Goal: Task Accomplishment & Management: Manage account settings

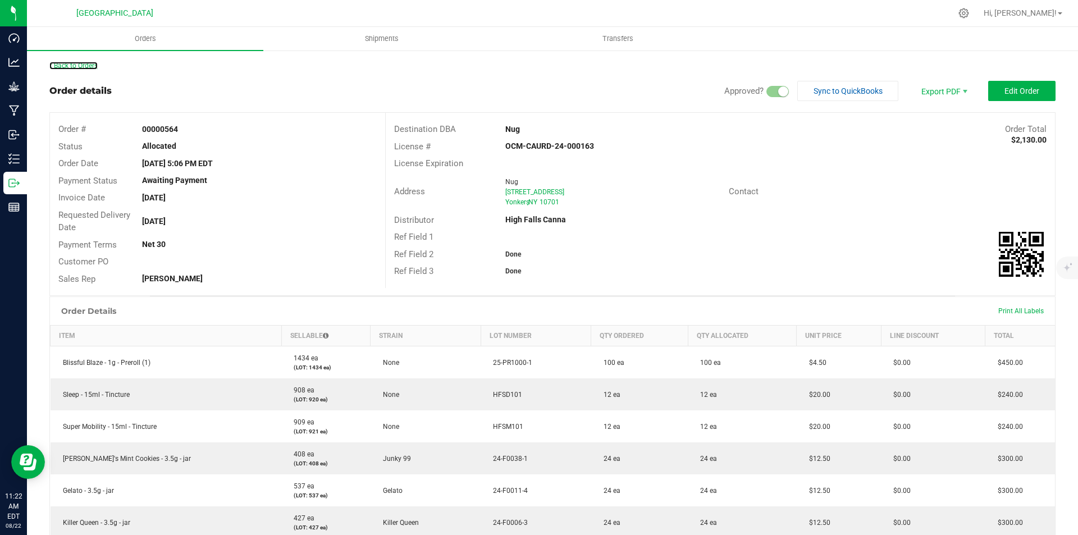
click at [98, 65] on link "Back to Orders" at bounding box center [73, 66] width 48 height 8
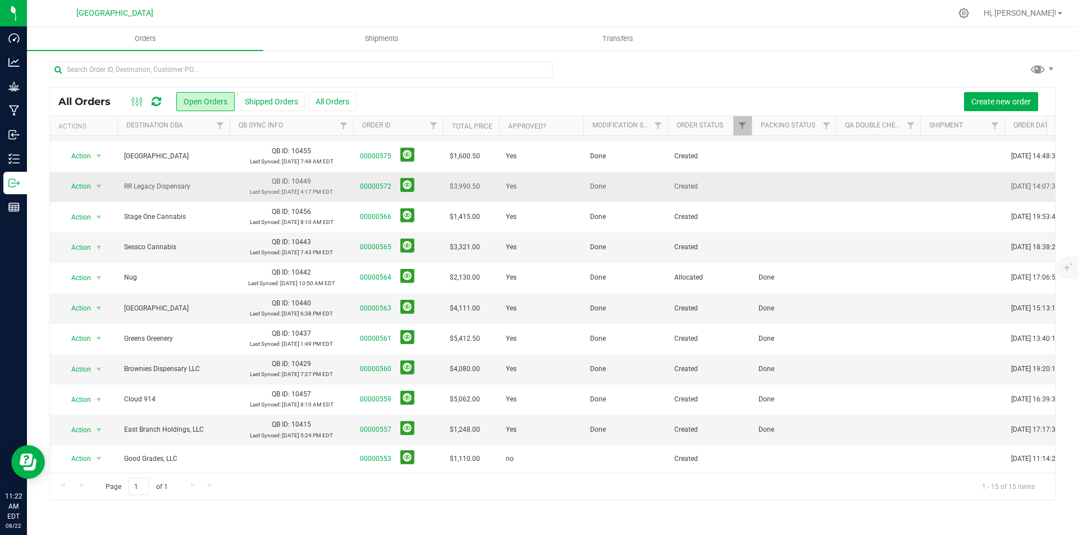
scroll to position [112, 0]
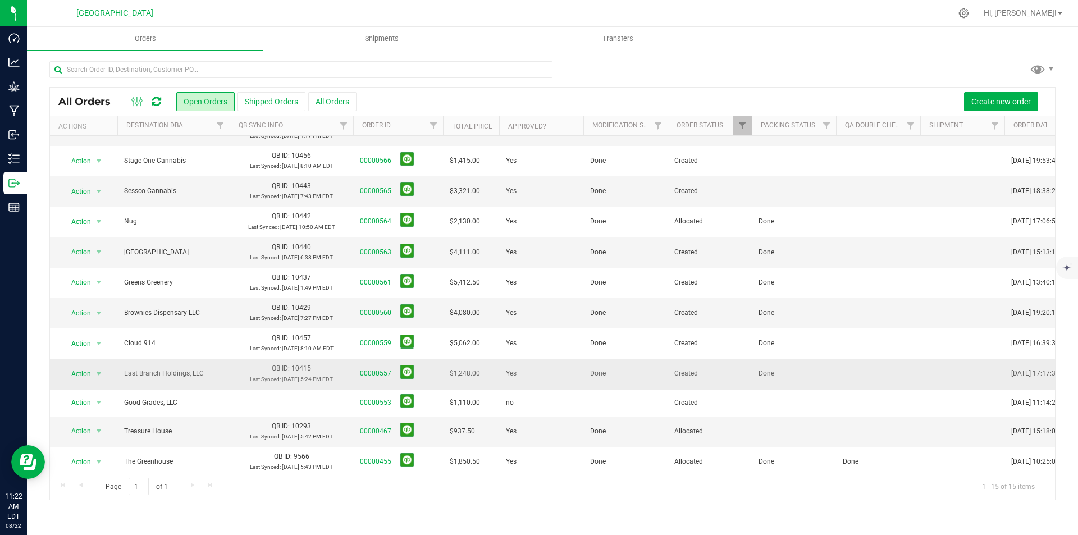
click at [379, 373] on link "00000557" at bounding box center [375, 373] width 31 height 11
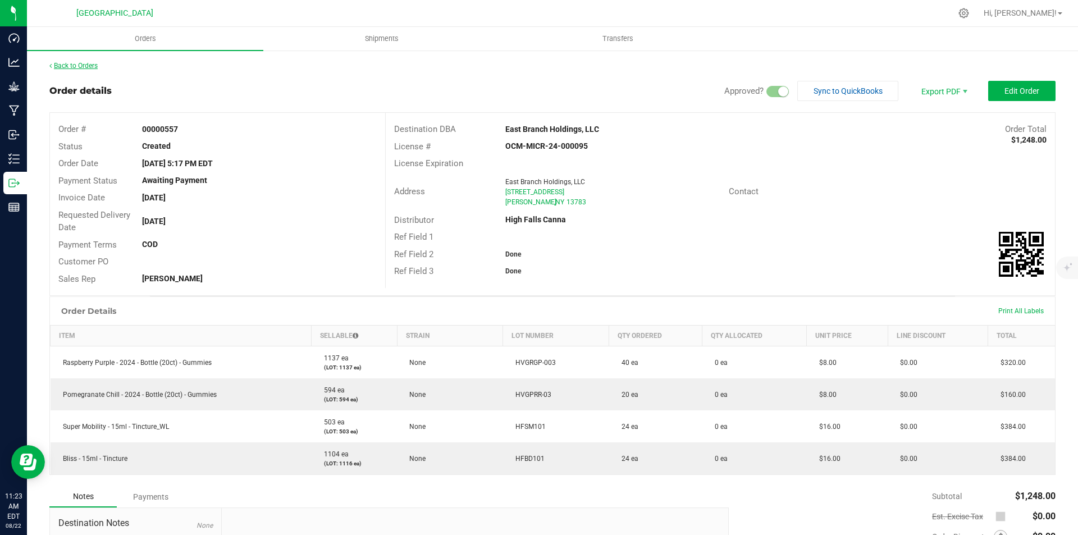
click at [65, 62] on link "Back to Orders" at bounding box center [73, 66] width 48 height 8
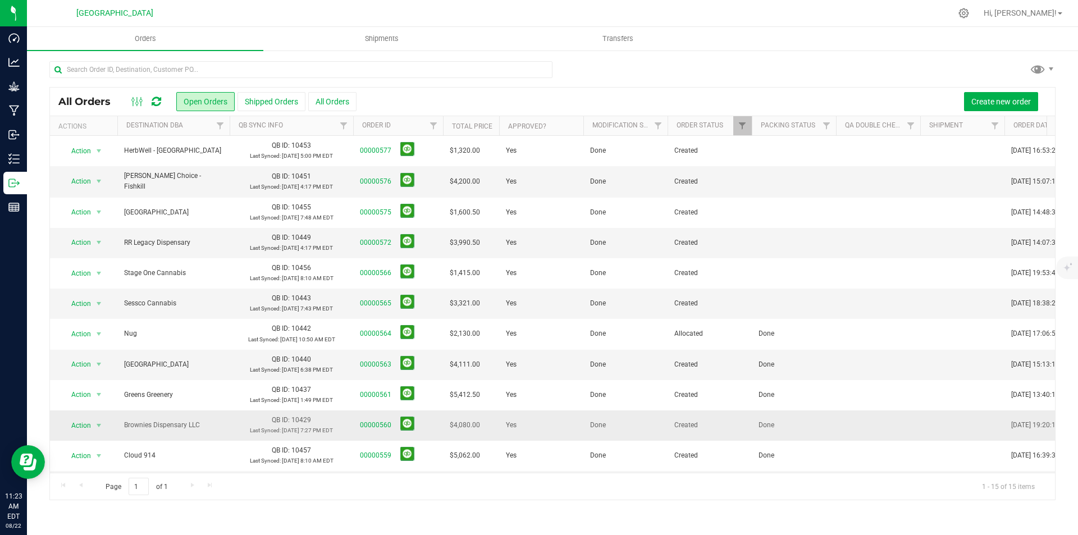
scroll to position [56, 0]
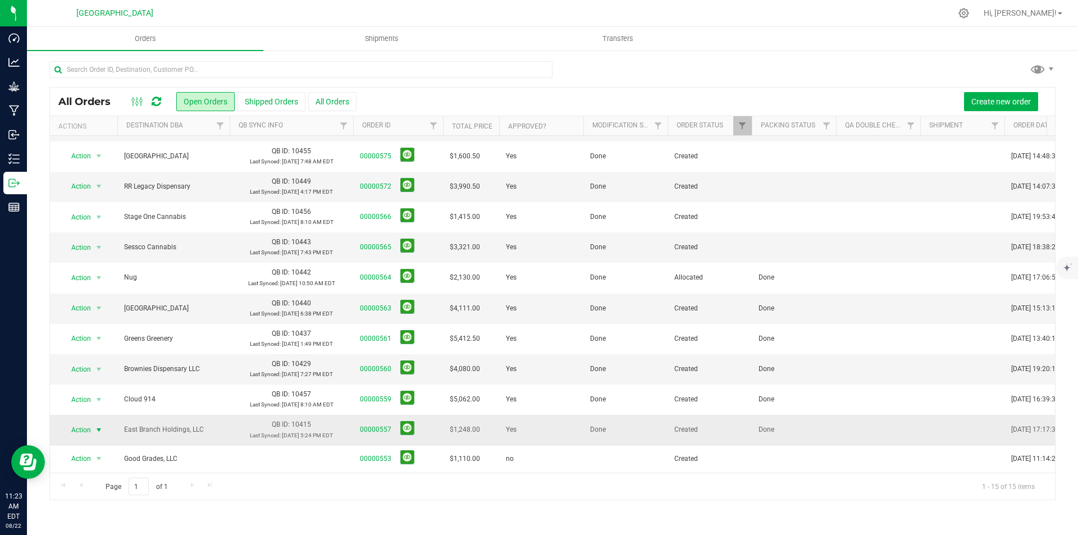
click at [99, 425] on span "select" at bounding box center [98, 429] width 9 height 9
click at [98, 240] on li "Cancel order" at bounding box center [104, 245] width 84 height 17
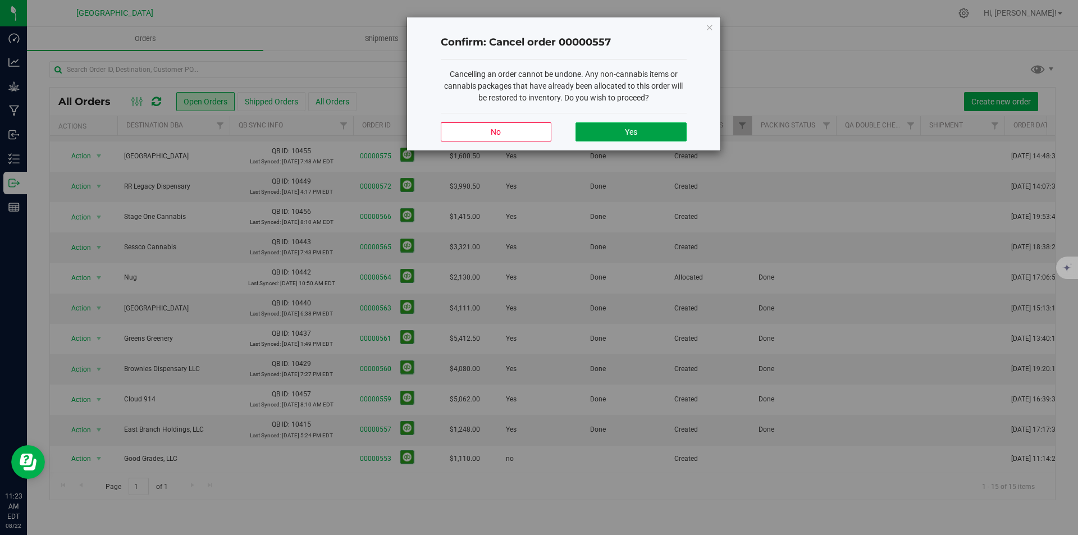
click at [647, 137] on button "Yes" at bounding box center [630, 131] width 111 height 19
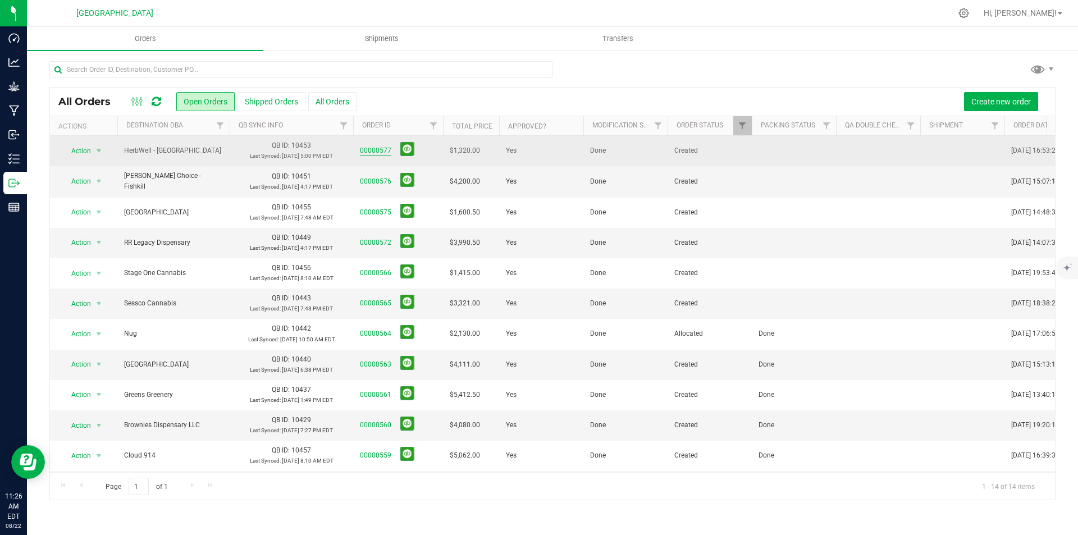
click at [382, 148] on link "00000577" at bounding box center [375, 150] width 31 height 11
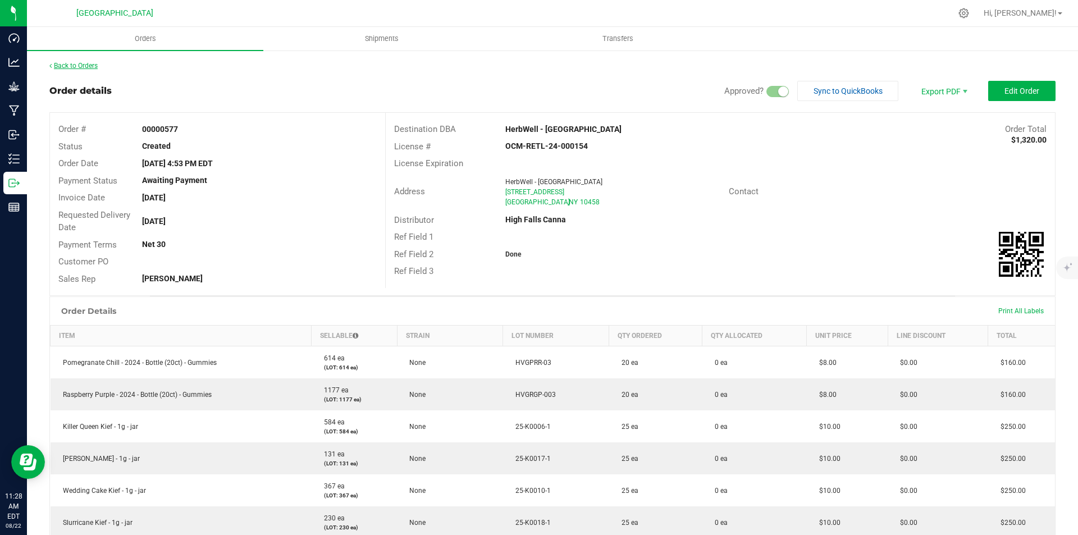
click at [76, 63] on link "Back to Orders" at bounding box center [73, 66] width 48 height 8
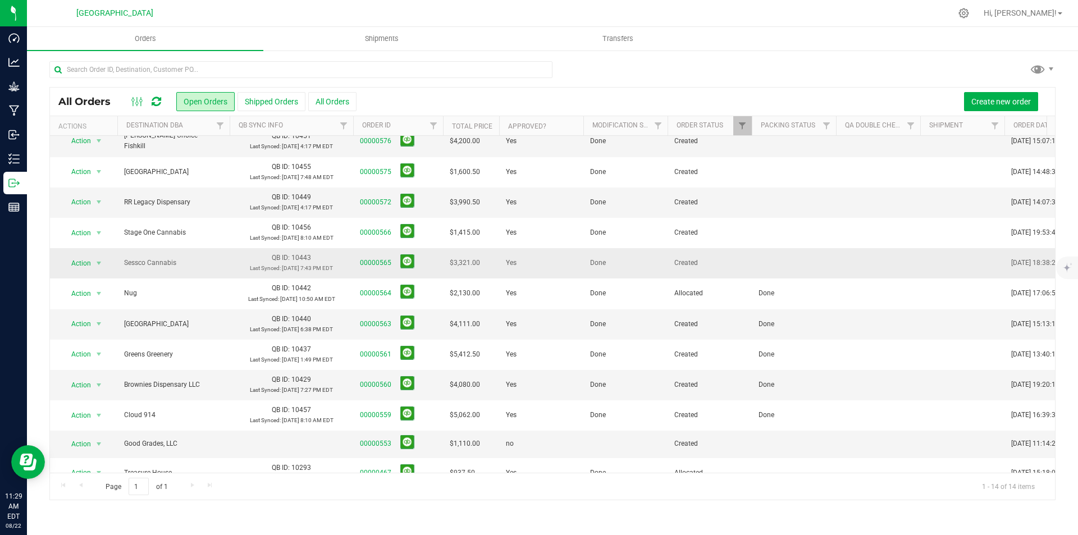
scroll to position [94, 0]
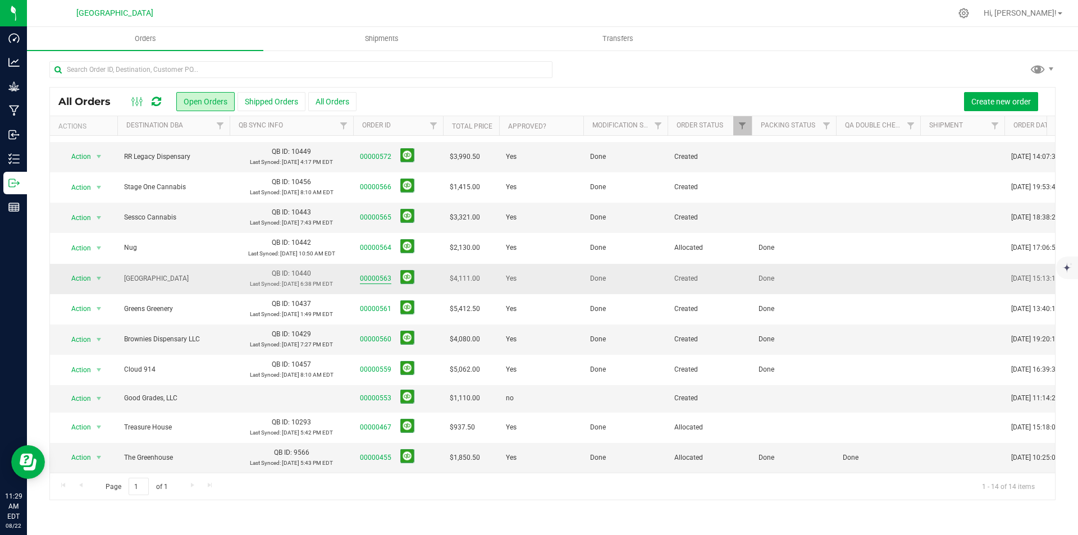
click at [380, 273] on link "00000563" at bounding box center [375, 278] width 31 height 11
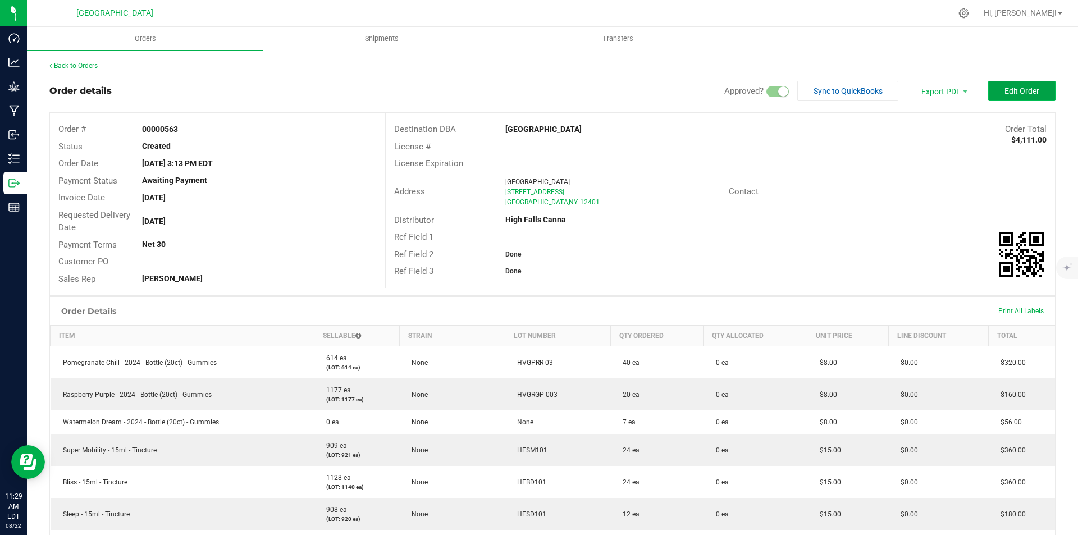
click at [1015, 88] on span "Edit Order" at bounding box center [1021, 90] width 35 height 9
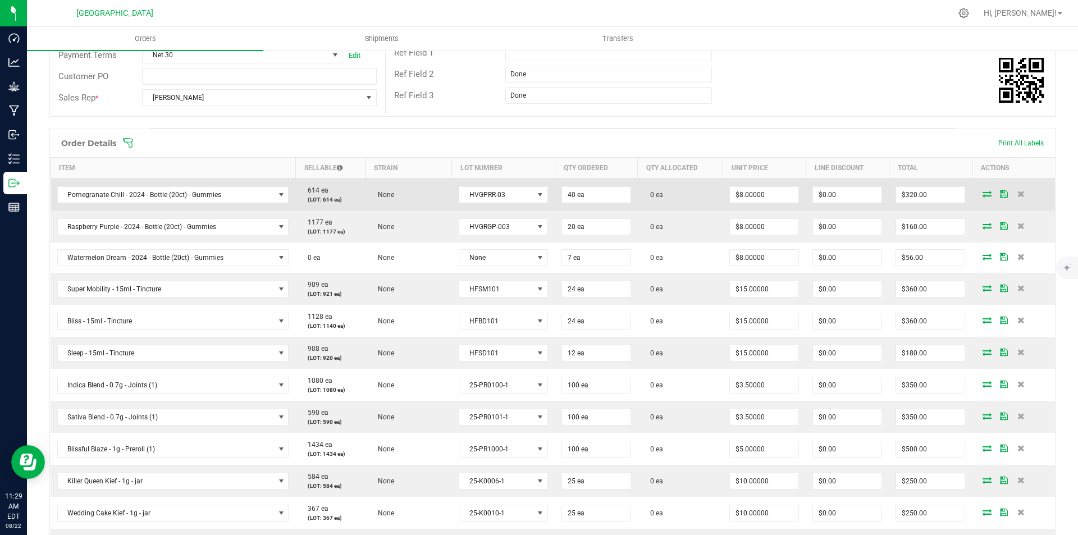
scroll to position [224, 0]
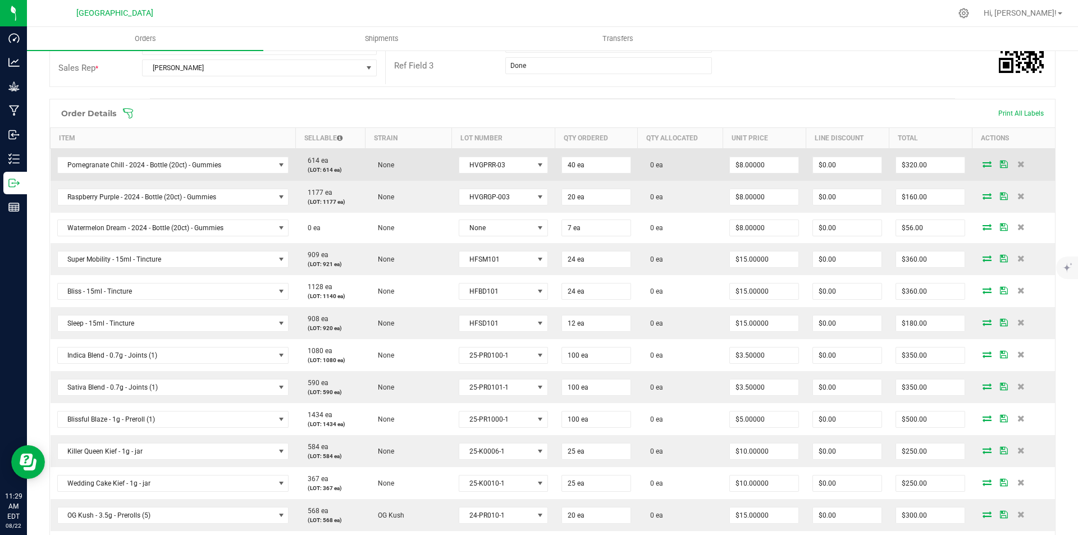
click at [982, 161] on icon at bounding box center [986, 164] width 9 height 7
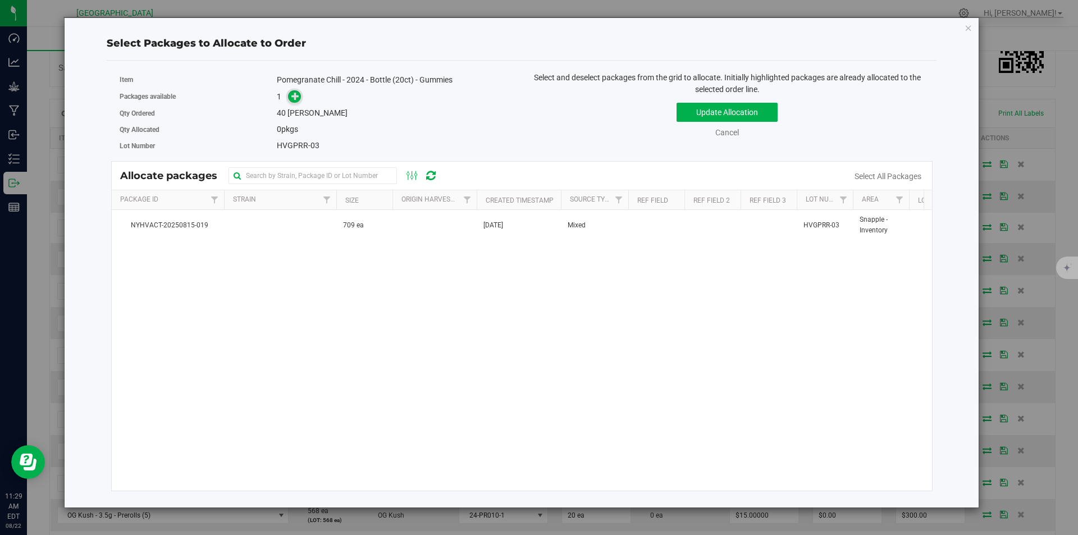
click at [296, 92] on icon at bounding box center [295, 95] width 8 height 8
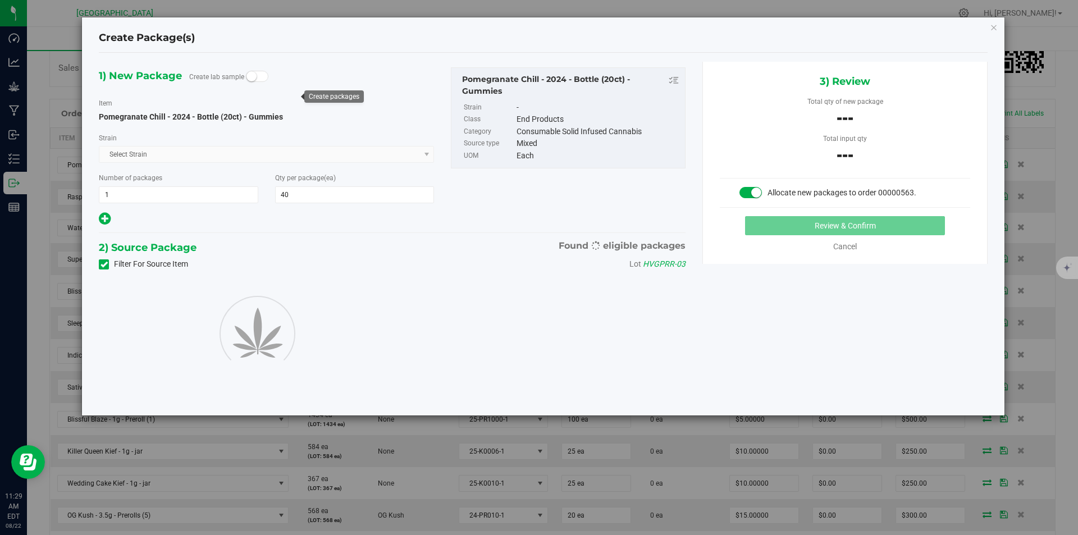
type input "40"
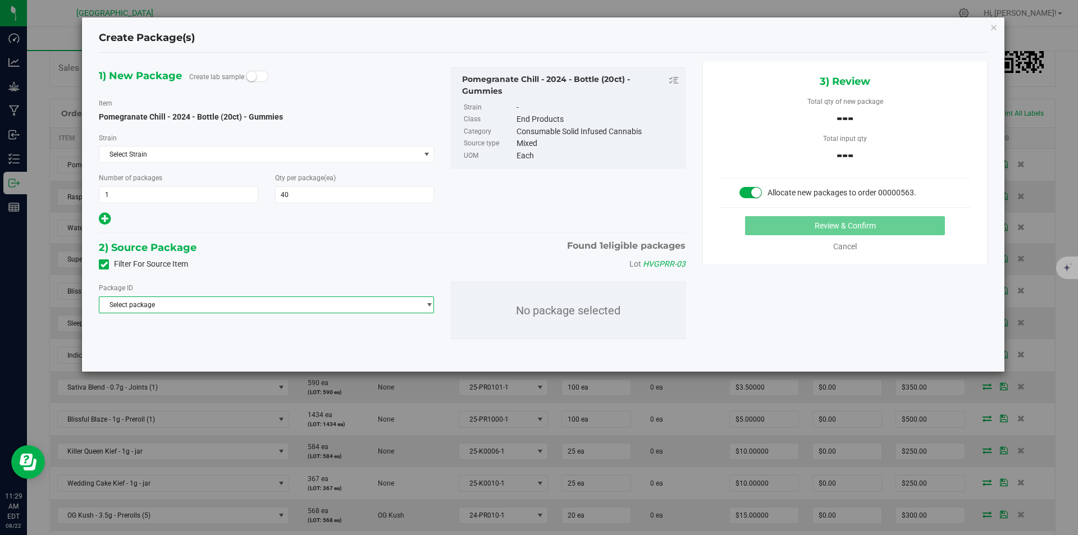
click at [259, 299] on span "Select package" at bounding box center [259, 305] width 320 height 16
click at [244, 346] on li "NYHVACT-20250815-019 ( Pomegranate Chill - 2024 - Bottle (20ct) - Gummies )" at bounding box center [266, 351] width 334 height 16
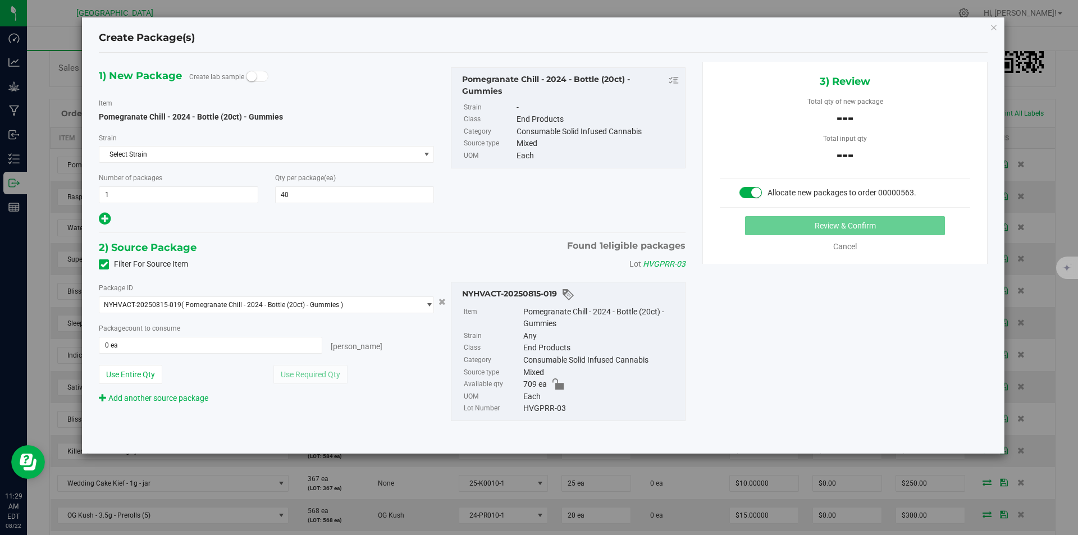
click at [238, 333] on div "Package count to consume" at bounding box center [266, 328] width 335 height 12
click at [226, 340] on span at bounding box center [210, 345] width 223 height 17
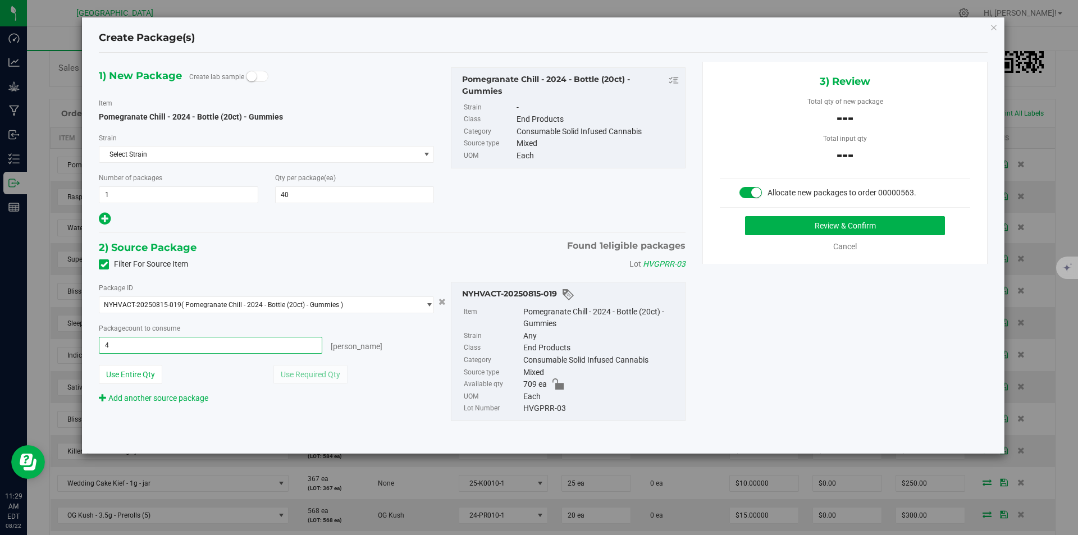
type input "40"
type input "40 ea"
click at [828, 220] on button "Review & Confirm" at bounding box center [845, 225] width 200 height 19
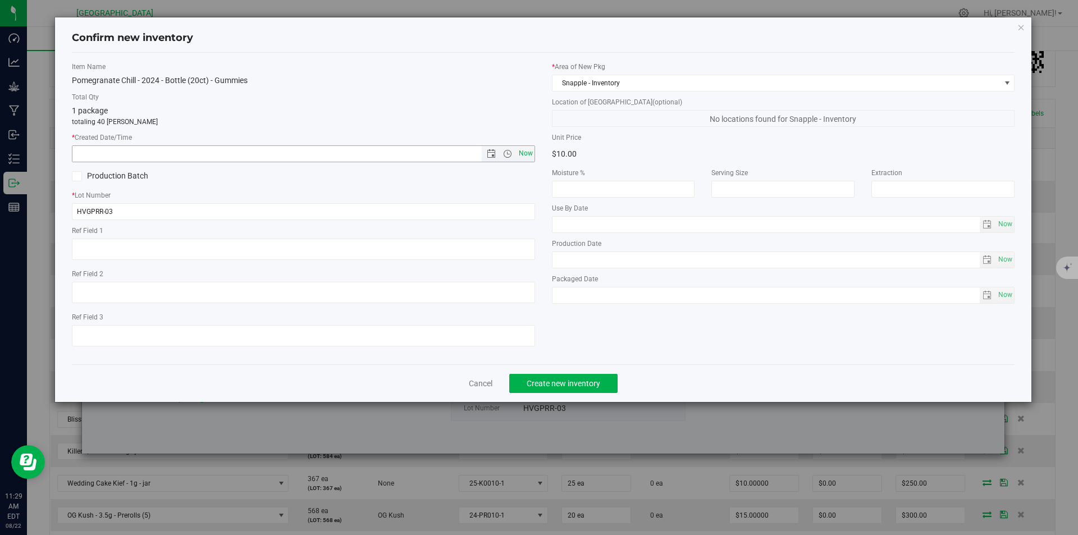
click at [526, 158] on span "Now" at bounding box center [525, 153] width 19 height 16
type input "8/22/2025 11:29 AM"
click at [567, 386] on span "Create new inventory" at bounding box center [563, 383] width 74 height 9
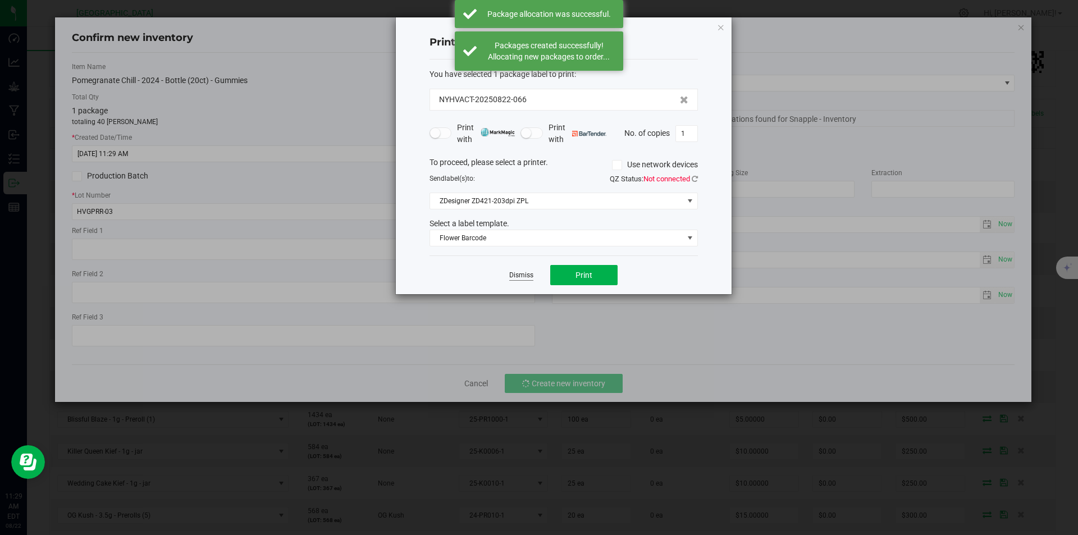
click at [524, 272] on link "Dismiss" at bounding box center [521, 275] width 24 height 10
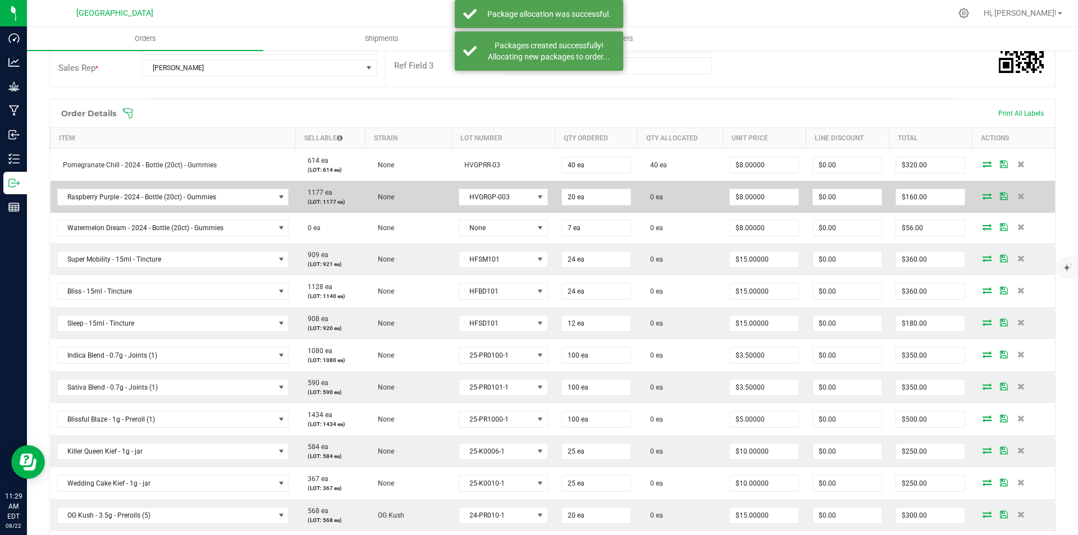
click at [982, 194] on icon at bounding box center [986, 195] width 9 height 7
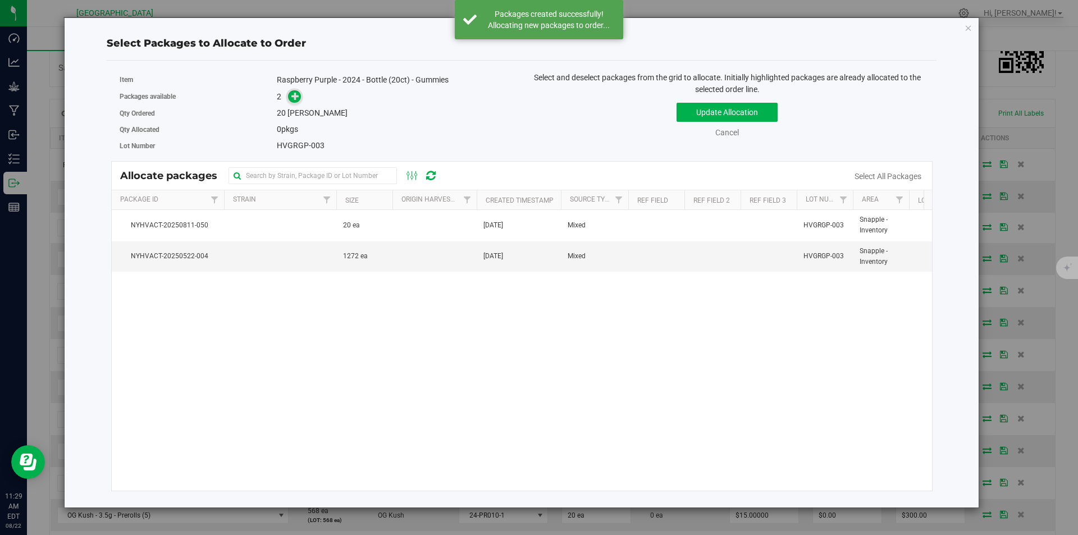
click at [296, 94] on icon at bounding box center [295, 96] width 8 height 8
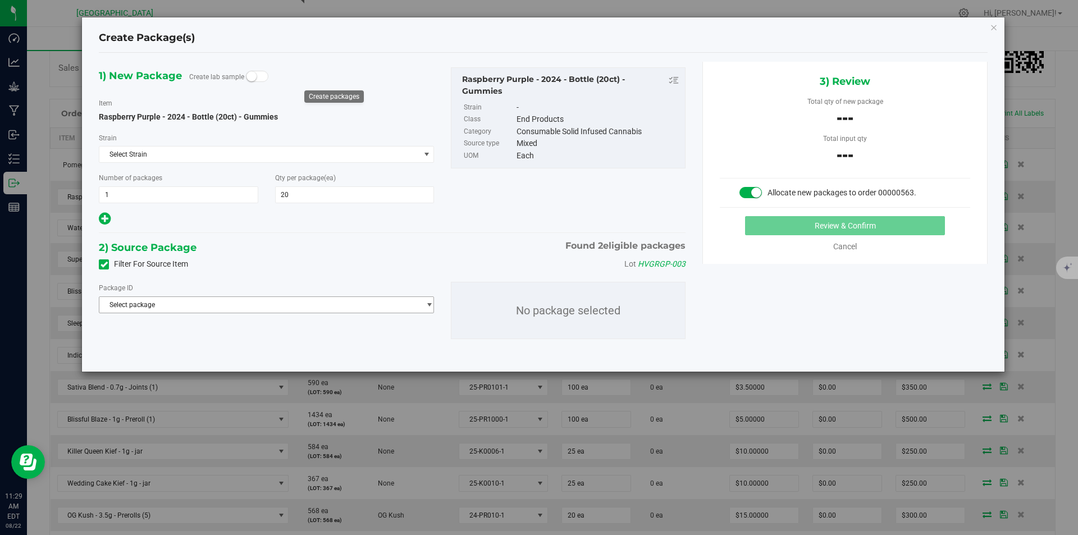
click at [286, 297] on span "Select package" at bounding box center [259, 305] width 320 height 16
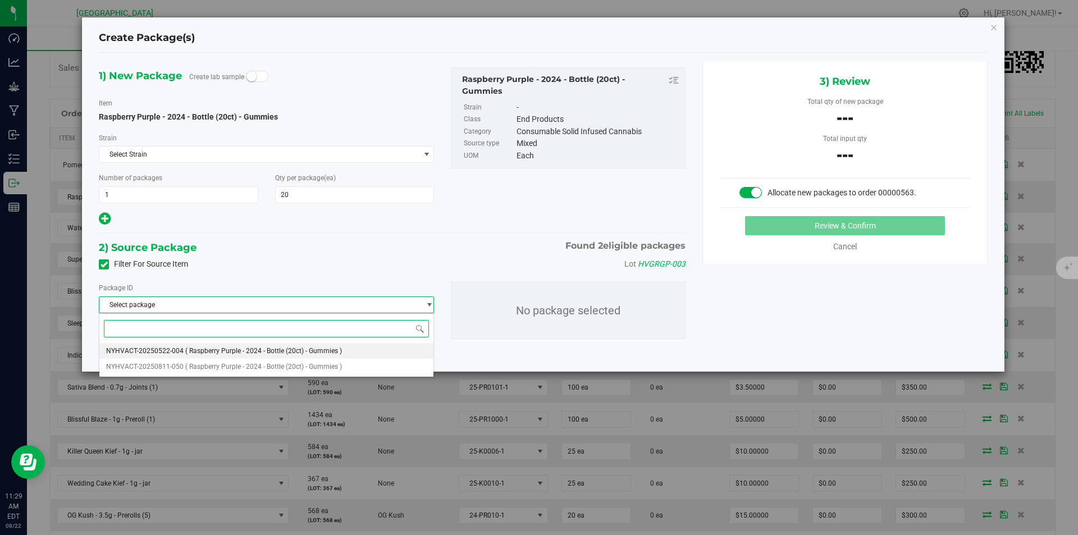
click at [241, 347] on li "NYHVACT-20250522-004 ( Raspberry Purple - 2024 - Bottle (20ct) - Gummies )" at bounding box center [266, 351] width 334 height 16
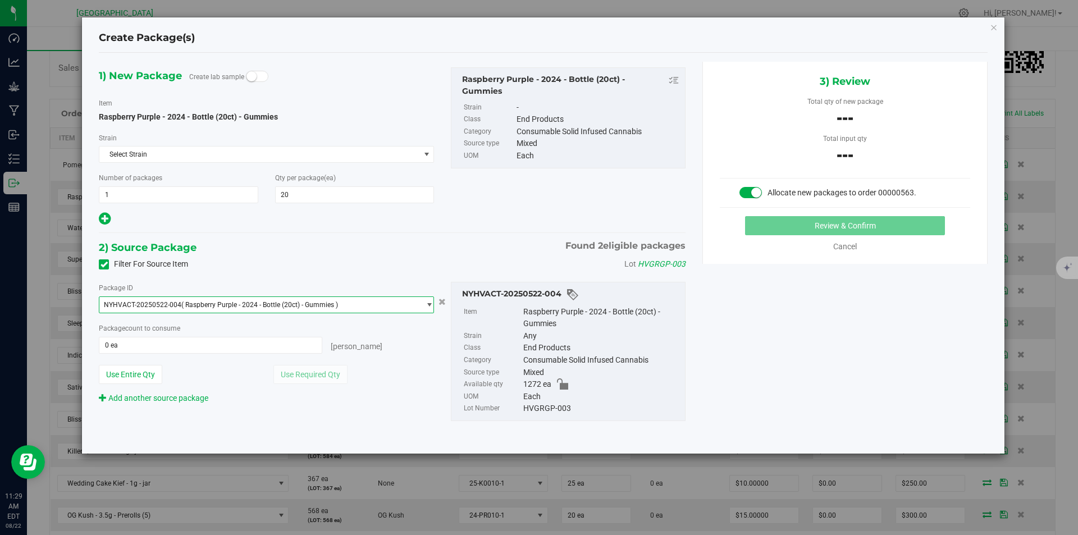
click at [281, 301] on span "( Raspberry Purple - 2024 - Bottle (20ct) - Gummies )" at bounding box center [259, 305] width 157 height 8
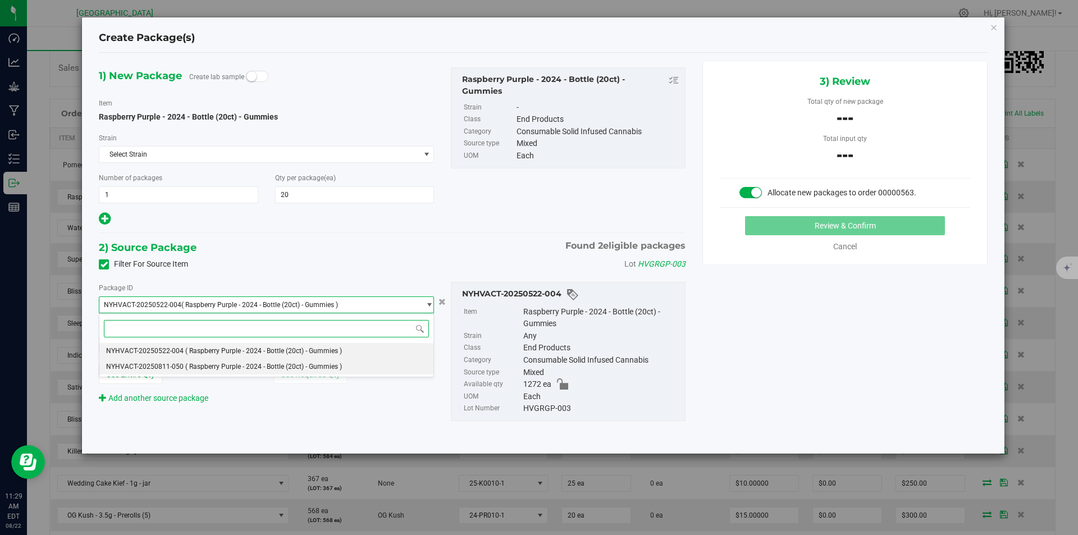
click at [226, 365] on span "( Raspberry Purple - 2024 - Bottle (20ct) - Gummies )" at bounding box center [263, 367] width 157 height 8
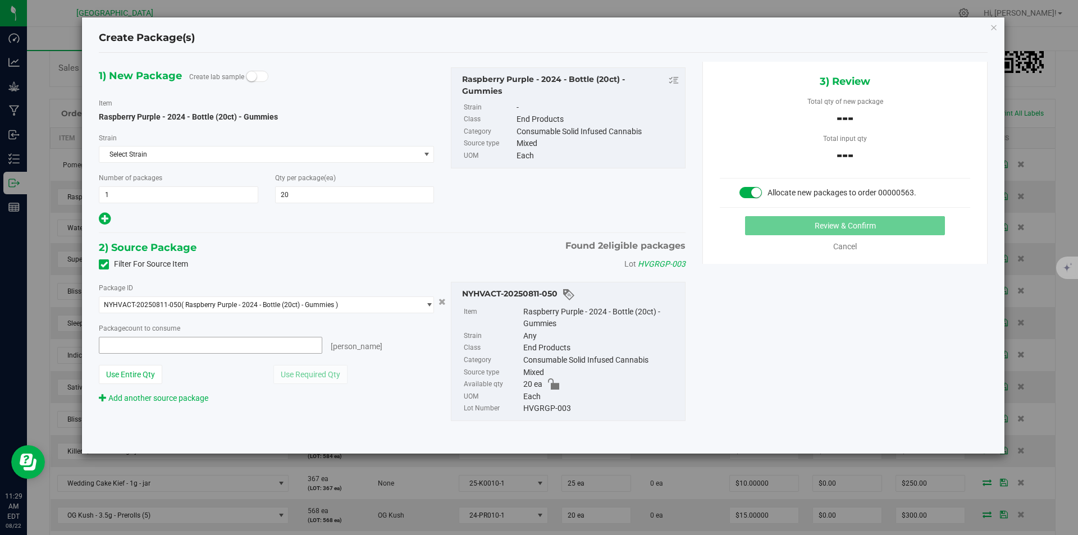
click at [140, 342] on span at bounding box center [210, 345] width 223 height 17
type input "20"
type input "20 ea"
click at [904, 226] on button "Review & Confirm" at bounding box center [845, 225] width 200 height 19
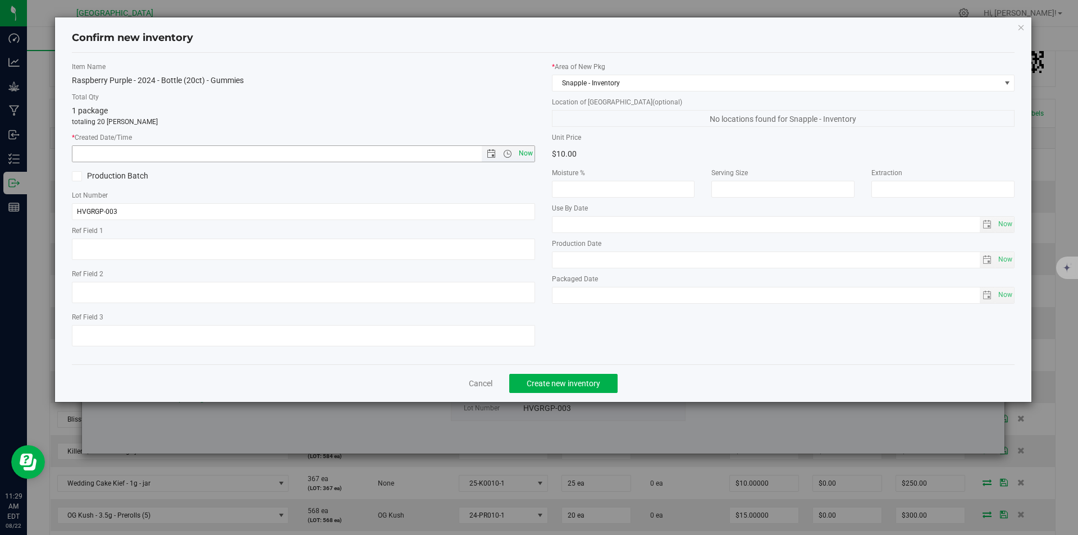
click at [526, 146] on span "Now" at bounding box center [525, 153] width 19 height 16
type input "8/22/2025 11:29 AM"
click at [560, 380] on span "Create new inventory" at bounding box center [563, 383] width 74 height 9
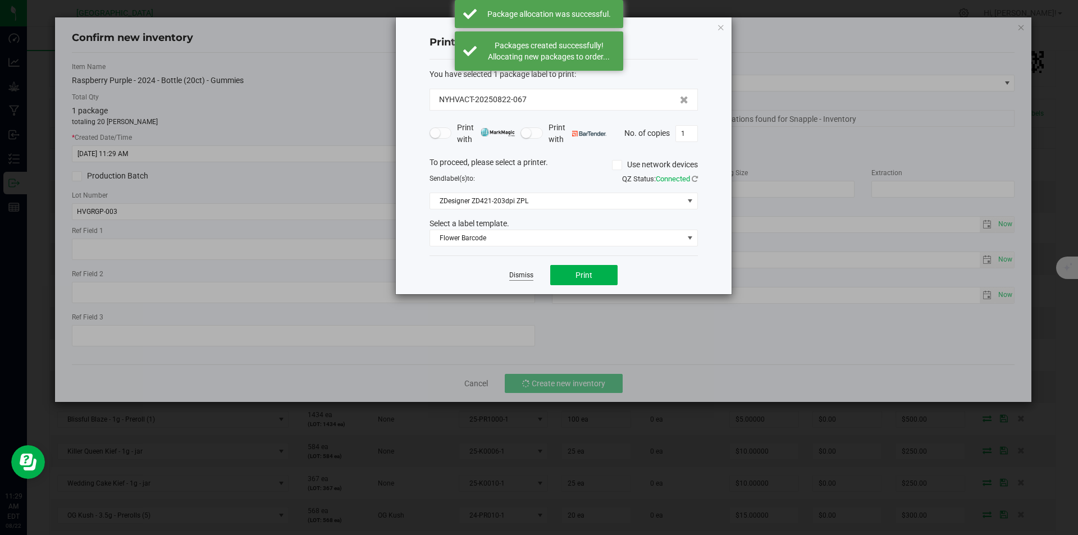
click at [515, 279] on link "Dismiss" at bounding box center [521, 275] width 24 height 10
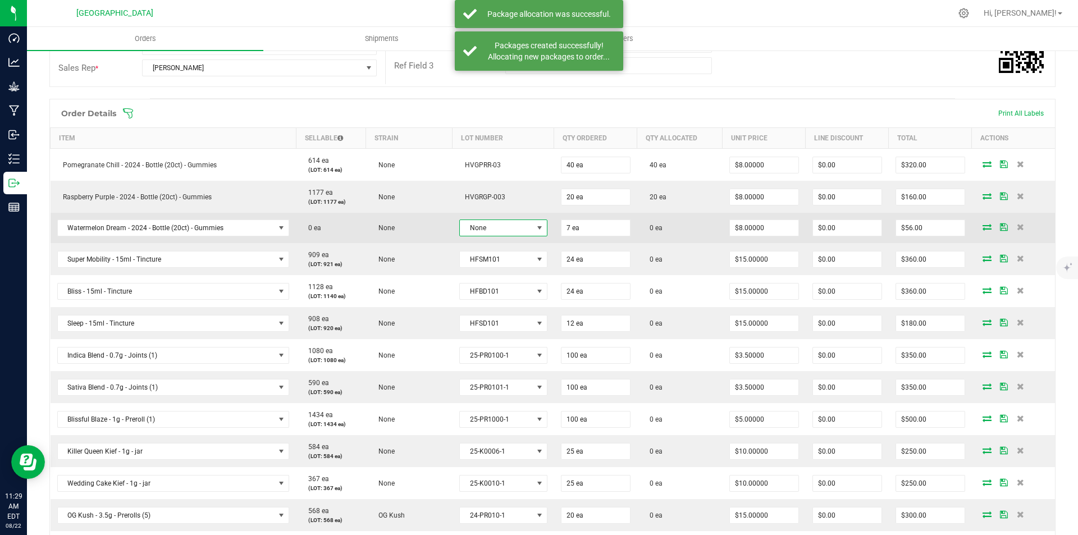
click at [474, 225] on span "None" at bounding box center [496, 228] width 73 height 16
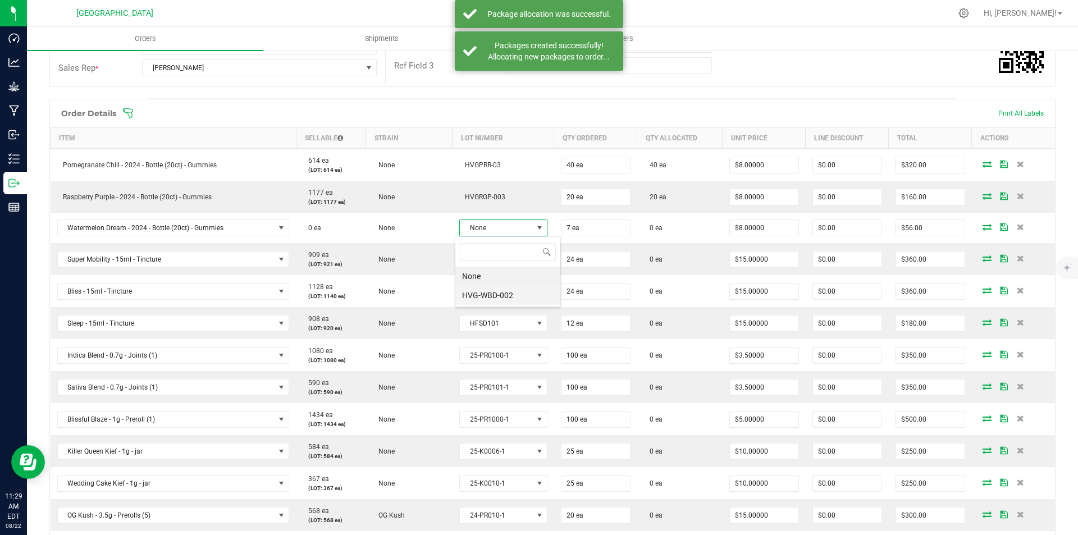
click at [481, 296] on li "HVG-WBD-002" at bounding box center [507, 295] width 105 height 19
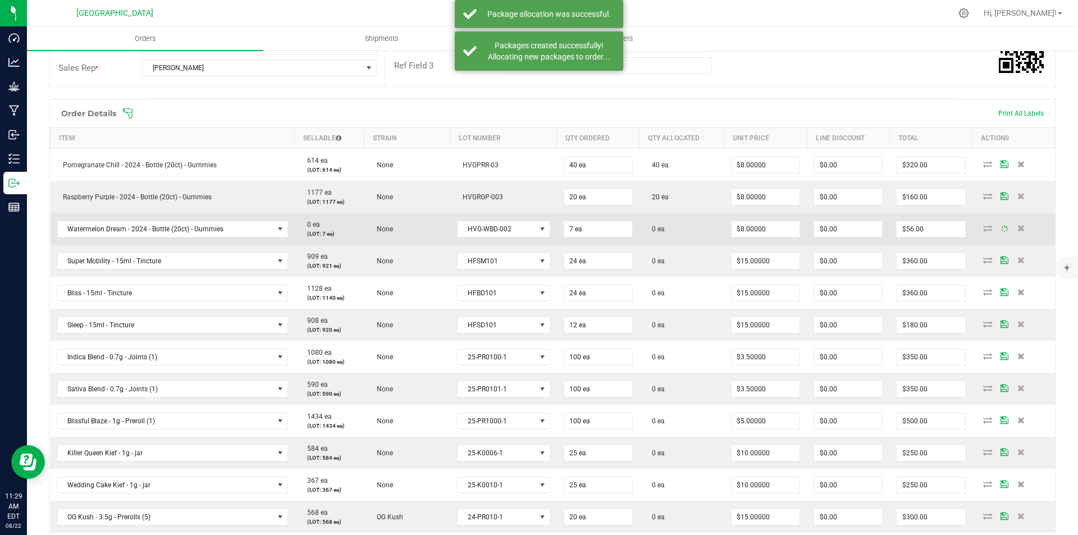
click at [983, 226] on icon at bounding box center [987, 227] width 9 height 7
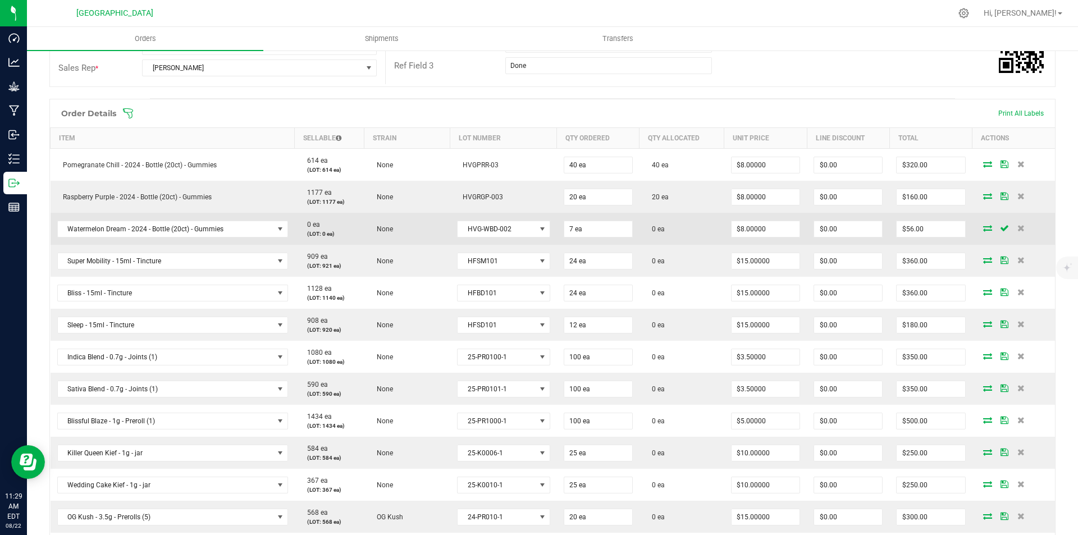
click at [983, 230] on icon at bounding box center [987, 227] width 9 height 7
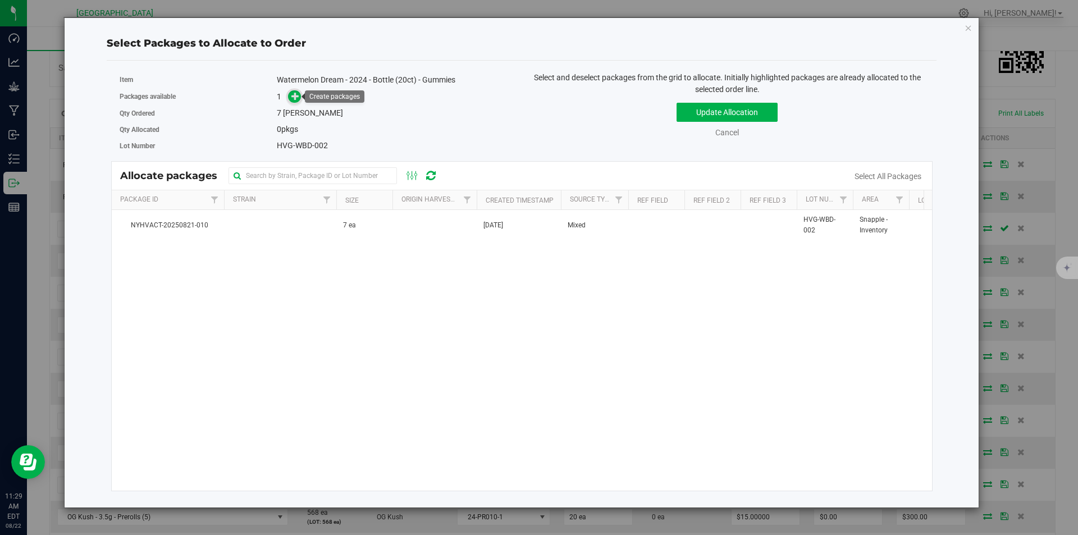
click at [299, 96] on icon at bounding box center [295, 96] width 8 height 8
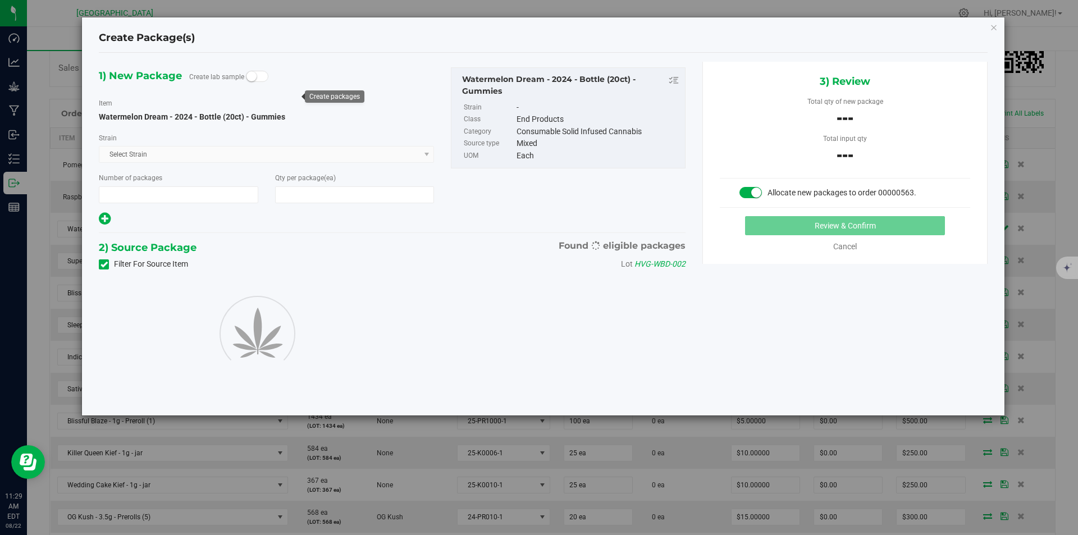
type input "1"
type input "7"
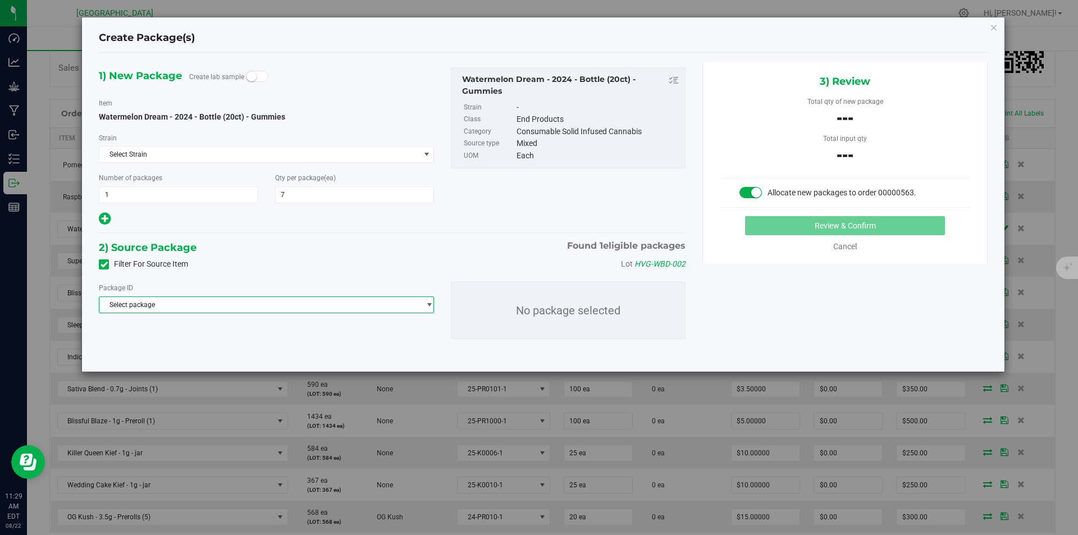
click at [296, 305] on span "Select package" at bounding box center [259, 305] width 320 height 16
click at [226, 351] on span "( Watermelon Dream - 2024 - Bottle (20ct) - Gummies )" at bounding box center [267, 351] width 164 height 8
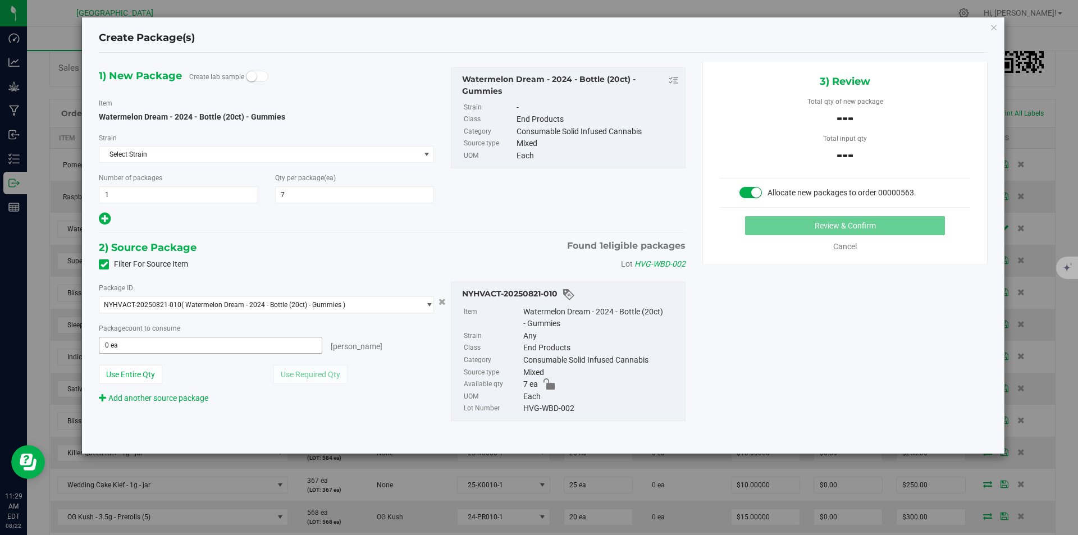
click at [296, 347] on span "0 ea 0" at bounding box center [210, 345] width 223 height 17
type input "7"
type input "7 ea"
click at [845, 221] on button "Review & Confirm" at bounding box center [845, 225] width 200 height 19
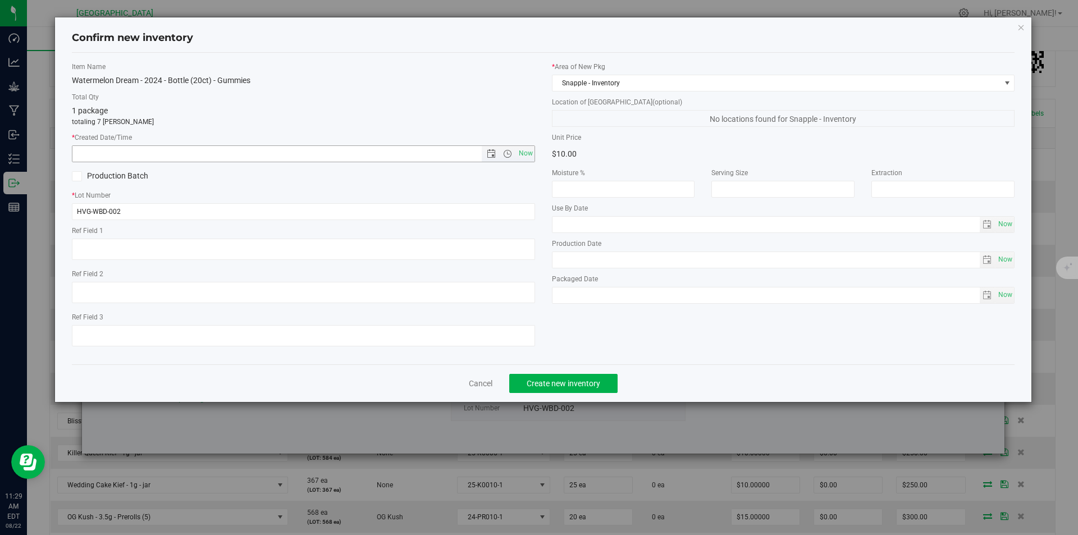
click at [525, 148] on span "Now" at bounding box center [525, 153] width 19 height 16
type input "8/22/2025 11:29 AM"
click at [562, 380] on span "Create new inventory" at bounding box center [563, 383] width 74 height 9
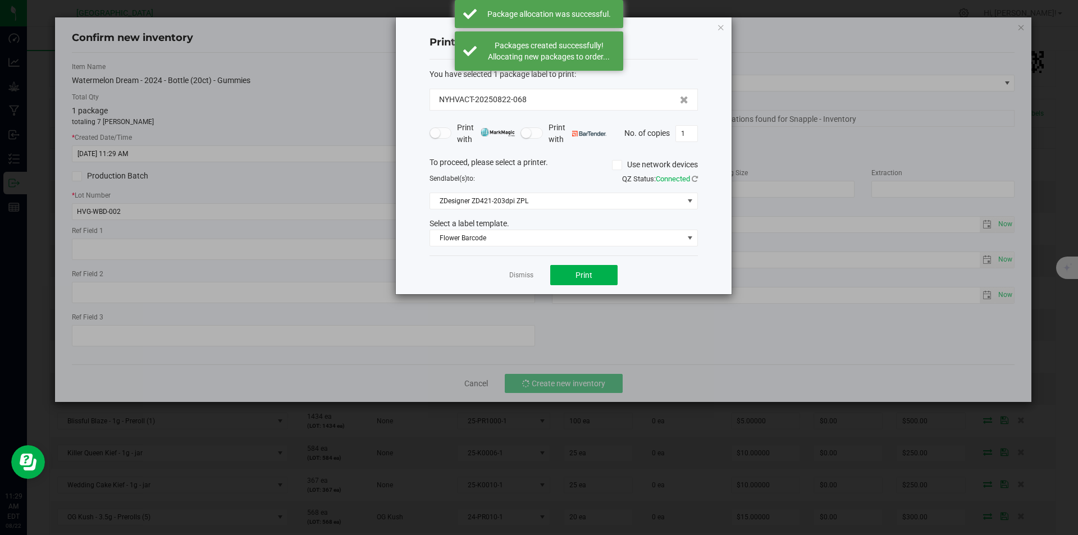
click at [528, 277] on link "Dismiss" at bounding box center [521, 275] width 24 height 10
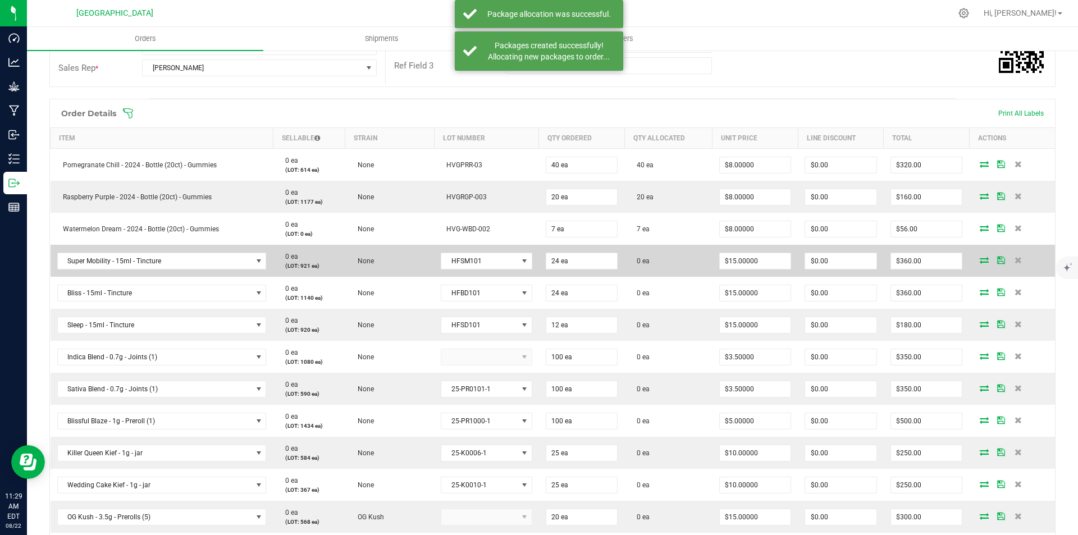
click at [979, 259] on icon at bounding box center [983, 259] width 9 height 7
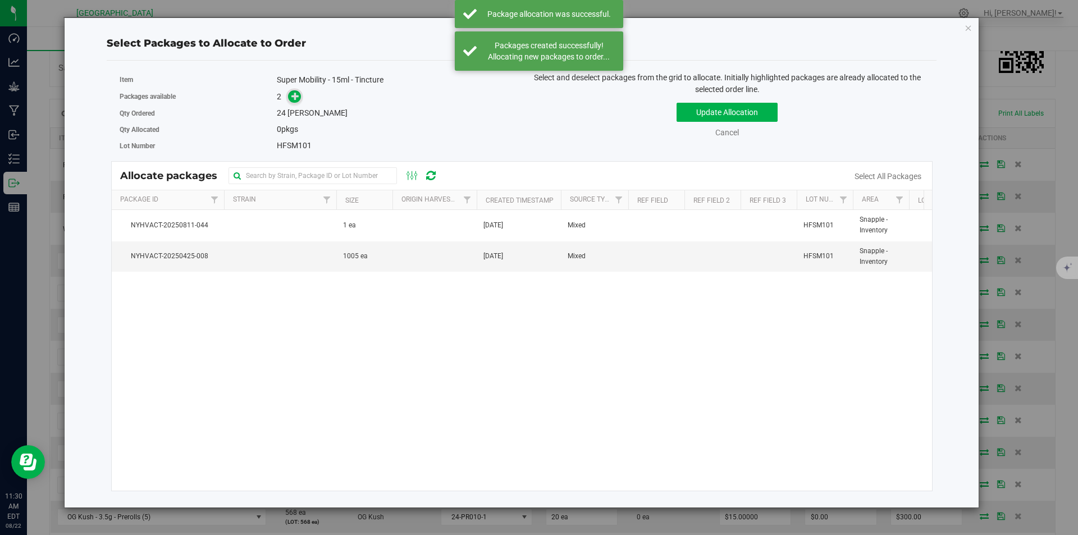
click at [298, 97] on icon at bounding box center [295, 96] width 8 height 8
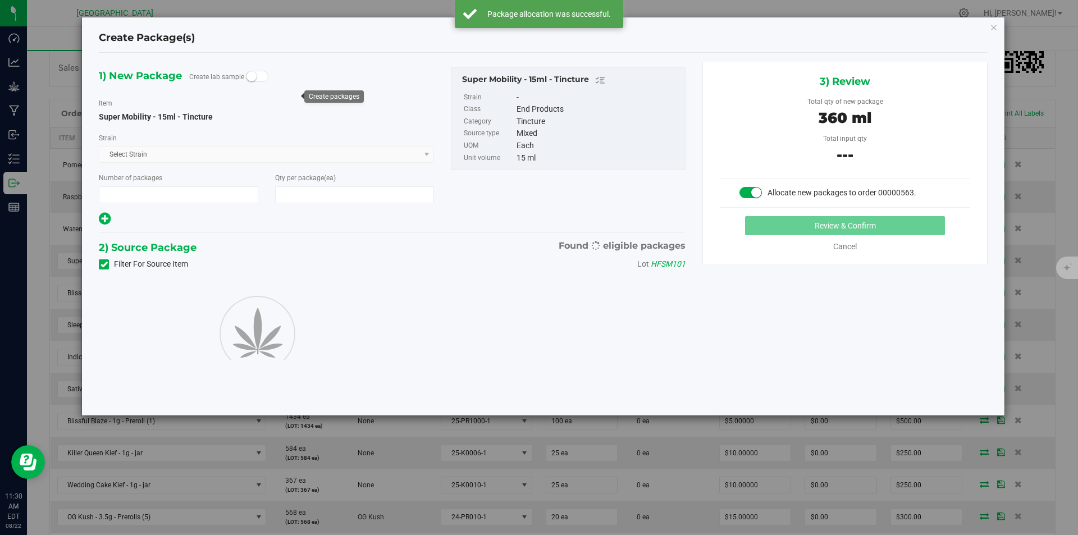
type input "1"
type input "24"
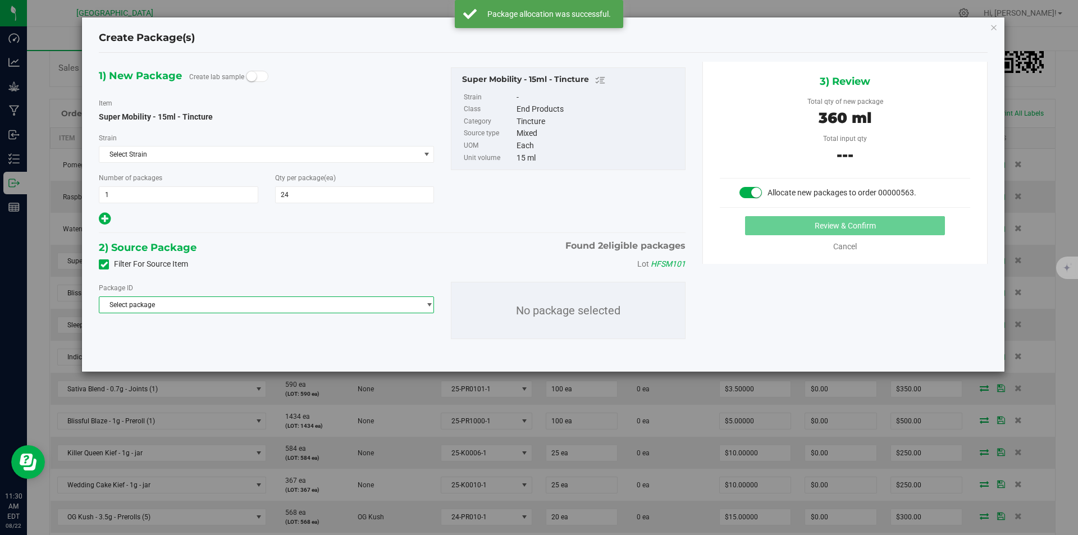
click at [279, 305] on span "Select package" at bounding box center [259, 305] width 320 height 16
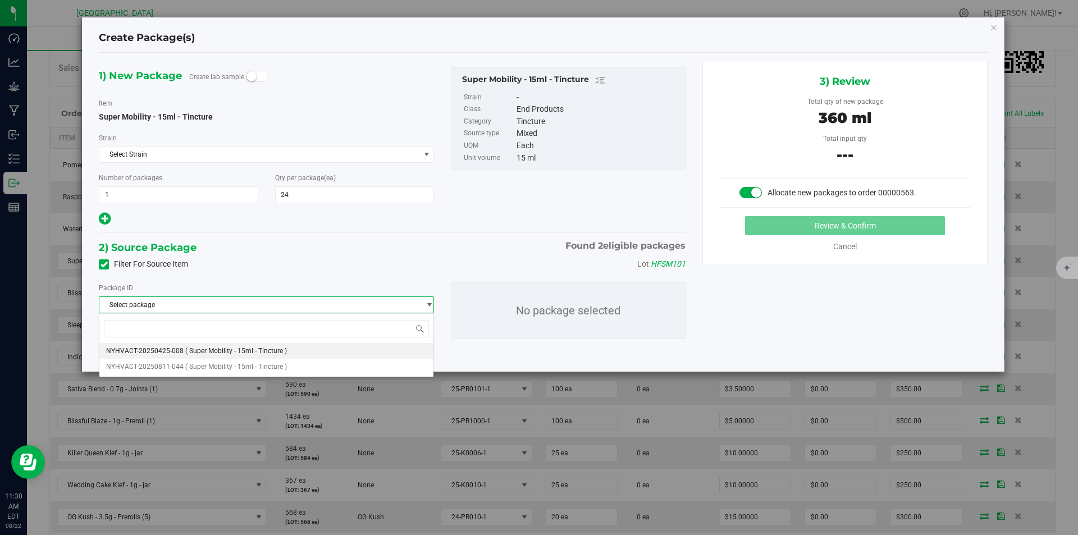
click at [228, 343] on li "NYHVACT-20250425-008 ( Super Mobility - 15ml - Tincture )" at bounding box center [266, 351] width 334 height 16
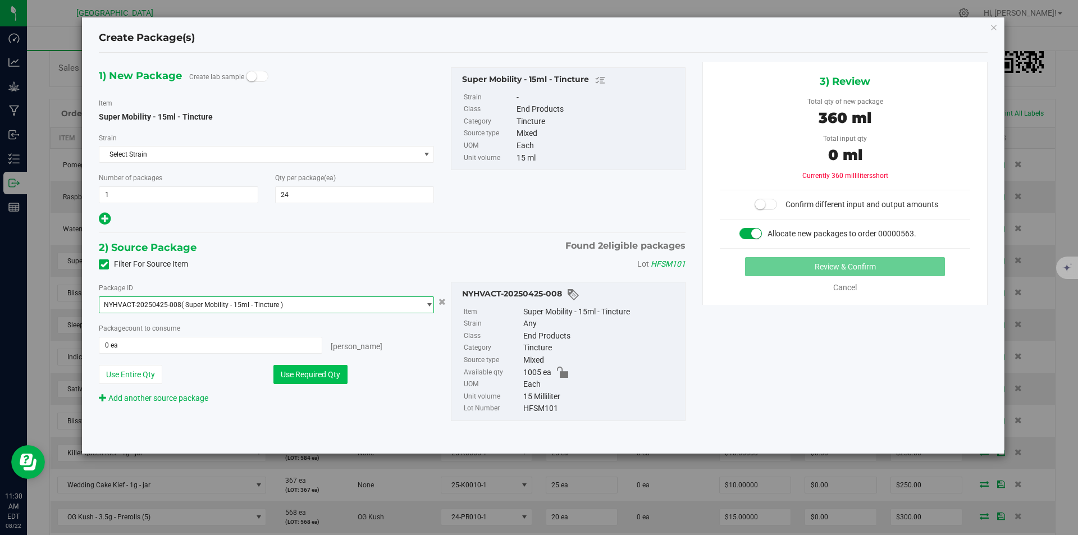
click at [318, 370] on button "Use Required Qty" at bounding box center [310, 374] width 74 height 19
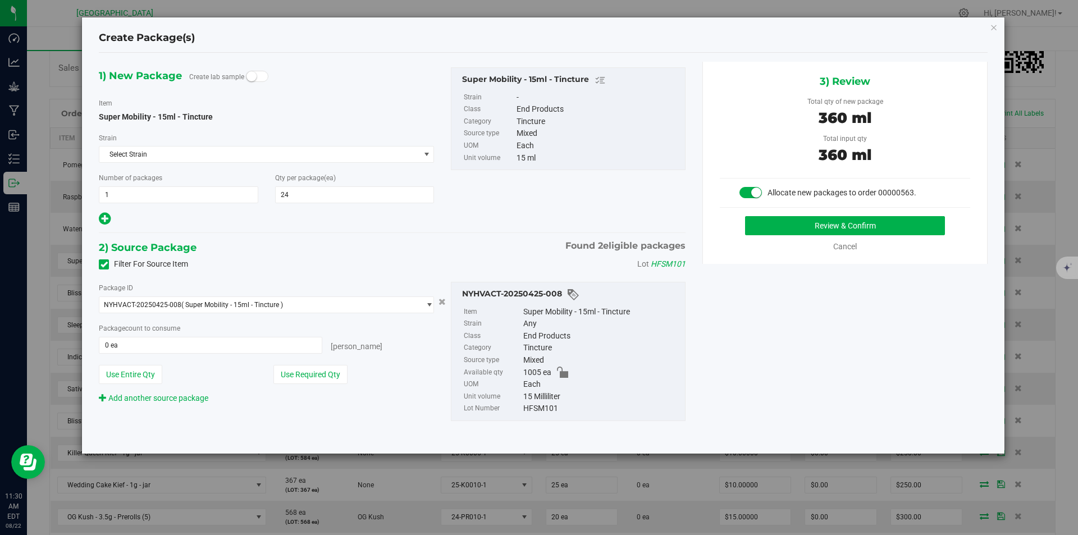
type input "24 ea"
click at [795, 226] on button "Review & Confirm" at bounding box center [845, 225] width 200 height 19
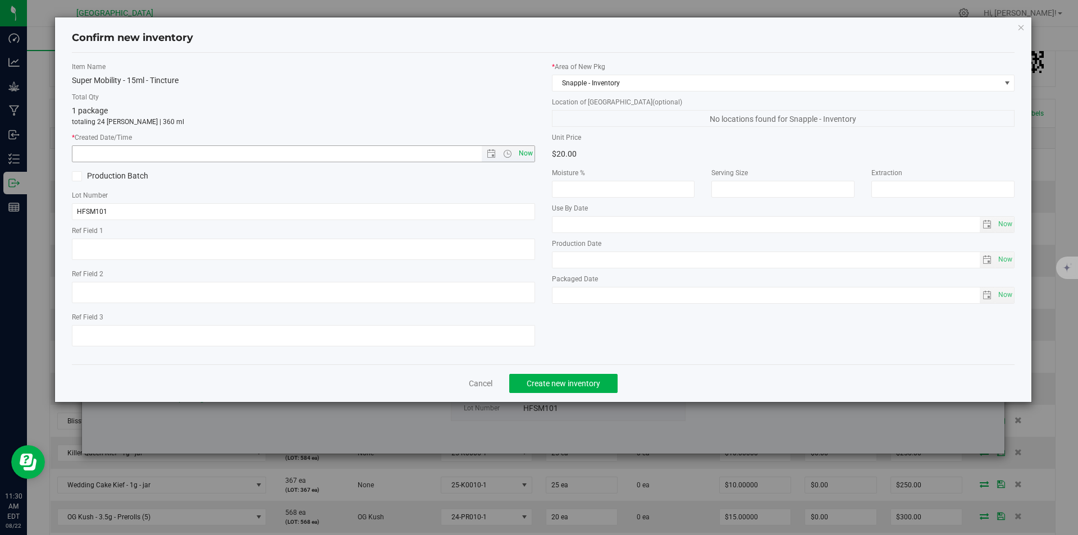
click at [530, 147] on span "Now" at bounding box center [525, 153] width 19 height 16
type input "8/22/2025 11:30 AM"
click at [543, 375] on button "Create new inventory" at bounding box center [563, 383] width 108 height 19
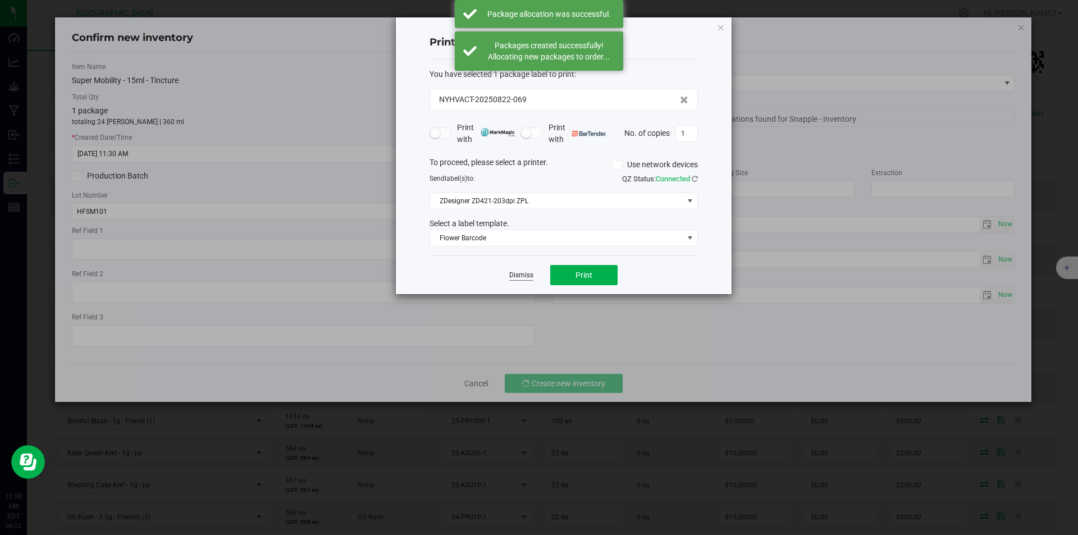
click at [523, 276] on link "Dismiss" at bounding box center [521, 275] width 24 height 10
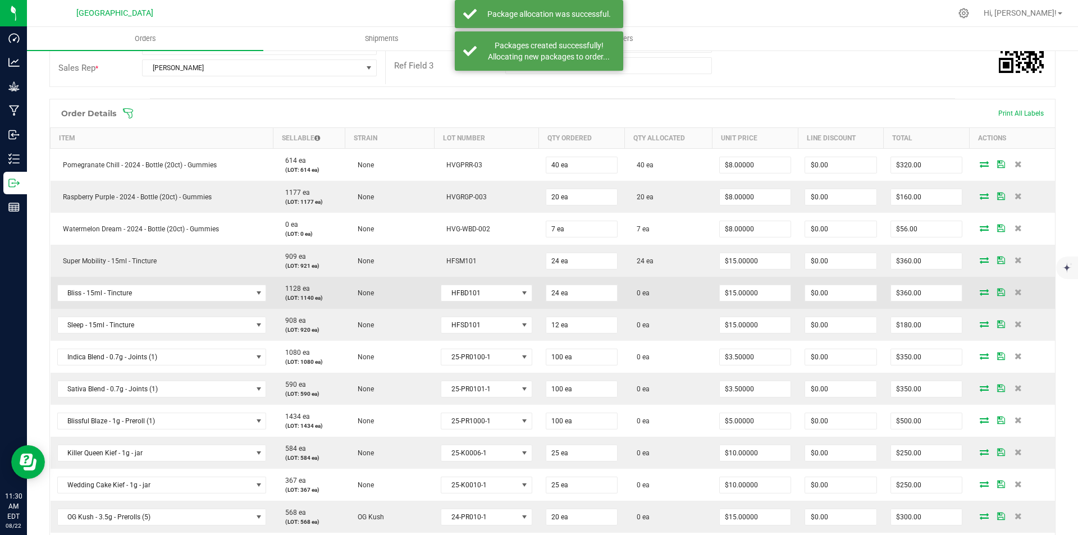
click at [979, 291] on icon at bounding box center [983, 291] width 9 height 7
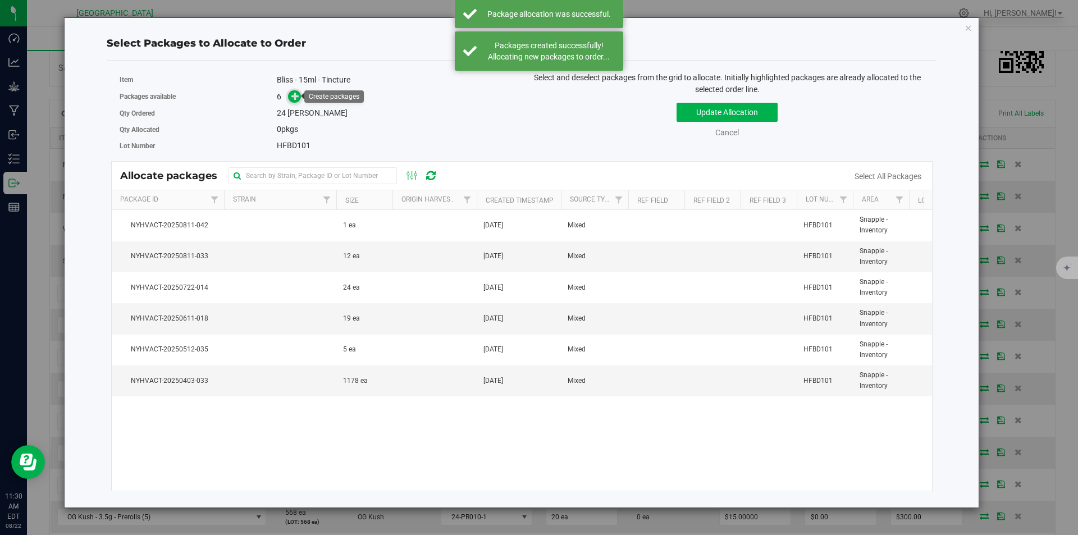
click at [299, 94] on icon at bounding box center [295, 95] width 8 height 8
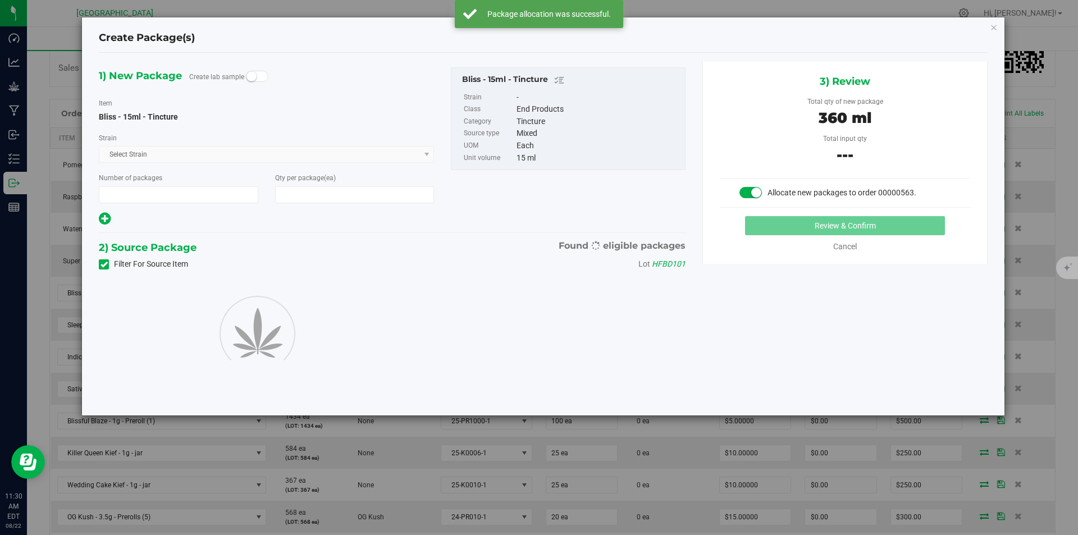
type input "1"
type input "24"
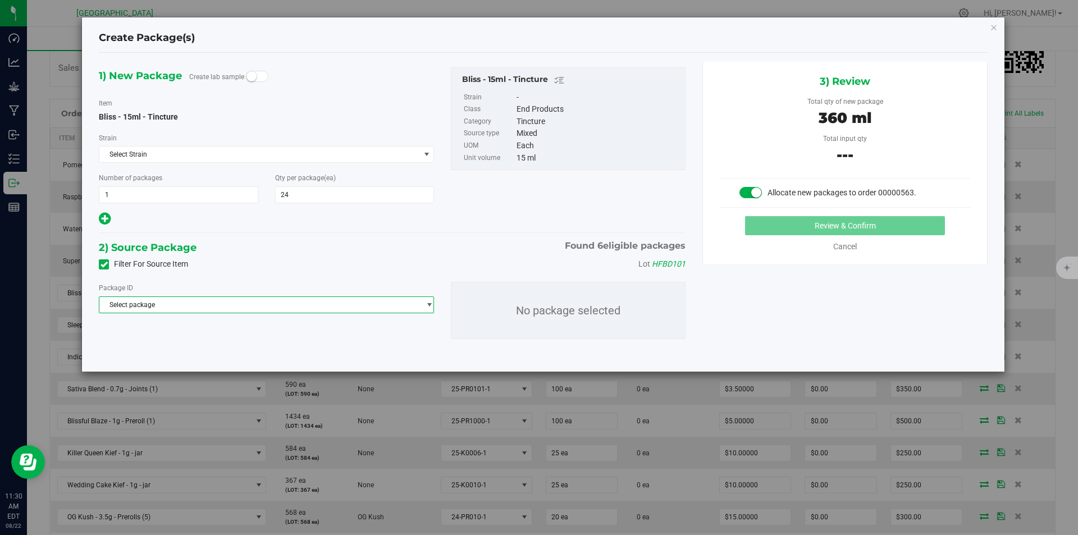
click at [304, 308] on span "Select package" at bounding box center [259, 305] width 320 height 16
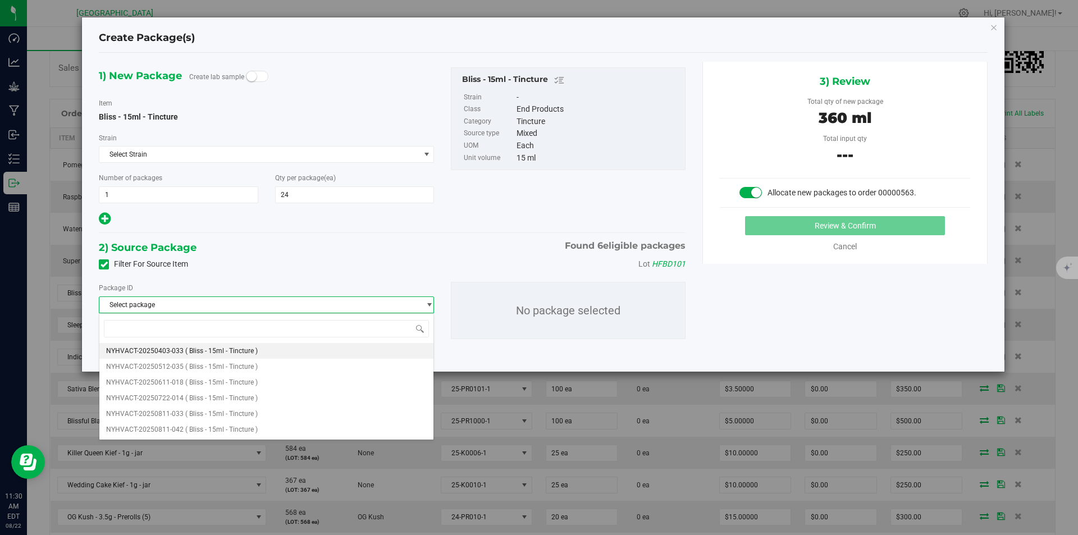
click at [253, 349] on span "( Bliss - 15ml - Tincture )" at bounding box center [221, 351] width 72 height 8
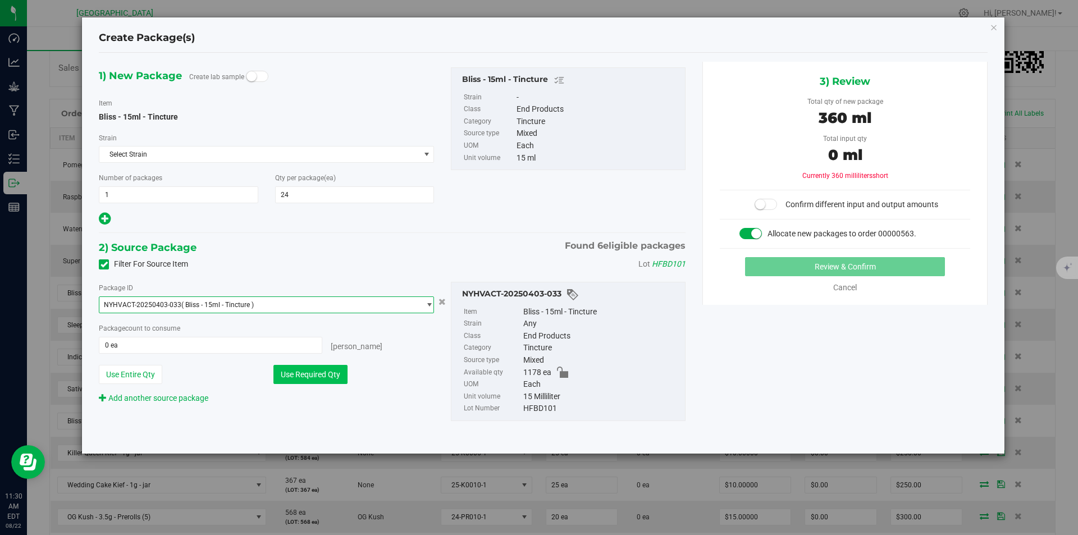
click at [308, 374] on button "Use Required Qty" at bounding box center [310, 374] width 74 height 19
type input "24 ea"
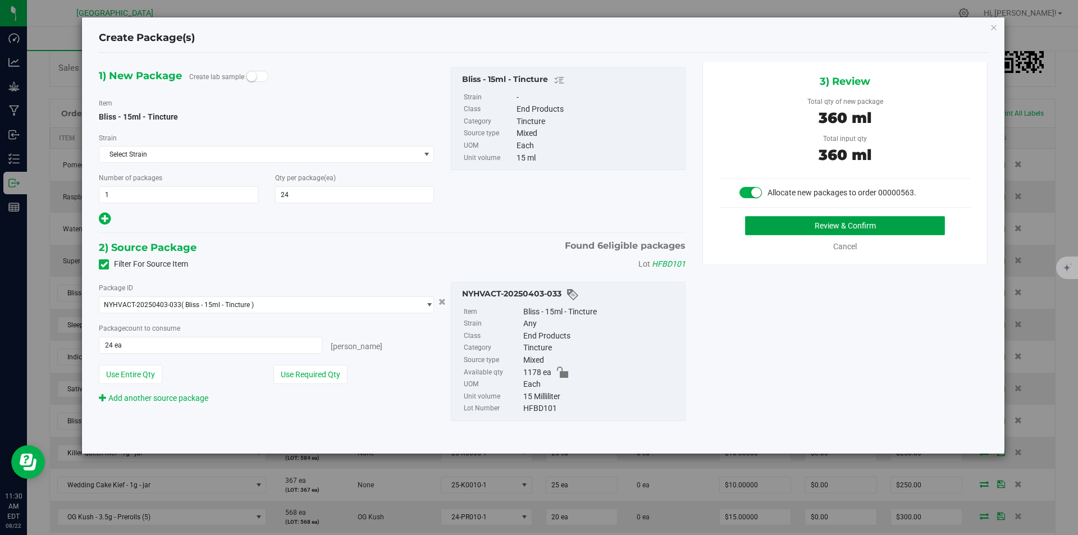
click at [815, 221] on button "Review & Confirm" at bounding box center [845, 225] width 200 height 19
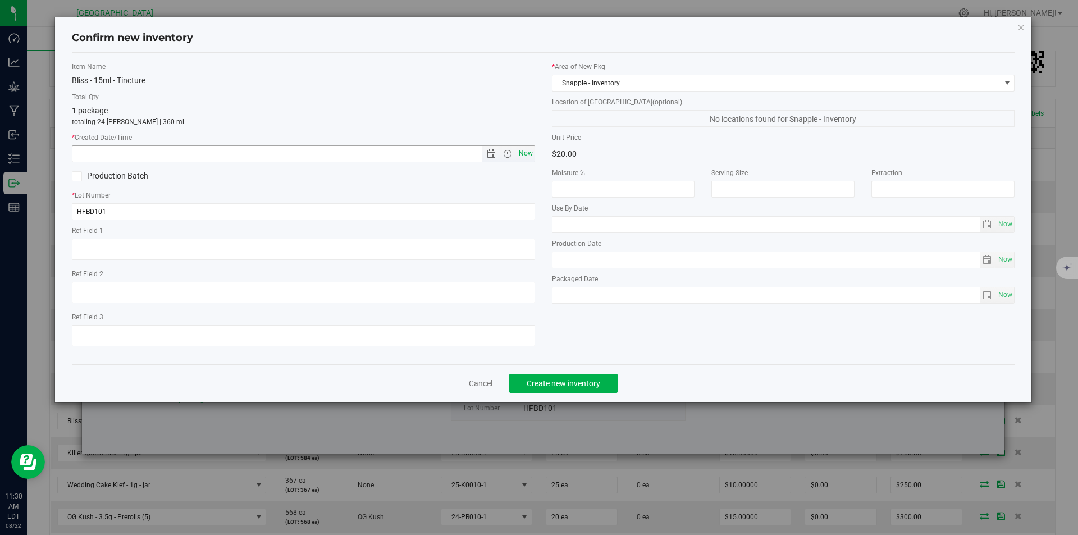
click at [525, 149] on span "Now" at bounding box center [525, 153] width 19 height 16
type input "8/22/2025 11:30 AM"
click at [586, 388] on button "Create new inventory" at bounding box center [563, 383] width 108 height 19
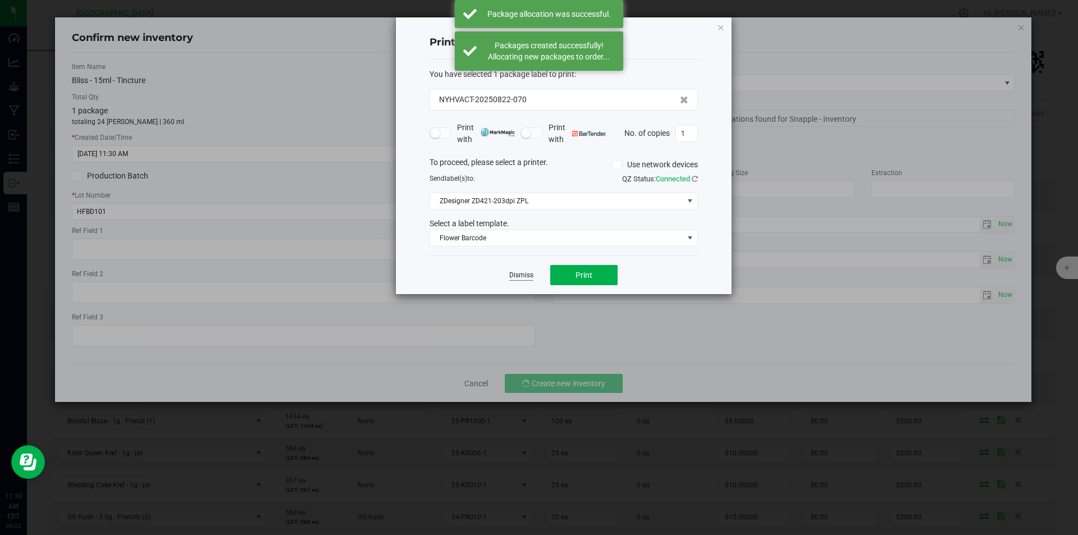
click at [518, 278] on link "Dismiss" at bounding box center [521, 275] width 24 height 10
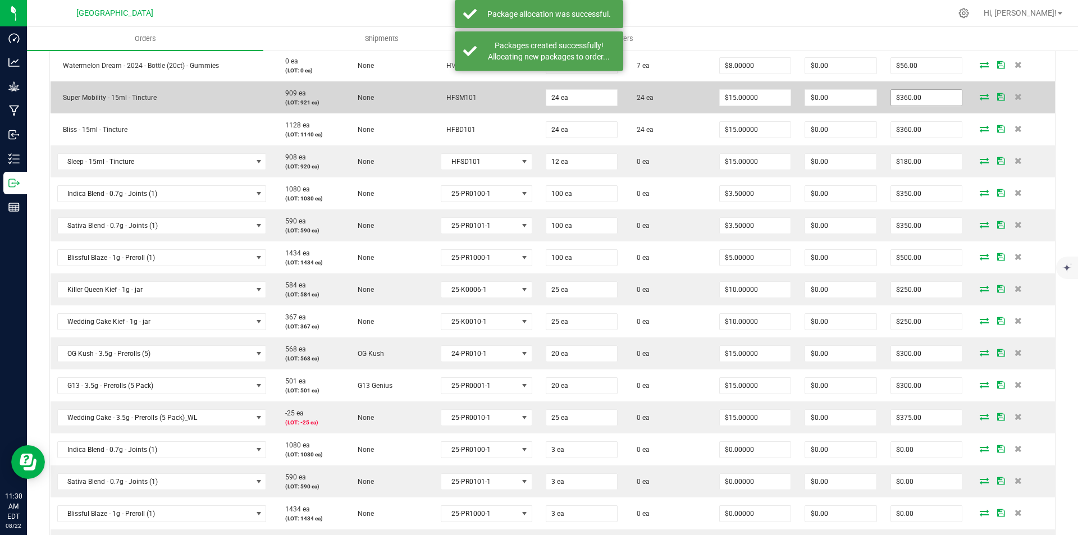
scroll to position [449, 0]
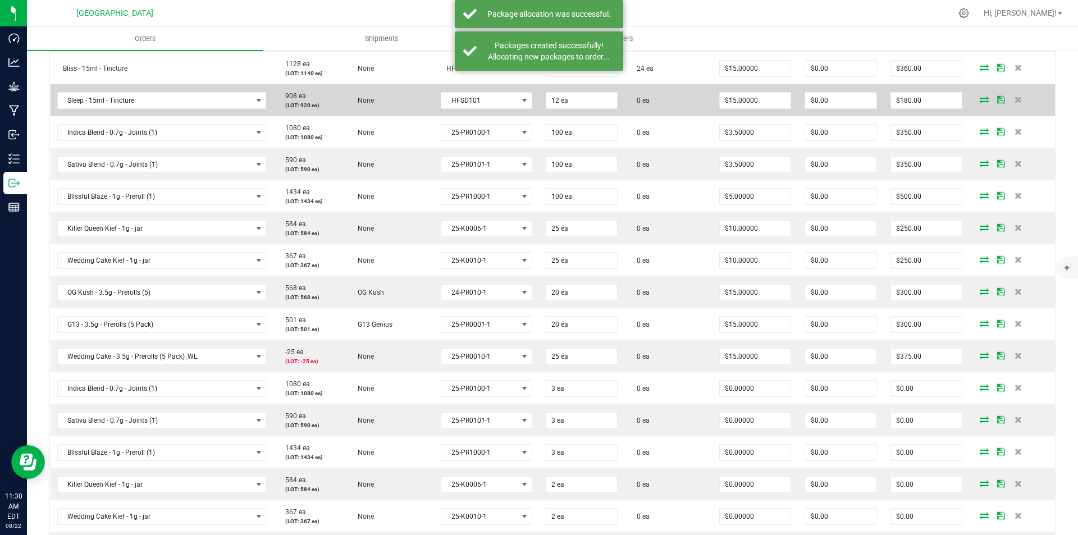
click at [979, 99] on icon at bounding box center [983, 99] width 9 height 7
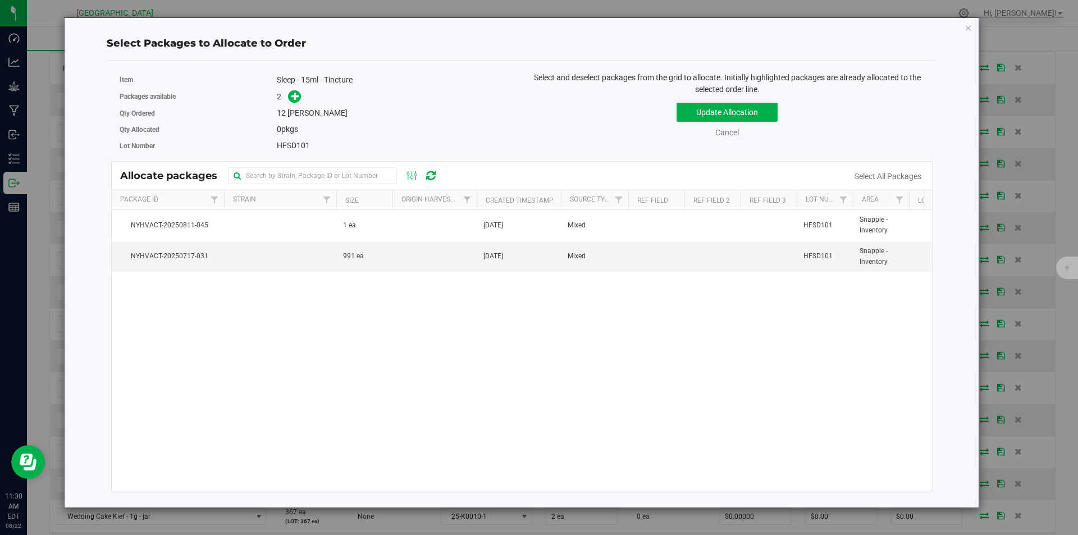
click at [303, 102] on div "2" at bounding box center [395, 96] width 236 height 13
click at [296, 102] on span at bounding box center [294, 96] width 13 height 13
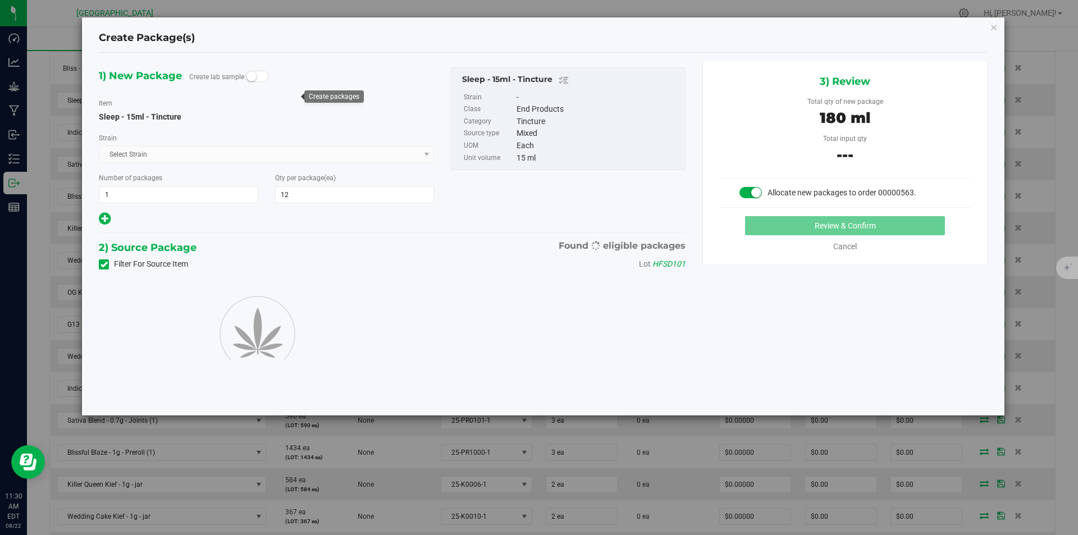
type input "12"
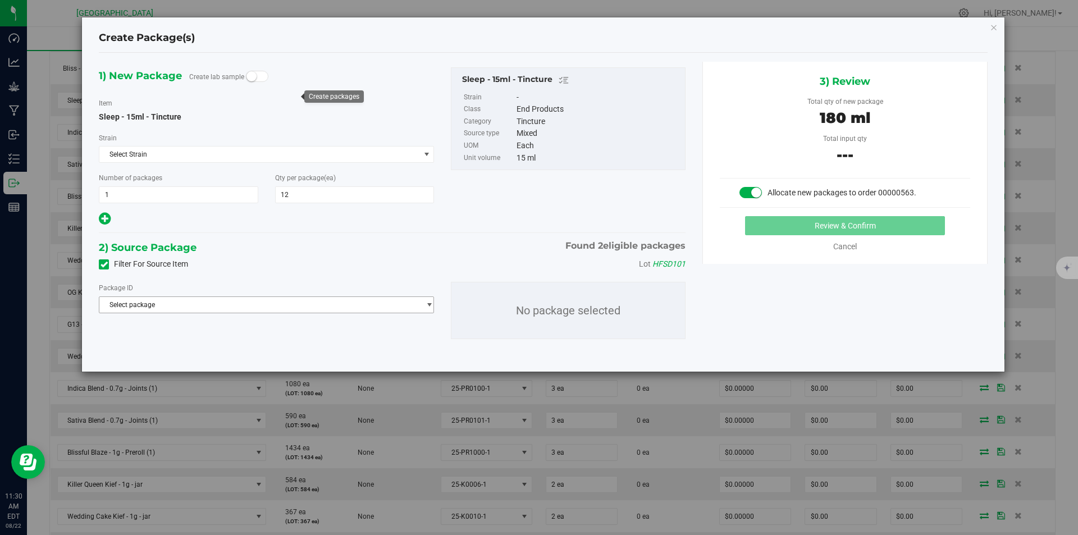
click at [309, 308] on span "Select package" at bounding box center [259, 305] width 320 height 16
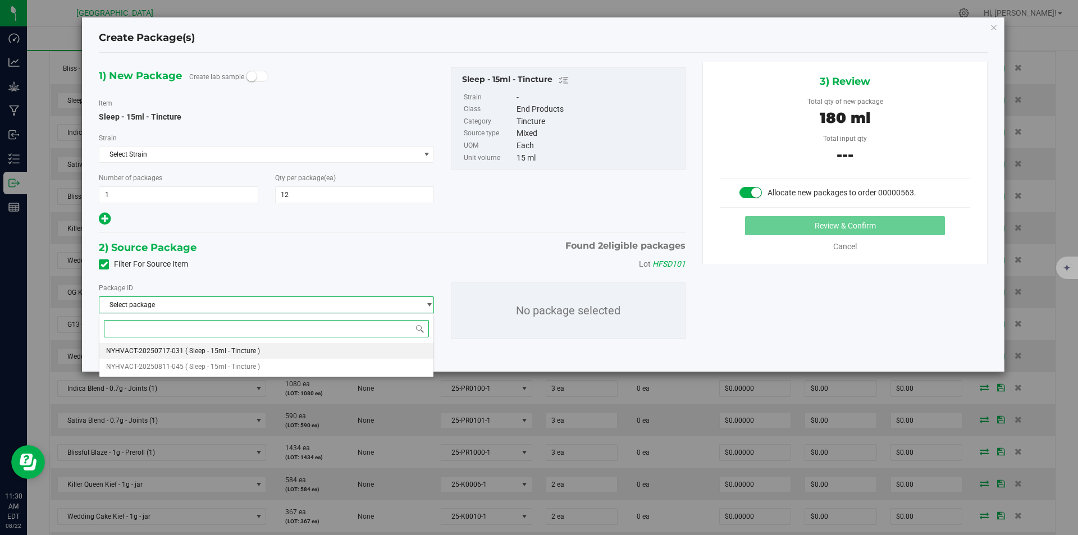
click at [231, 350] on span "( Sleep - 15ml - Tincture )" at bounding box center [222, 351] width 75 height 8
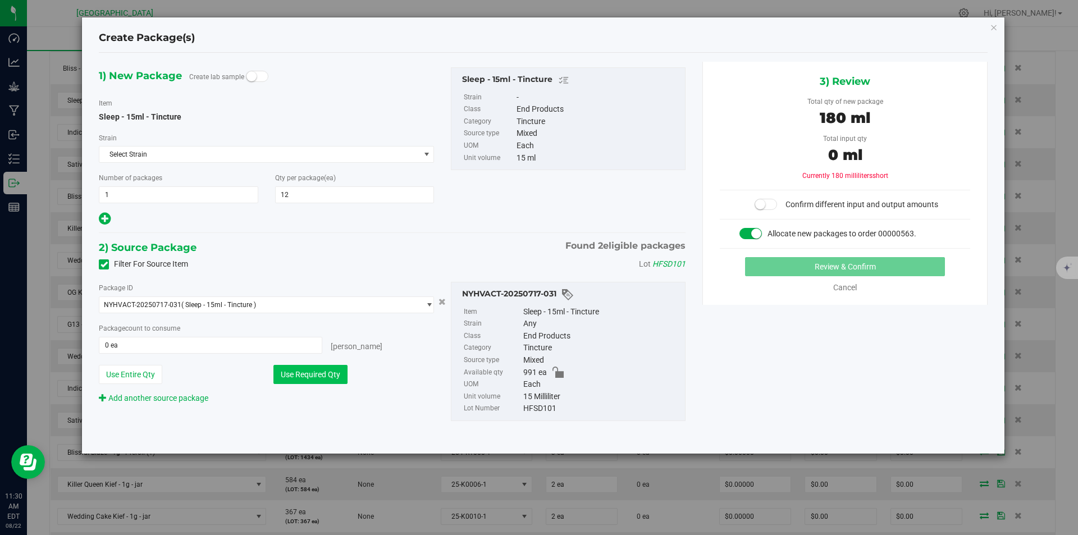
click at [308, 374] on button "Use Required Qty" at bounding box center [310, 374] width 74 height 19
type input "12 ea"
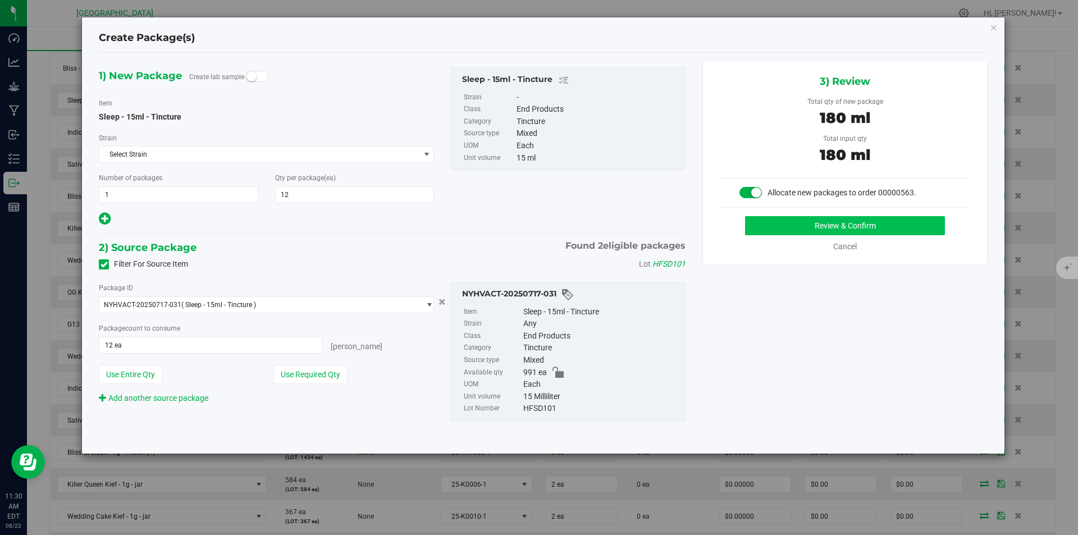
drag, startPoint x: 824, startPoint y: 238, endPoint x: 828, endPoint y: 230, distance: 9.1
click at [825, 237] on div "Review & Confirm Cancel" at bounding box center [844, 234] width 250 height 36
click at [828, 227] on button "Review & Confirm" at bounding box center [845, 225] width 200 height 19
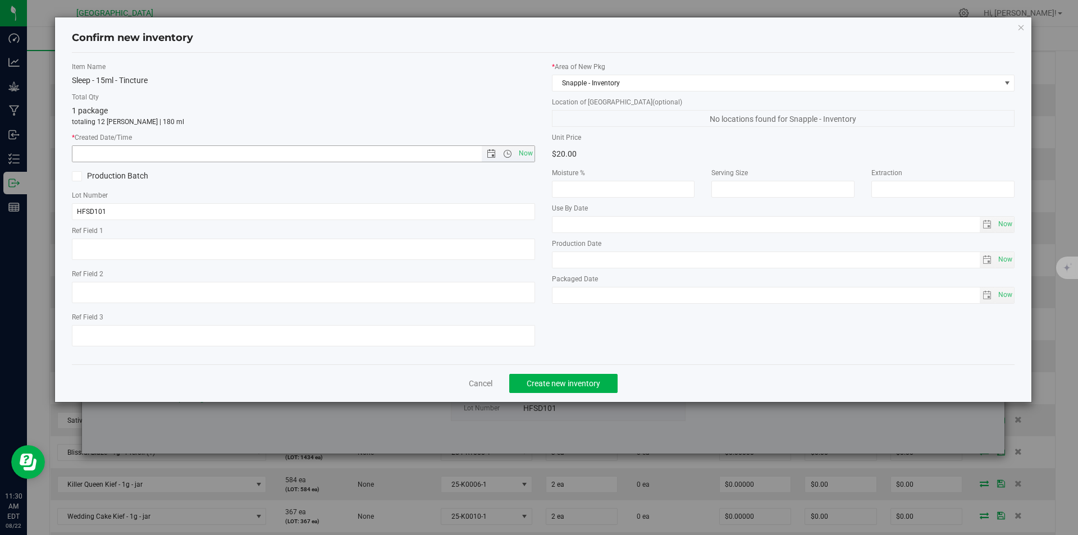
click at [530, 145] on span "Now" at bounding box center [303, 153] width 463 height 17
click at [529, 149] on span "Now" at bounding box center [525, 153] width 19 height 16
type input "8/22/2025 11:30 AM"
click at [557, 374] on button "Create new inventory" at bounding box center [563, 383] width 108 height 19
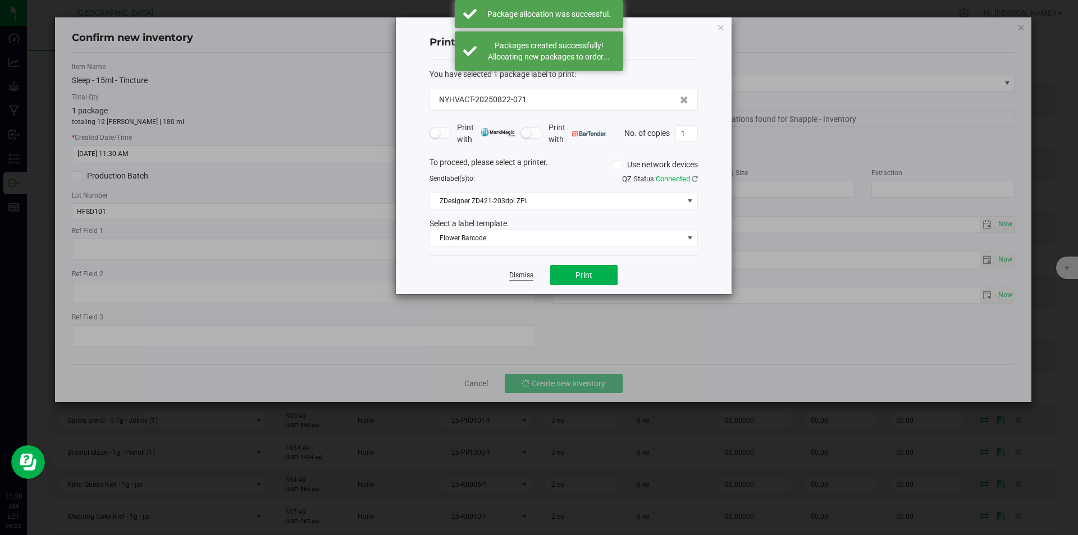
click at [512, 273] on link "Dismiss" at bounding box center [521, 275] width 24 height 10
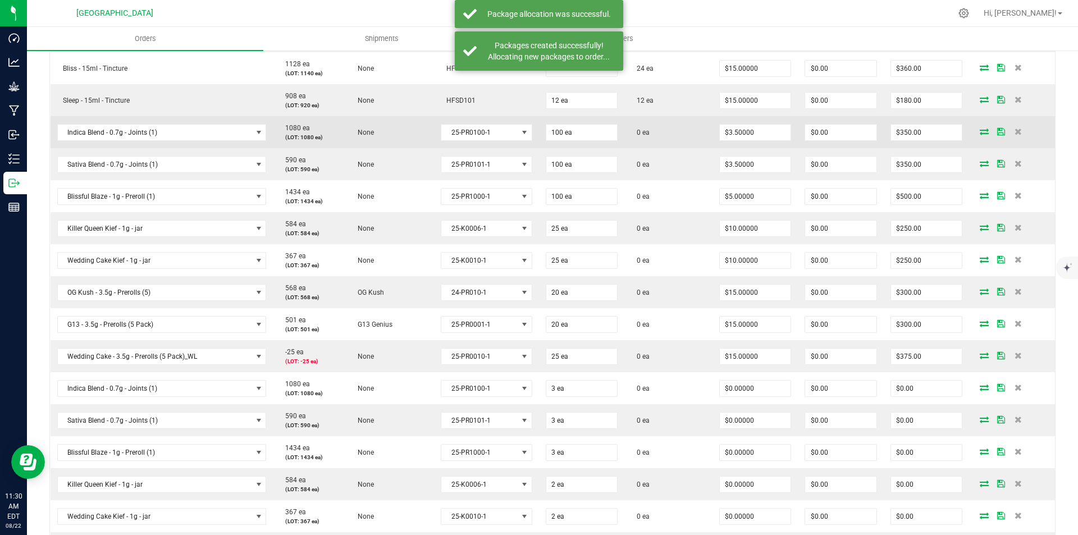
click at [979, 128] on icon at bounding box center [983, 131] width 9 height 7
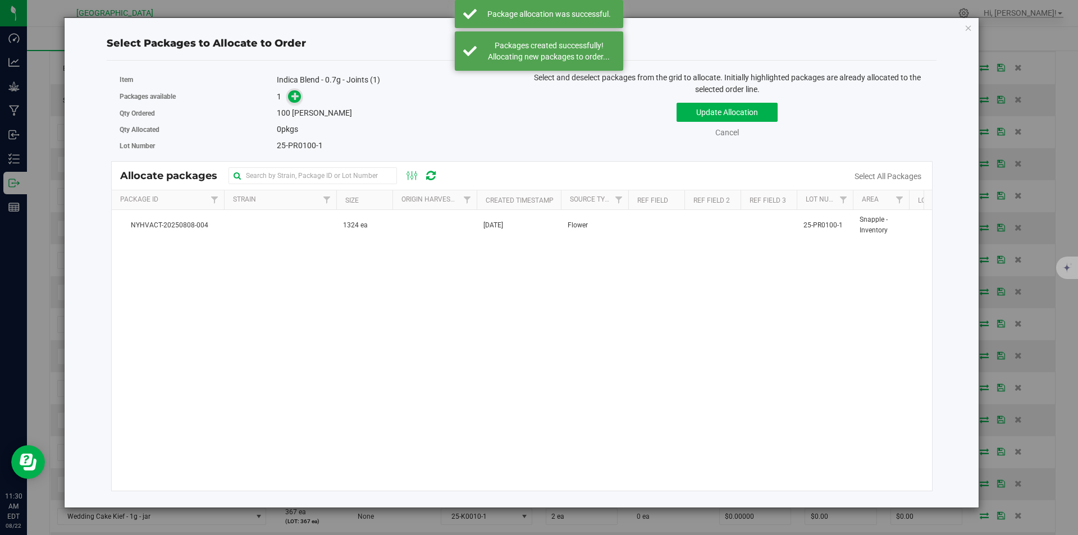
click at [295, 96] on icon at bounding box center [295, 96] width 8 height 8
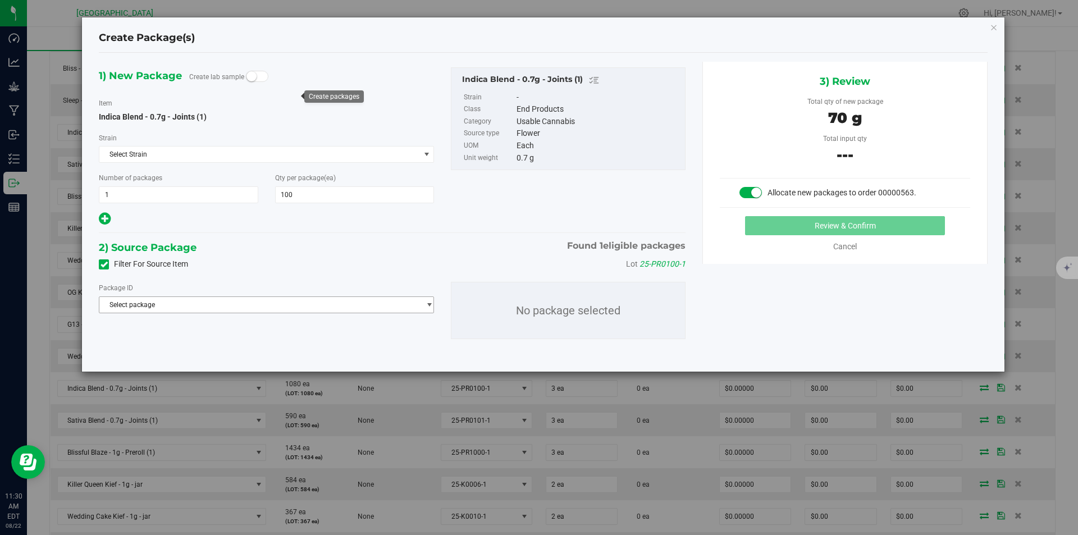
click at [319, 306] on span "Select package" at bounding box center [259, 305] width 320 height 16
click at [243, 348] on span "( Indica Blend - 0.7g - Joints (1) )" at bounding box center [234, 351] width 98 height 8
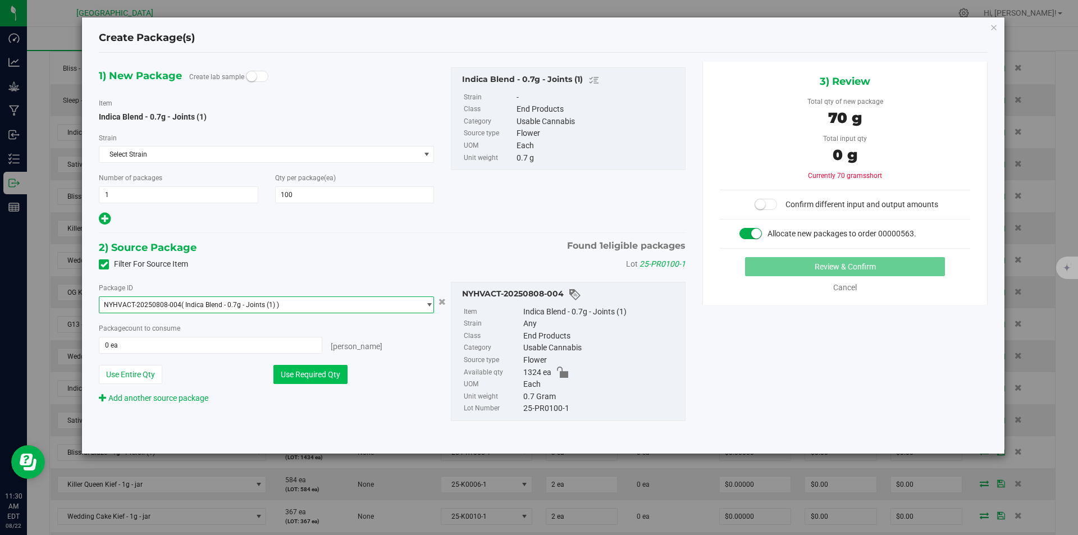
click at [299, 366] on button "Use Required Qty" at bounding box center [310, 374] width 74 height 19
type input "100 ea"
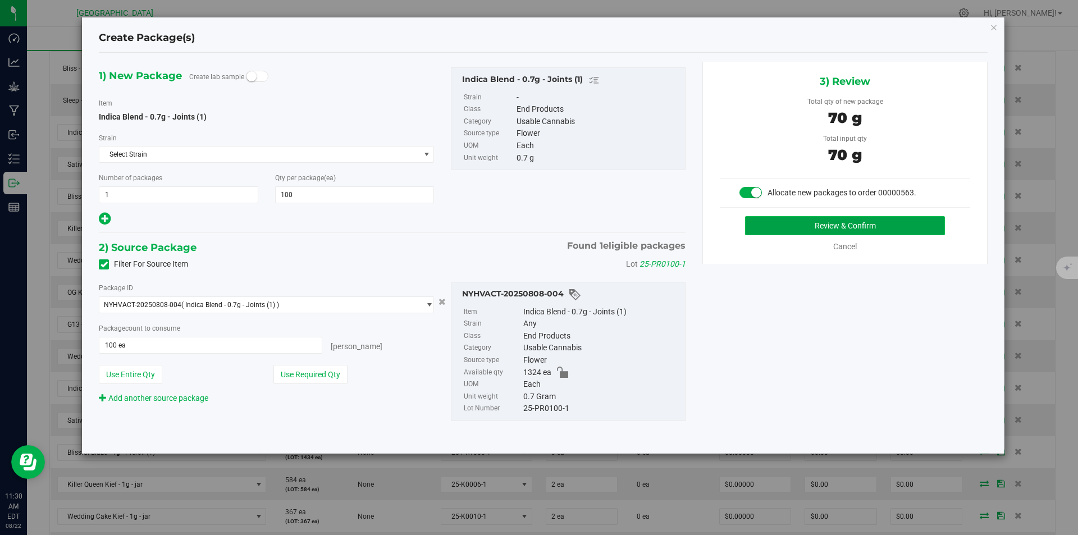
click at [777, 227] on button "Review & Confirm" at bounding box center [845, 225] width 200 height 19
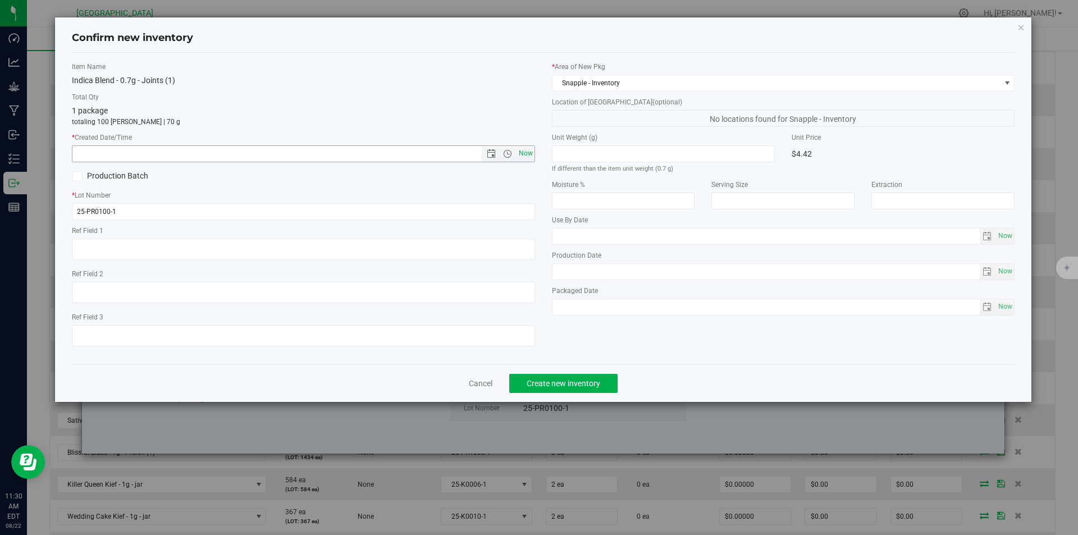
click at [521, 149] on span "Now" at bounding box center [525, 153] width 19 height 16
type input "8/22/2025 11:30 AM"
click at [563, 410] on div "Confirm new inventory Item Name Indica Blend - 0.7g - Joints (1) Total Qty 1 pa…" at bounding box center [543, 267] width 1086 height 535
click at [563, 384] on span "Create new inventory" at bounding box center [563, 383] width 74 height 9
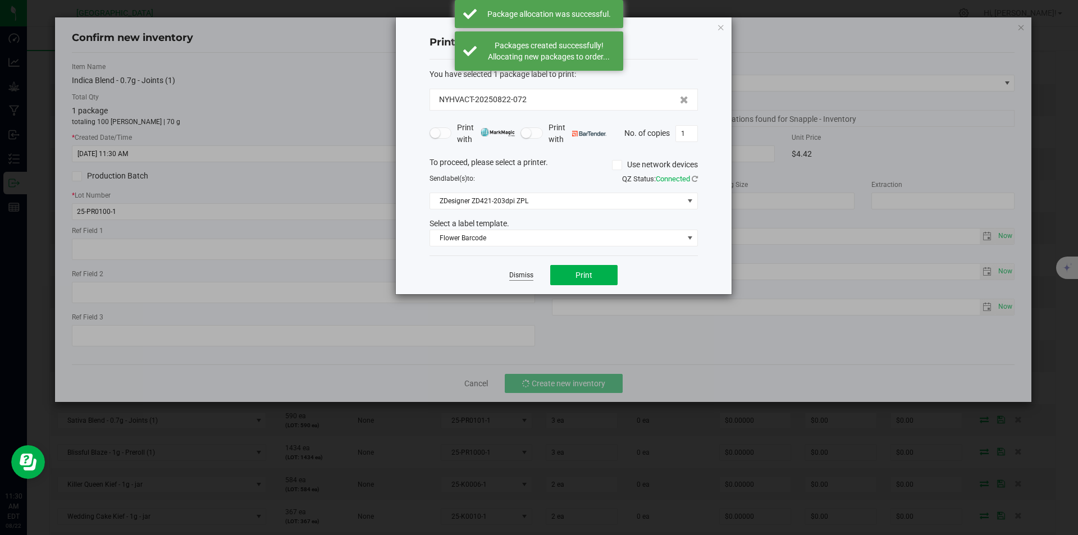
click at [522, 275] on link "Dismiss" at bounding box center [521, 275] width 24 height 10
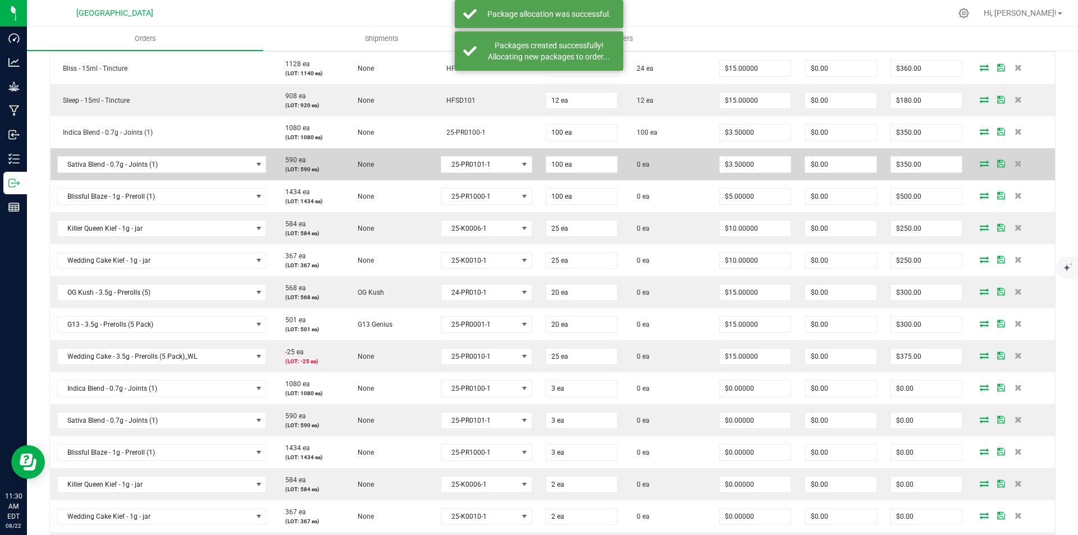
click at [979, 163] on icon at bounding box center [983, 163] width 9 height 7
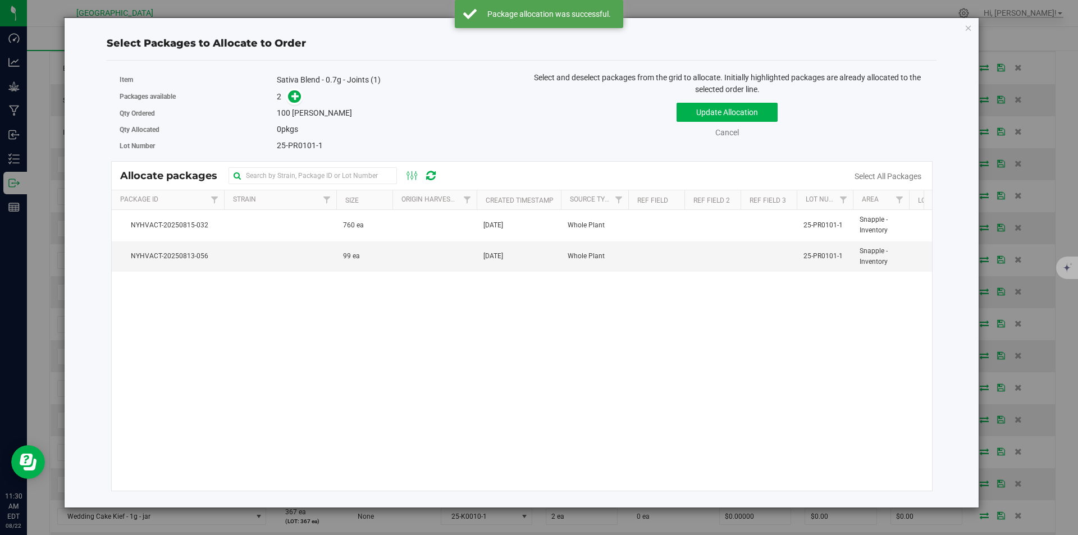
click at [308, 95] on div "2" at bounding box center [395, 96] width 236 height 13
click at [299, 95] on icon at bounding box center [295, 96] width 8 height 8
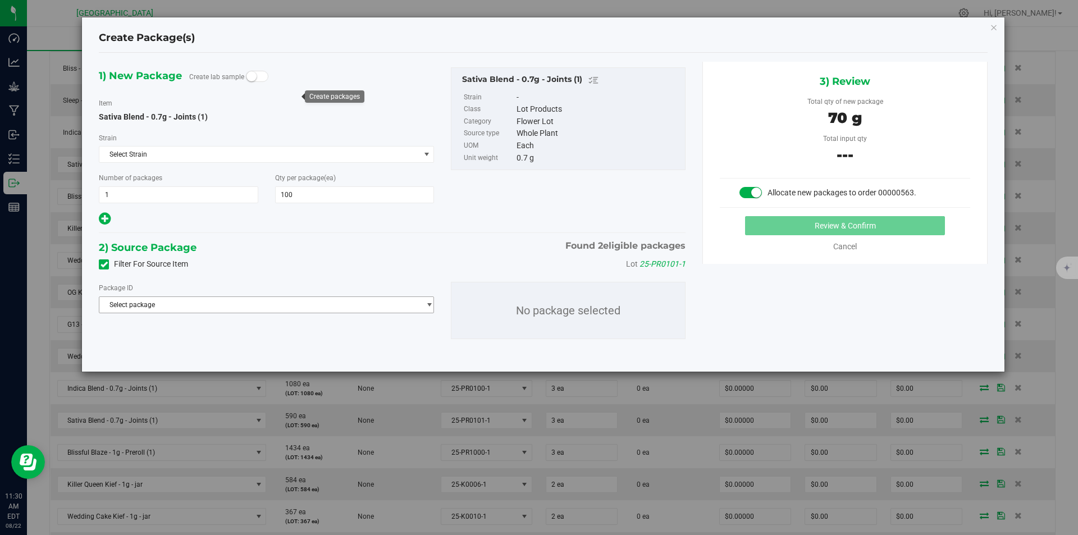
click at [319, 305] on span "Select package" at bounding box center [259, 305] width 320 height 16
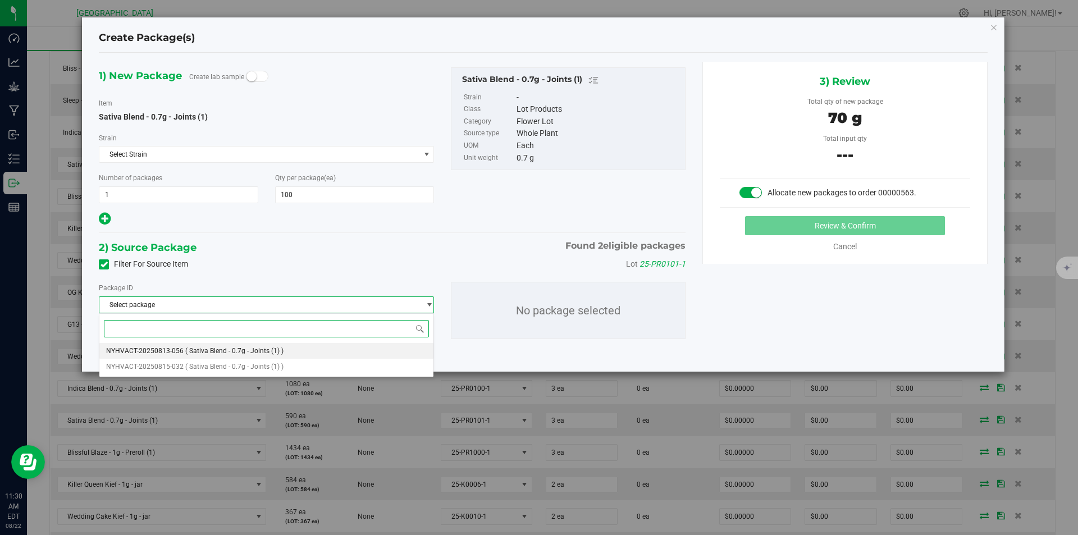
click at [246, 349] on span "( Sativa Blend - 0.7g - Joints (1) )" at bounding box center [234, 351] width 98 height 8
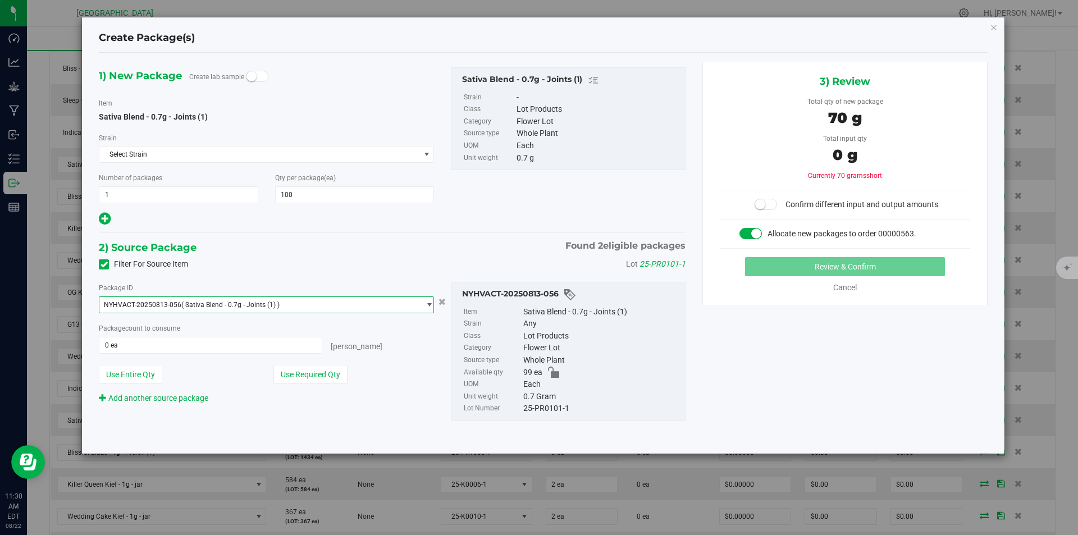
click at [295, 302] on span "NYHVACT-20250813-056 ( Sativa Blend - 0.7g - Joints (1) )" at bounding box center [259, 305] width 320 height 16
click at [250, 379] on div "Use Entire Qty" at bounding box center [179, 374] width 161 height 19
click at [263, 308] on span "( Sativa Blend - 0.7g - Joints (1) )" at bounding box center [230, 305] width 98 height 8
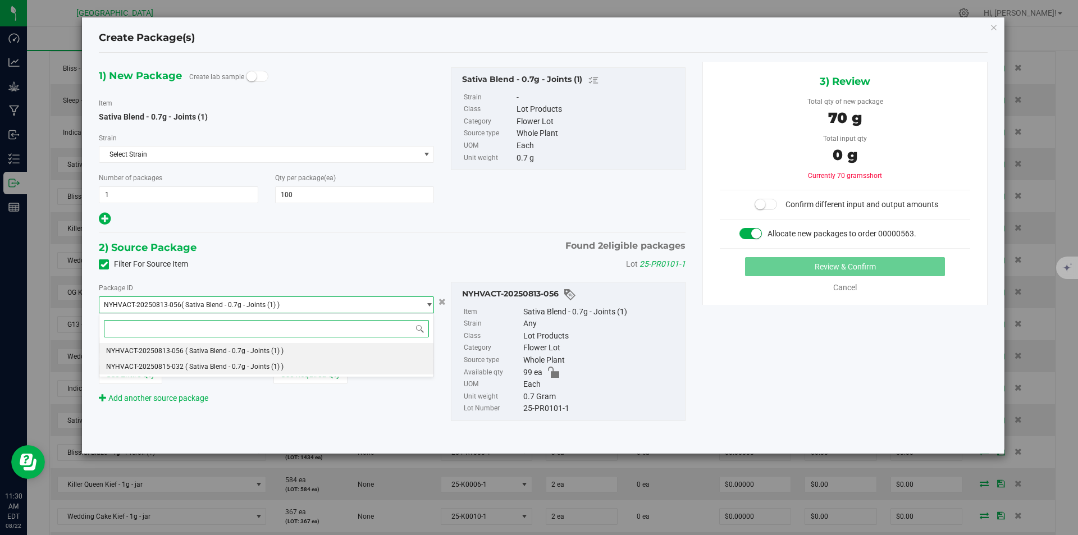
click at [251, 365] on span "( Sativa Blend - 0.7g - Joints (1) )" at bounding box center [234, 367] width 98 height 8
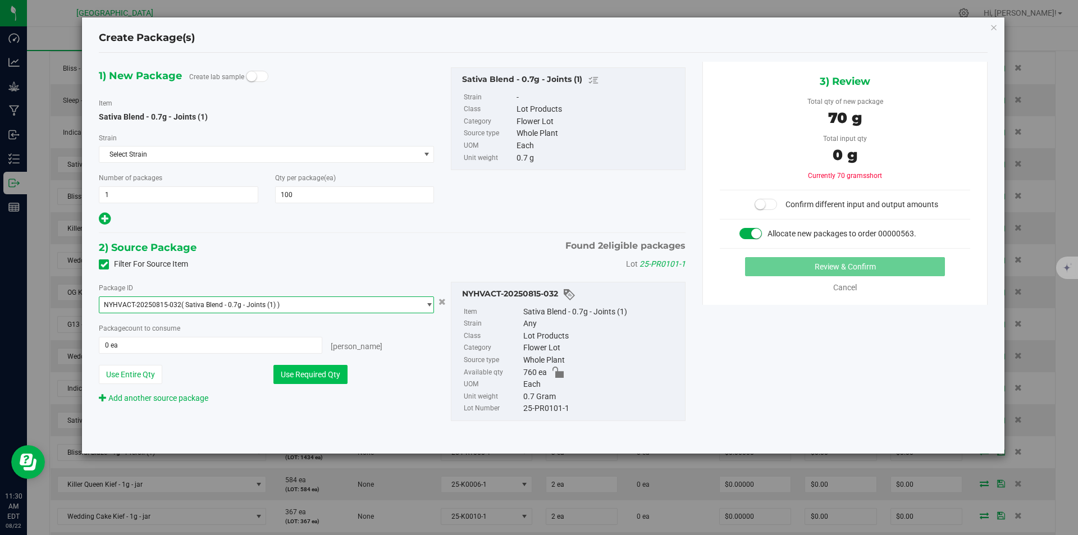
click at [304, 375] on button "Use Required Qty" at bounding box center [310, 374] width 74 height 19
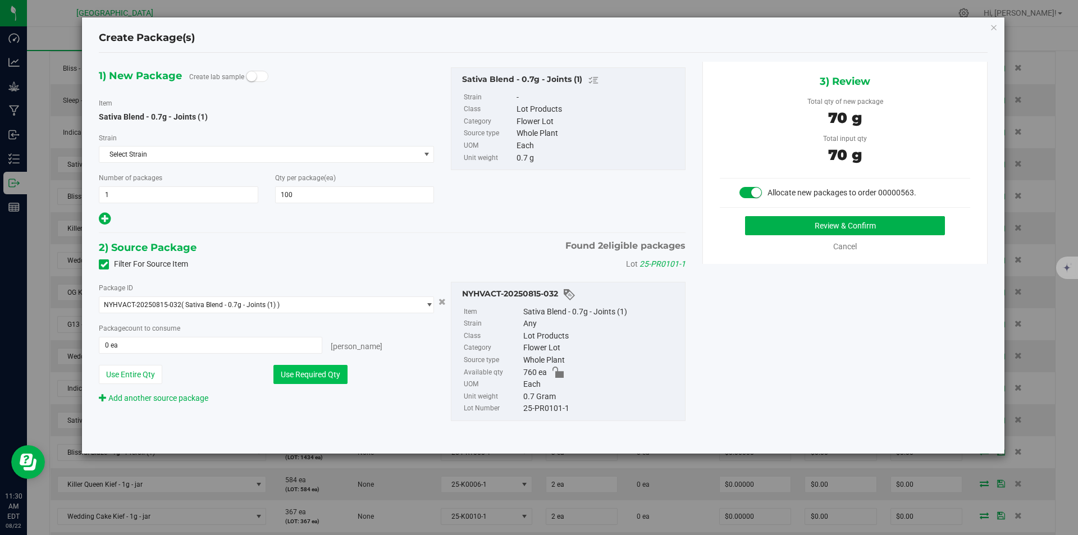
type input "100 ea"
click at [832, 228] on button "Review & Confirm" at bounding box center [845, 225] width 200 height 19
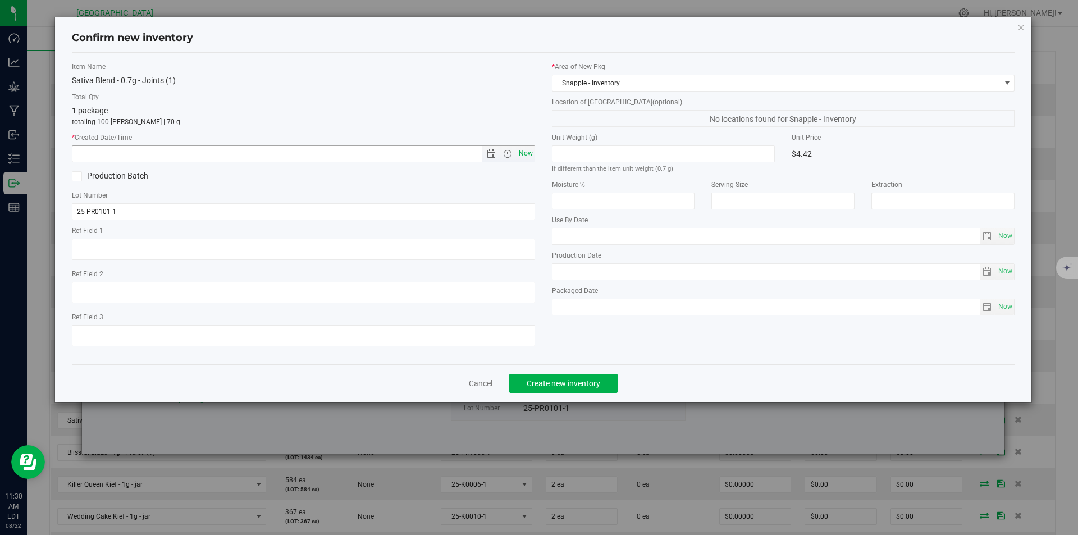
click at [528, 156] on span "Now" at bounding box center [525, 153] width 19 height 16
type input "8/22/2025 11:30 AM"
click at [579, 377] on button "Create new inventory" at bounding box center [563, 383] width 108 height 19
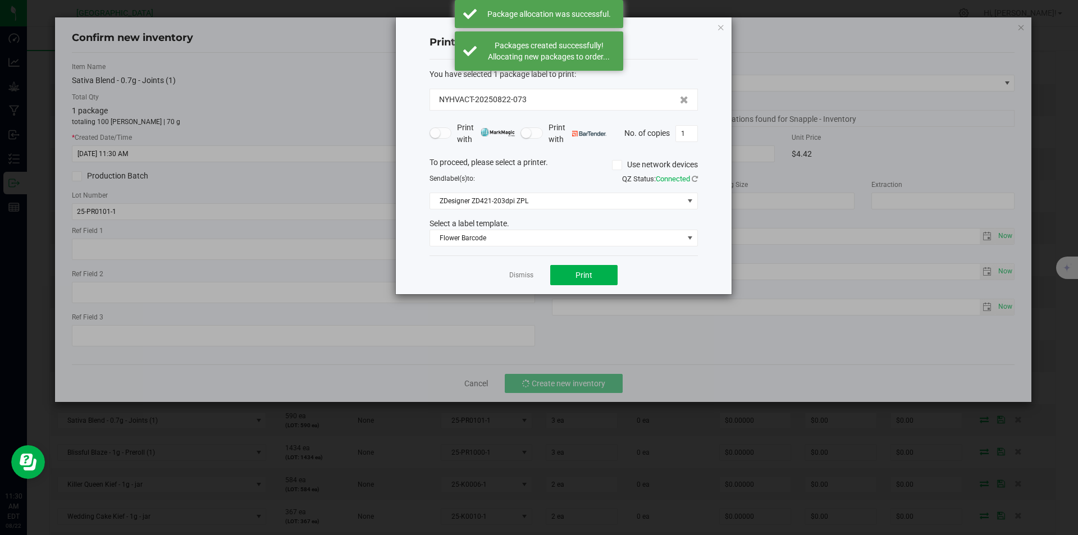
click at [530, 268] on div "Dismiss Print" at bounding box center [563, 274] width 268 height 39
click at [516, 277] on link "Dismiss" at bounding box center [521, 275] width 24 height 10
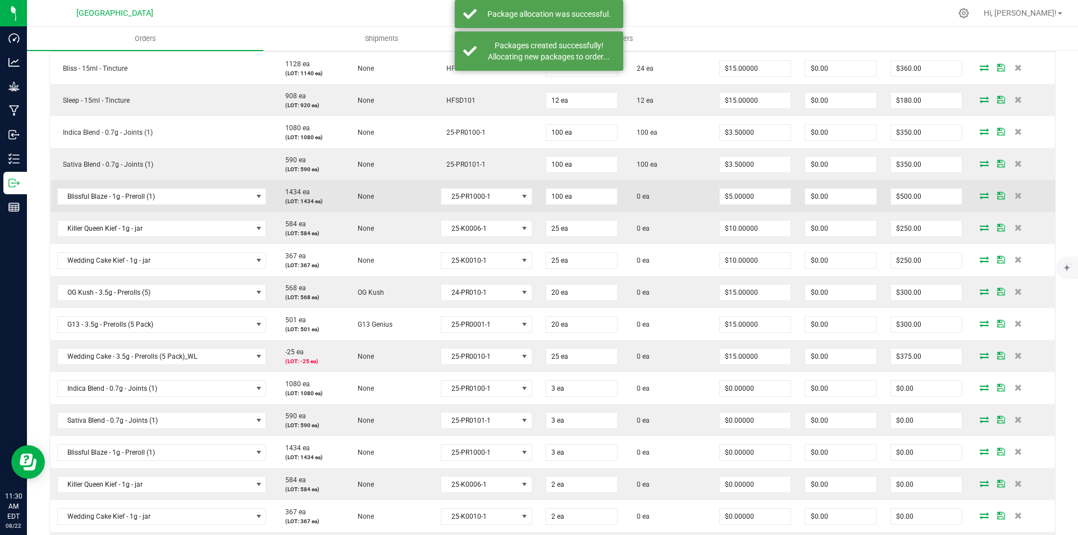
click at [979, 192] on icon at bounding box center [983, 195] width 9 height 7
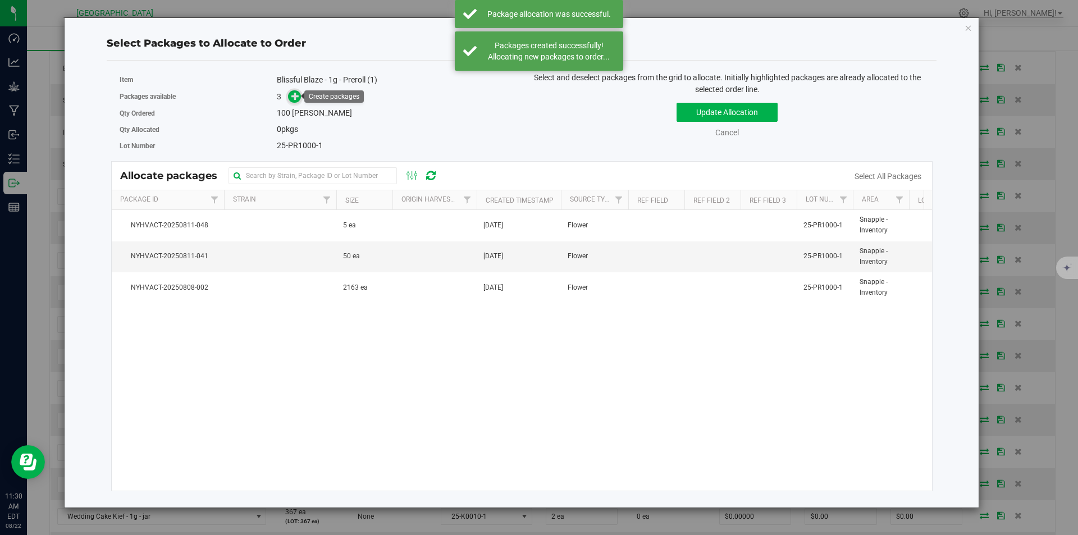
click at [296, 93] on icon at bounding box center [295, 96] width 8 height 8
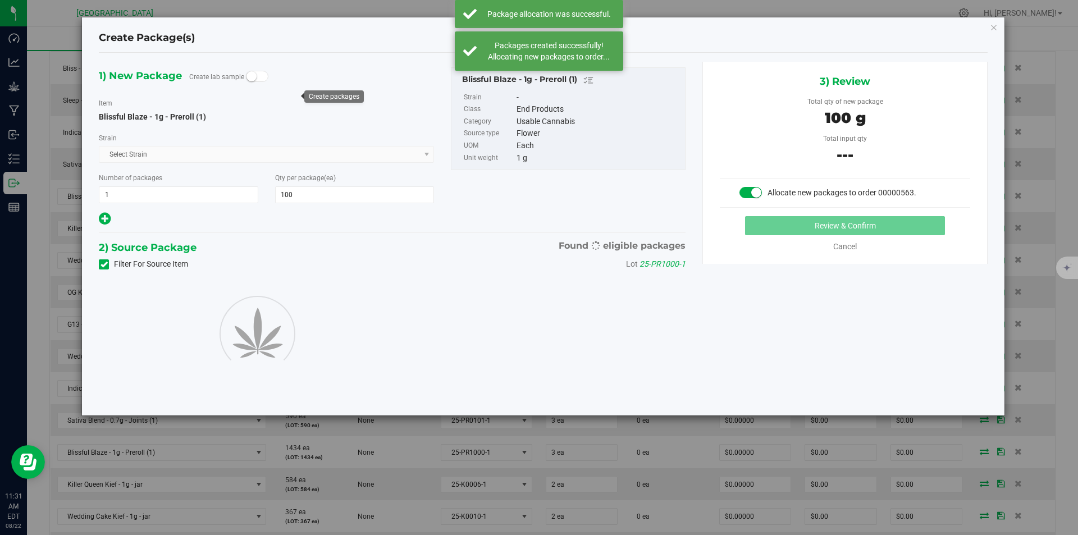
type input "100"
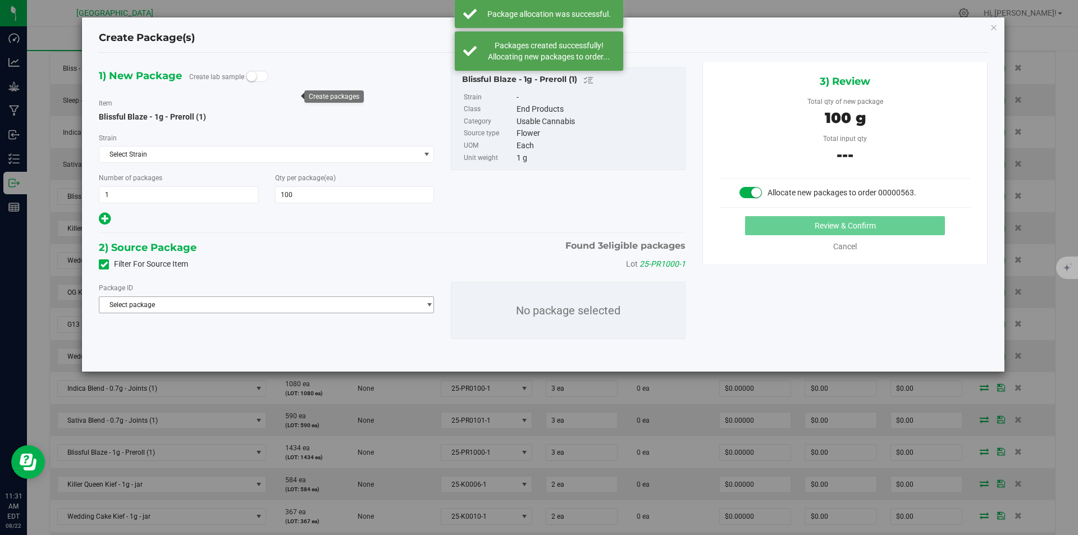
click at [308, 306] on span "Select package" at bounding box center [259, 305] width 320 height 16
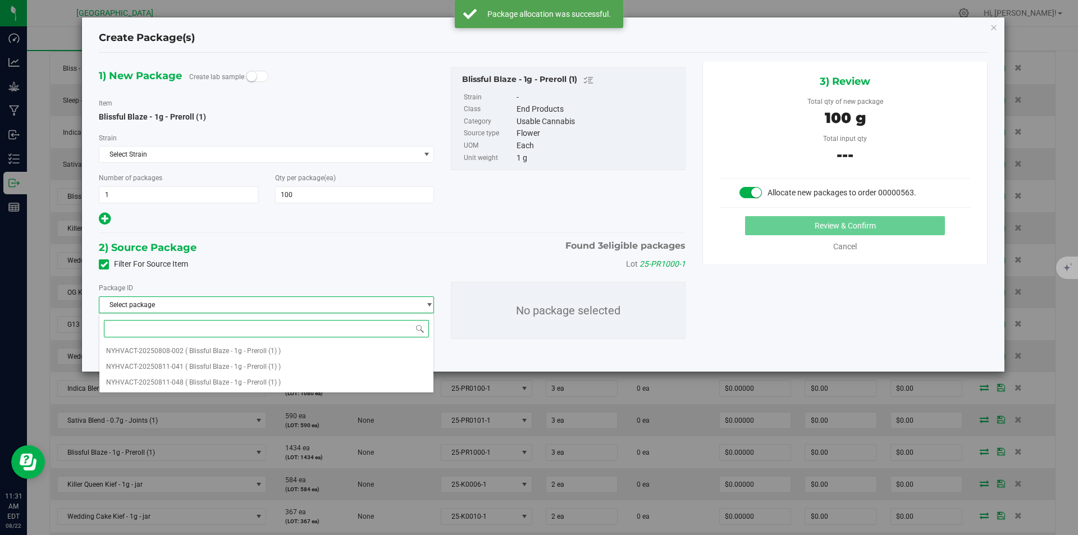
click at [269, 339] on span at bounding box center [266, 328] width 334 height 26
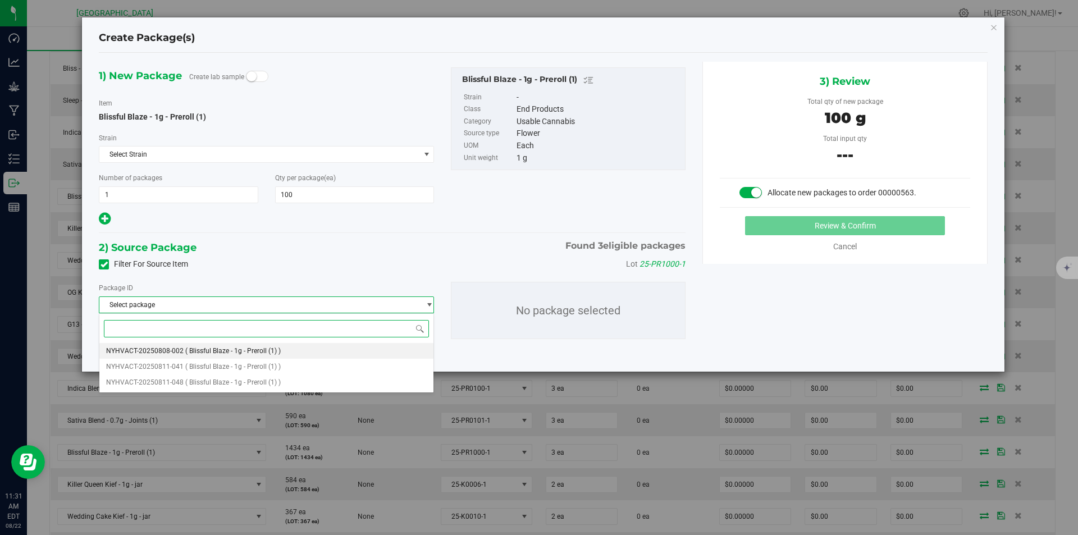
click at [267, 345] on li "NYHVACT-20250808-002 ( Blissful Blaze - 1g - Preroll (1) )" at bounding box center [266, 351] width 334 height 16
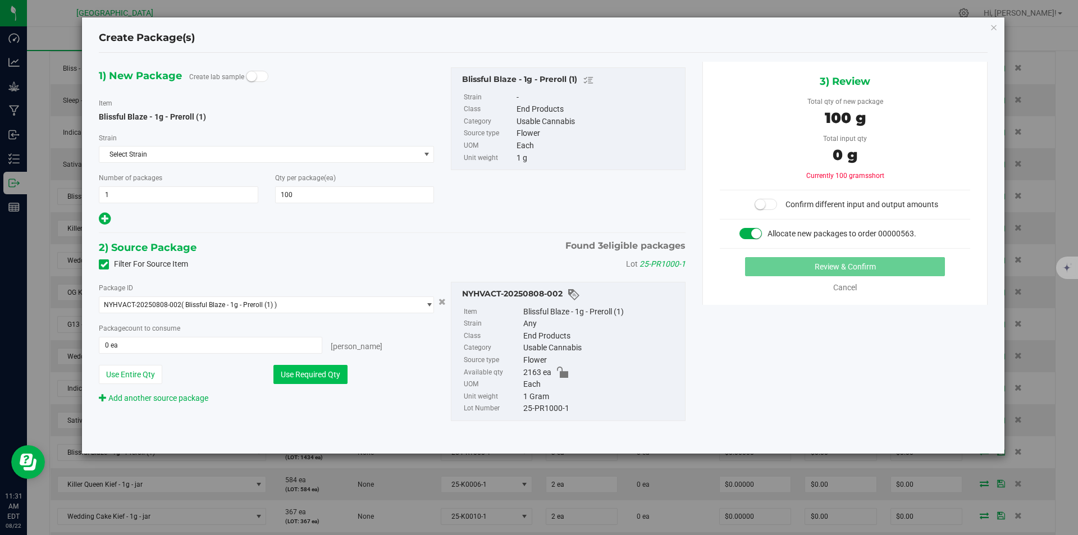
click at [332, 379] on button "Use Required Qty" at bounding box center [310, 374] width 74 height 19
type input "100 ea"
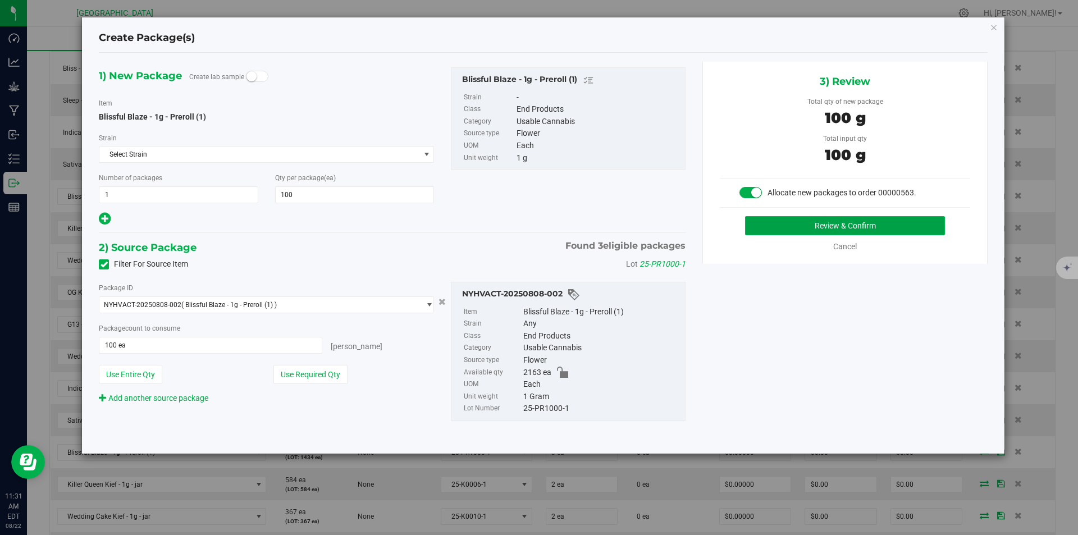
click at [815, 231] on button "Review & Confirm" at bounding box center [845, 225] width 200 height 19
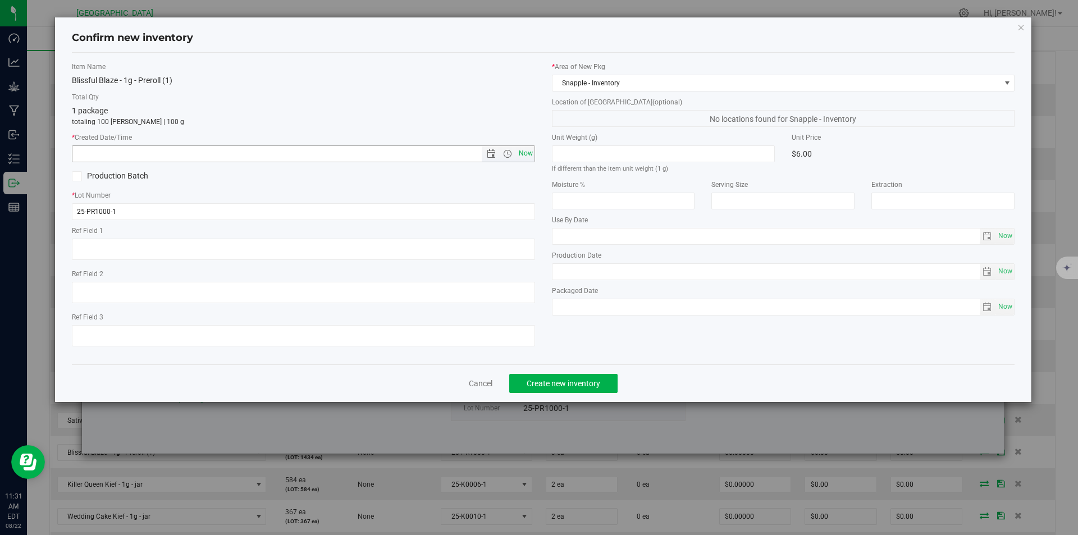
click at [531, 155] on span "Now" at bounding box center [525, 153] width 19 height 16
type input "8/22/2025 11:31 AM"
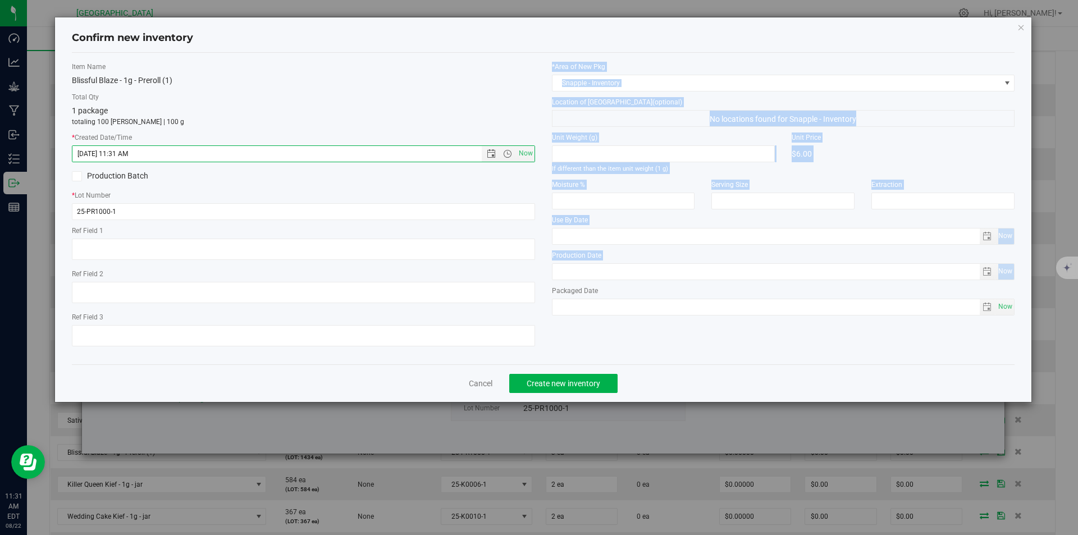
drag, startPoint x: 549, startPoint y: 317, endPoint x: 549, endPoint y: 352, distance: 35.4
click at [549, 349] on div "Item Name Blissful Blaze - 1g - Preroll (1) Total Qty 1 package totaling 100 ea…" at bounding box center [543, 209] width 960 height 294
click at [560, 342] on div "Item Name Blissful Blaze - 1g - Preroll (1) Total Qty 1 package totaling 100 ea…" at bounding box center [543, 209] width 960 height 294
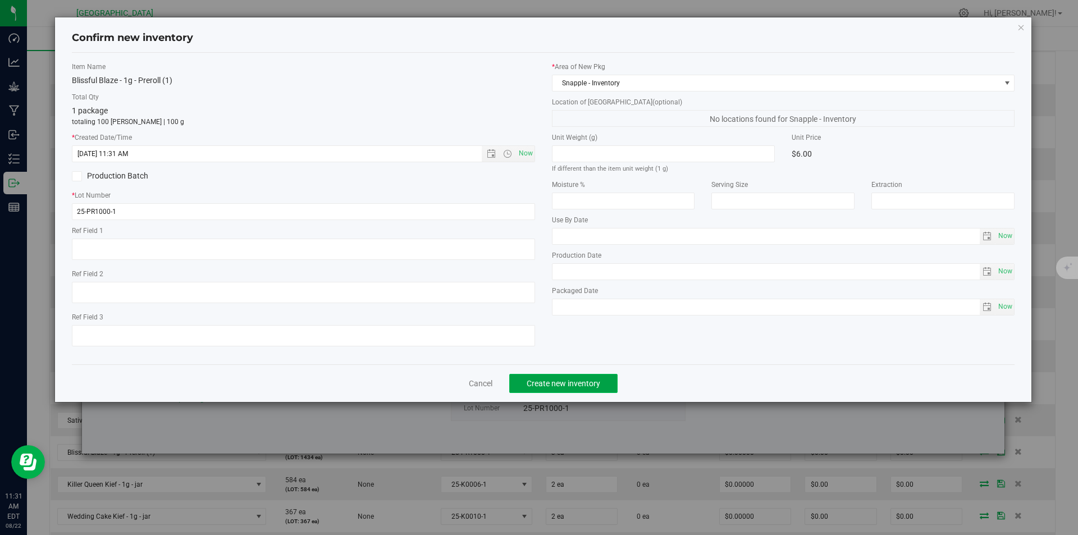
click at [561, 381] on span "Create new inventory" at bounding box center [563, 383] width 74 height 9
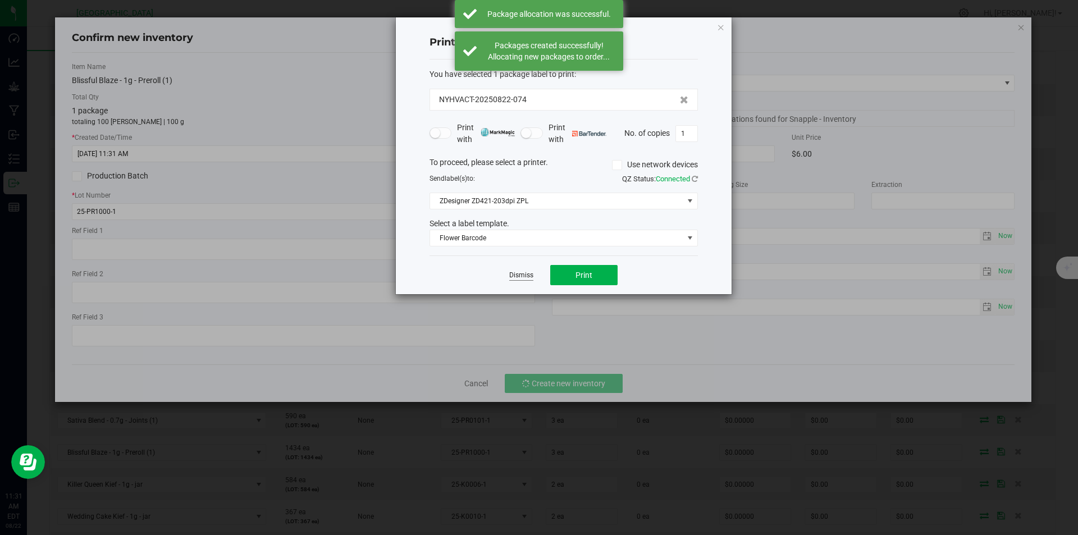
click at [519, 276] on link "Dismiss" at bounding box center [521, 275] width 24 height 10
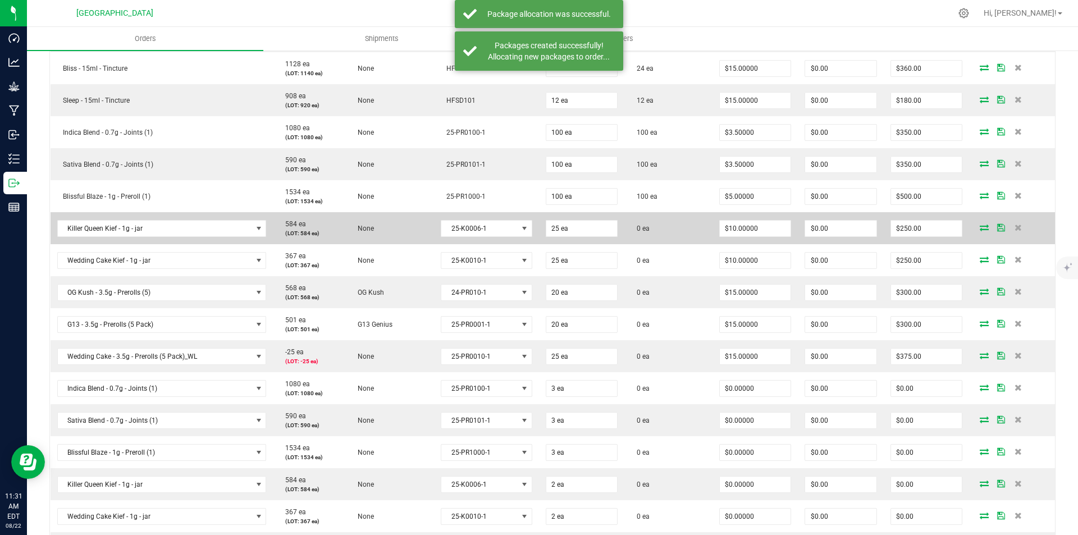
click at [979, 230] on icon at bounding box center [983, 227] width 9 height 7
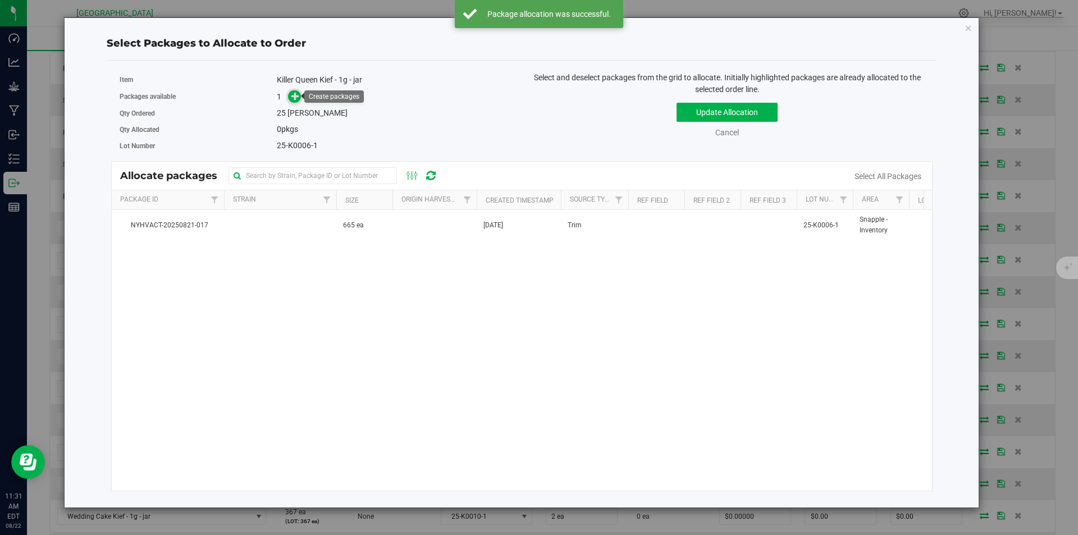
click at [290, 97] on span at bounding box center [294, 96] width 13 height 13
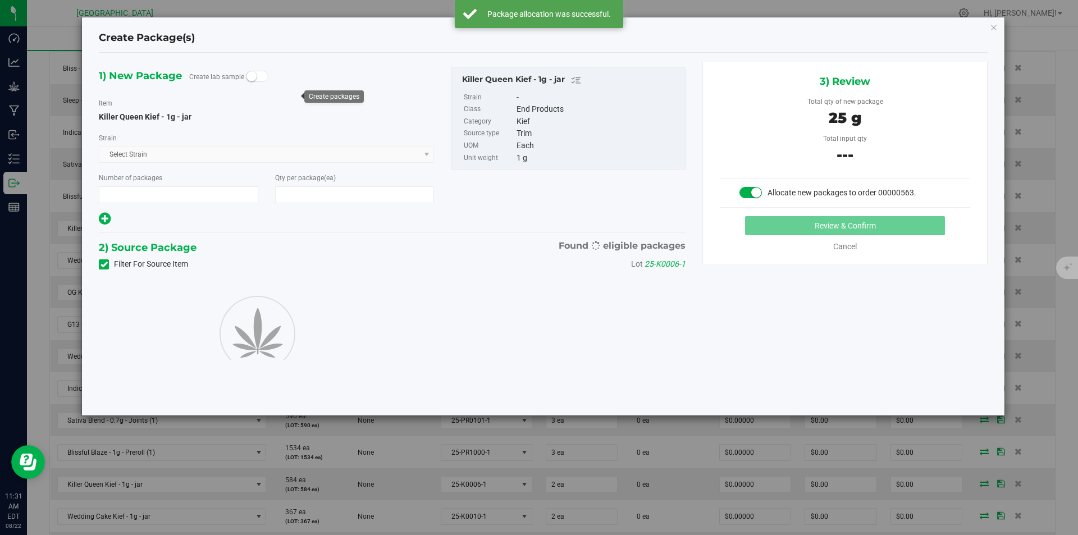
type input "1"
type input "25"
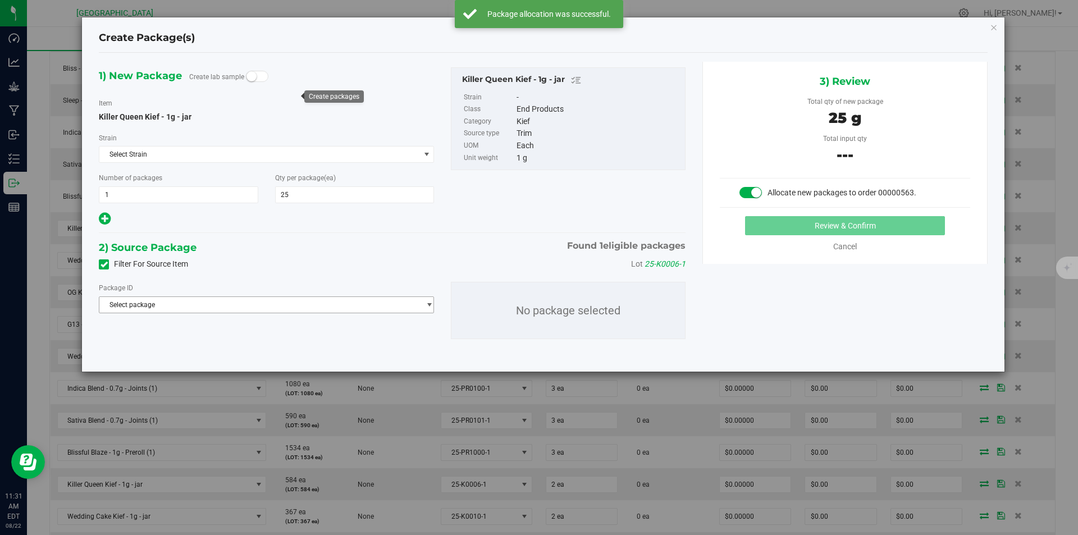
click at [300, 304] on span "Select package" at bounding box center [259, 305] width 320 height 16
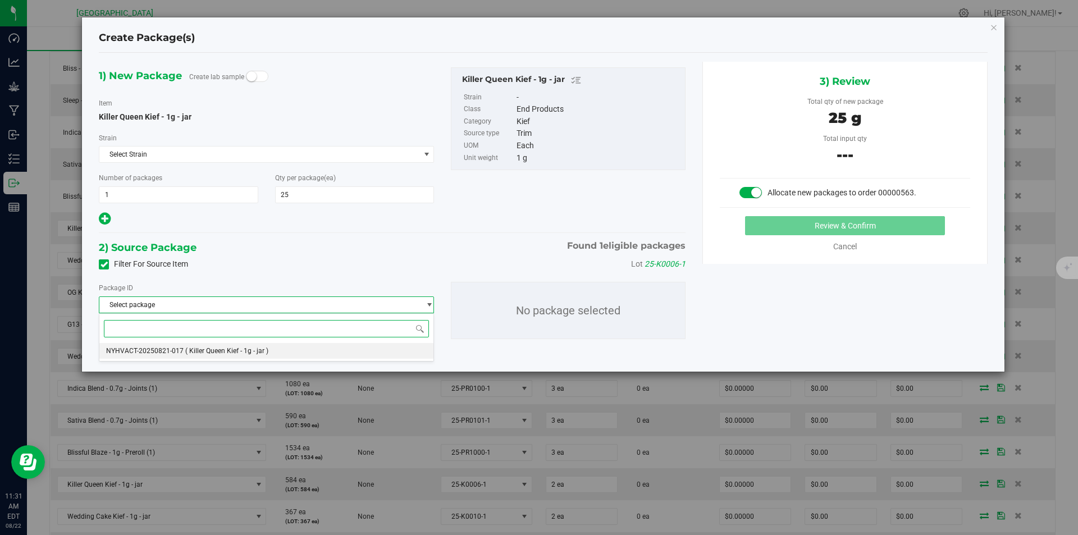
click at [258, 350] on span "( Killer Queen Kief - 1g - jar )" at bounding box center [226, 351] width 83 height 8
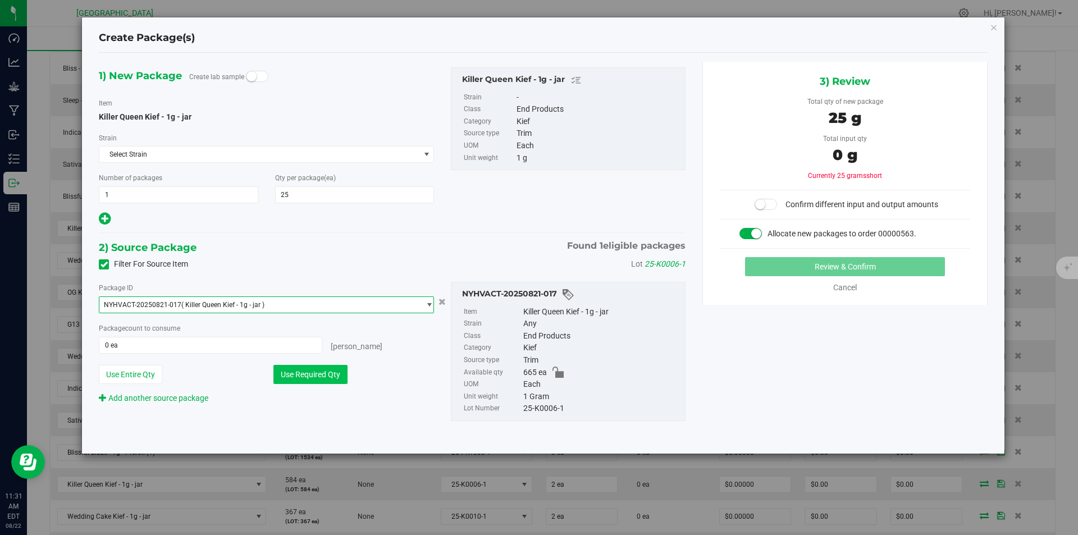
click at [322, 379] on button "Use Required Qty" at bounding box center [310, 374] width 74 height 19
type input "25 ea"
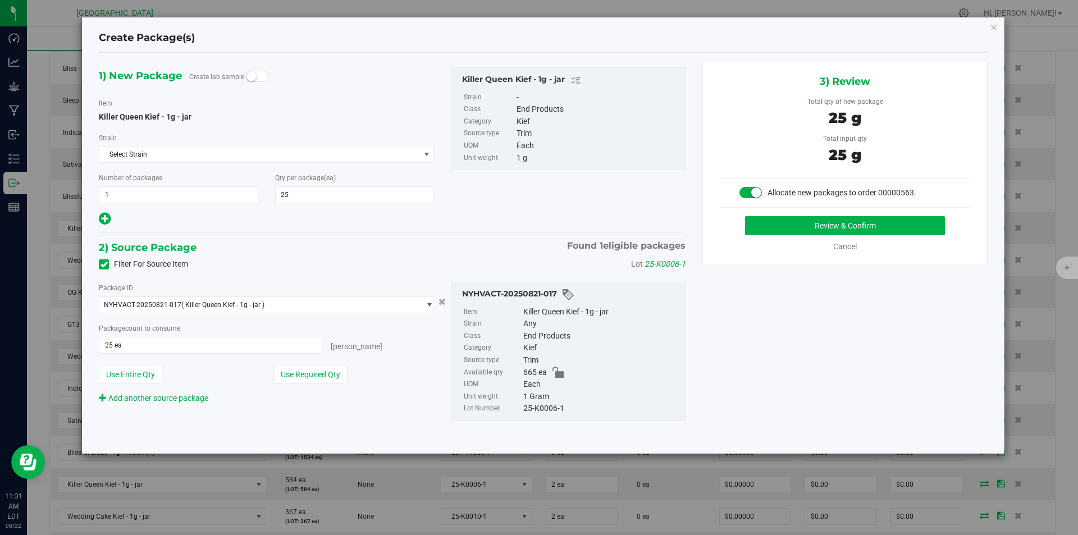
click at [891, 216] on div "3) Review Total qty of new package 25 g Total input qty 25 g Allocate new packa…" at bounding box center [844, 163] width 285 height 202
click at [891, 218] on button "Review & Confirm" at bounding box center [845, 225] width 200 height 19
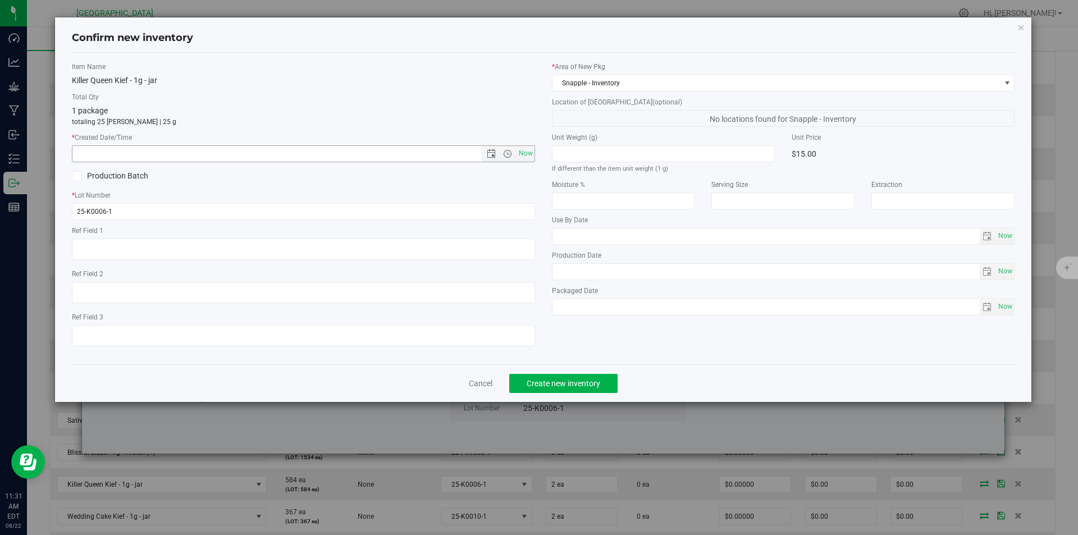
click at [530, 157] on span "Now" at bounding box center [525, 153] width 19 height 16
type input "8/22/2025 11:31 AM"
click at [562, 379] on span "Create new inventory" at bounding box center [563, 383] width 74 height 9
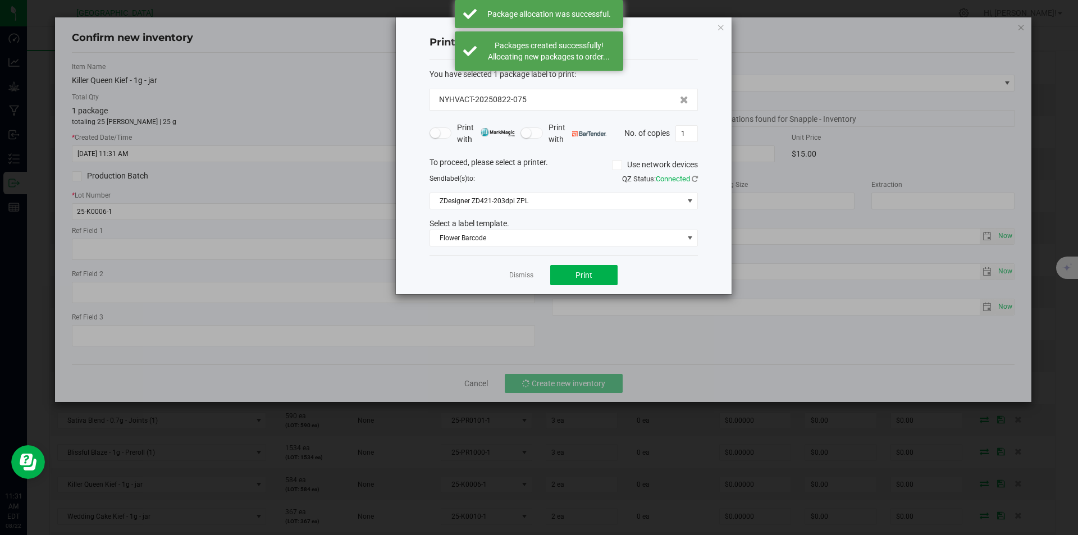
click at [519, 270] on app-cancel-button "Dismiss" at bounding box center [521, 275] width 24 height 12
click at [525, 278] on link "Dismiss" at bounding box center [521, 275] width 24 height 10
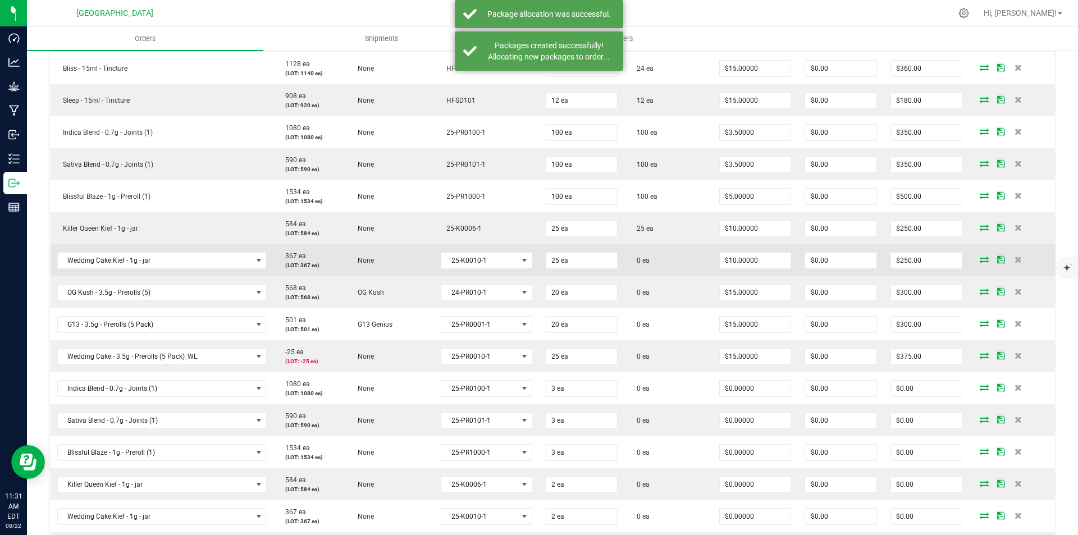
click at [979, 256] on icon at bounding box center [983, 259] width 9 height 7
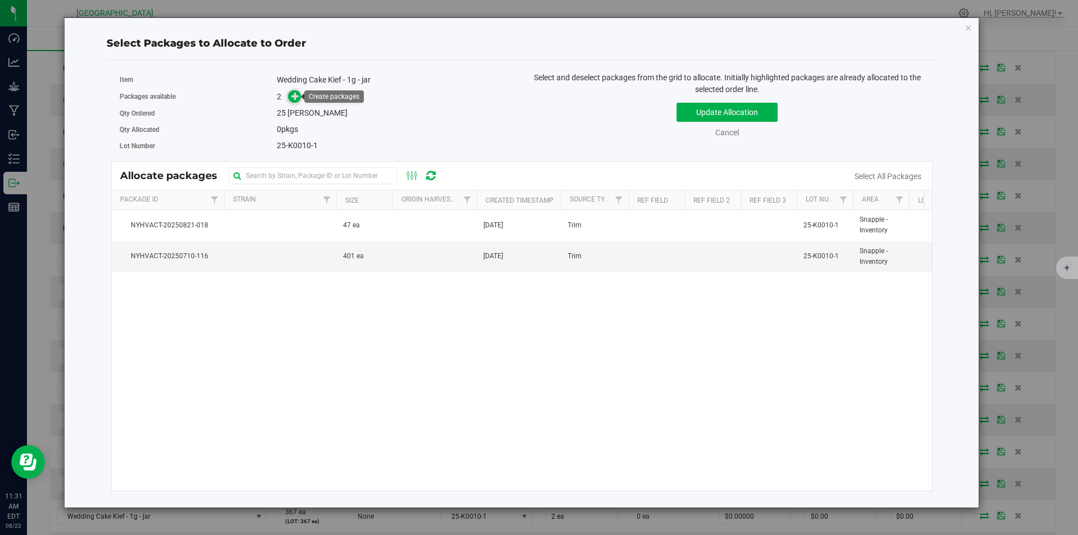
click at [299, 97] on icon at bounding box center [295, 96] width 8 height 8
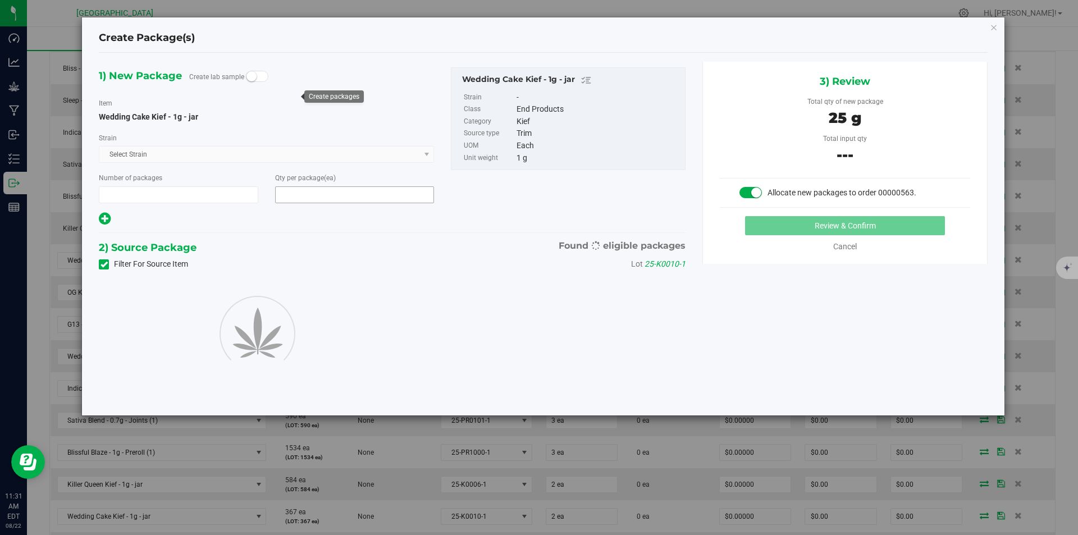
type input "1"
type input "25"
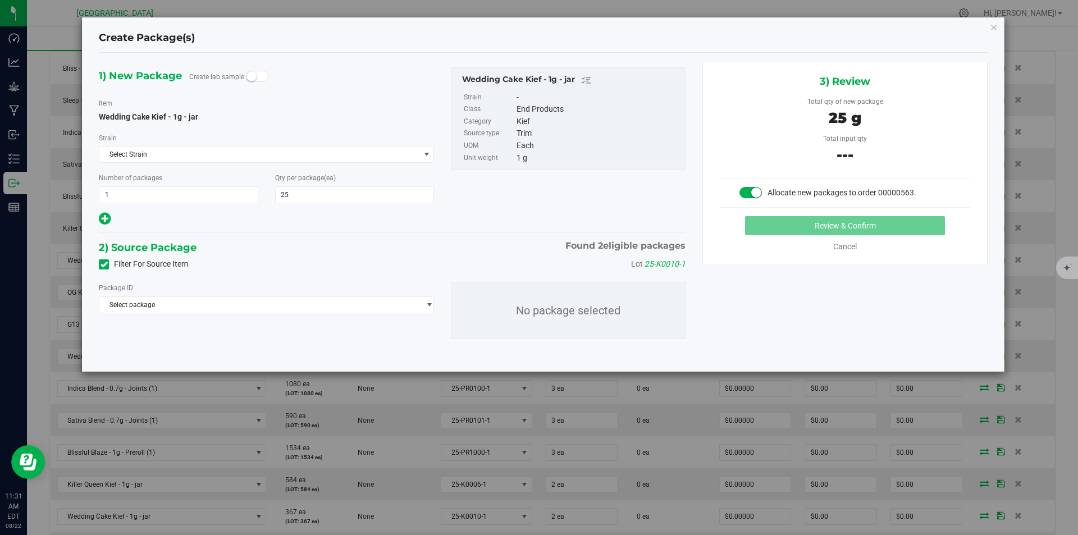
drag, startPoint x: 299, startPoint y: 97, endPoint x: 606, endPoint y: 186, distance: 319.1
click at [606, 186] on div "1) New Package Create lab sample Item Wedding Cake Kief - 1g - jar Strain Selec…" at bounding box center [391, 146] width 603 height 159
click at [275, 306] on span "Select package" at bounding box center [259, 305] width 320 height 16
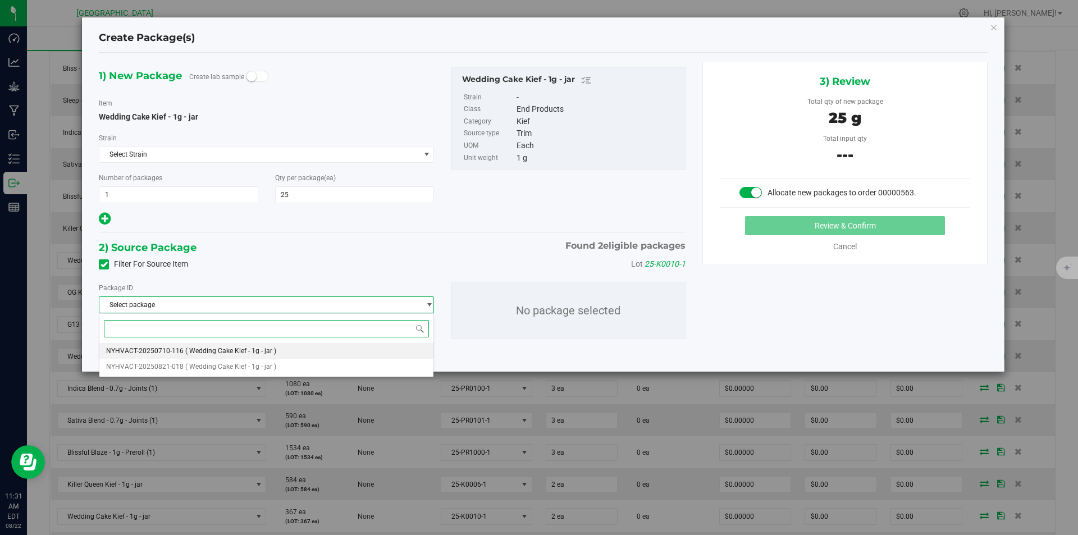
click at [214, 350] on span "( Wedding Cake Kief - 1g - jar )" at bounding box center [230, 351] width 91 height 8
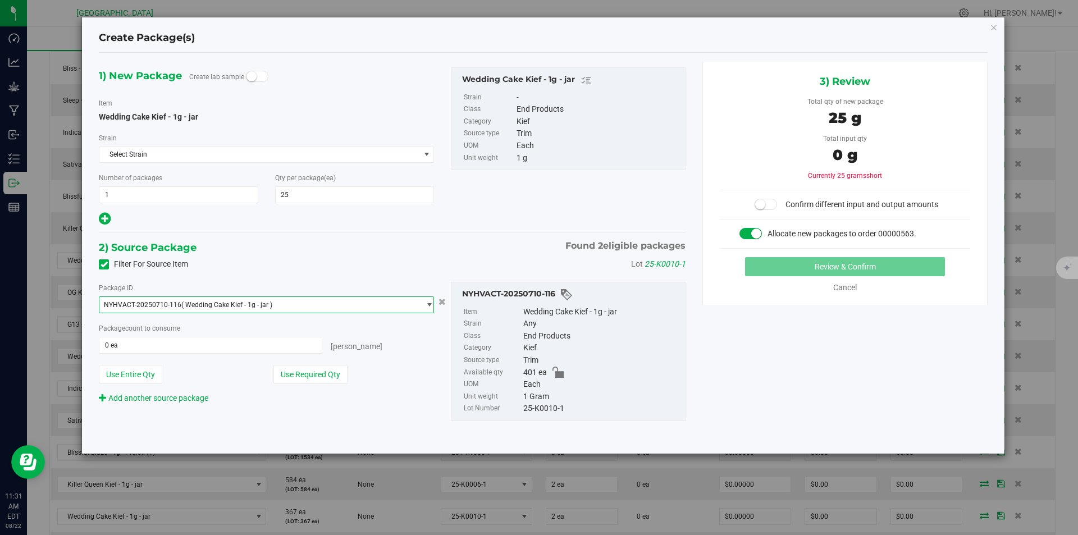
click at [302, 310] on span "NYHVACT-20250710-116 ( Wedding Cake Kief - 1g - jar )" at bounding box center [259, 305] width 320 height 16
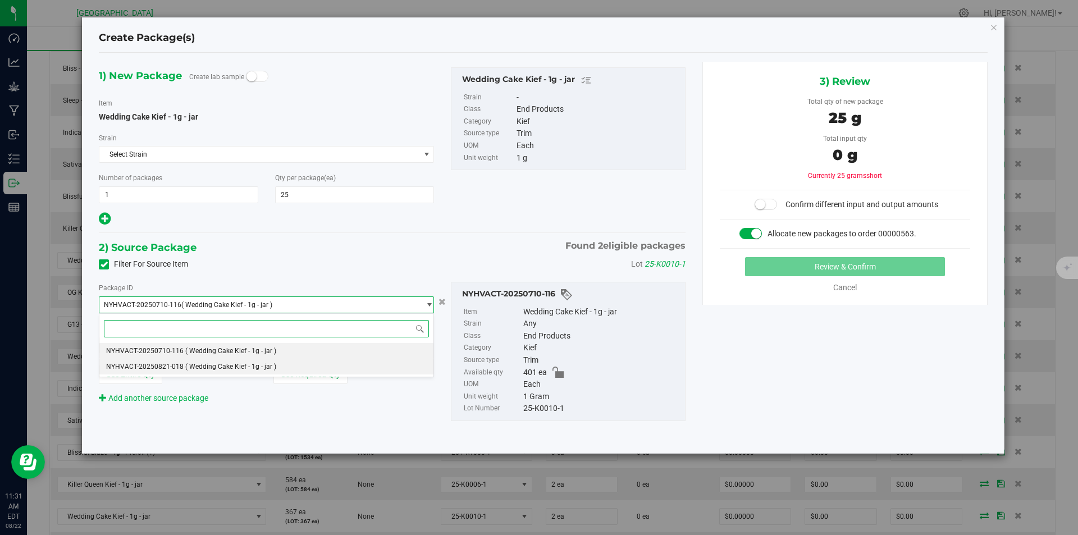
click at [259, 372] on li "NYHVACT-20250821-018 ( Wedding Cake Kief - 1g - jar )" at bounding box center [266, 367] width 334 height 16
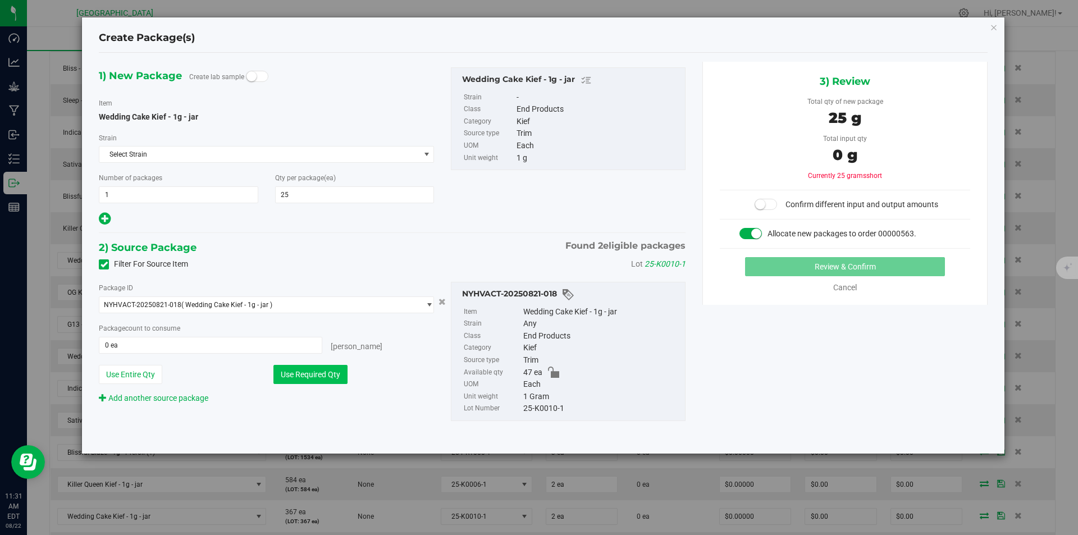
click at [300, 374] on button "Use Required Qty" at bounding box center [310, 374] width 74 height 19
type input "25 ea"
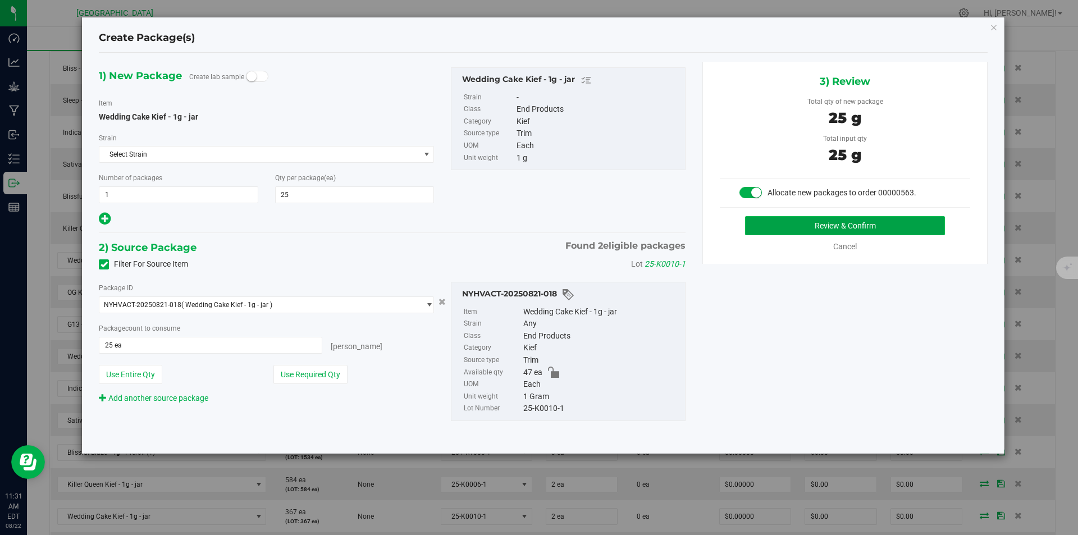
click at [877, 222] on button "Review & Confirm" at bounding box center [845, 225] width 200 height 19
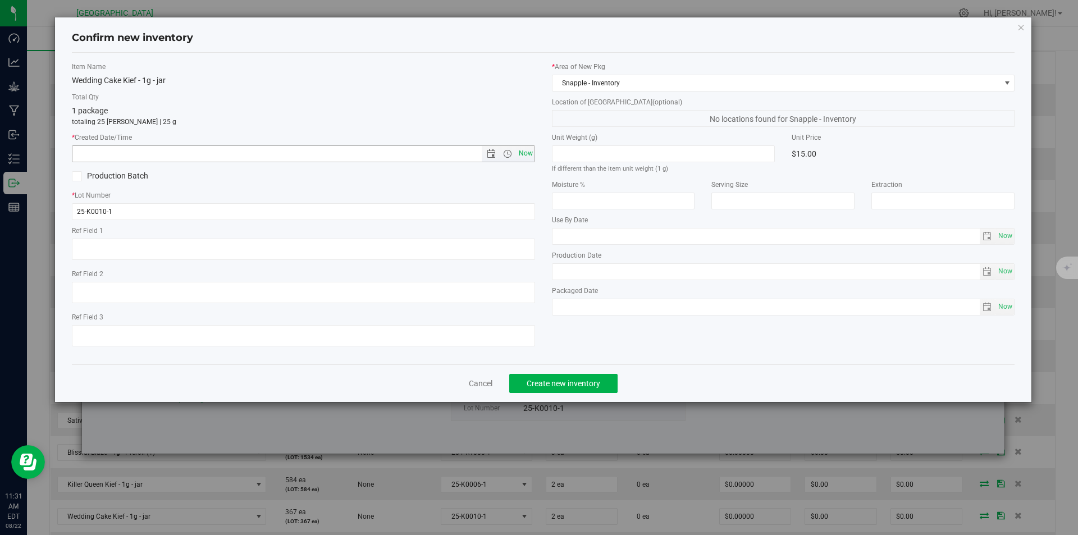
click at [528, 155] on span "Now" at bounding box center [525, 153] width 19 height 16
type input "8/22/2025 11:31 AM"
click at [595, 387] on span "Create new inventory" at bounding box center [563, 383] width 74 height 9
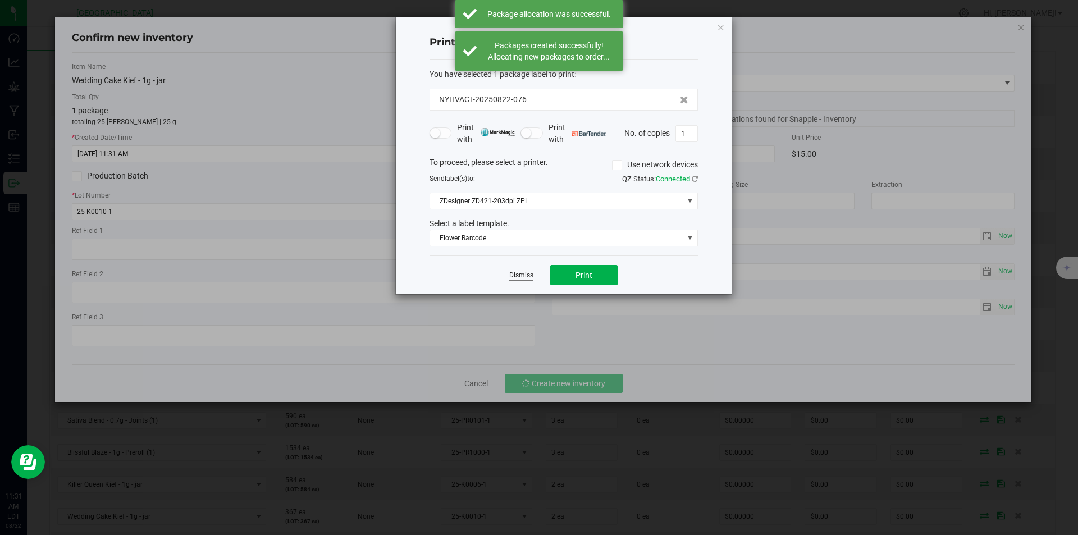
click at [523, 278] on link "Dismiss" at bounding box center [521, 275] width 24 height 10
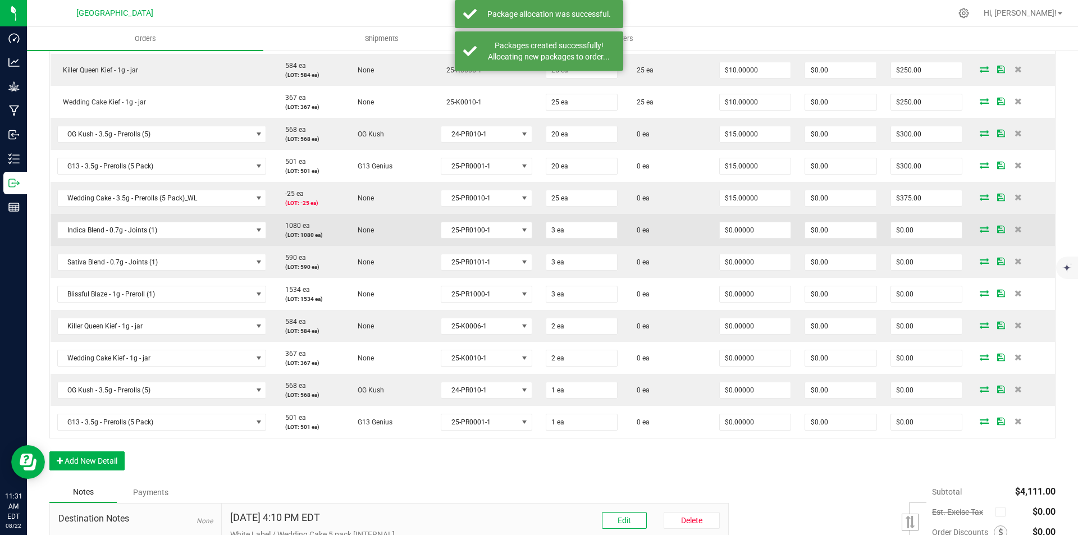
scroll to position [617, 0]
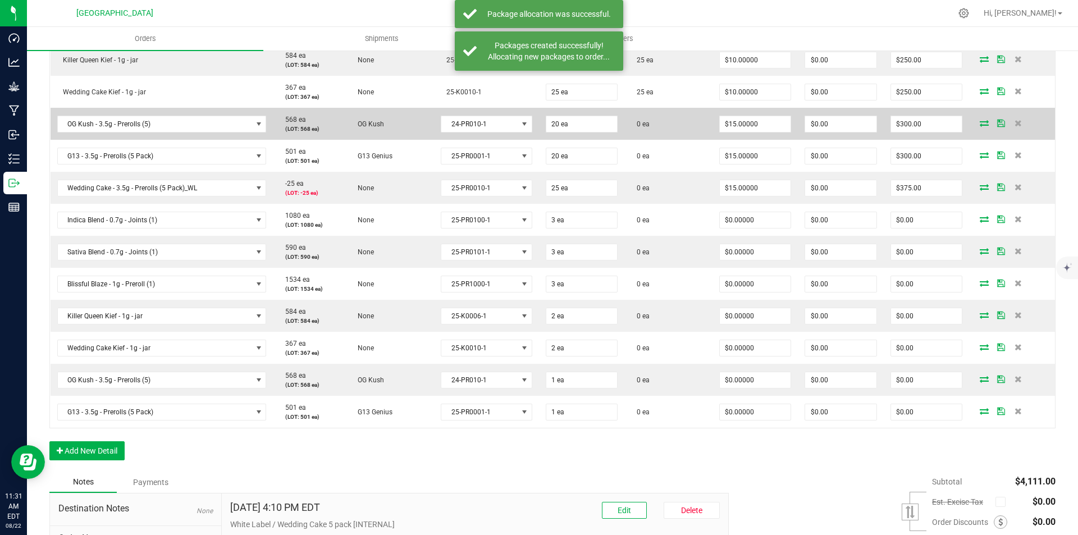
click at [979, 122] on icon at bounding box center [983, 123] width 9 height 7
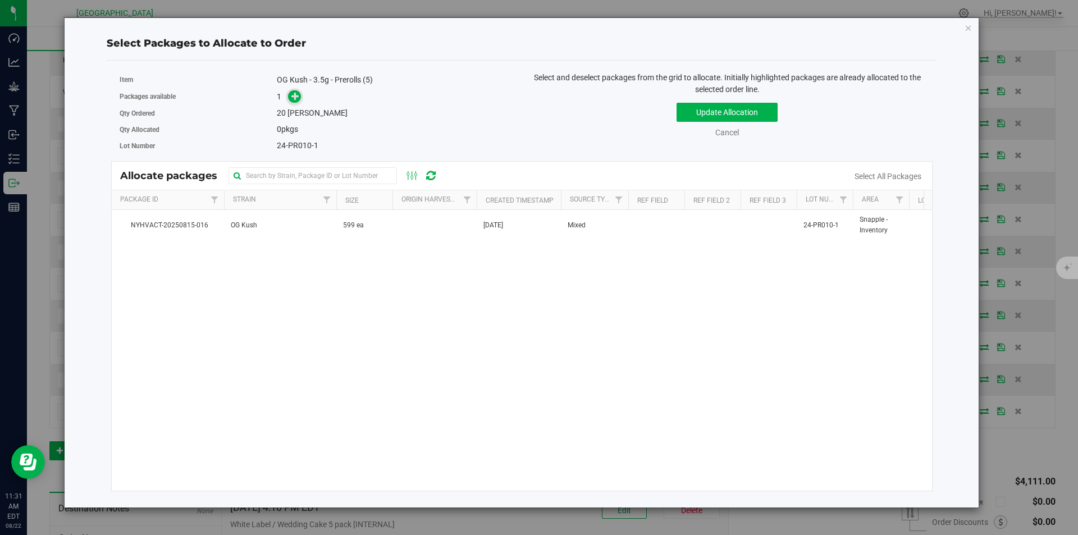
click at [290, 93] on span at bounding box center [294, 96] width 13 height 13
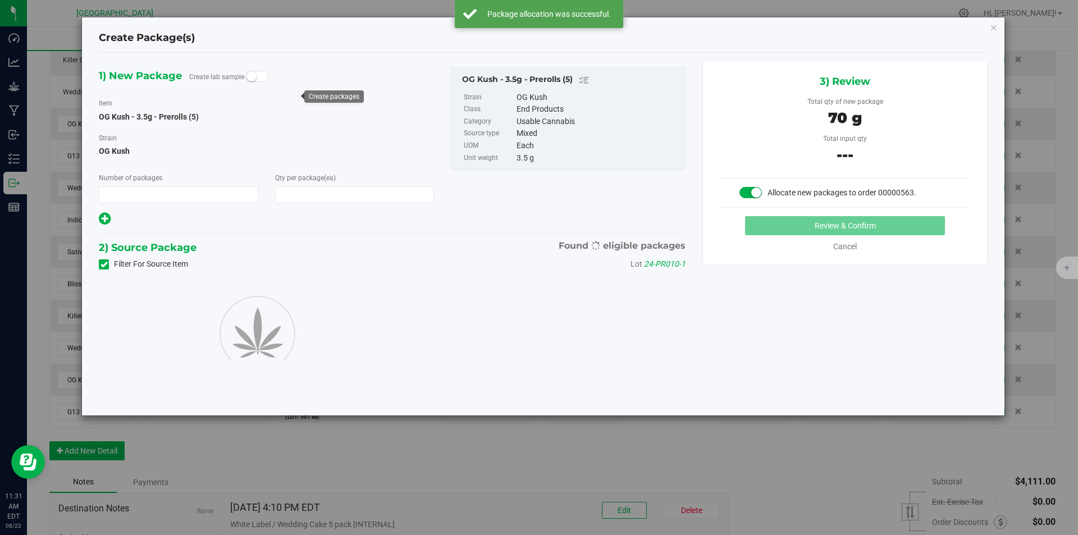
type input "1"
type input "20"
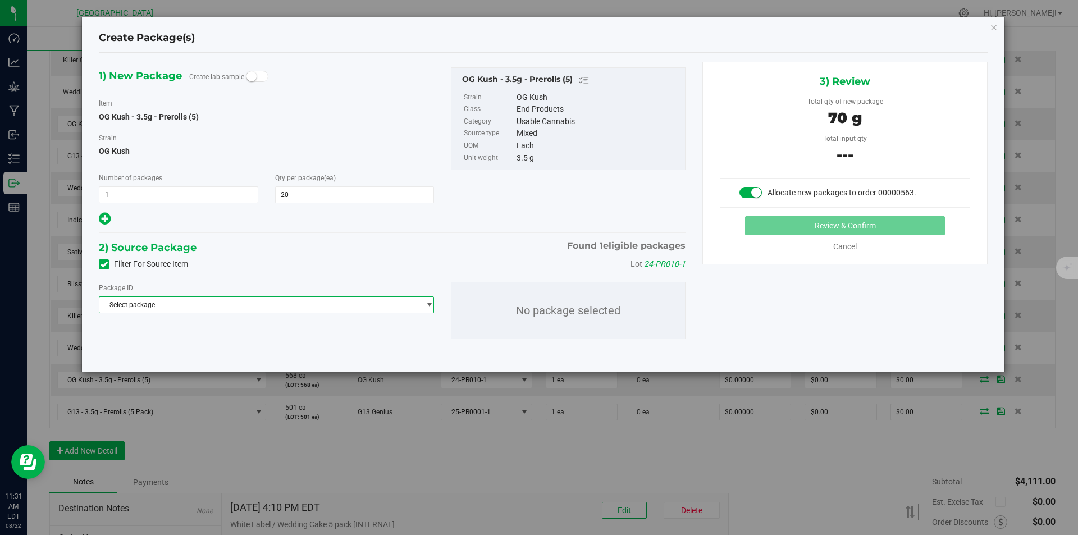
click at [251, 306] on span "Select package" at bounding box center [259, 305] width 320 height 16
click at [196, 349] on span "( OG Kush - 3.5g - Prerolls (5) )" at bounding box center [230, 351] width 91 height 8
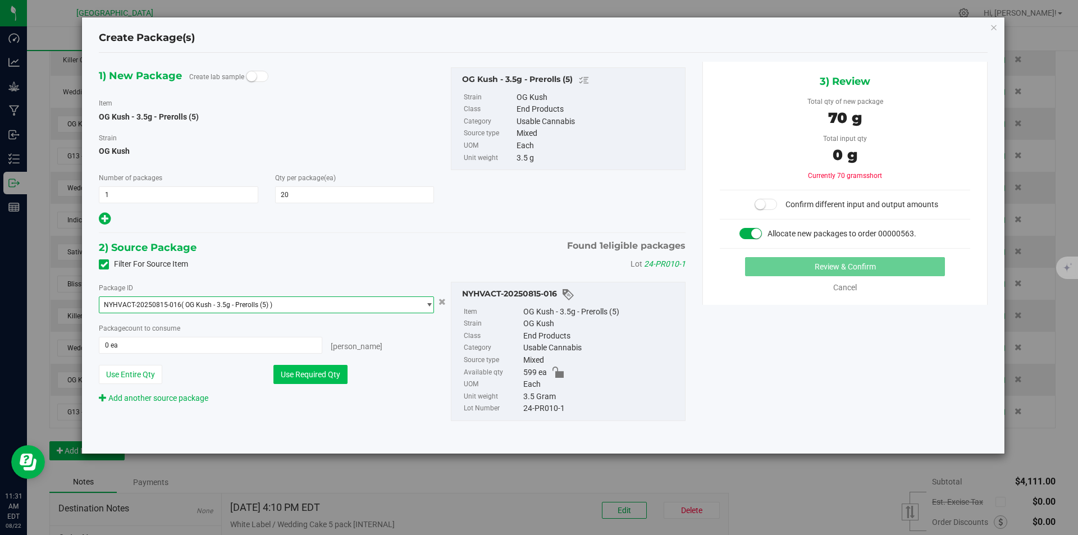
click at [302, 377] on button "Use Required Qty" at bounding box center [310, 374] width 74 height 19
type input "20 ea"
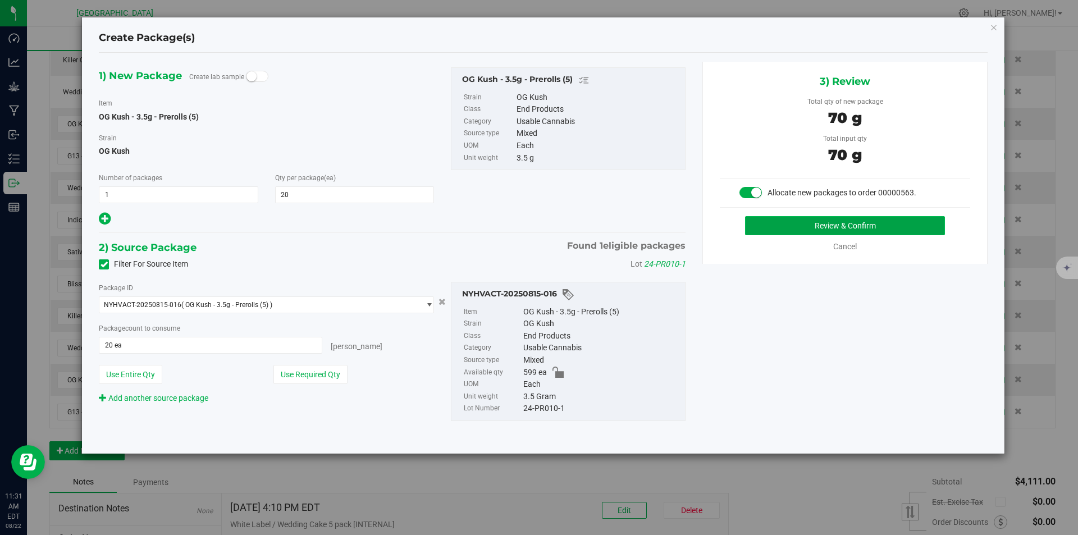
click at [789, 224] on button "Review & Confirm" at bounding box center [845, 225] width 200 height 19
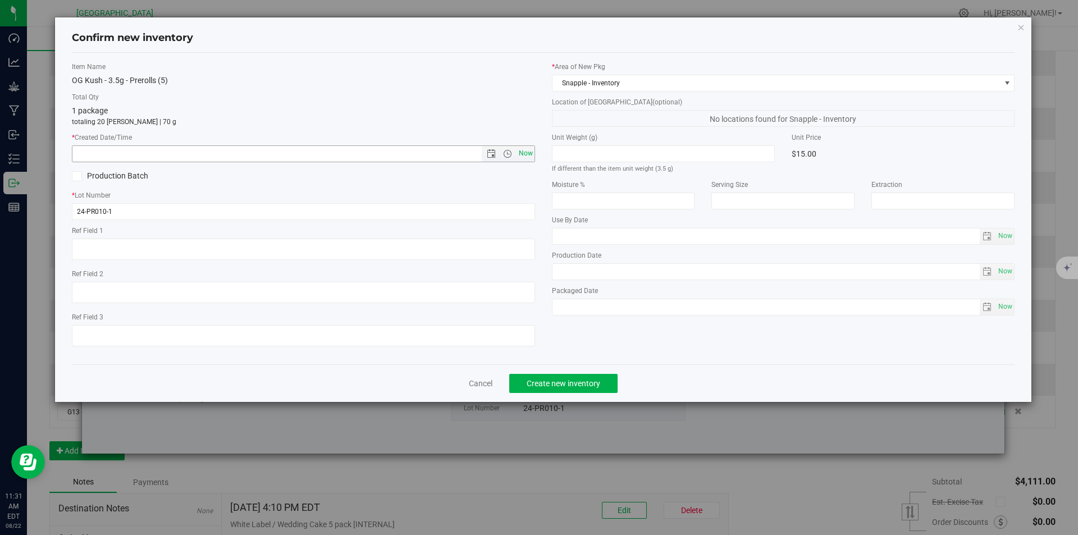
click at [526, 160] on span "Now" at bounding box center [525, 153] width 19 height 16
type input "8/22/2025 11:31 AM"
click at [550, 377] on button "Create new inventory" at bounding box center [563, 383] width 108 height 19
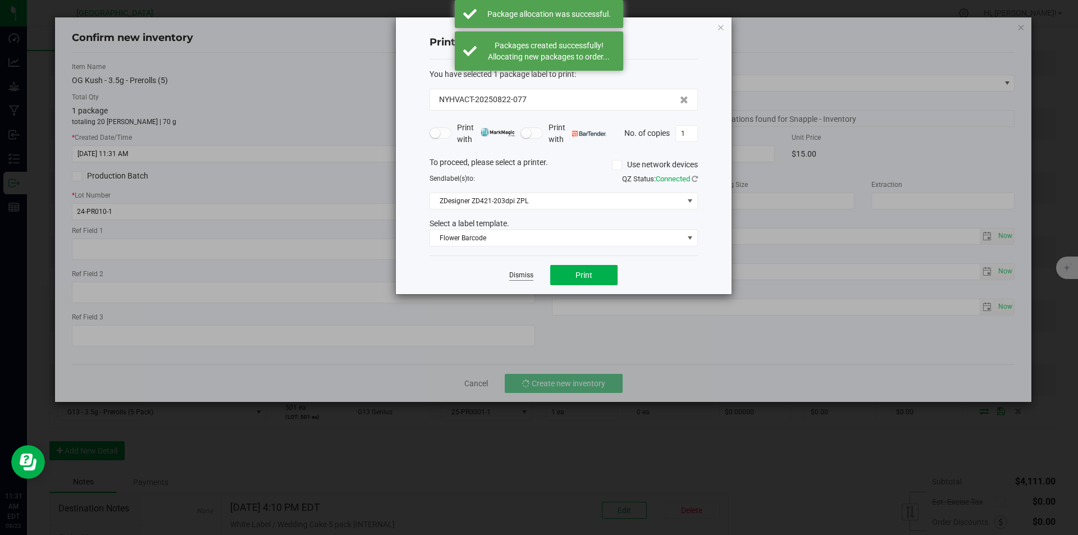
click at [517, 274] on link "Dismiss" at bounding box center [521, 275] width 24 height 10
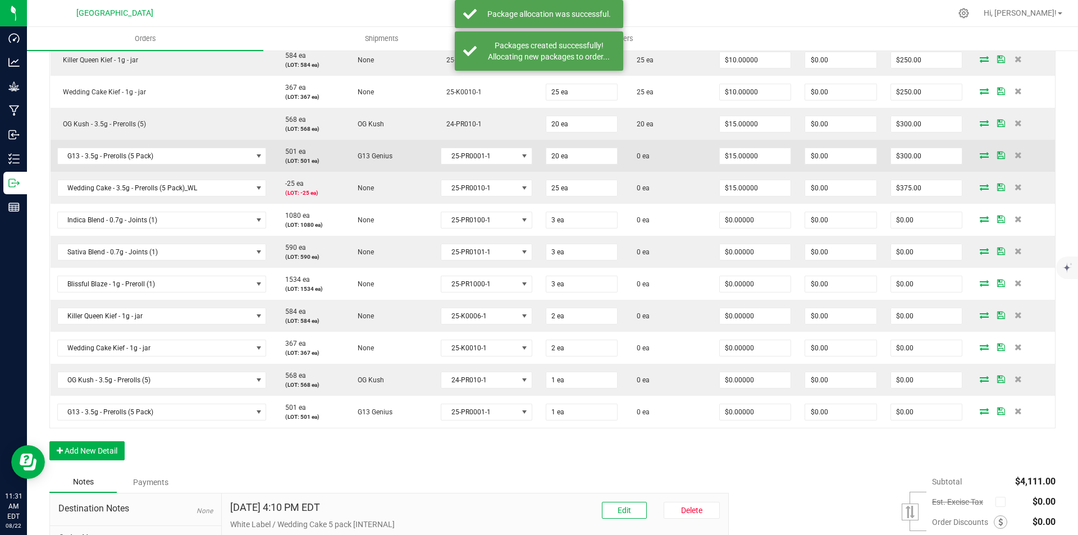
click at [979, 153] on icon at bounding box center [983, 155] width 9 height 7
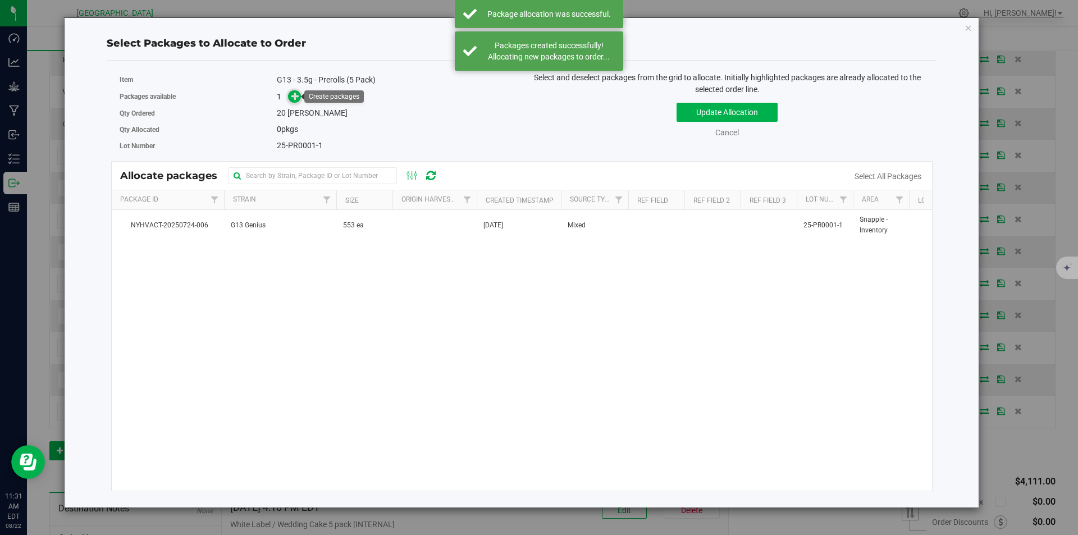
click at [291, 96] on icon at bounding box center [295, 96] width 8 height 8
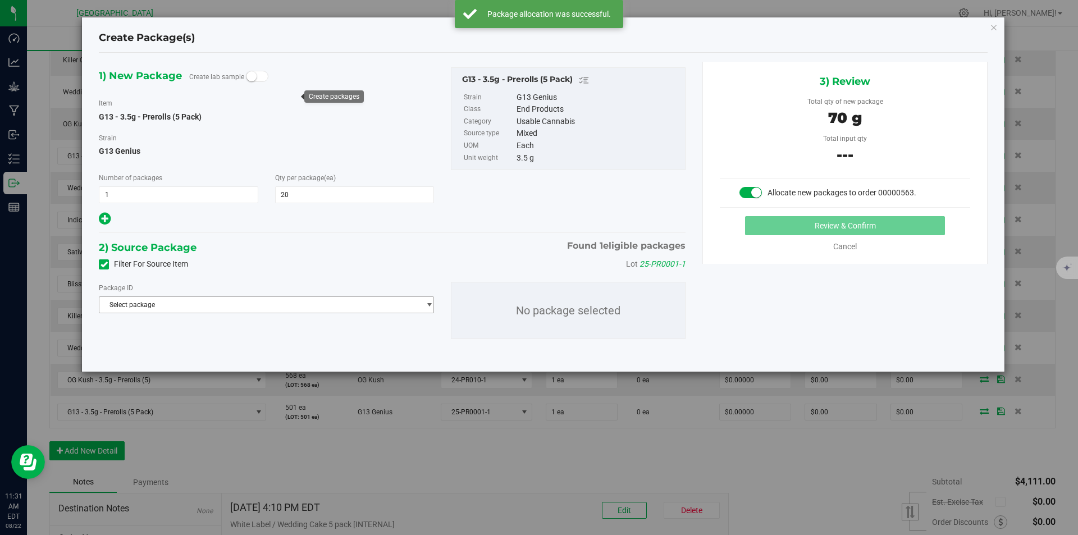
click at [274, 302] on span "Select package" at bounding box center [259, 305] width 320 height 16
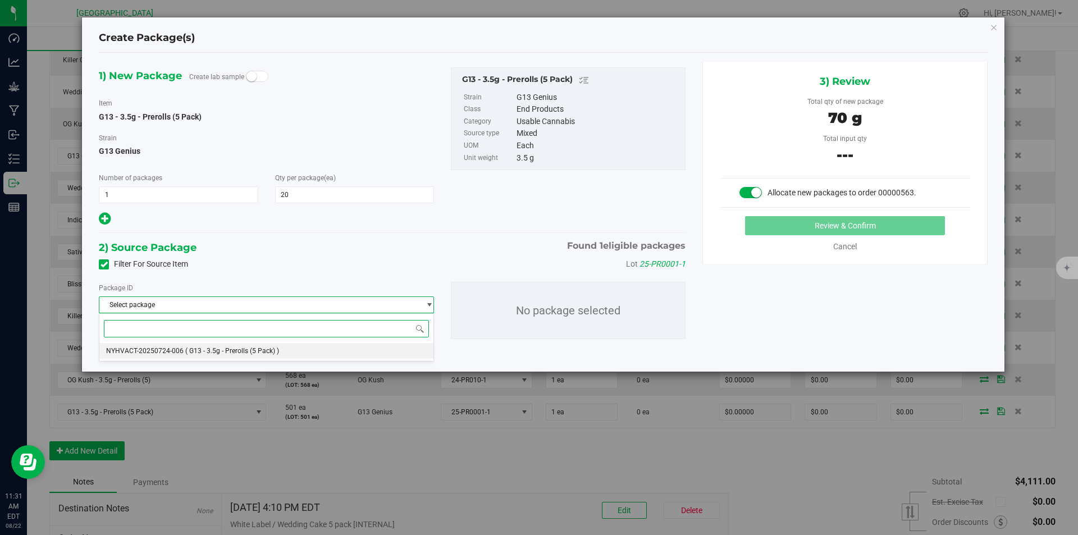
click at [243, 349] on span "( G13 - 3.5g - Prerolls (5 Pack) )" at bounding box center [232, 351] width 94 height 8
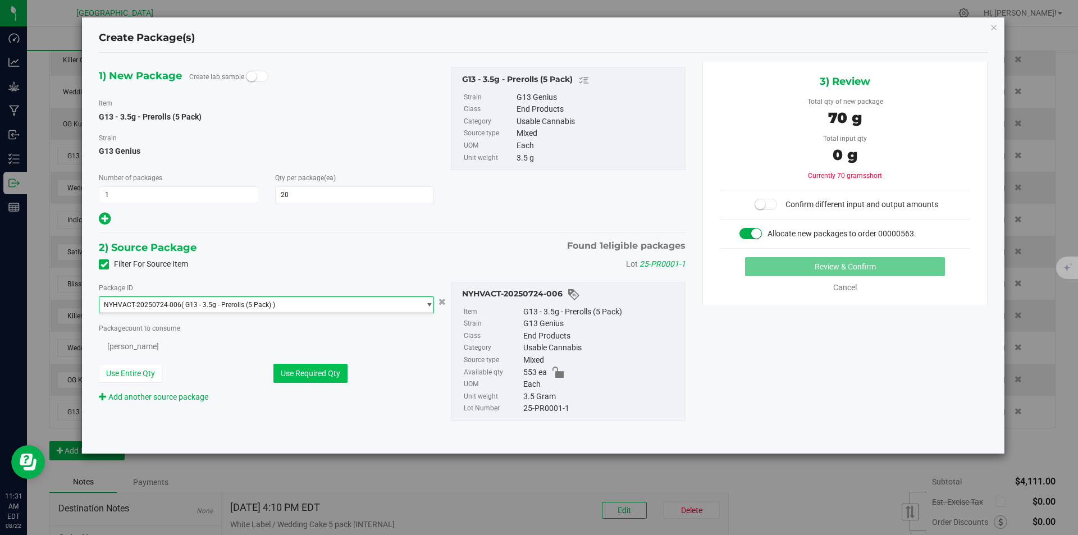
click at [300, 372] on button "Use Required Qty" at bounding box center [310, 373] width 74 height 19
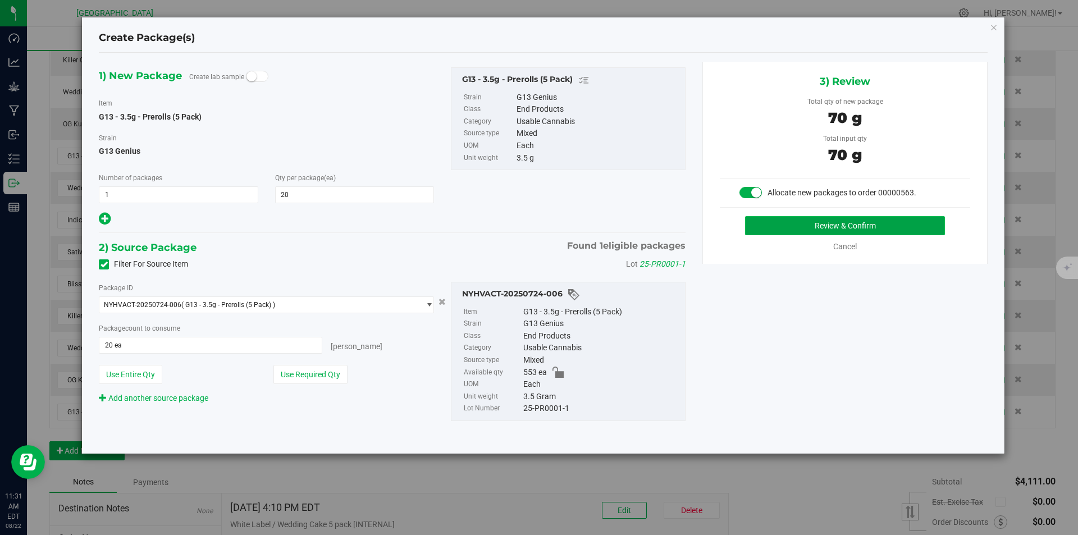
click at [764, 223] on button "Review & Confirm" at bounding box center [845, 225] width 200 height 19
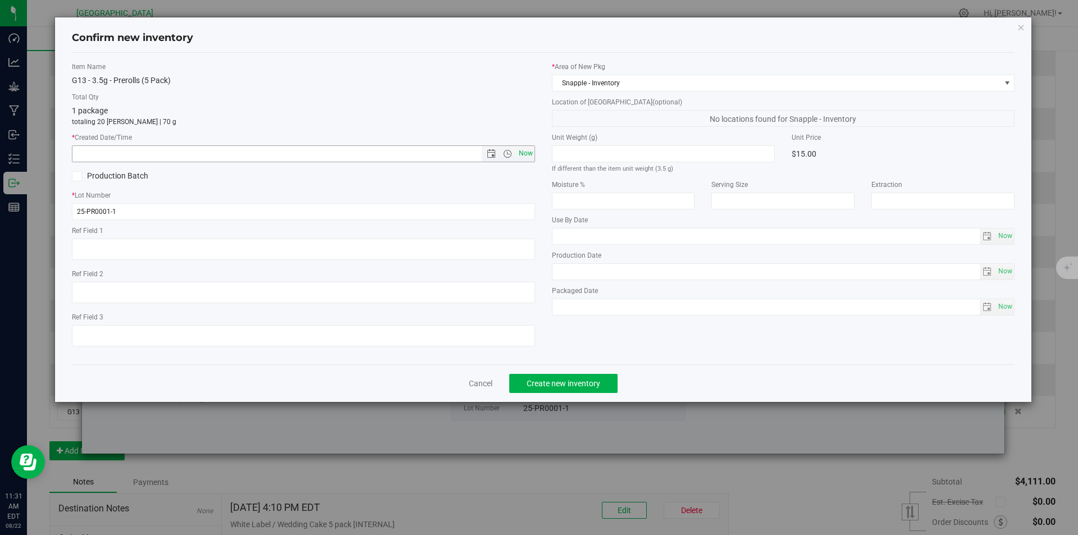
click at [525, 157] on span "Now" at bounding box center [525, 153] width 19 height 16
type input "8/22/2025 11:31 AM"
click at [549, 388] on button "Create new inventory" at bounding box center [563, 383] width 108 height 19
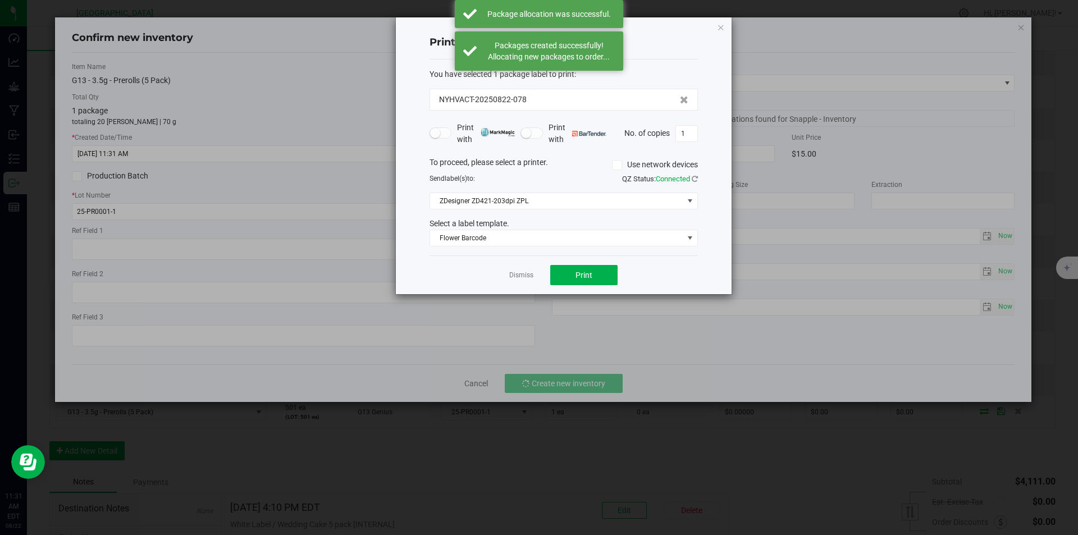
click at [518, 269] on app-cancel-button "Dismiss" at bounding box center [521, 275] width 24 height 12
click at [518, 279] on link "Dismiss" at bounding box center [521, 275] width 24 height 10
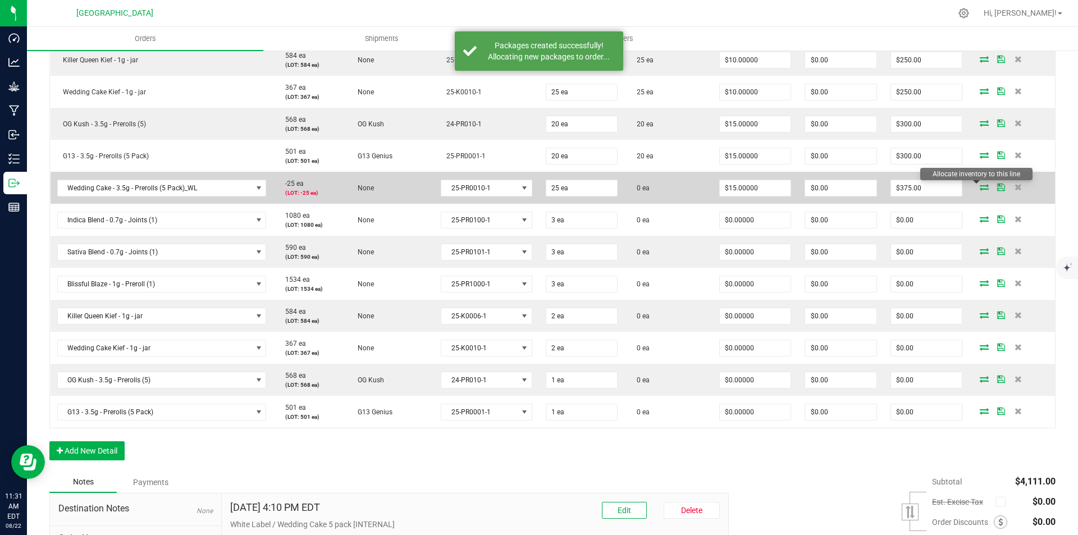
click at [980, 189] on icon at bounding box center [983, 187] width 9 height 7
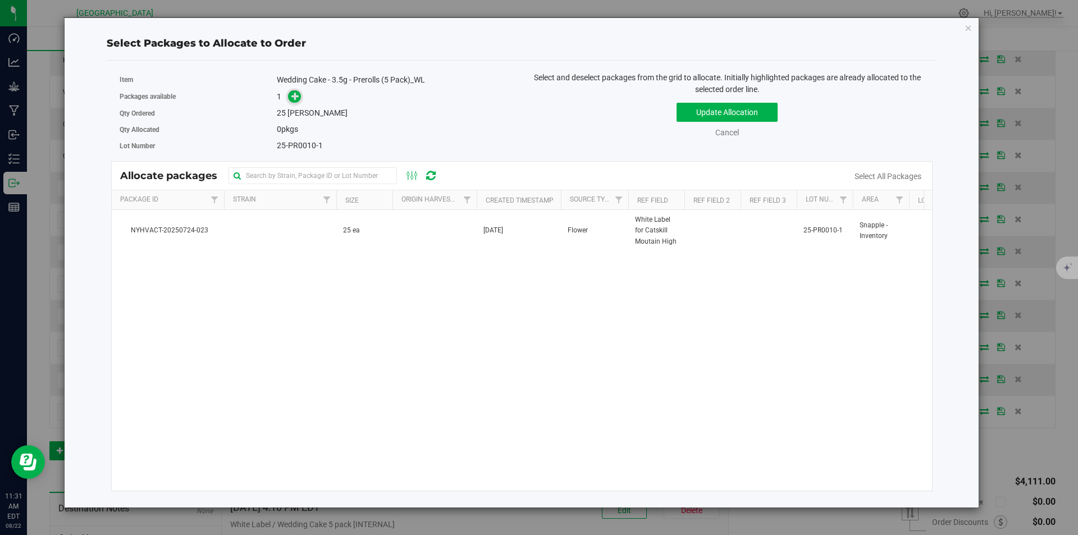
click at [294, 92] on icon at bounding box center [295, 96] width 8 height 8
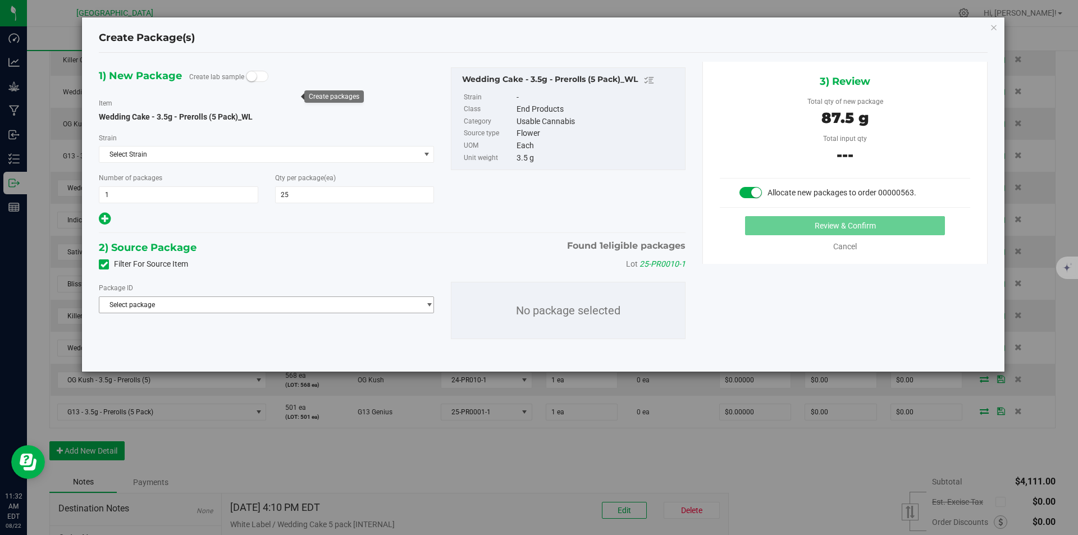
click at [273, 305] on span "Select package" at bounding box center [259, 305] width 320 height 16
click at [214, 356] on li "NYHVACT-20250724-023 ( Wedding Cake - 3.5g - Prerolls (5 Pack)_WL )" at bounding box center [266, 351] width 334 height 16
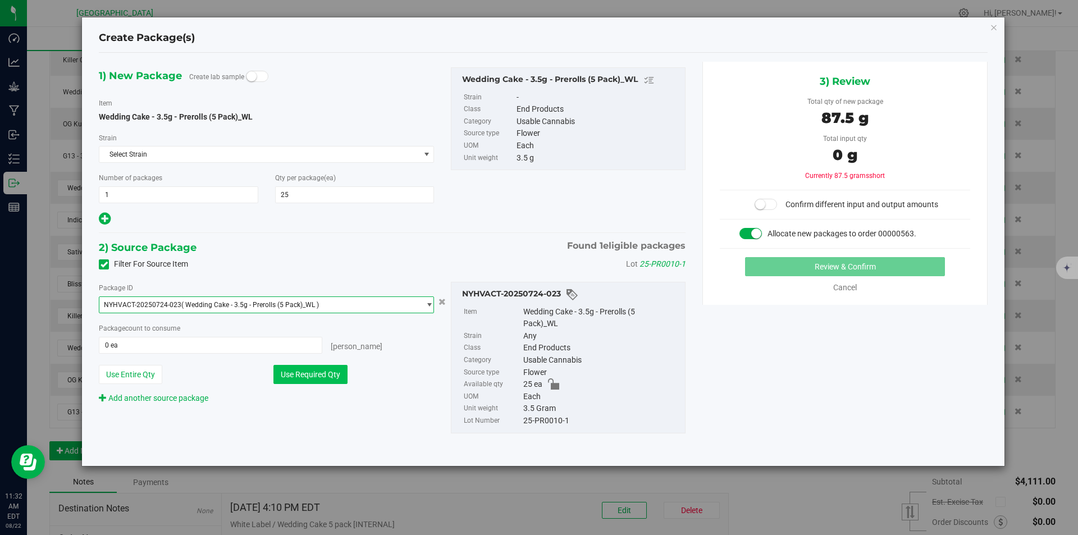
click at [297, 373] on button "Use Required Qty" at bounding box center [310, 374] width 74 height 19
type input "25 ea"
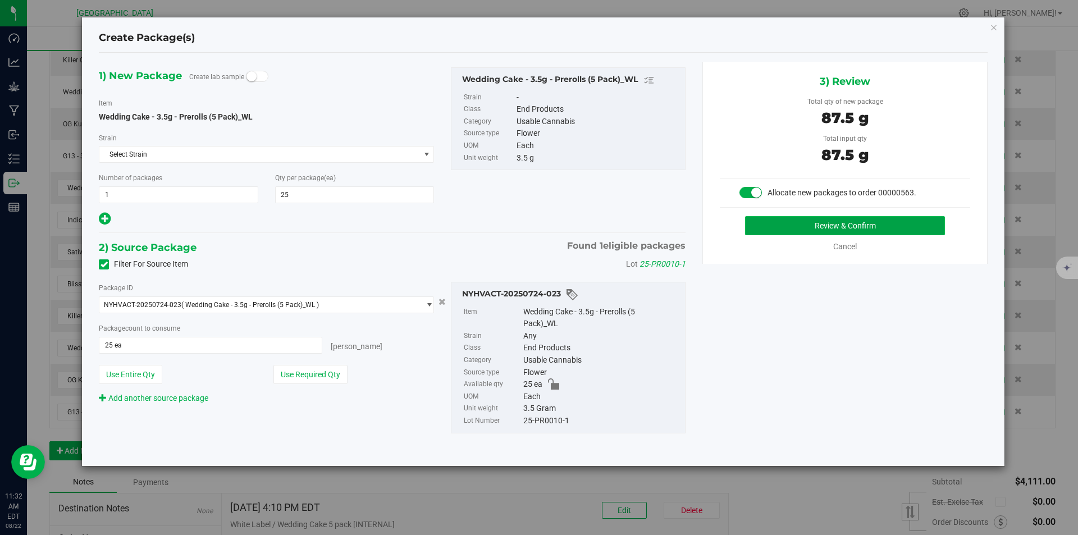
click at [817, 225] on button "Review & Confirm" at bounding box center [845, 225] width 200 height 19
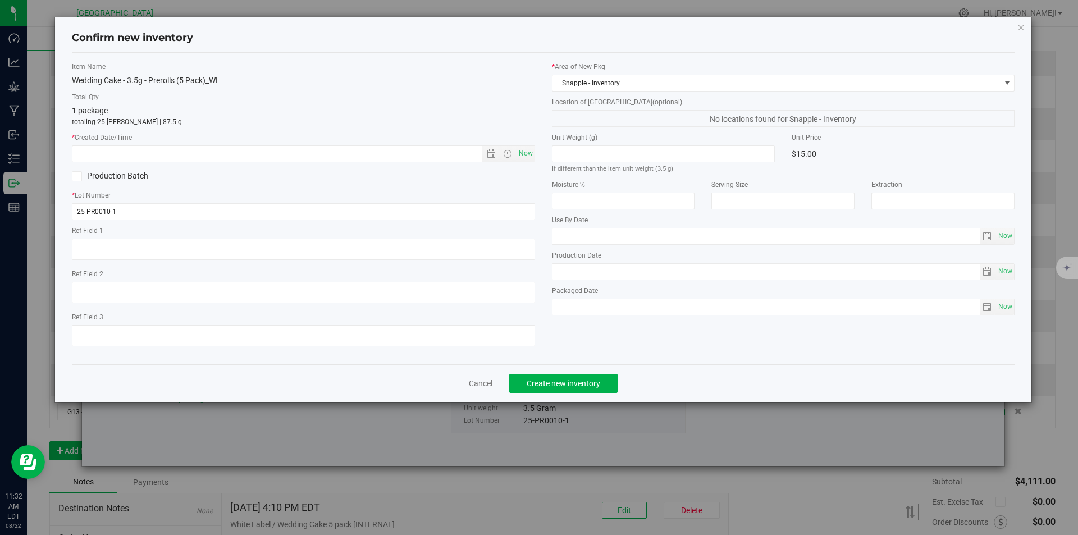
type textarea "White Label for Catskill Moutain High"
click at [517, 144] on div "* Created Date/Time Now" at bounding box center [303, 147] width 463 height 30
click at [525, 156] on span "Now" at bounding box center [525, 153] width 19 height 16
type input "8/22/2025 11:32 AM"
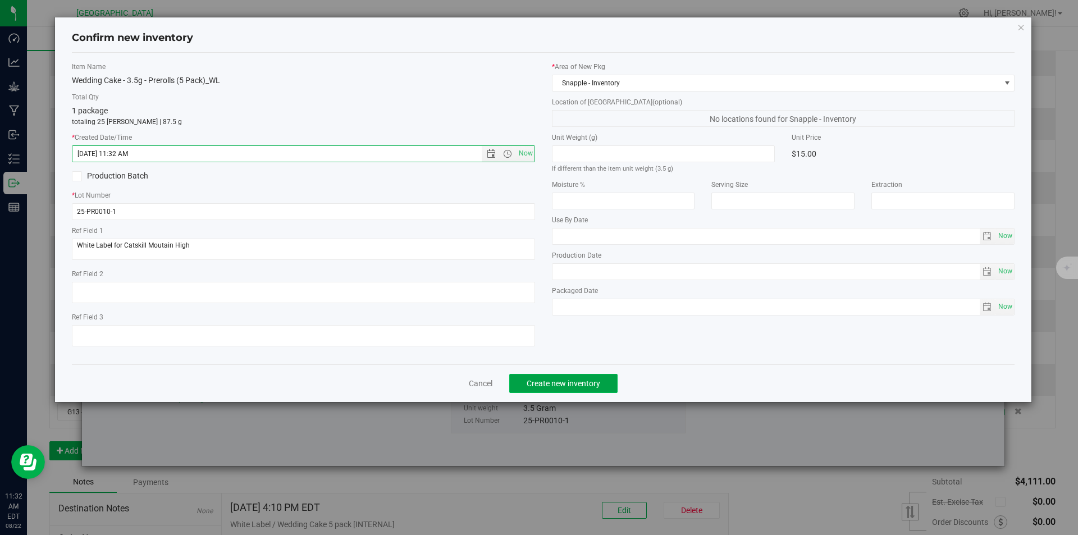
click at [562, 388] on button "Create new inventory" at bounding box center [563, 383] width 108 height 19
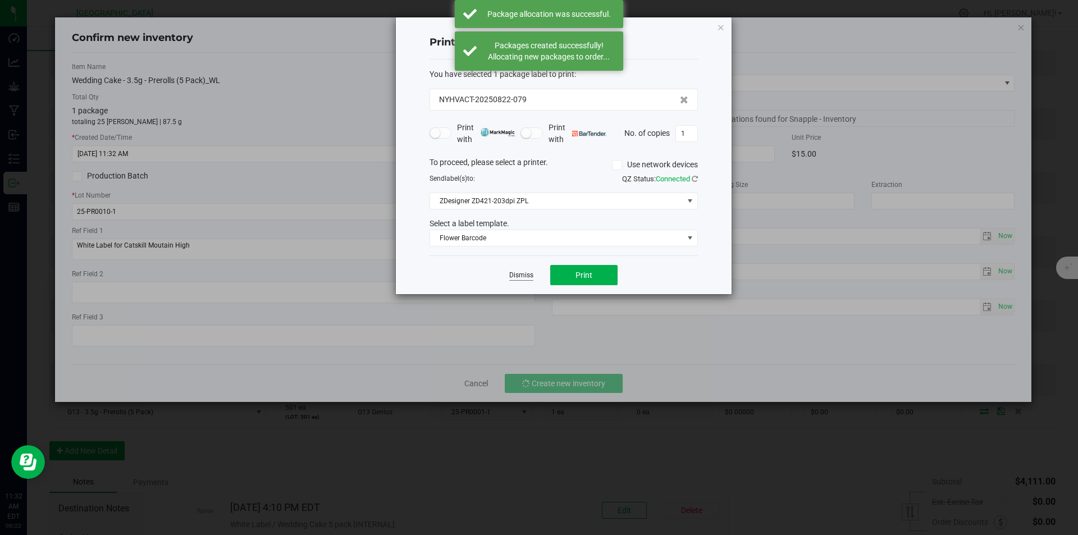
click at [524, 273] on link "Dismiss" at bounding box center [521, 275] width 24 height 10
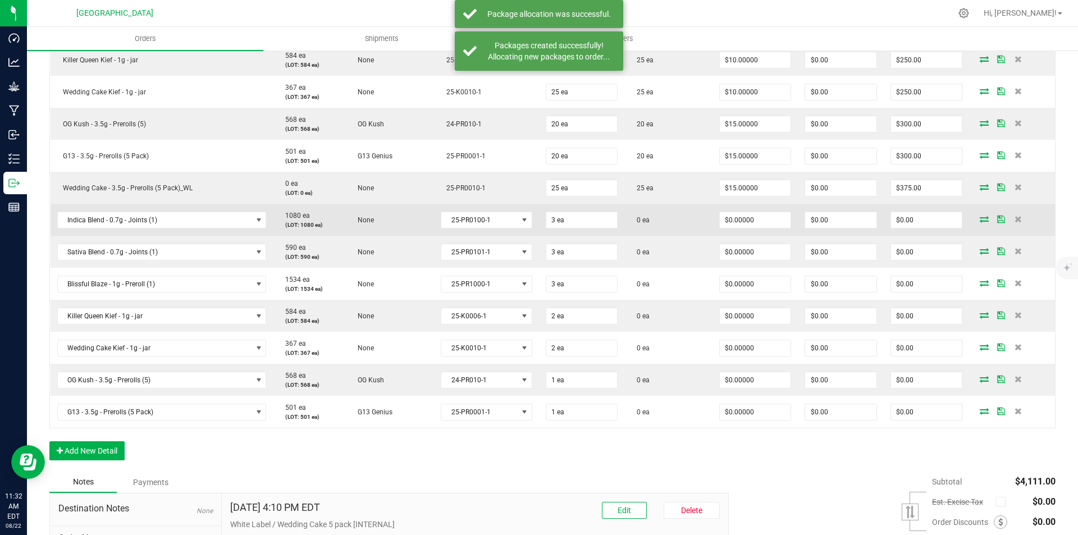
click at [979, 219] on icon at bounding box center [983, 219] width 9 height 7
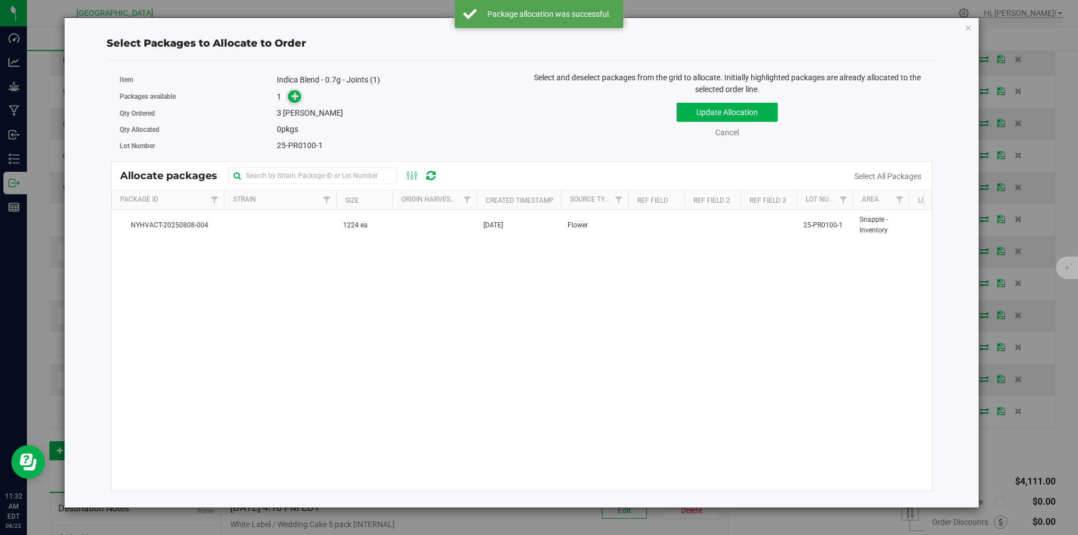
click at [289, 95] on span at bounding box center [294, 96] width 13 height 13
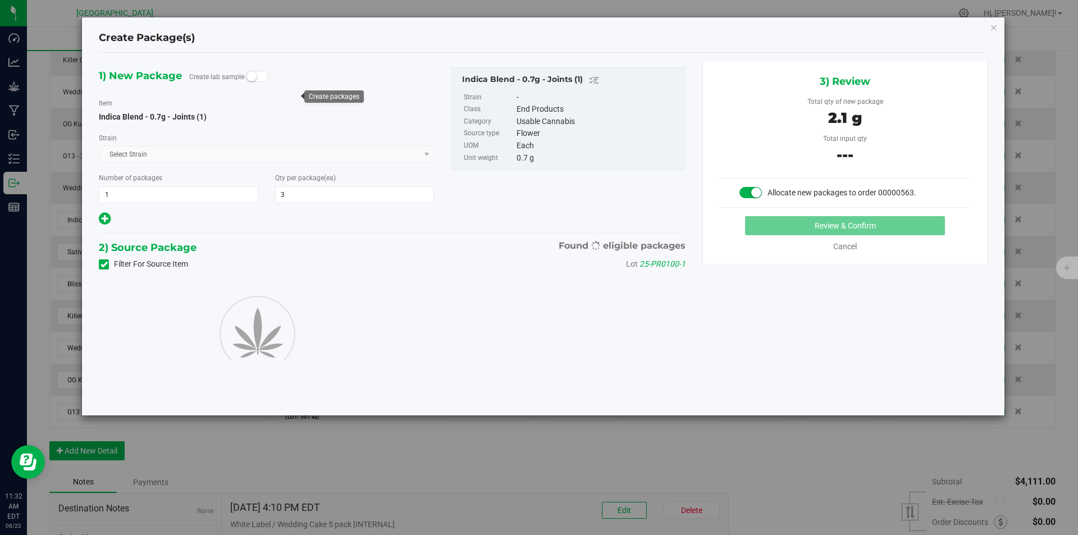
type input "3"
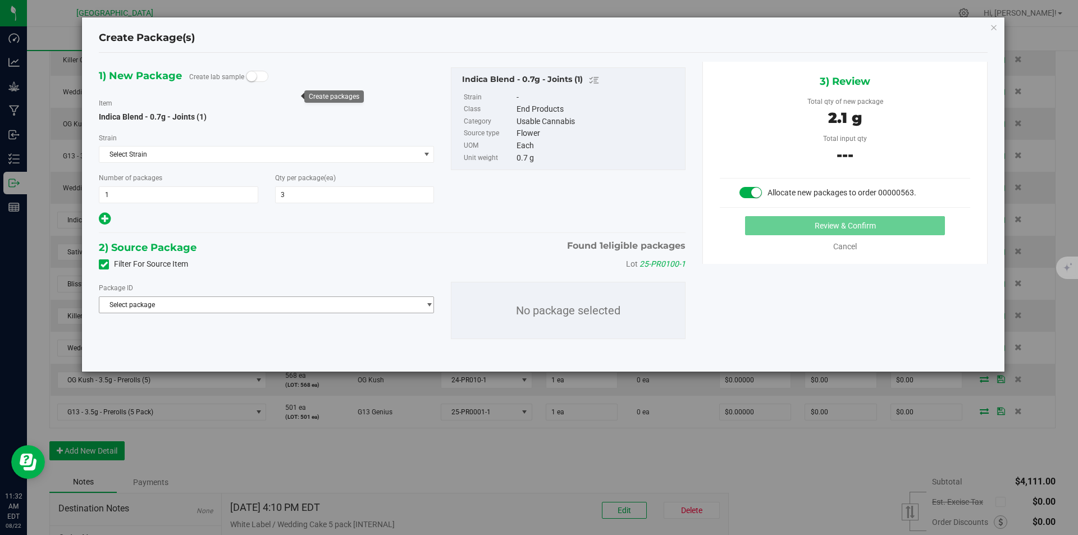
click at [281, 303] on span "Select package" at bounding box center [259, 305] width 320 height 16
click at [250, 354] on span "( Indica Blend - 0.7g - Joints (1) )" at bounding box center [234, 351] width 98 height 8
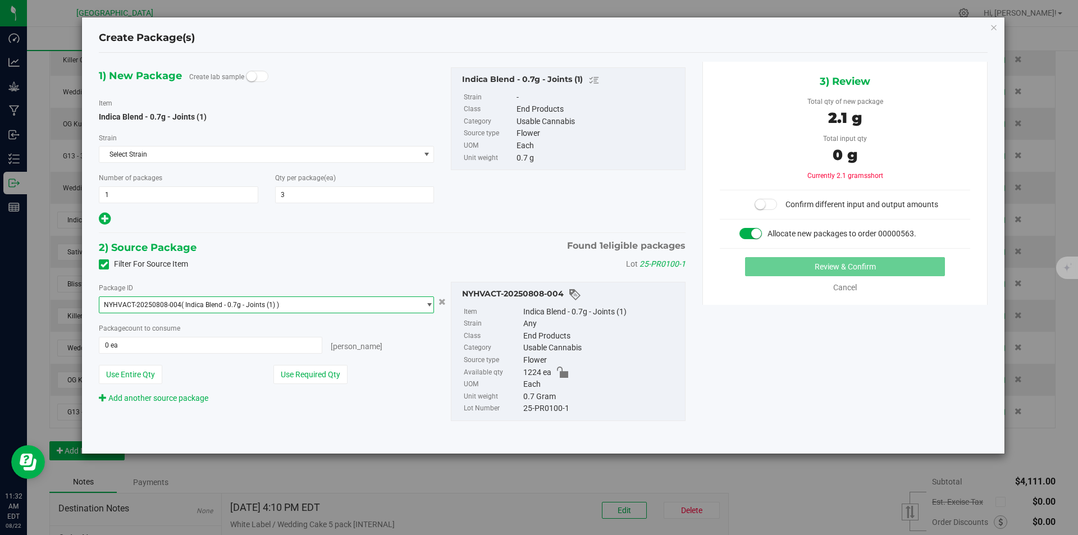
drag, startPoint x: 317, startPoint y: 375, endPoint x: 448, endPoint y: 379, distance: 130.8
click at [319, 375] on button "Use Required Qty" at bounding box center [310, 374] width 74 height 19
type input "3 ea"
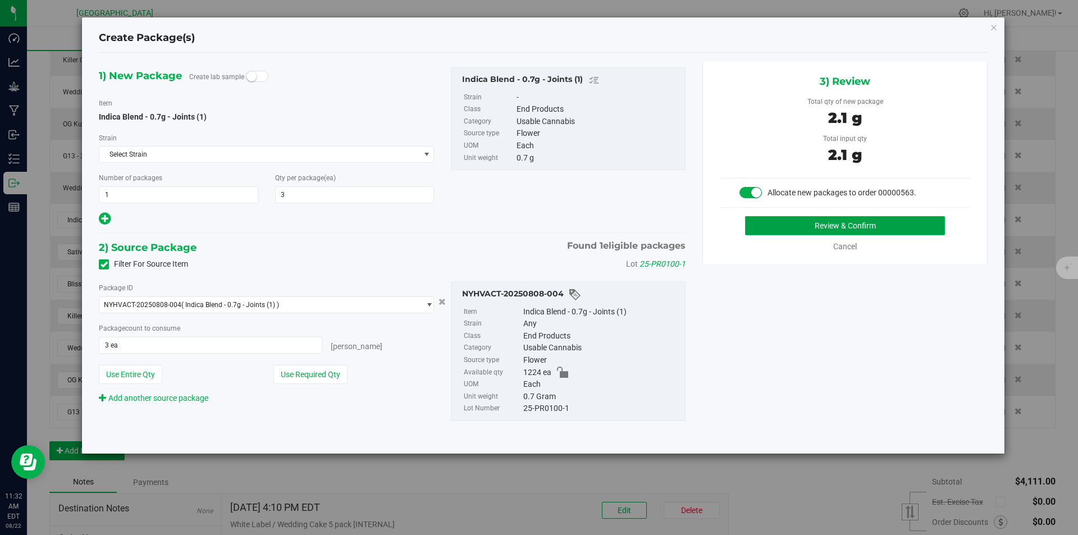
click at [857, 227] on button "Review & Confirm" at bounding box center [845, 225] width 200 height 19
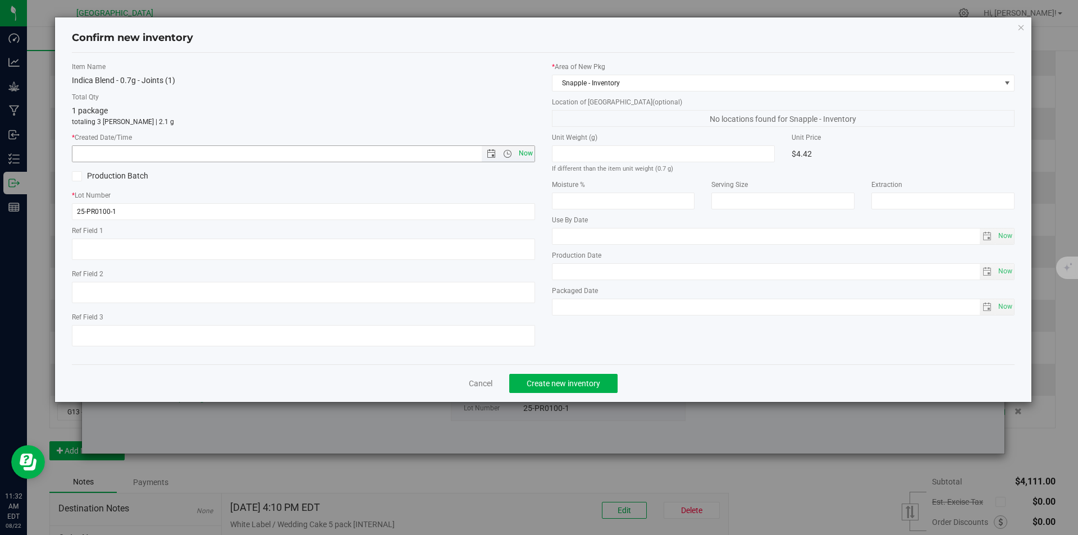
click at [526, 150] on span "Now" at bounding box center [525, 153] width 19 height 16
type input "8/22/2025 11:32 AM"
click at [576, 368] on div "Cancel Create new inventory" at bounding box center [543, 383] width 943 height 38
click at [572, 379] on span "Create new inventory" at bounding box center [563, 383] width 74 height 9
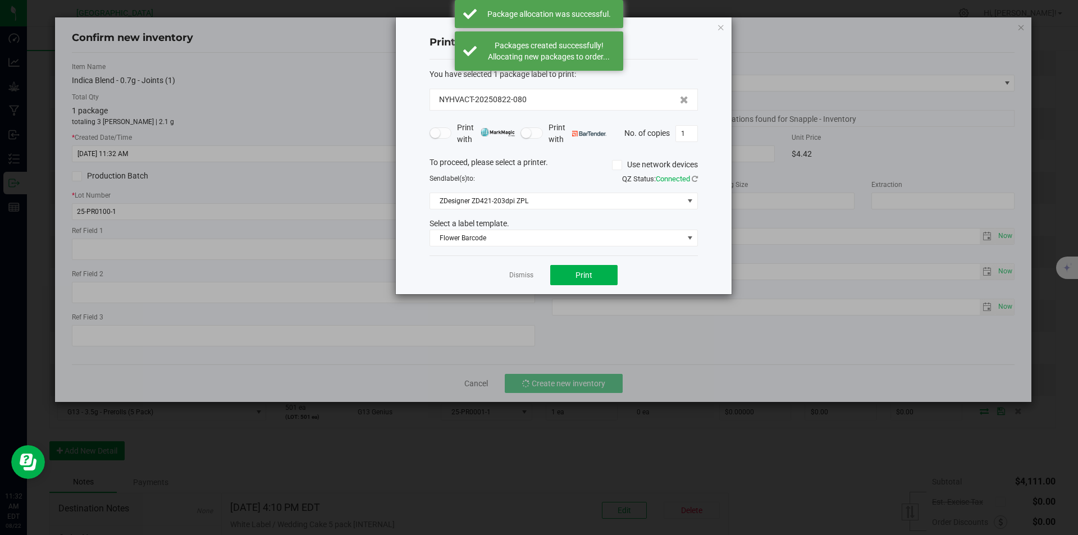
click at [509, 262] on div "Dismiss Print" at bounding box center [563, 274] width 268 height 39
click at [514, 279] on link "Dismiss" at bounding box center [521, 275] width 24 height 10
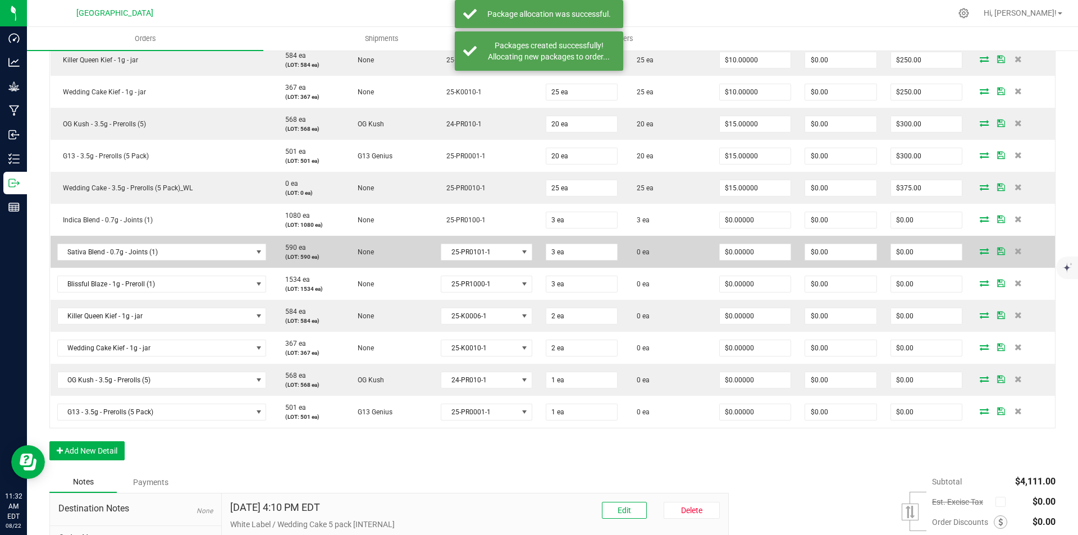
click at [975, 247] on span at bounding box center [983, 250] width 17 height 7
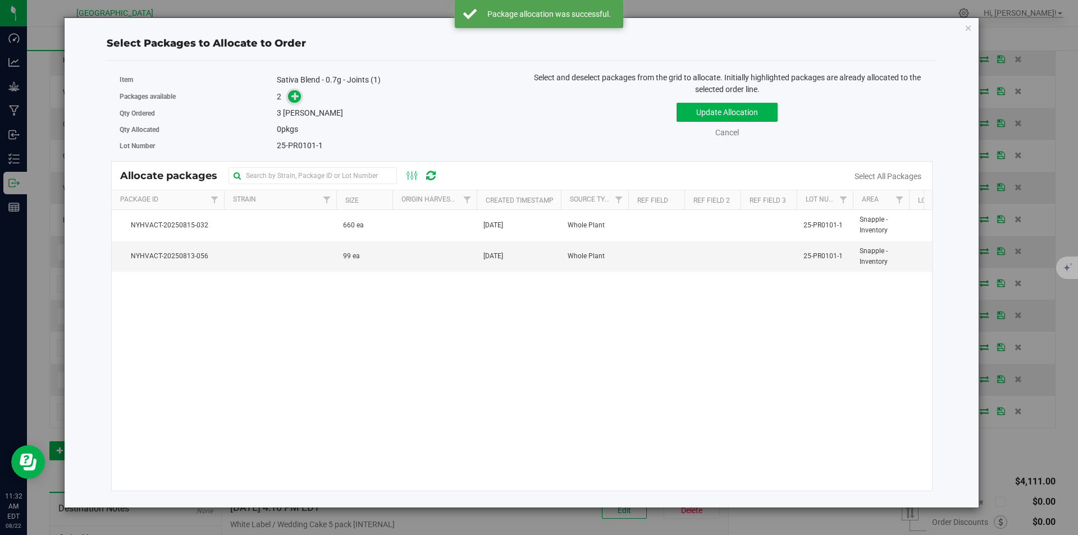
click at [294, 97] on icon at bounding box center [295, 96] width 8 height 8
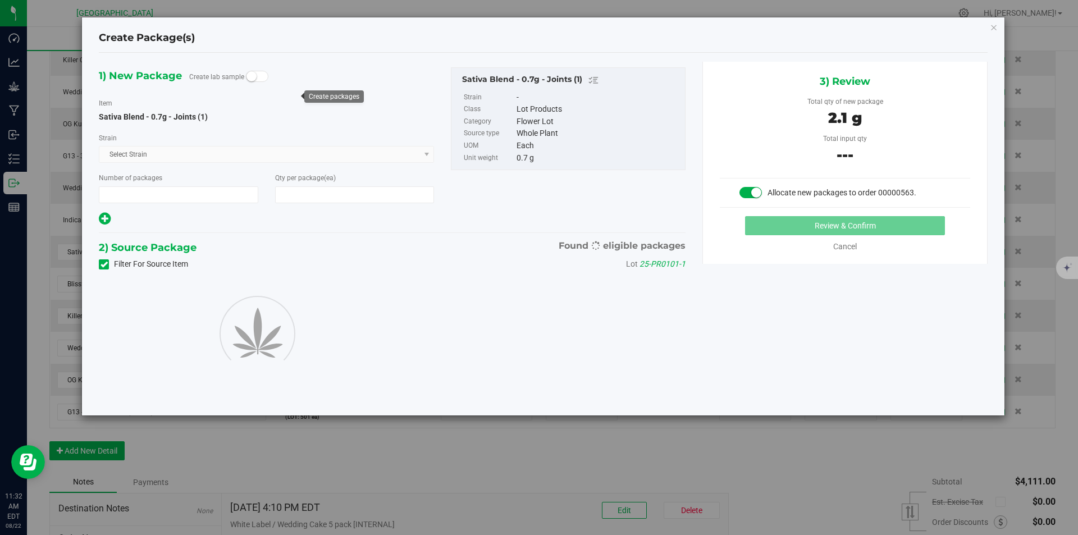
type input "1"
type input "3"
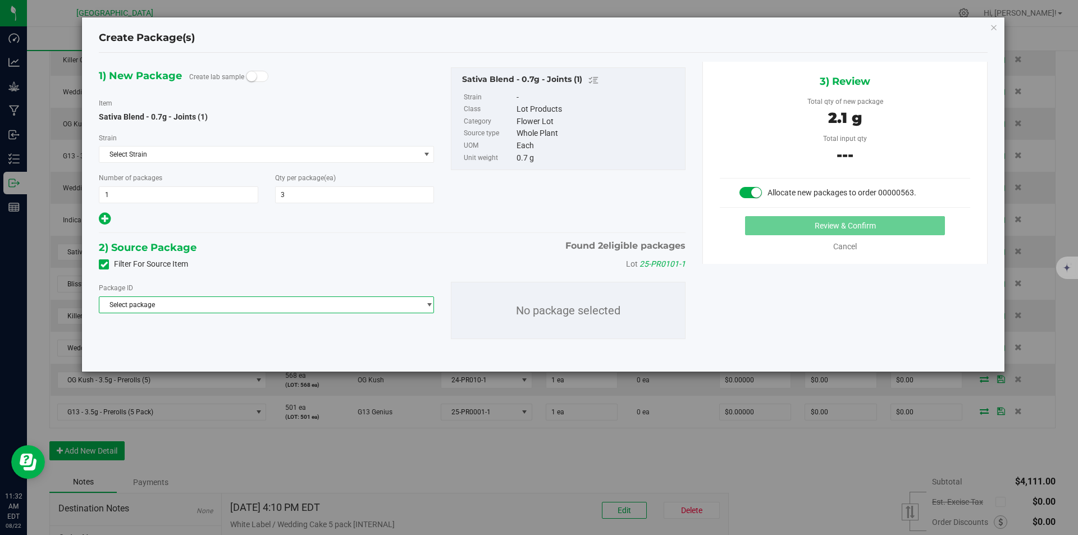
click at [292, 306] on span "Select package" at bounding box center [259, 305] width 320 height 16
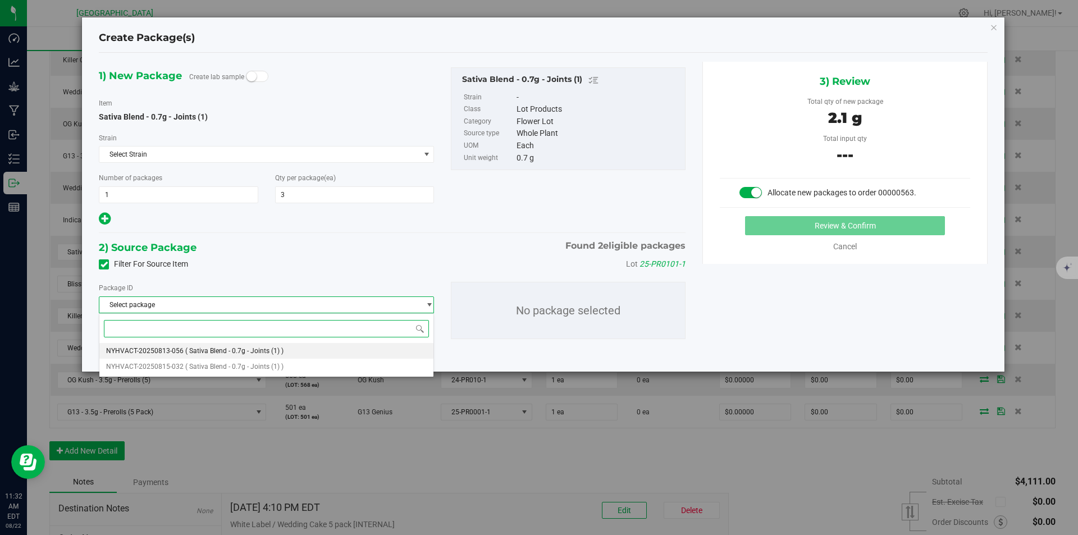
click at [278, 357] on li "NYHVACT-20250813-056 ( Sativa Blend - 0.7g - Joints (1) )" at bounding box center [266, 351] width 334 height 16
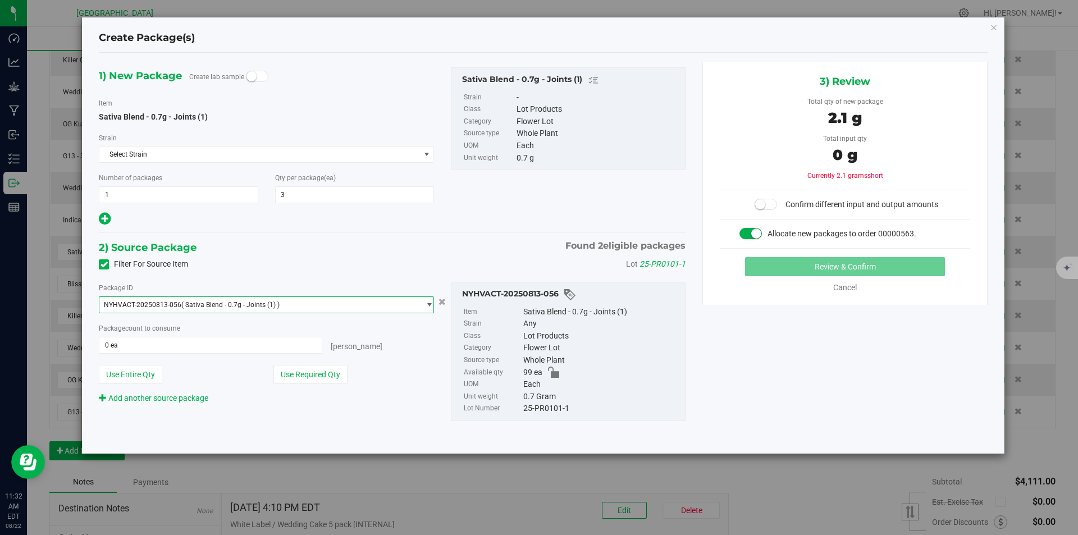
click at [320, 384] on div "Package ID NYHVACT-20250813-056 ( Sativa Blend - 0.7g - Joints (1) ) NYHVACT-20…" at bounding box center [266, 343] width 352 height 122
click at [305, 375] on button "Use Required Qty" at bounding box center [310, 374] width 74 height 19
type input "3 ea"
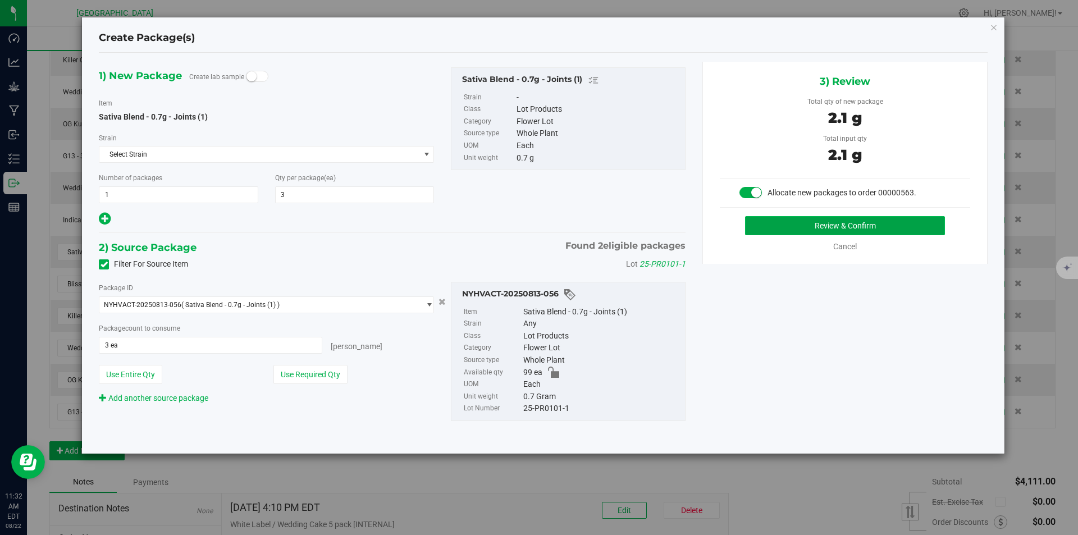
click at [822, 232] on button "Review & Confirm" at bounding box center [845, 225] width 200 height 19
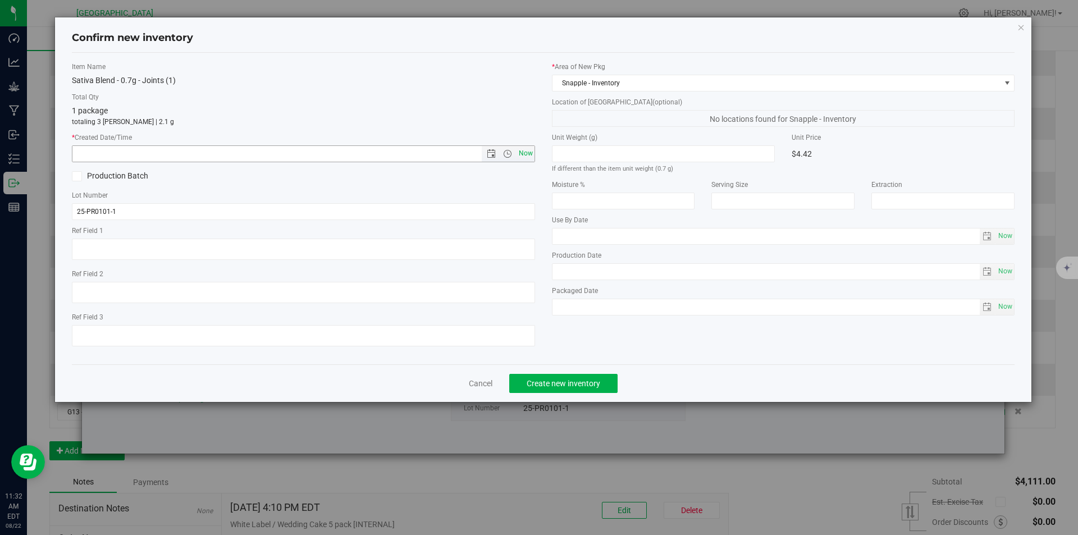
click at [531, 153] on span "Now" at bounding box center [525, 153] width 19 height 16
type input "8/22/2025 11:32 AM"
click at [581, 380] on span "Create new inventory" at bounding box center [563, 383] width 74 height 9
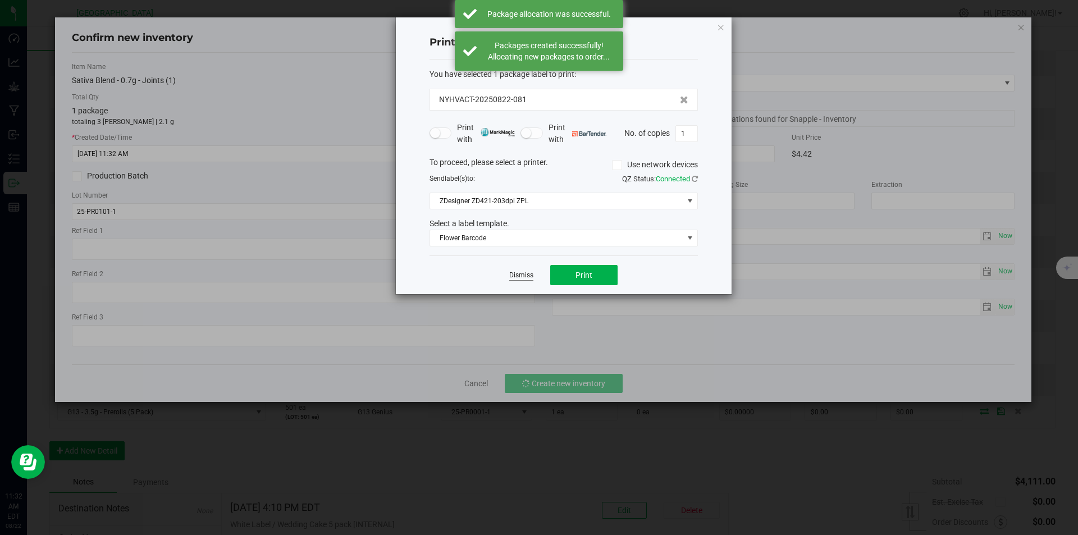
click at [514, 273] on link "Dismiss" at bounding box center [521, 275] width 24 height 10
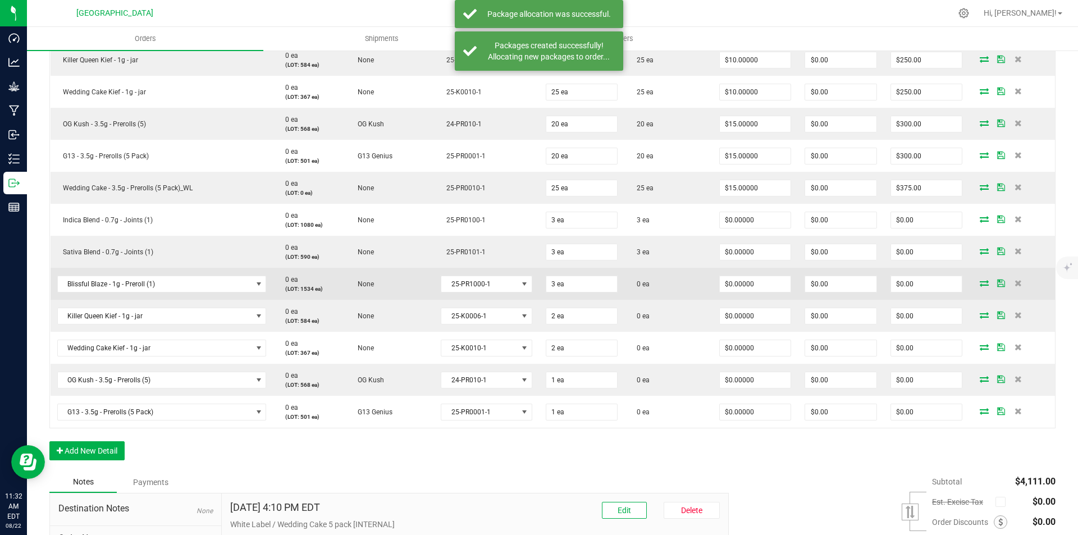
click at [979, 283] on icon at bounding box center [983, 282] width 9 height 7
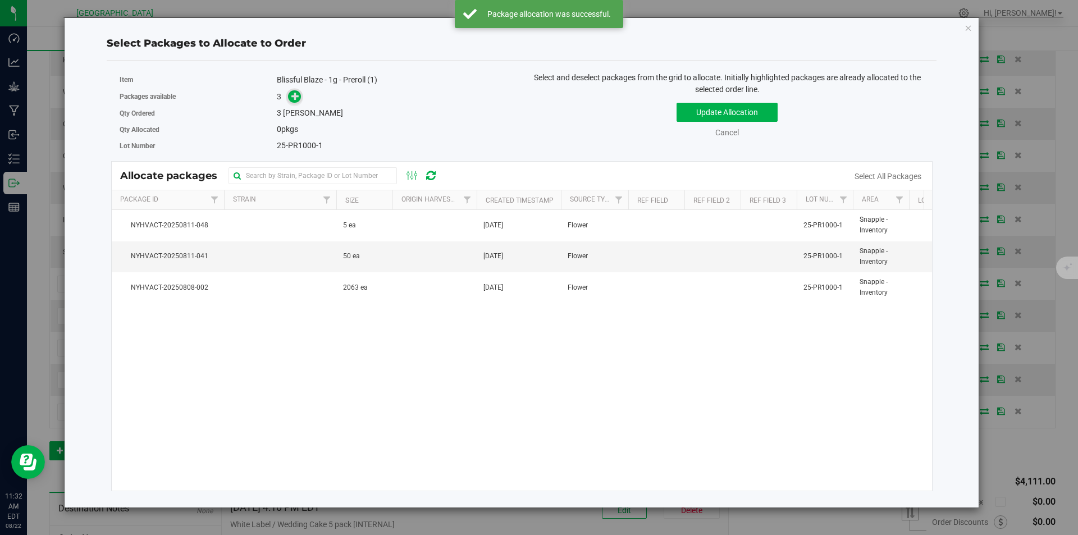
click at [300, 100] on span at bounding box center [294, 96] width 13 height 13
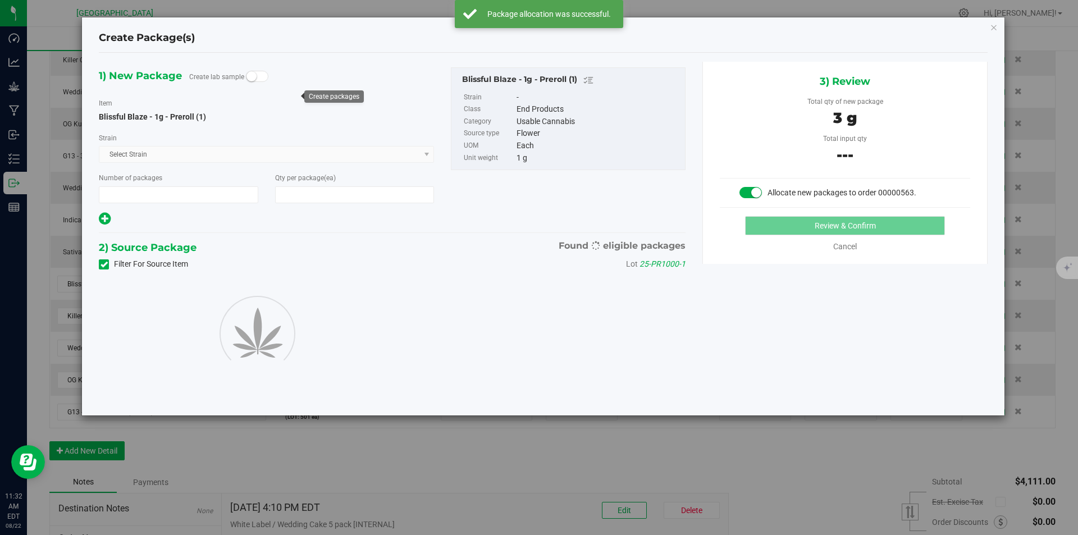
type input "1"
type input "3"
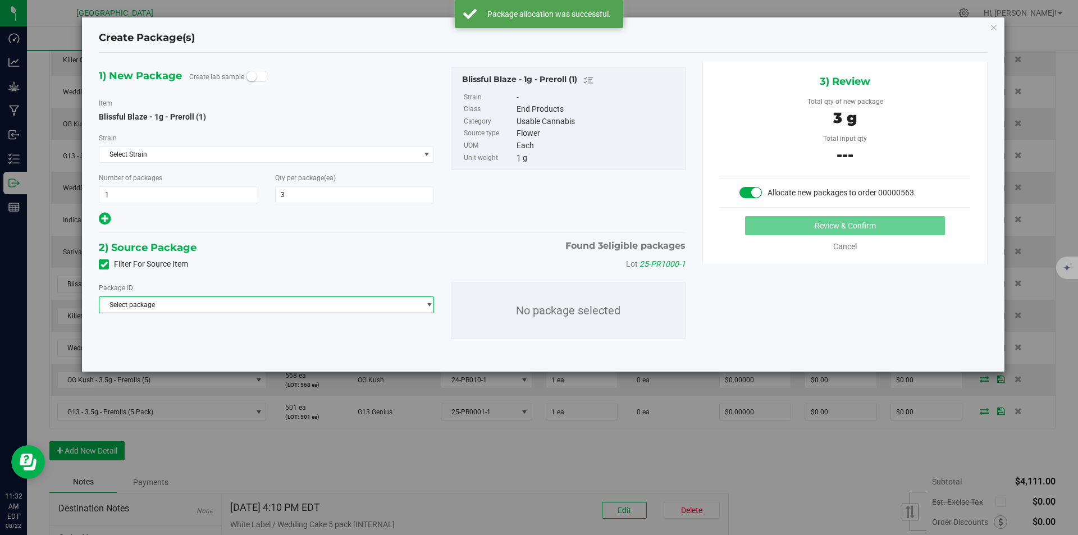
click at [366, 306] on span "Select package" at bounding box center [259, 305] width 320 height 16
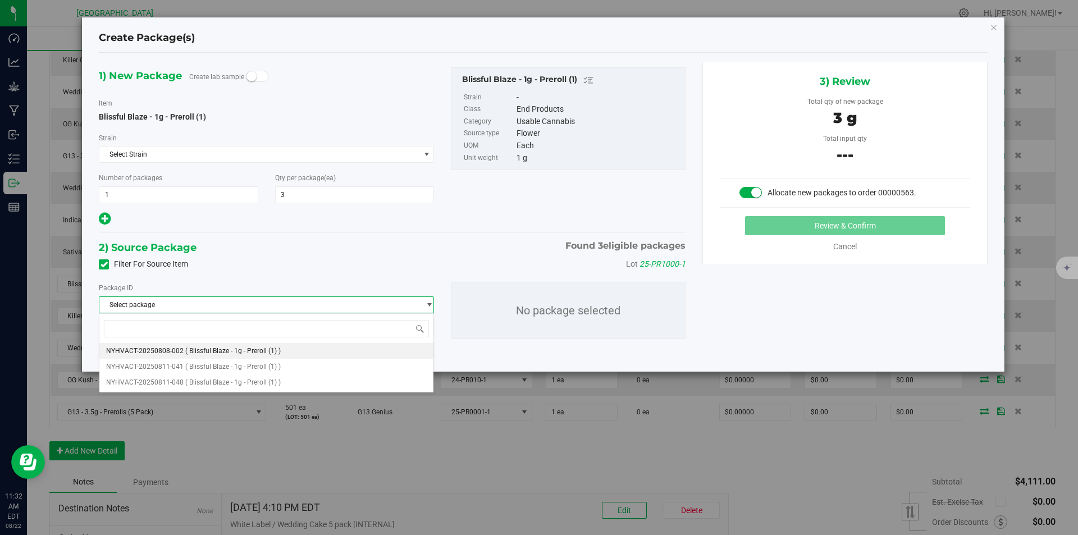
click at [237, 345] on li "NYHVACT-20250808-002 ( Blissful Blaze - 1g - Preroll (1) )" at bounding box center [266, 351] width 334 height 16
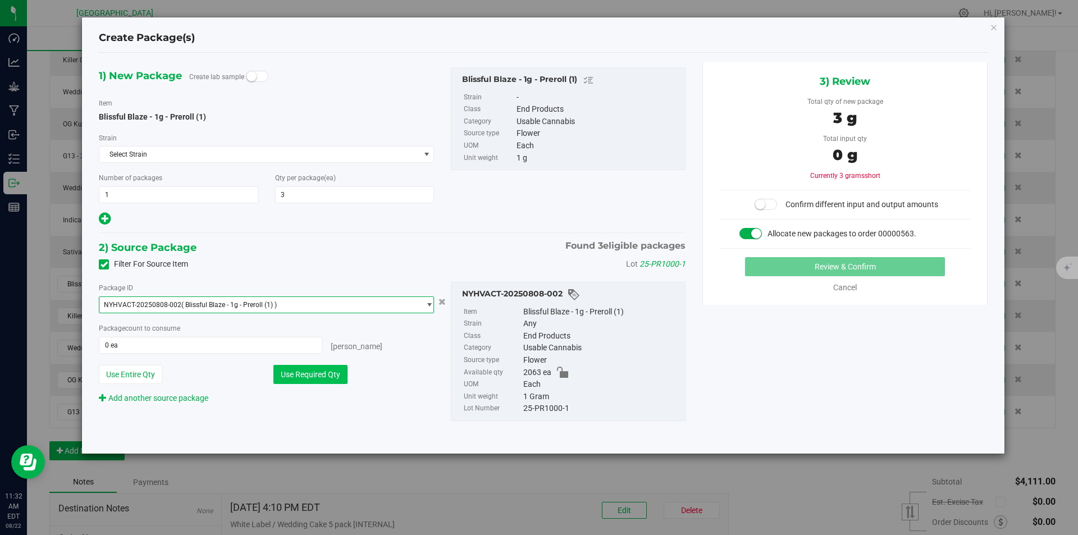
click at [316, 375] on button "Use Required Qty" at bounding box center [310, 374] width 74 height 19
type input "3 ea"
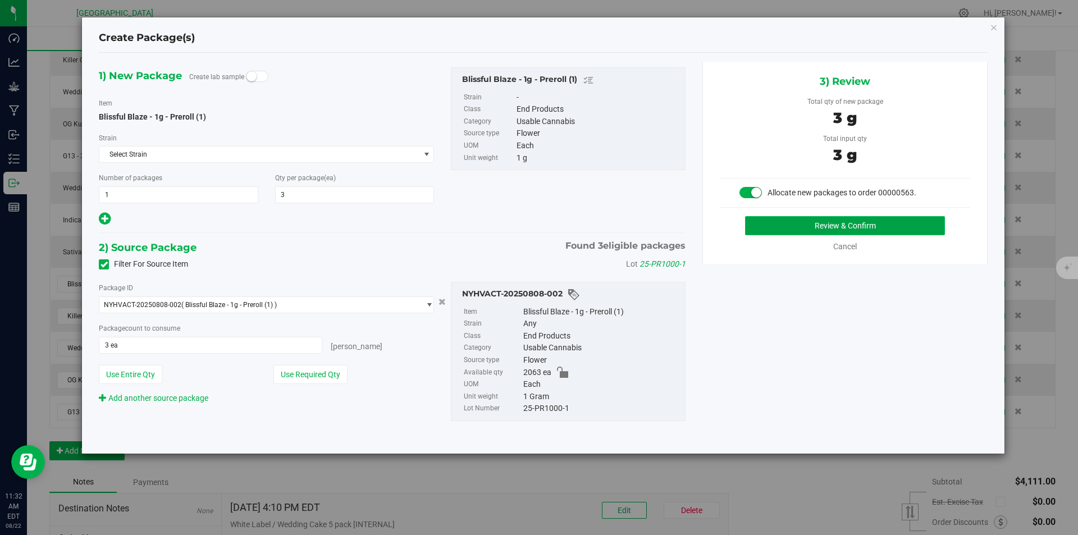
click at [909, 224] on button "Review & Confirm" at bounding box center [845, 225] width 200 height 19
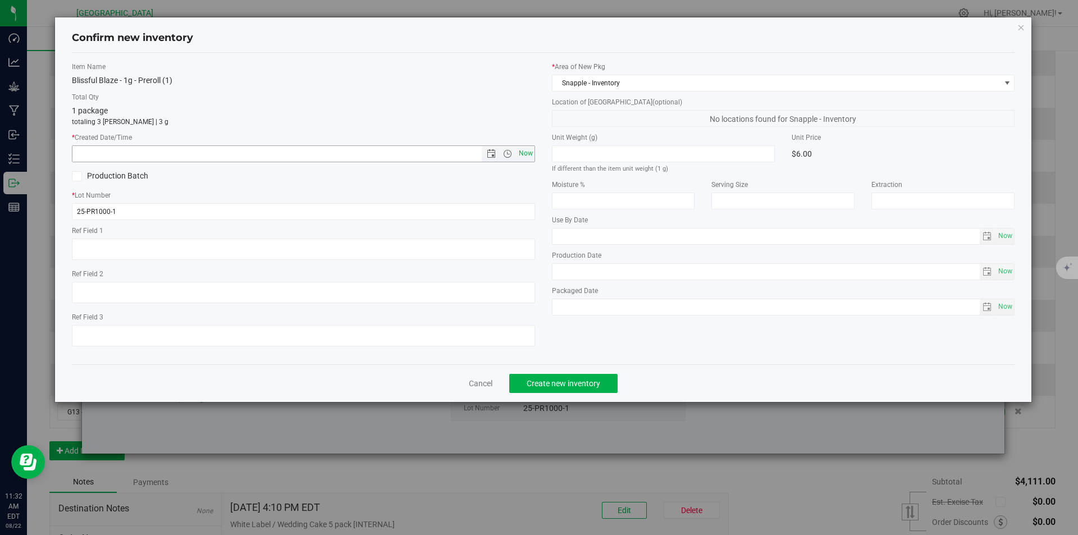
click at [524, 152] on span "Now" at bounding box center [525, 153] width 19 height 16
type input "8/22/2025 11:32 AM"
click at [558, 379] on span "Create new inventory" at bounding box center [563, 383] width 74 height 9
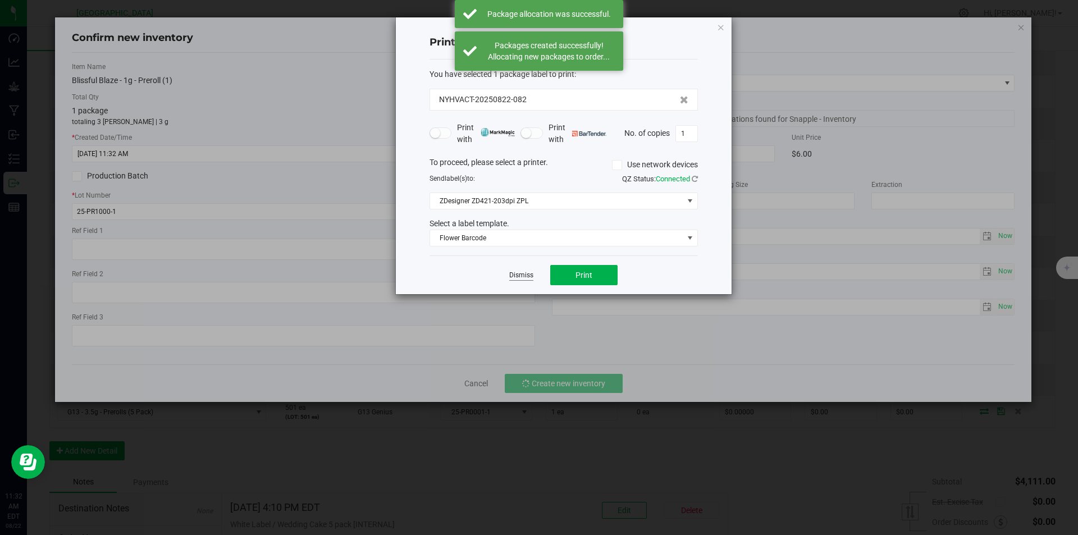
click at [524, 274] on link "Dismiss" at bounding box center [521, 275] width 24 height 10
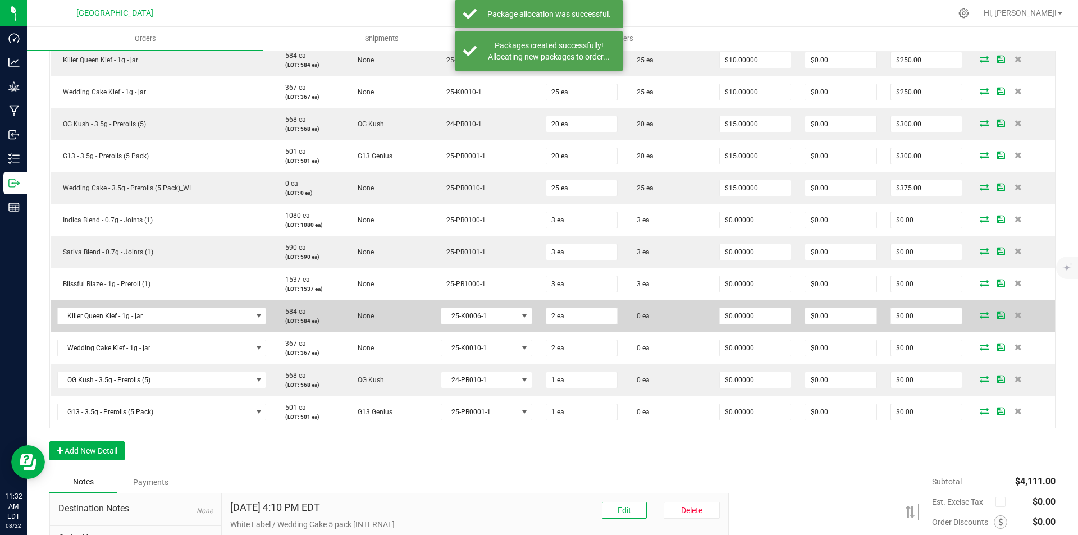
click at [979, 317] on icon at bounding box center [983, 314] width 9 height 7
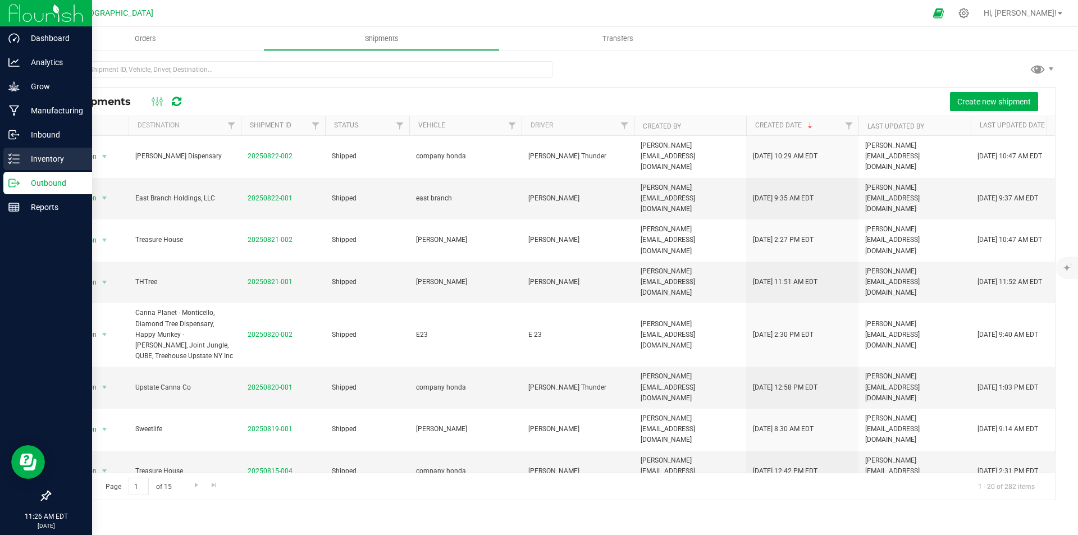
click at [16, 164] on icon at bounding box center [13, 158] width 11 height 11
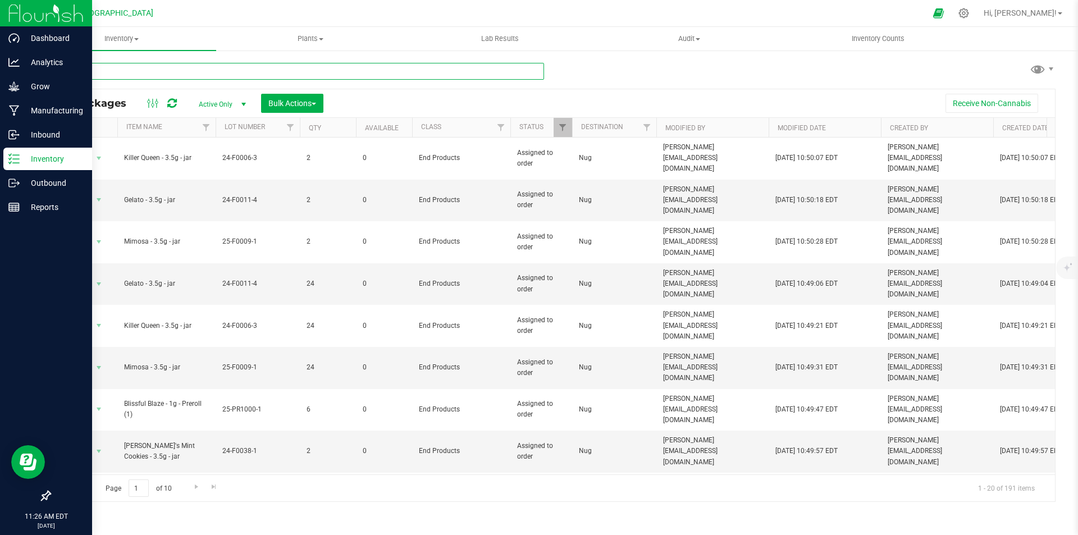
click at [237, 76] on input "text" at bounding box center [296, 71] width 494 height 17
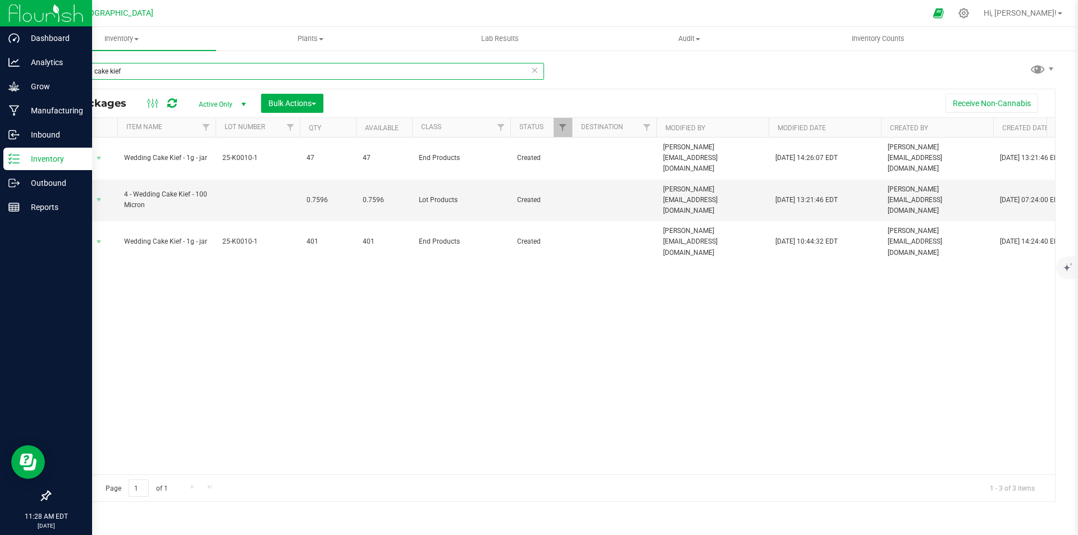
type input "wedding cake kief"
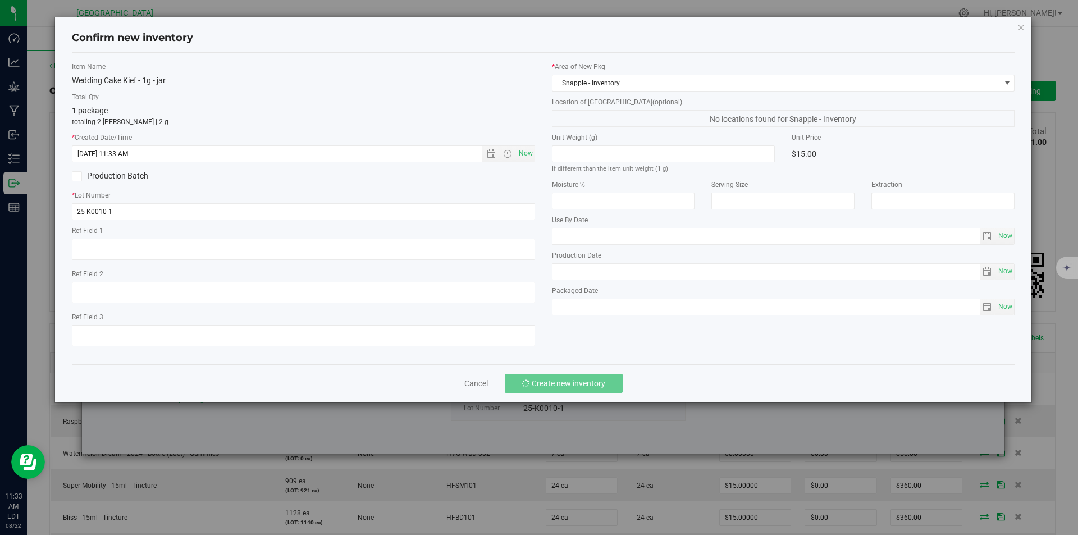
scroll to position [617, 0]
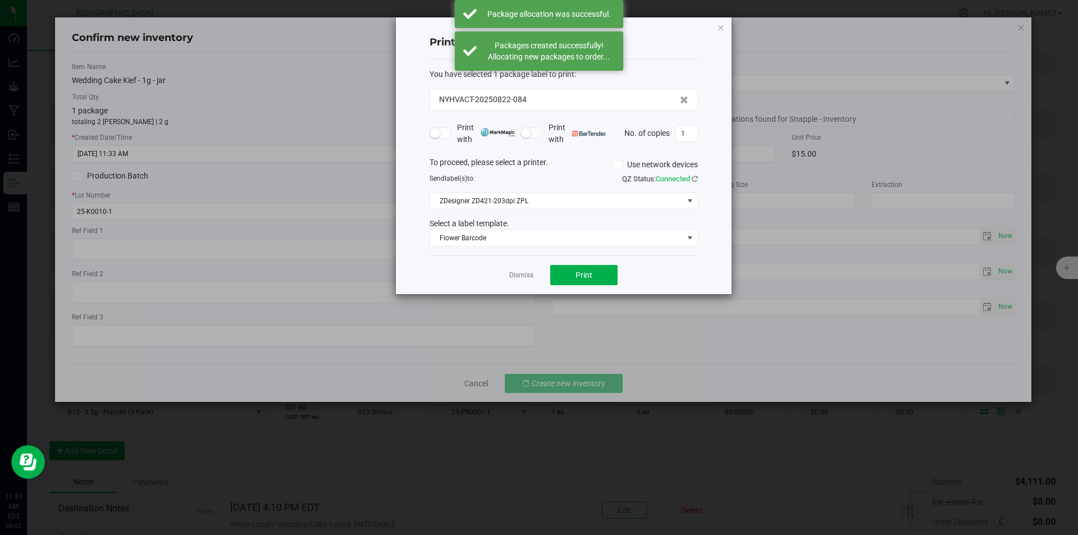
click at [521, 273] on link "Dismiss" at bounding box center [521, 275] width 24 height 10
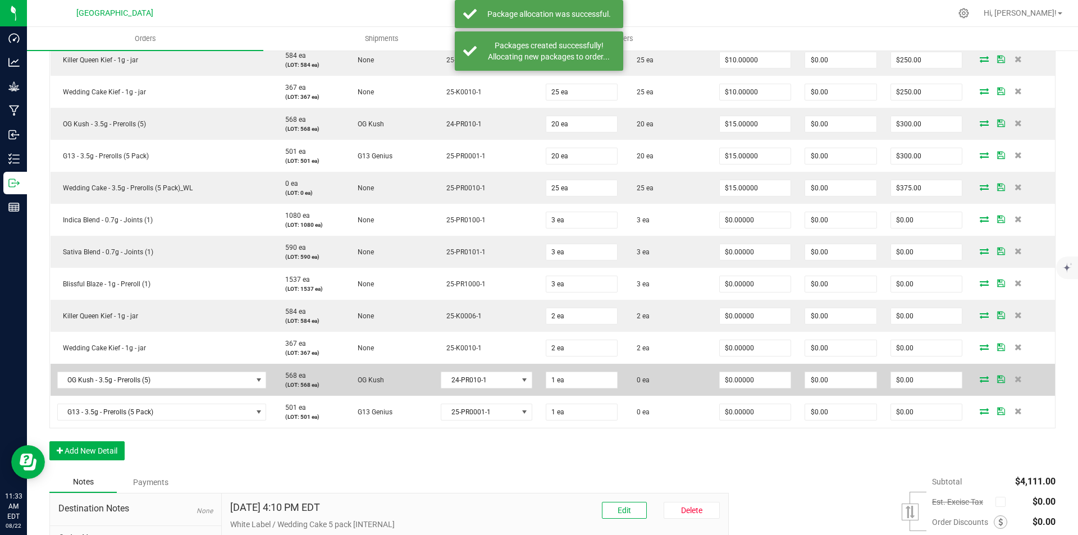
click at [979, 379] on icon at bounding box center [983, 378] width 9 height 7
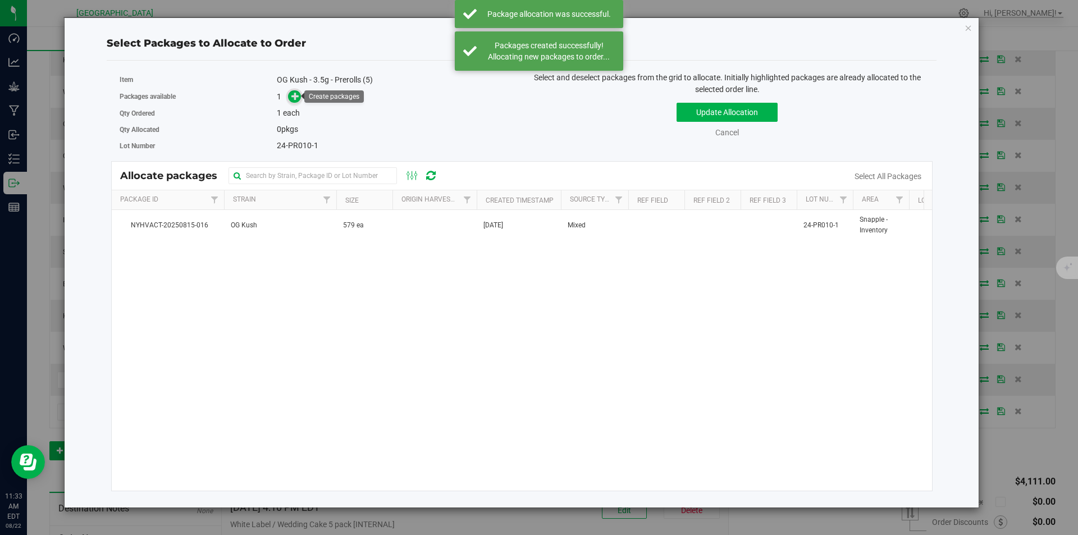
click at [292, 100] on icon at bounding box center [295, 96] width 8 height 8
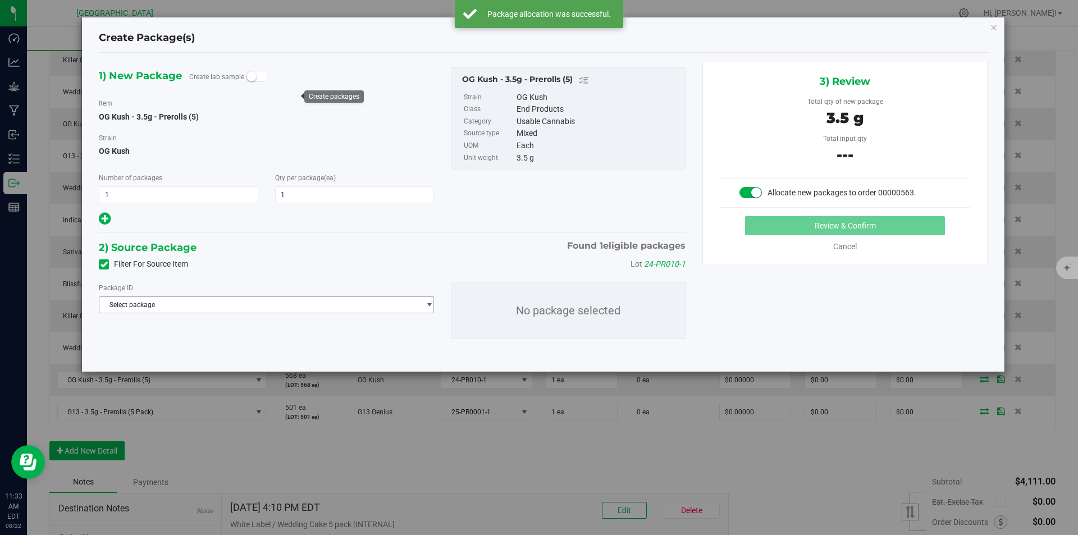
click at [262, 305] on span "Select package" at bounding box center [259, 305] width 320 height 16
click at [241, 345] on li "NYHVACT-20250815-016 ( OG Kush - 3.5g - Prerolls (5) )" at bounding box center [266, 351] width 334 height 16
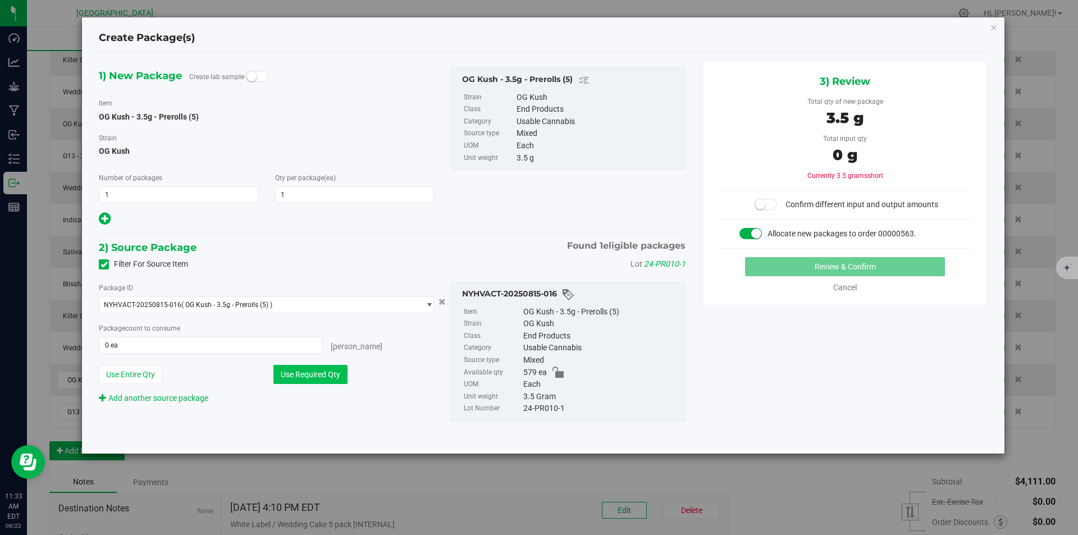
click at [310, 369] on button "Use Required Qty" at bounding box center [310, 374] width 74 height 19
type input "1 ea"
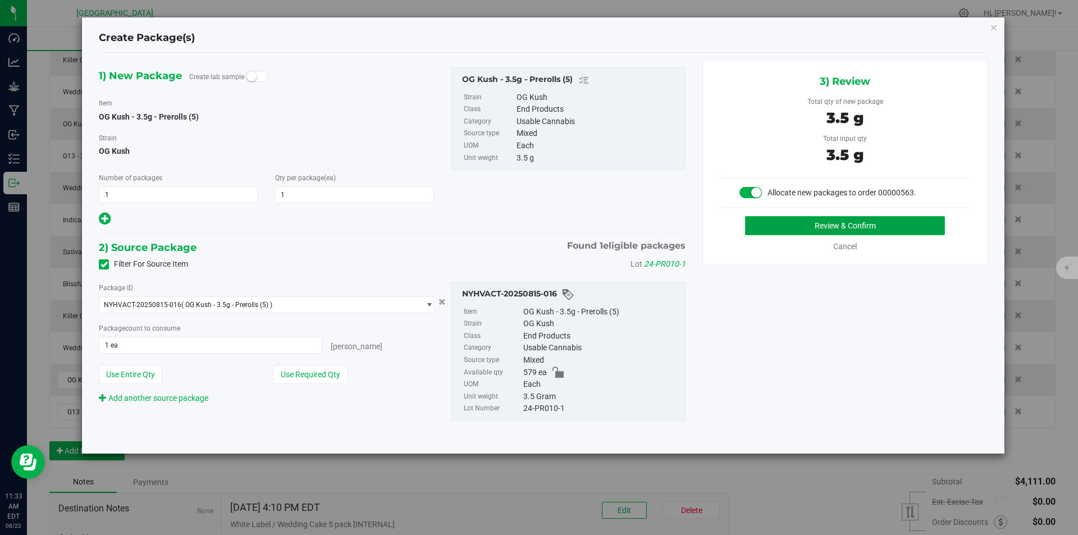
click at [806, 225] on button "Review & Confirm" at bounding box center [845, 225] width 200 height 19
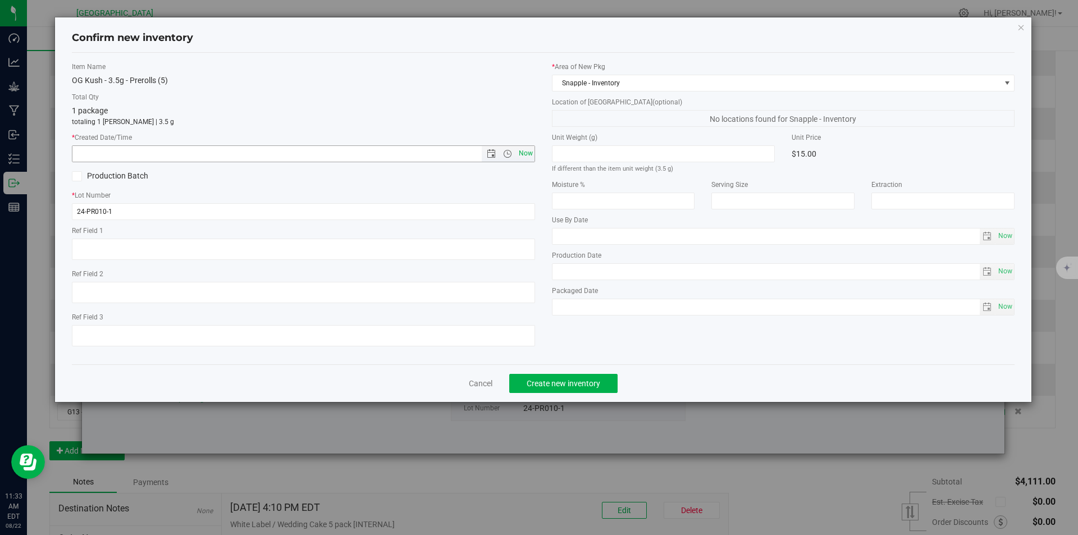
click at [528, 148] on span "Now" at bounding box center [525, 153] width 19 height 16
type input "8/22/2025 11:33 AM"
click at [543, 389] on button "Create new inventory" at bounding box center [563, 383] width 108 height 19
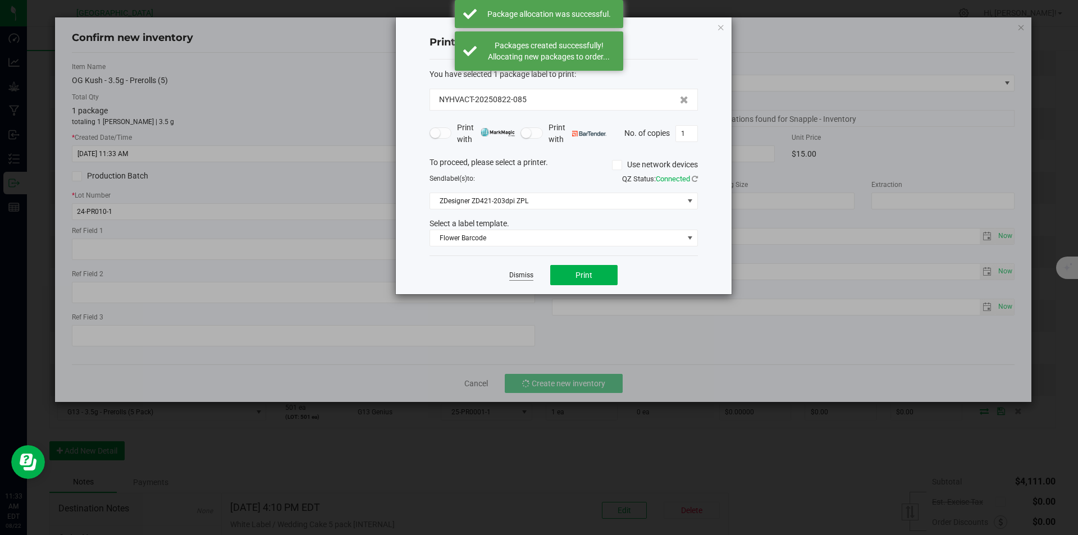
click at [516, 274] on link "Dismiss" at bounding box center [521, 275] width 24 height 10
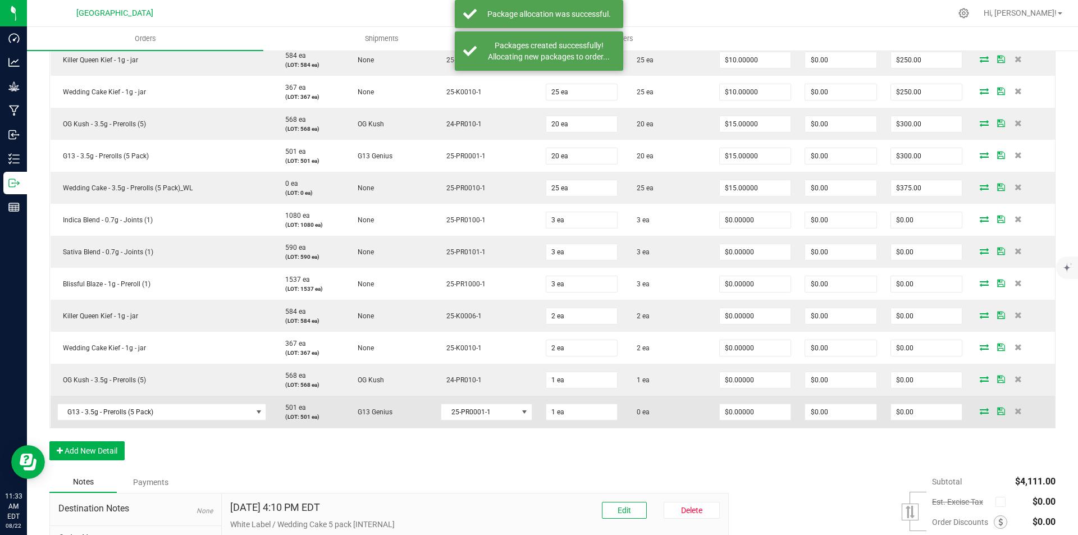
click at [979, 409] on icon at bounding box center [983, 410] width 9 height 7
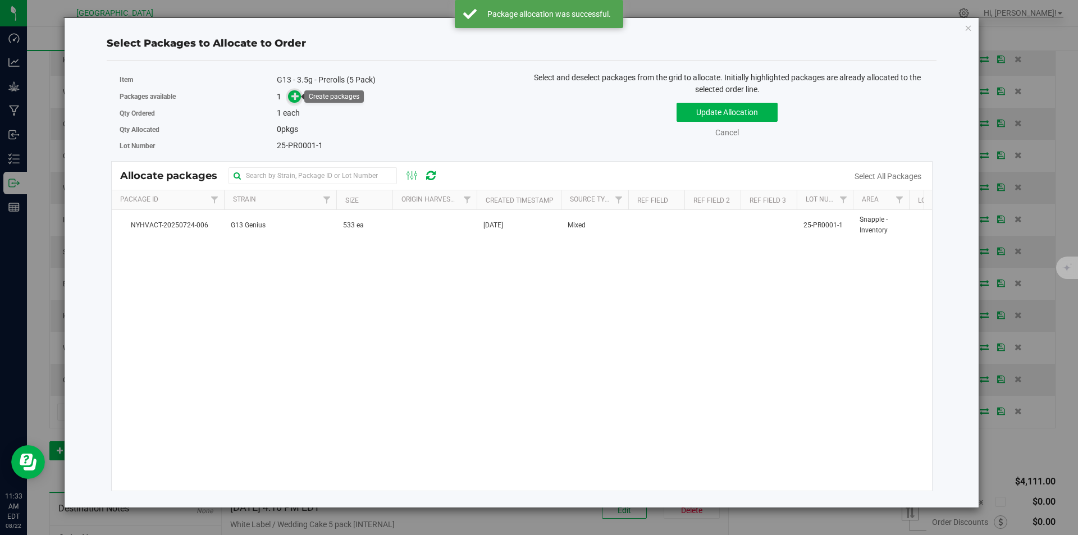
click at [293, 93] on icon at bounding box center [295, 96] width 8 height 8
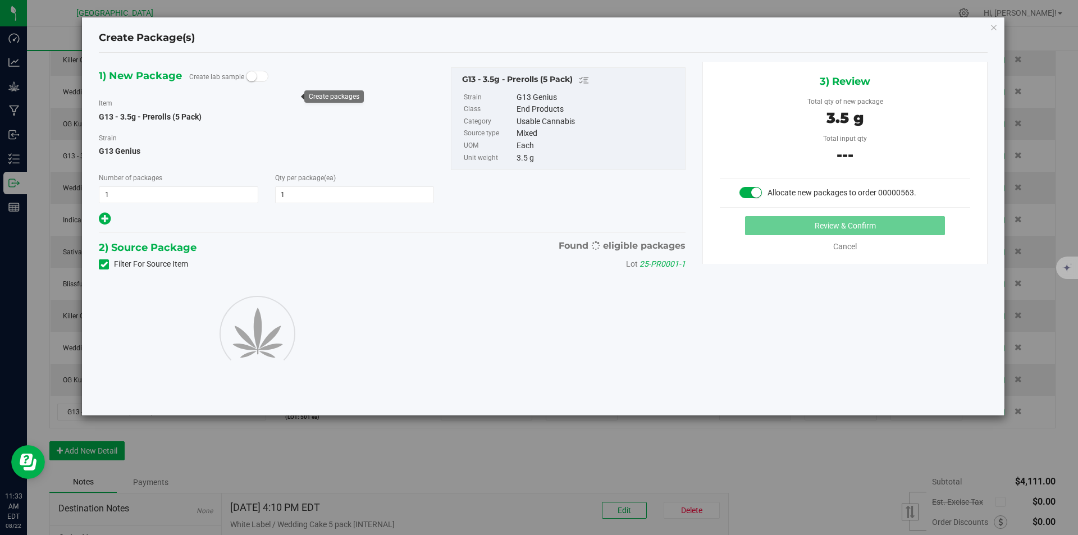
type input "1"
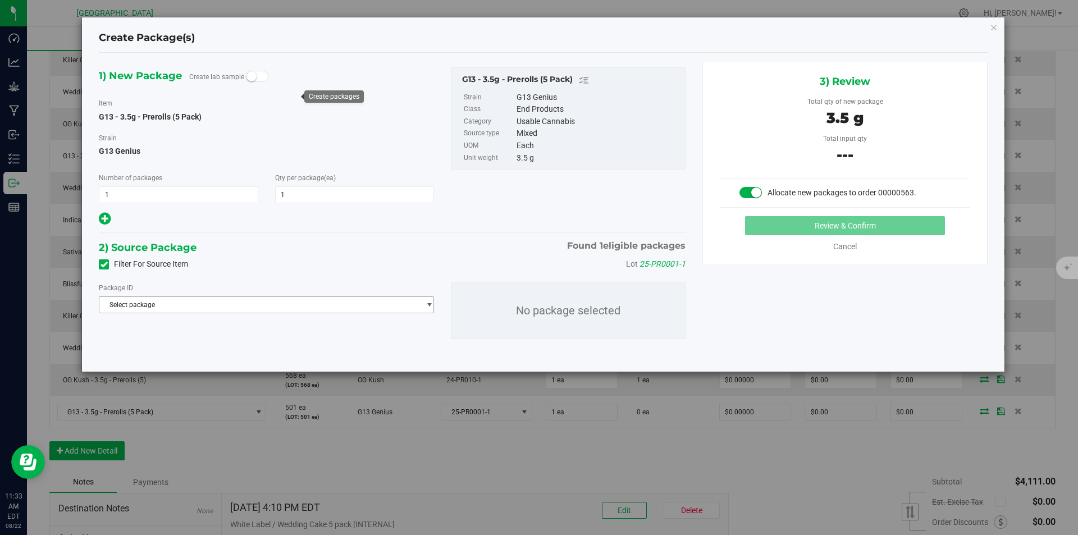
click at [283, 313] on span "Select package" at bounding box center [266, 304] width 335 height 17
click at [256, 349] on span "( G13 - 3.5g - Prerolls (5 Pack) )" at bounding box center [232, 351] width 94 height 8
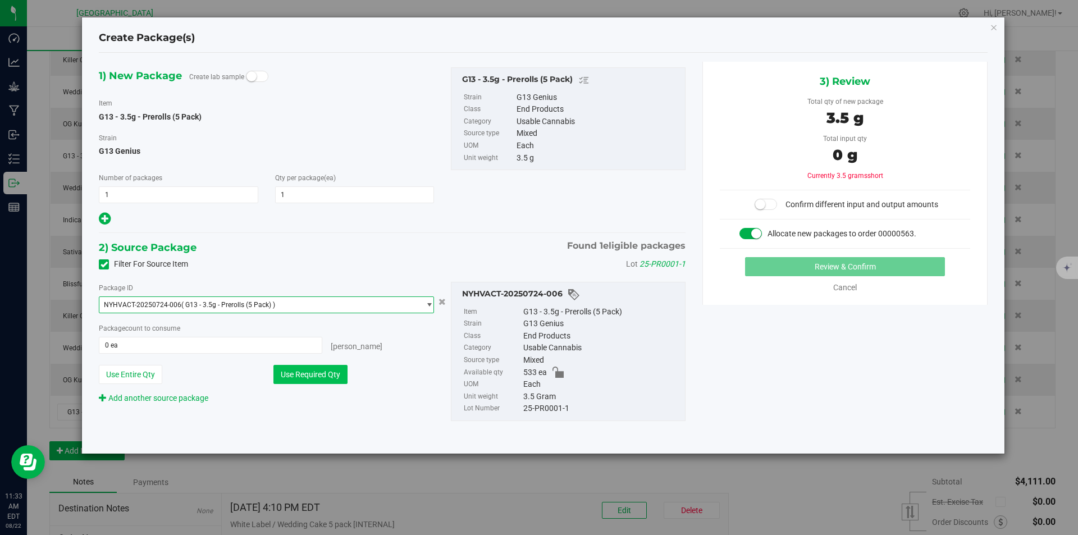
click at [317, 365] on button "Use Required Qty" at bounding box center [310, 374] width 74 height 19
type input "1 ea"
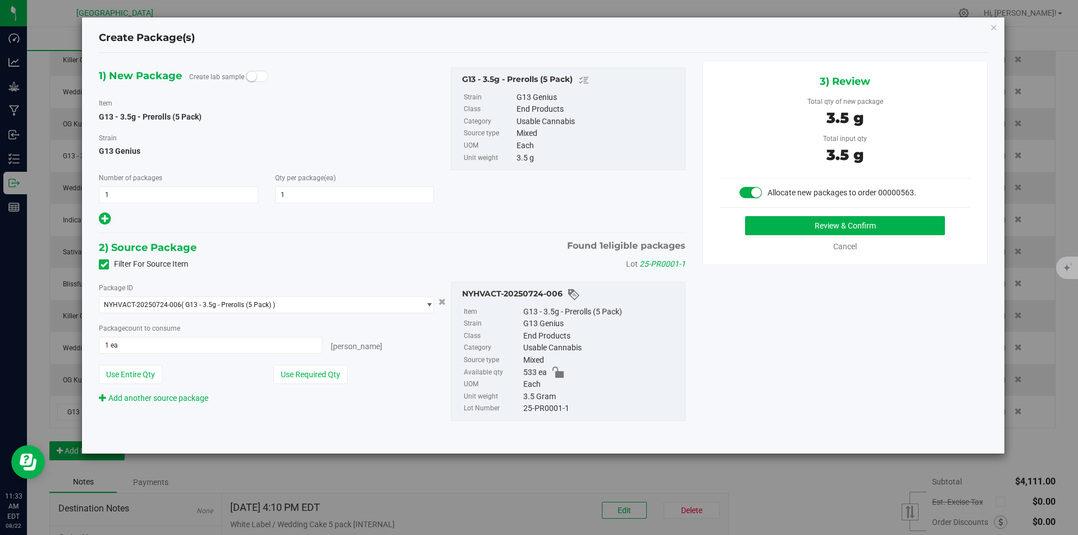
click at [813, 240] on div "Review & Confirm Cancel" at bounding box center [844, 234] width 250 height 36
click at [813, 231] on button "Review & Confirm" at bounding box center [845, 225] width 200 height 19
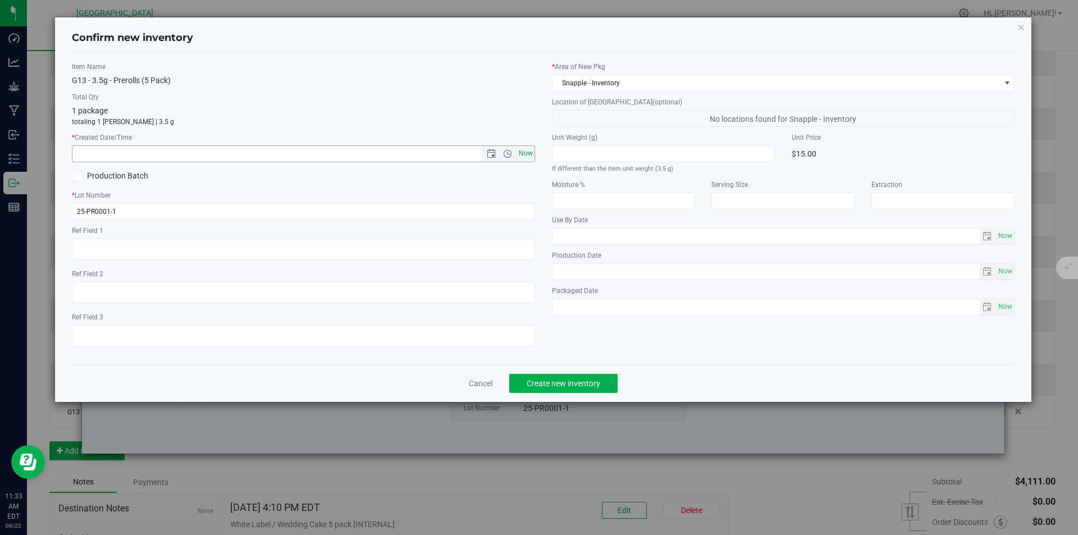
click at [527, 151] on span "Now" at bounding box center [525, 153] width 19 height 16
type input "8/22/2025 11:33 AM"
click at [555, 386] on span "Create new inventory" at bounding box center [563, 383] width 74 height 9
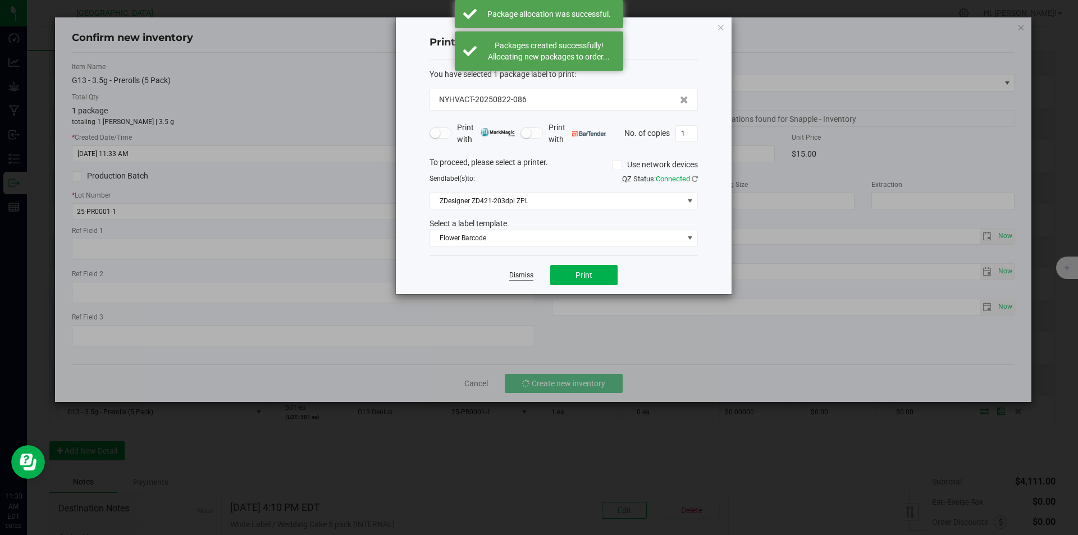
click at [515, 276] on link "Dismiss" at bounding box center [521, 275] width 24 height 10
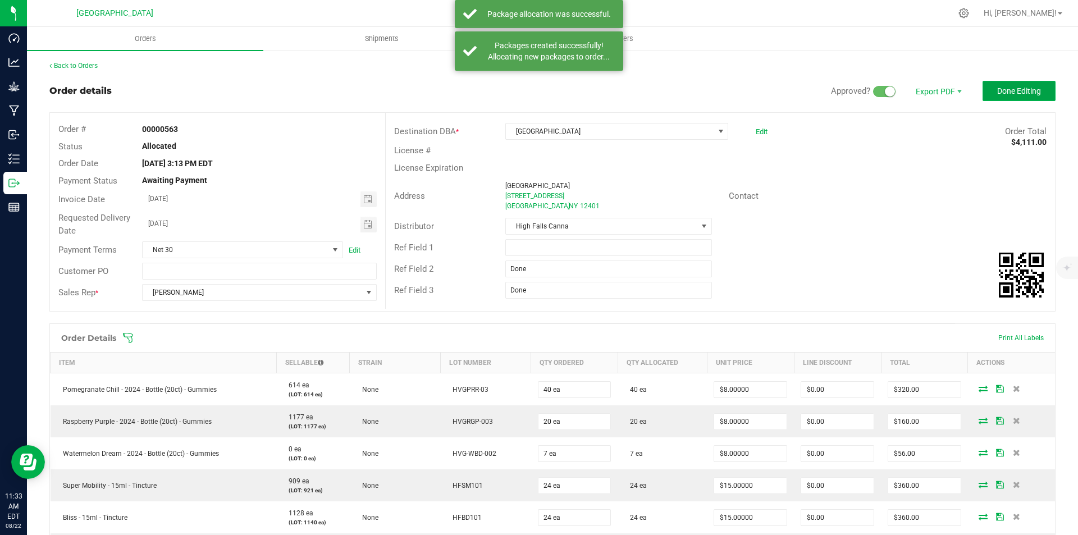
click at [1004, 92] on span "Done Editing" at bounding box center [1019, 90] width 44 height 9
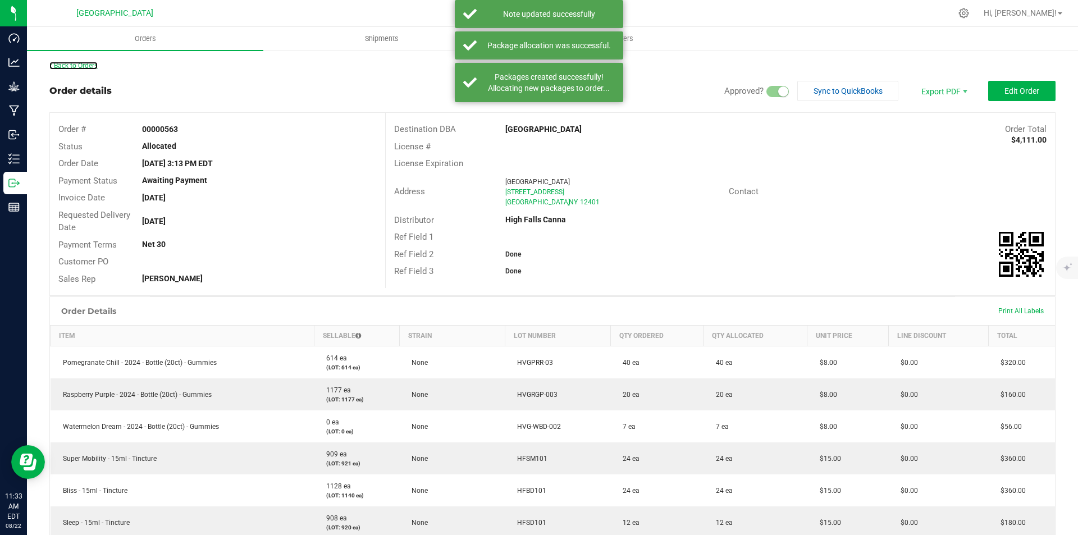
click at [62, 62] on link "Back to Orders" at bounding box center [73, 66] width 48 height 8
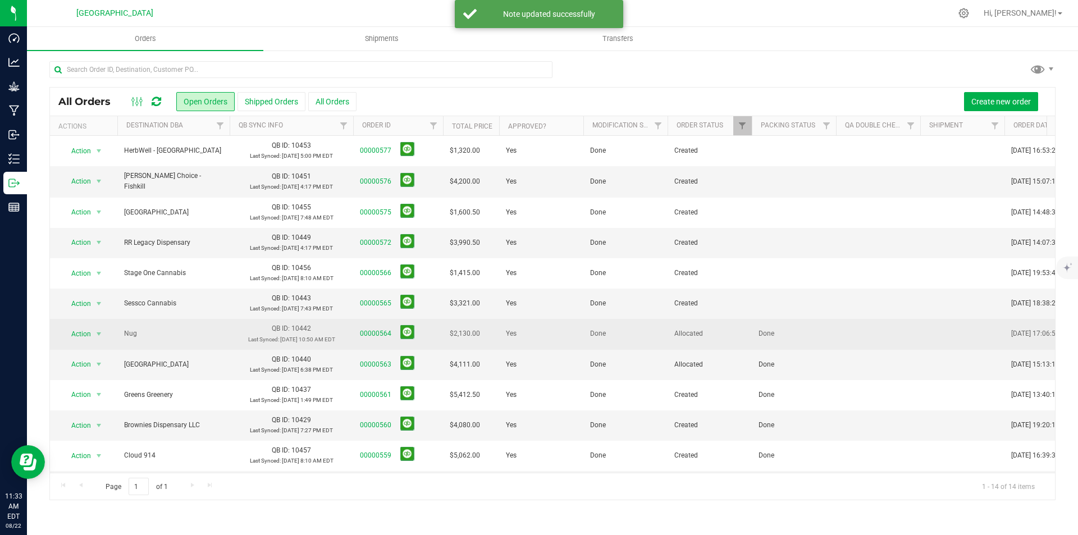
scroll to position [94, 0]
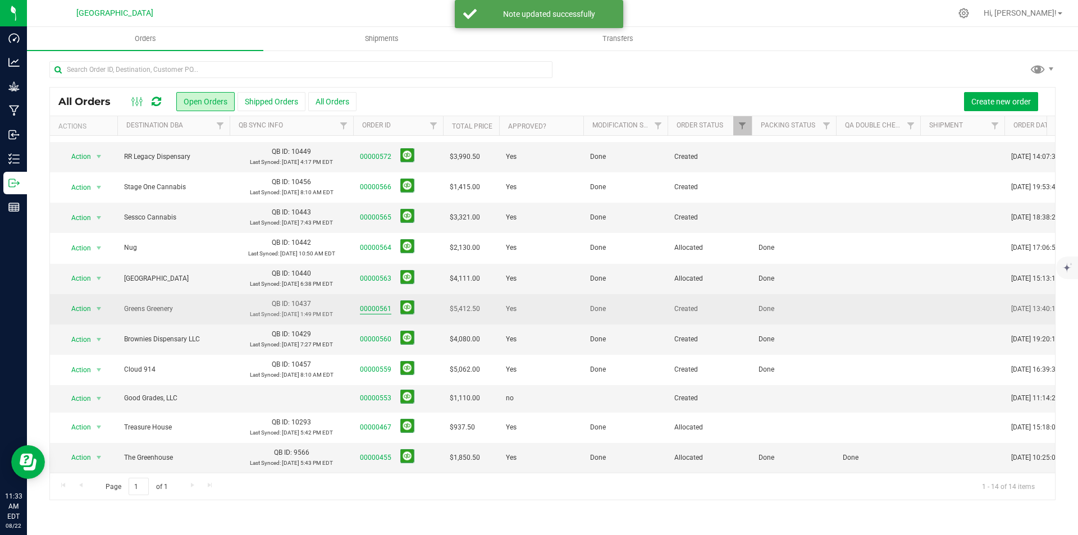
click at [367, 304] on link "00000561" at bounding box center [375, 309] width 31 height 11
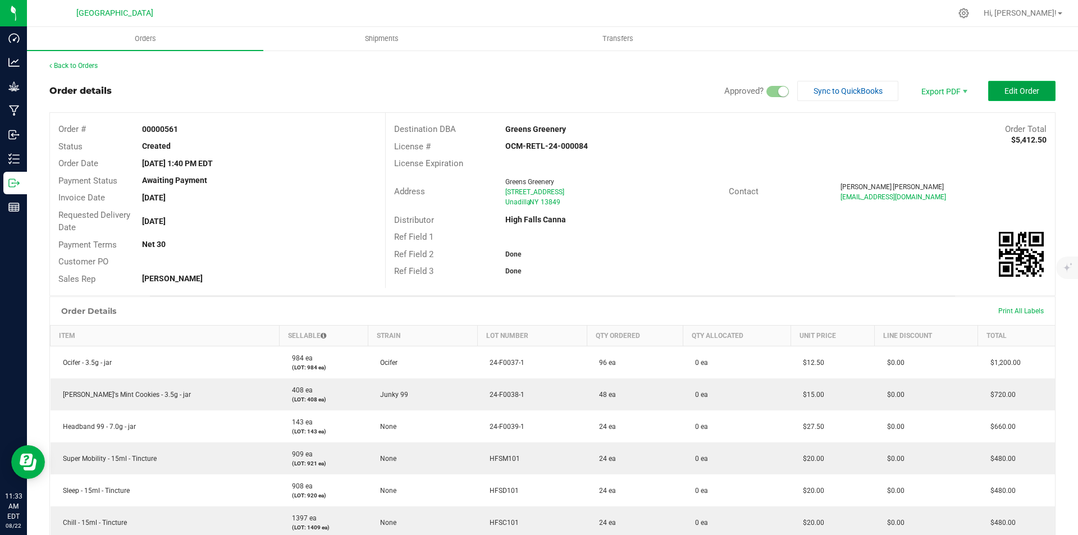
click at [1031, 95] on button "Edit Order" at bounding box center [1021, 91] width 67 height 20
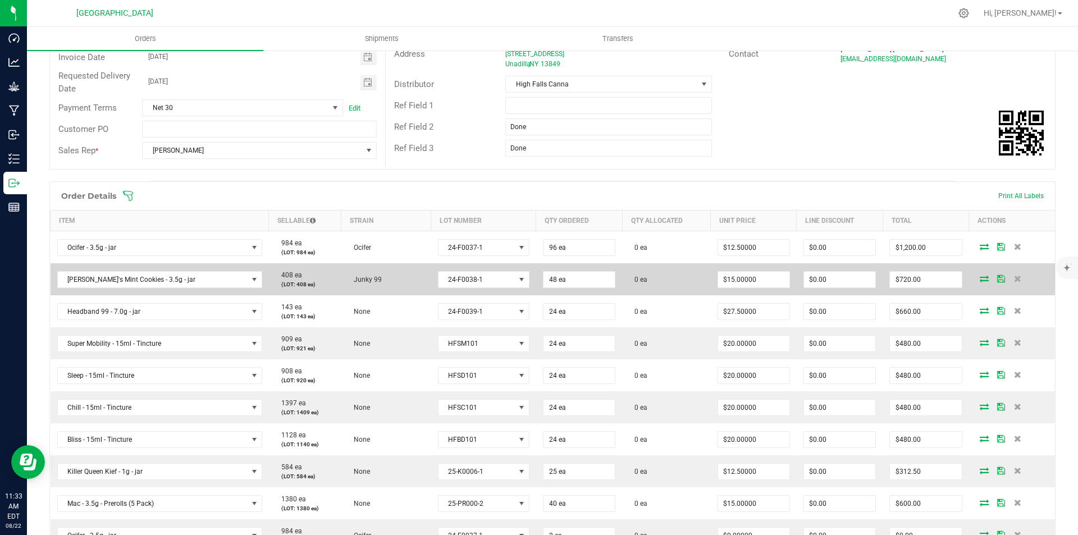
scroll to position [168, 0]
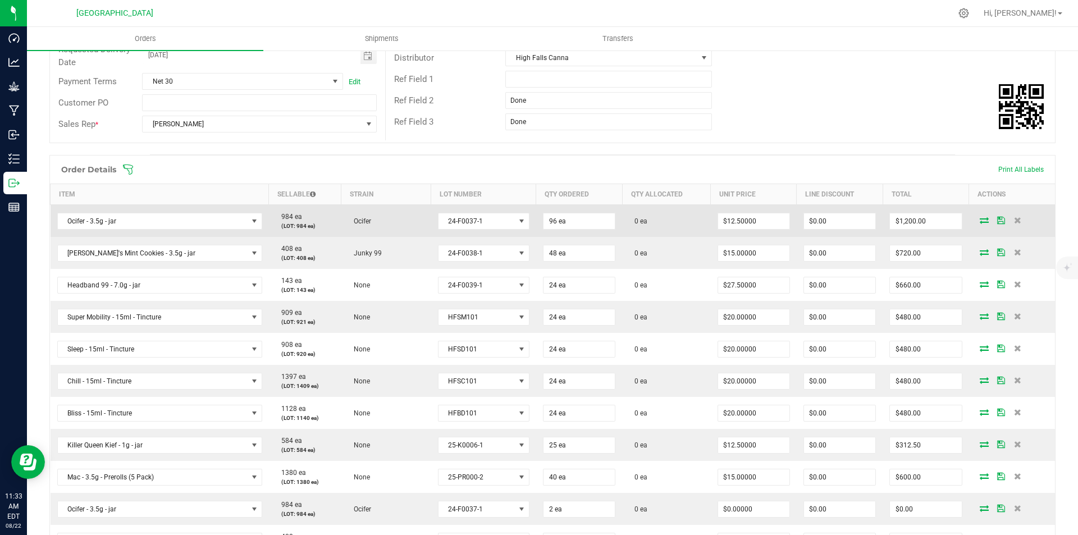
click at [979, 217] on icon at bounding box center [983, 220] width 9 height 7
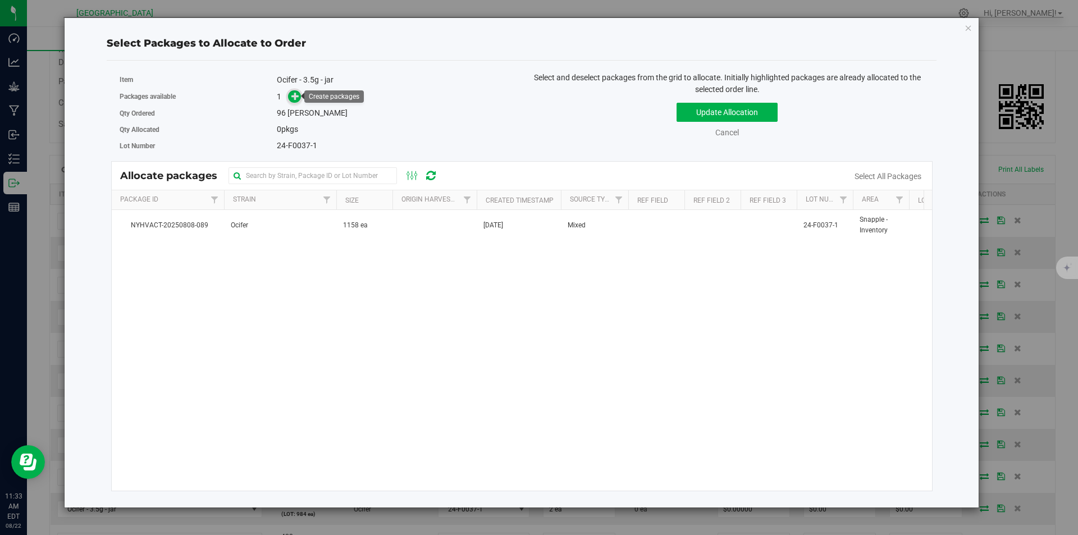
click at [293, 94] on icon at bounding box center [295, 96] width 8 height 8
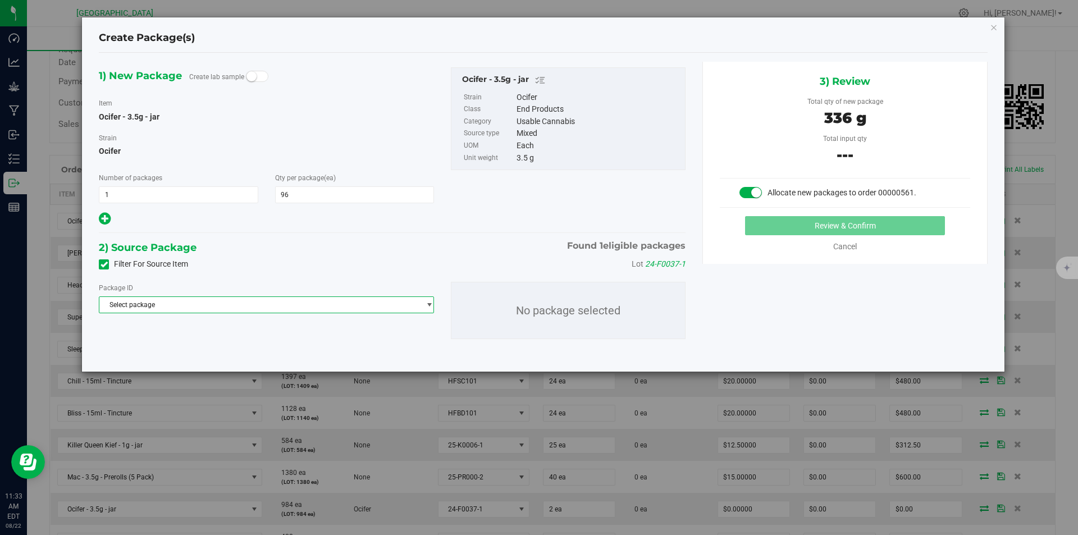
click at [277, 302] on span "Select package" at bounding box center [259, 305] width 320 height 16
click at [217, 348] on span "( Ocifer - 3.5g - jar )" at bounding box center [213, 351] width 57 height 8
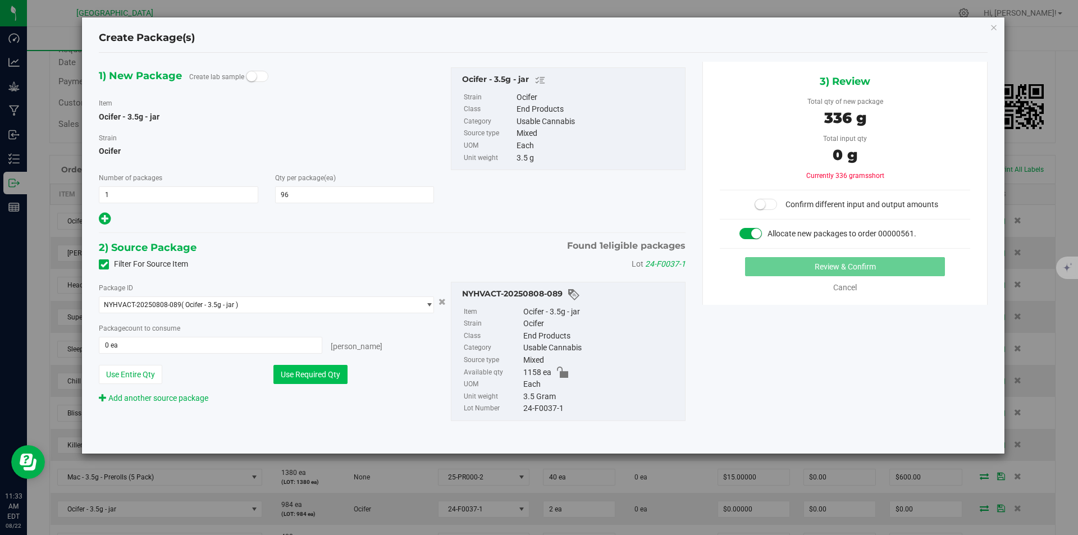
click at [315, 380] on button "Use Required Qty" at bounding box center [310, 374] width 74 height 19
type input "96 ea"
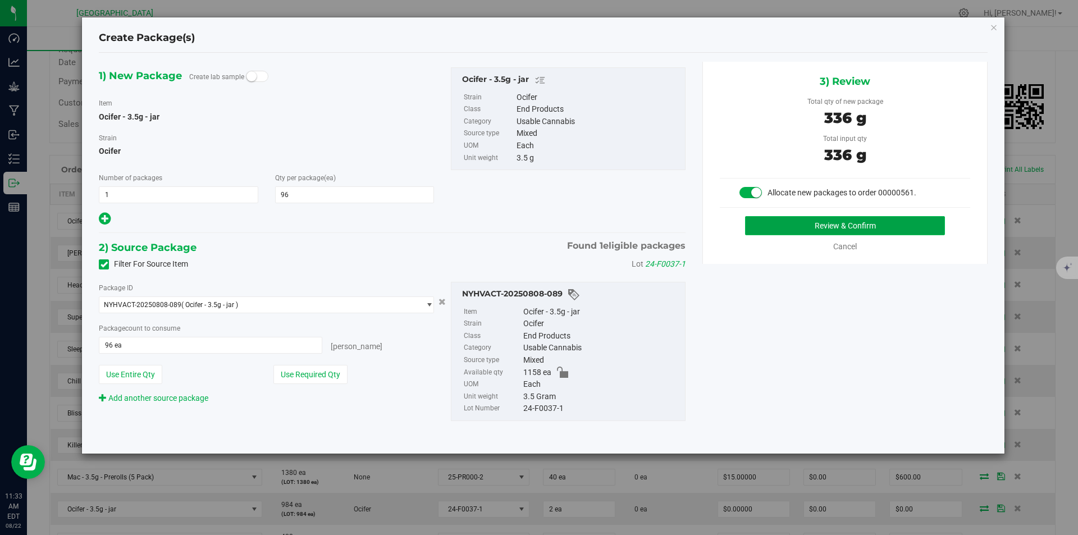
click at [800, 223] on button "Review & Confirm" at bounding box center [845, 225] width 200 height 19
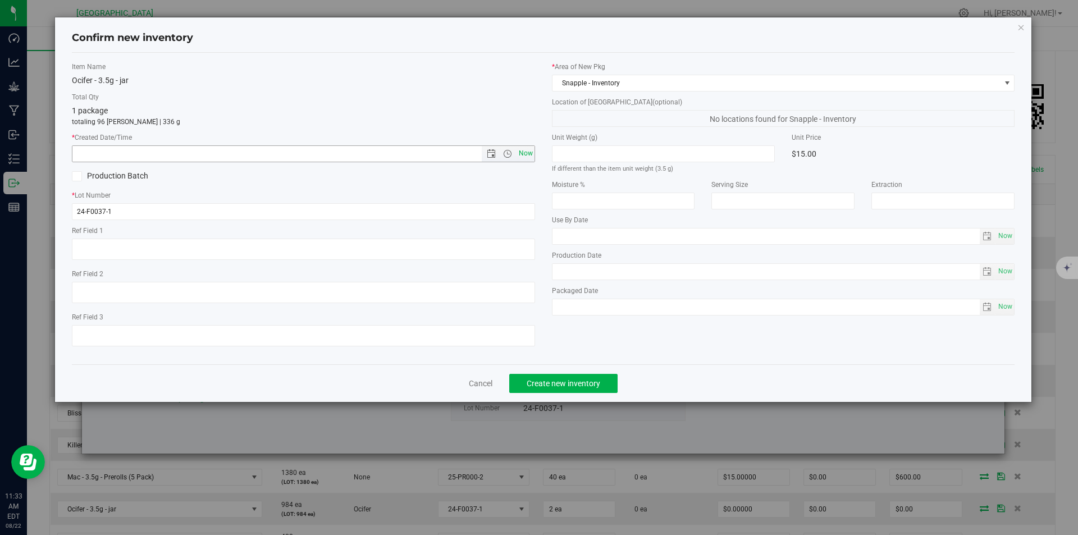
click at [533, 154] on span "Now" at bounding box center [525, 153] width 19 height 16
type input "8/22/2025 11:33 AM"
click at [557, 379] on span "Create new inventory" at bounding box center [563, 383] width 74 height 9
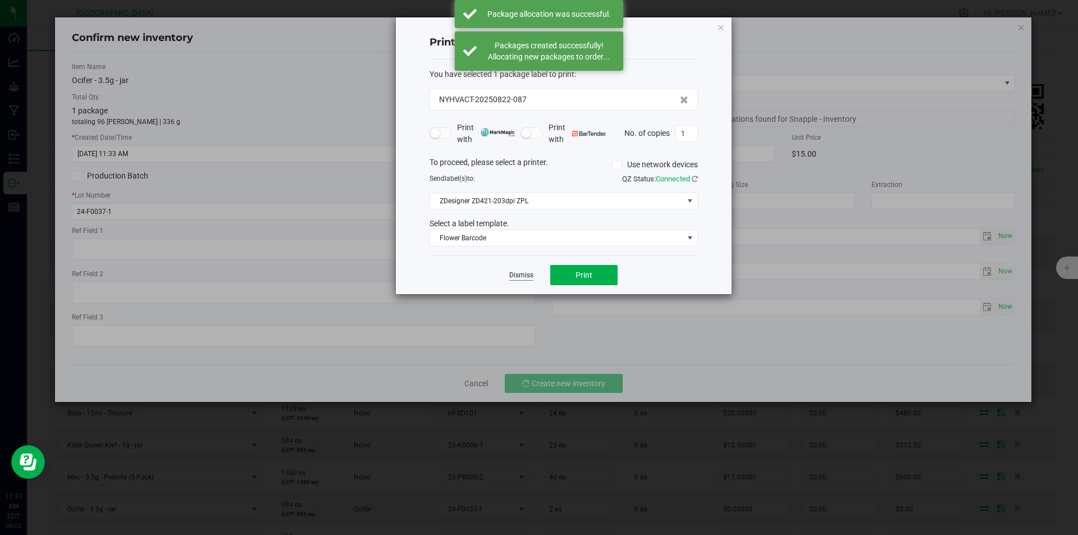
click at [512, 273] on link "Dismiss" at bounding box center [521, 275] width 24 height 10
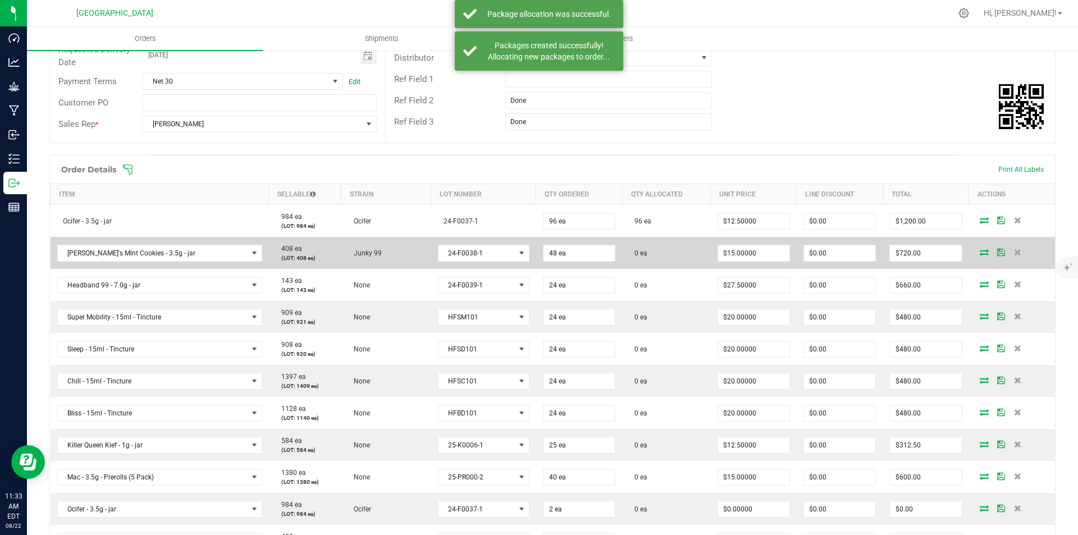
click at [975, 251] on span at bounding box center [983, 252] width 17 height 7
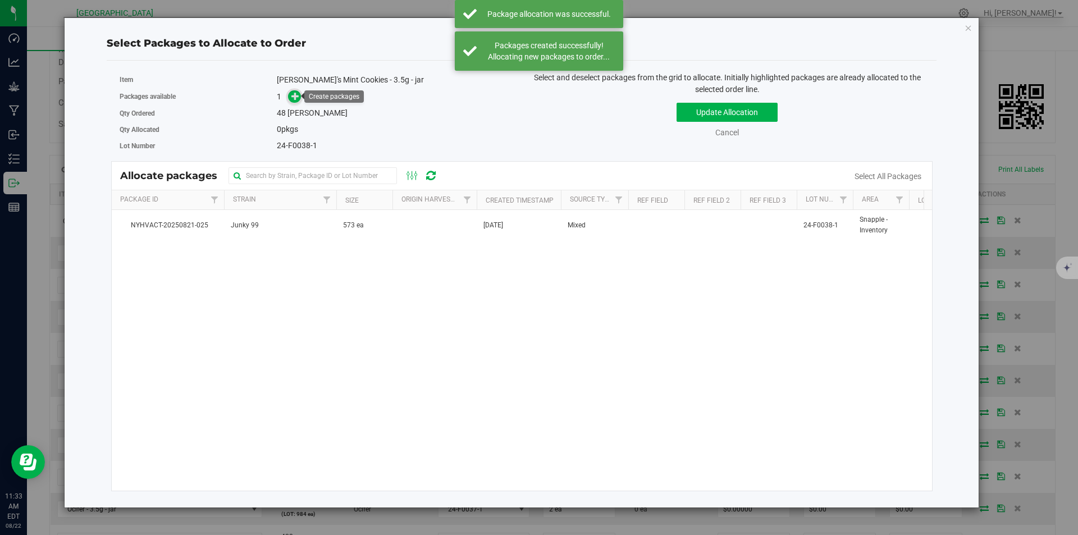
click at [295, 97] on icon at bounding box center [295, 96] width 8 height 8
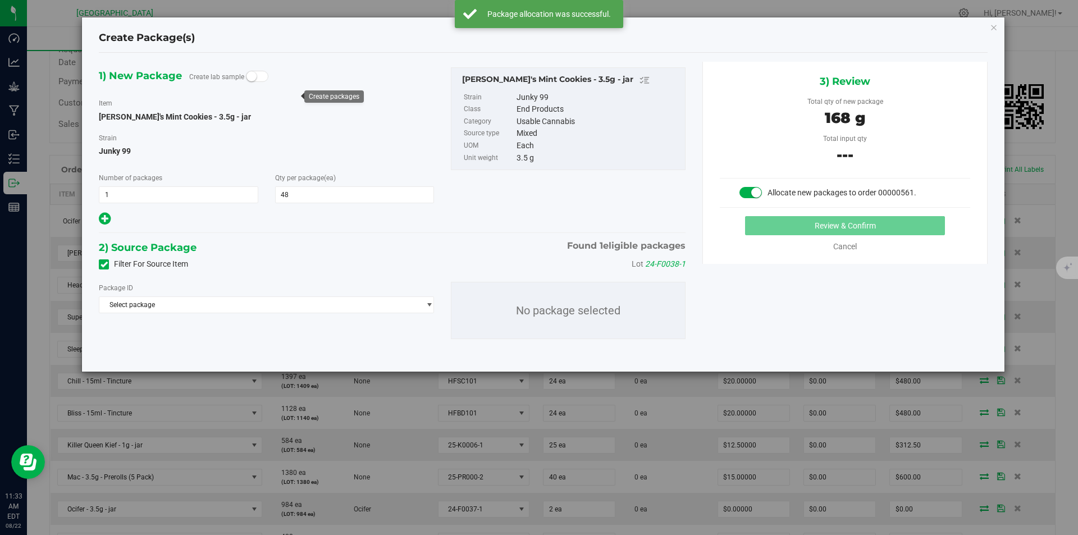
click at [239, 291] on div "Package ID" at bounding box center [266, 288] width 335 height 12
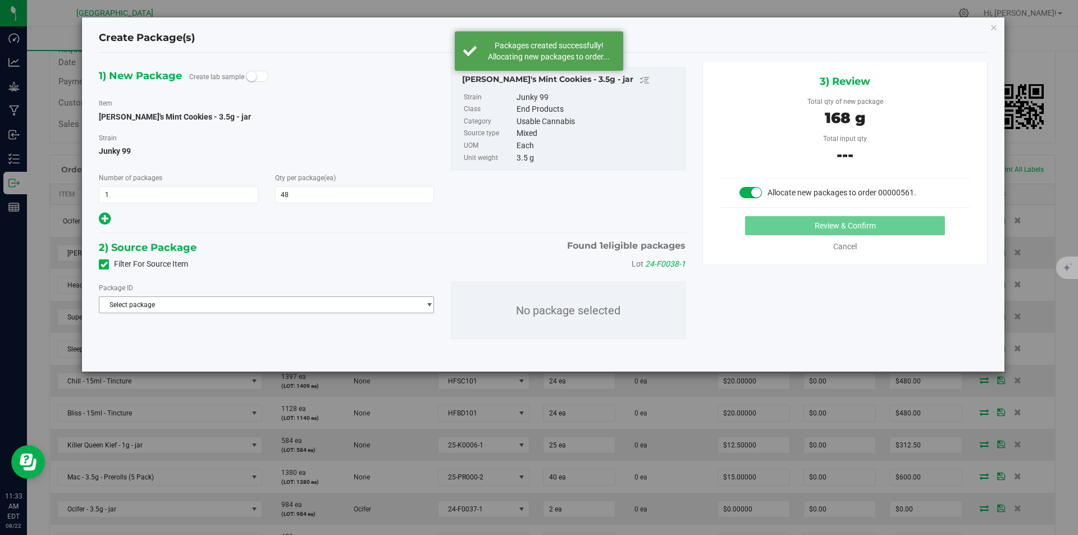
click at [238, 305] on span "Select package" at bounding box center [259, 305] width 320 height 16
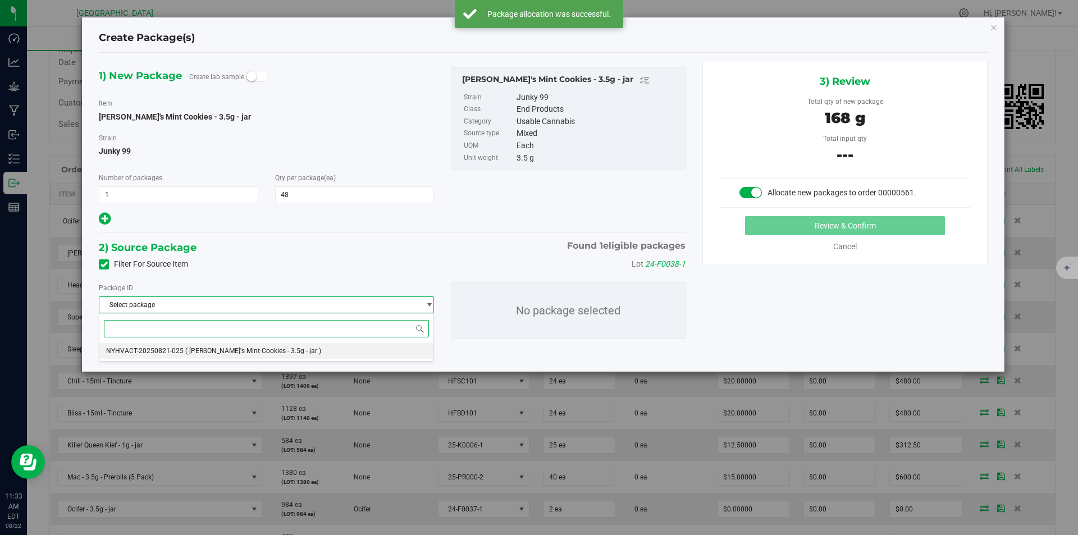
click at [240, 345] on li "NYHVACT-20250821-025 ( Cindy's Mint Cookies - 3.5g - jar )" at bounding box center [266, 351] width 334 height 16
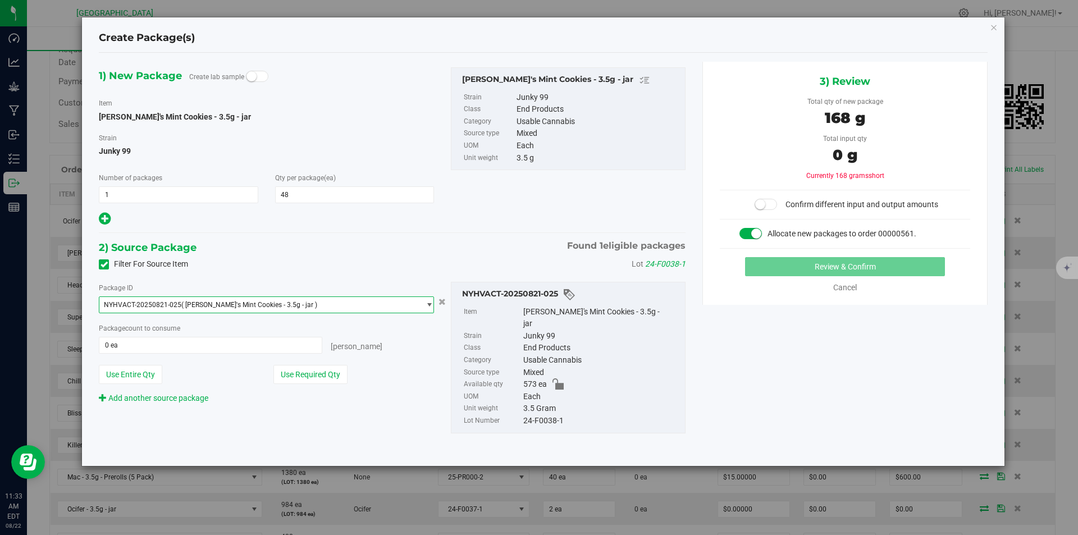
click at [310, 374] on button "Use Required Qty" at bounding box center [310, 374] width 74 height 19
type input "48 ea"
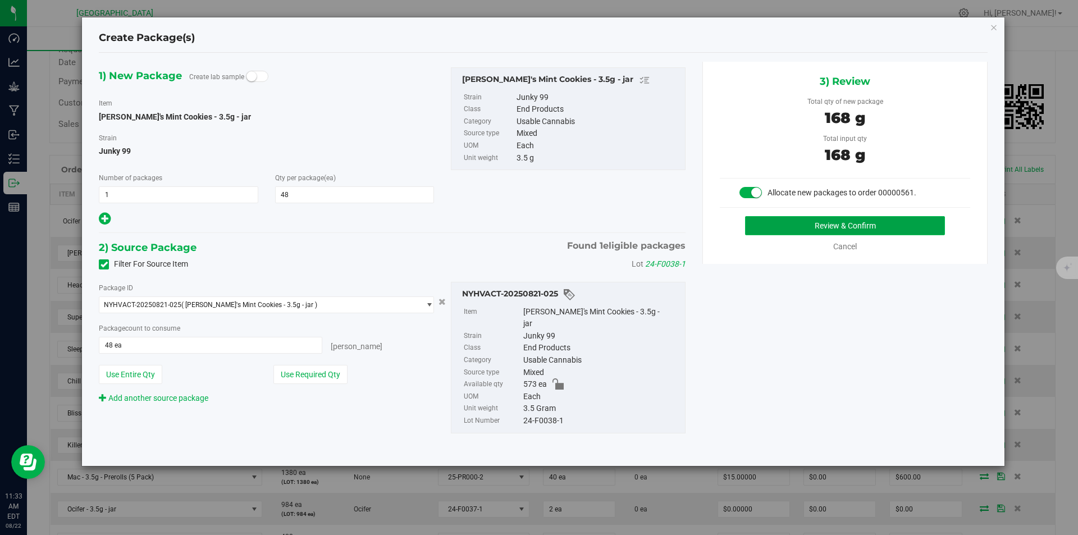
click at [852, 230] on button "Review & Confirm" at bounding box center [845, 225] width 200 height 19
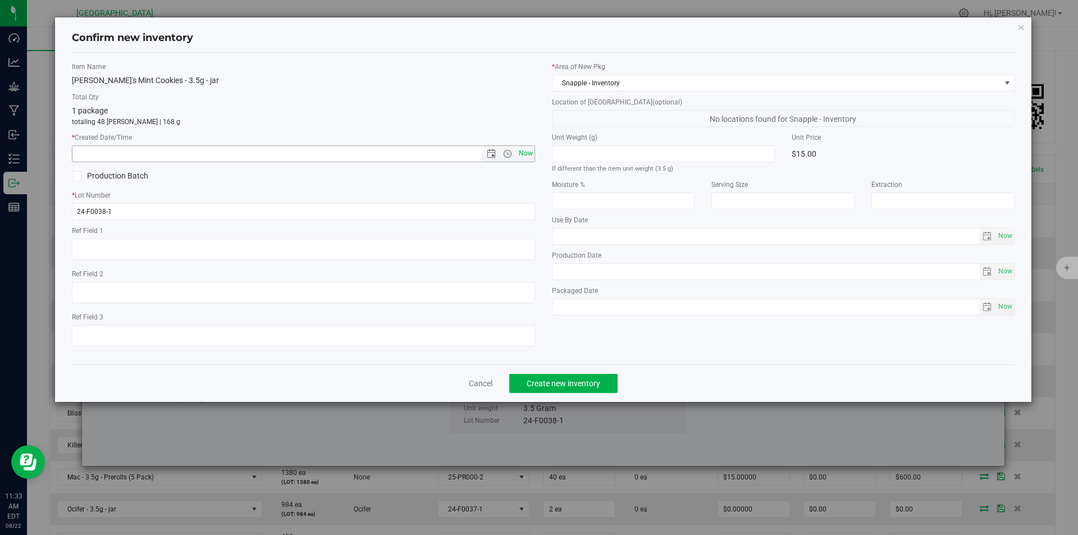
click at [524, 152] on span "Now" at bounding box center [525, 153] width 19 height 16
type input "8/22/2025 11:33 AM"
click at [563, 386] on span "Create new inventory" at bounding box center [563, 383] width 74 height 9
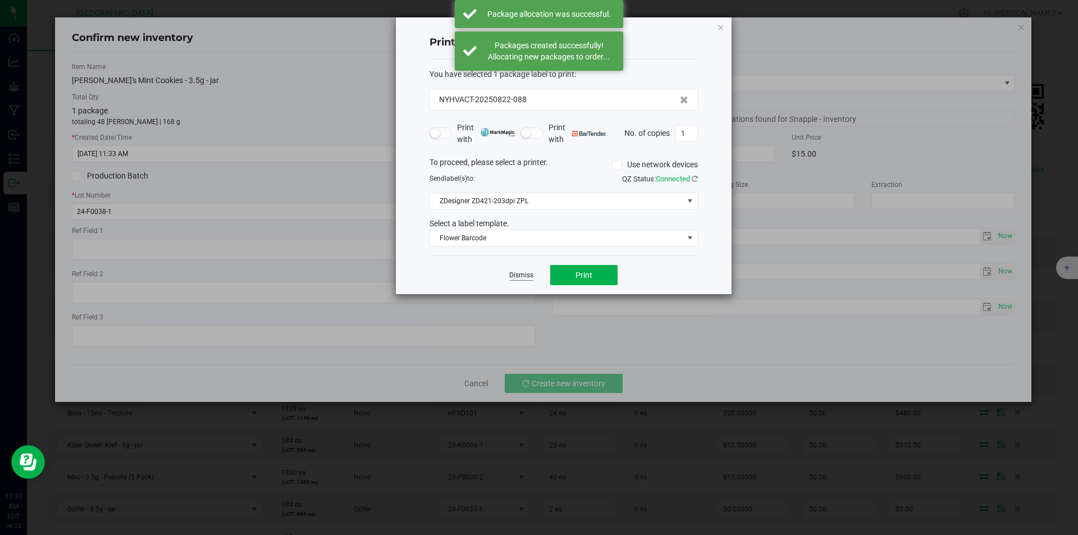
click at [525, 276] on link "Dismiss" at bounding box center [521, 275] width 24 height 10
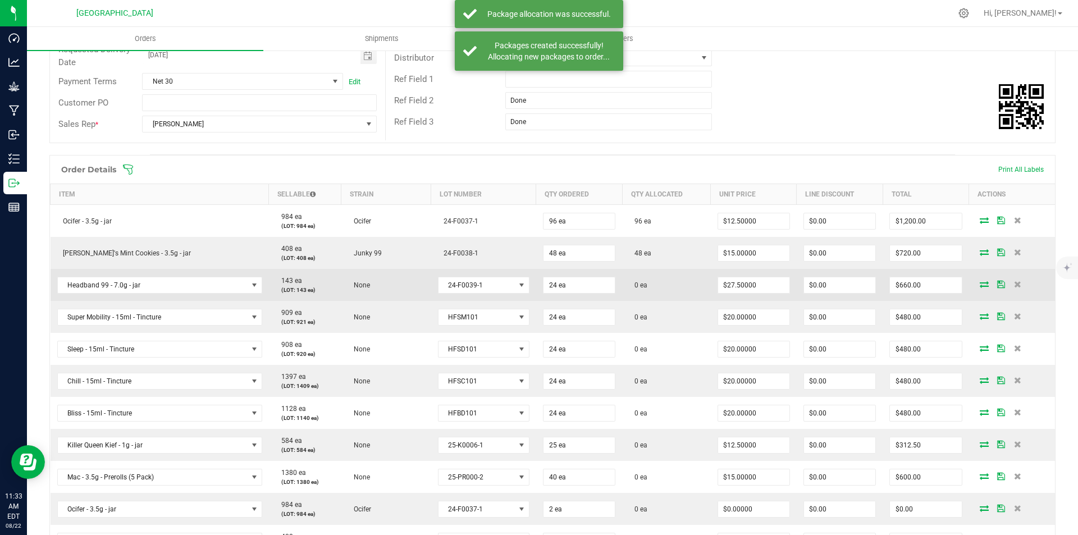
click at [979, 281] on icon at bounding box center [983, 284] width 9 height 7
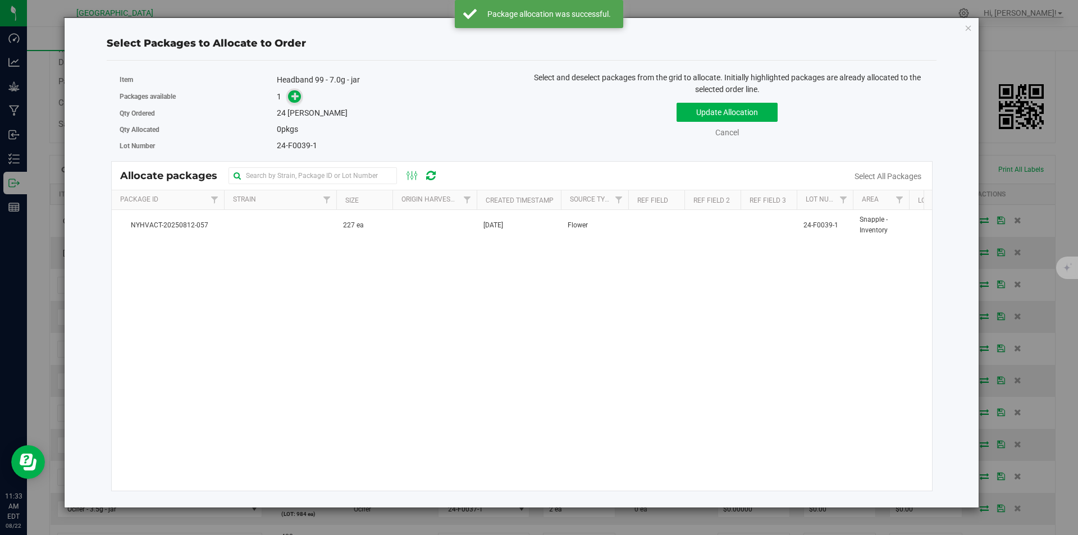
click at [297, 92] on icon at bounding box center [295, 96] width 8 height 8
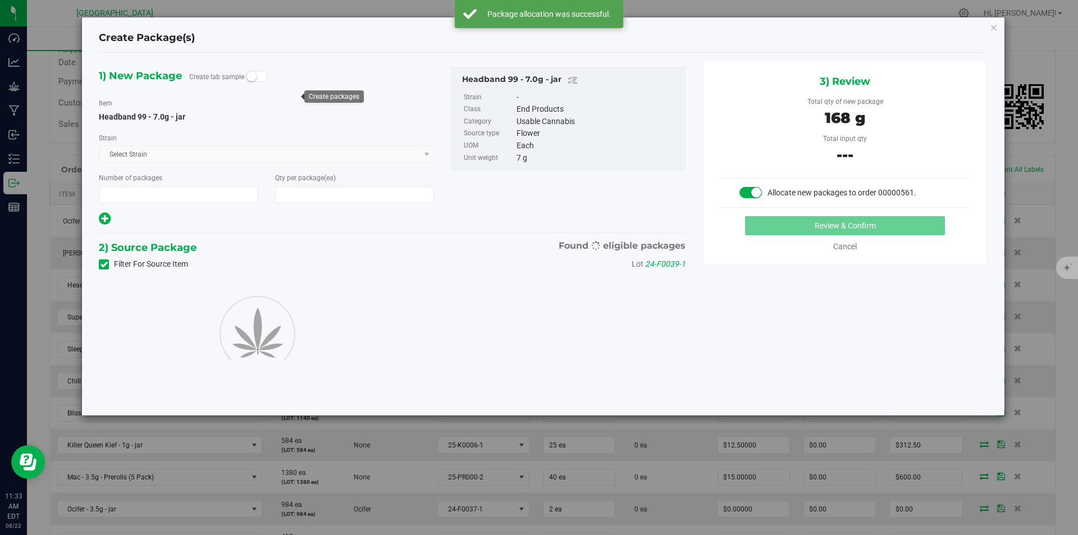
type input "1"
type input "24"
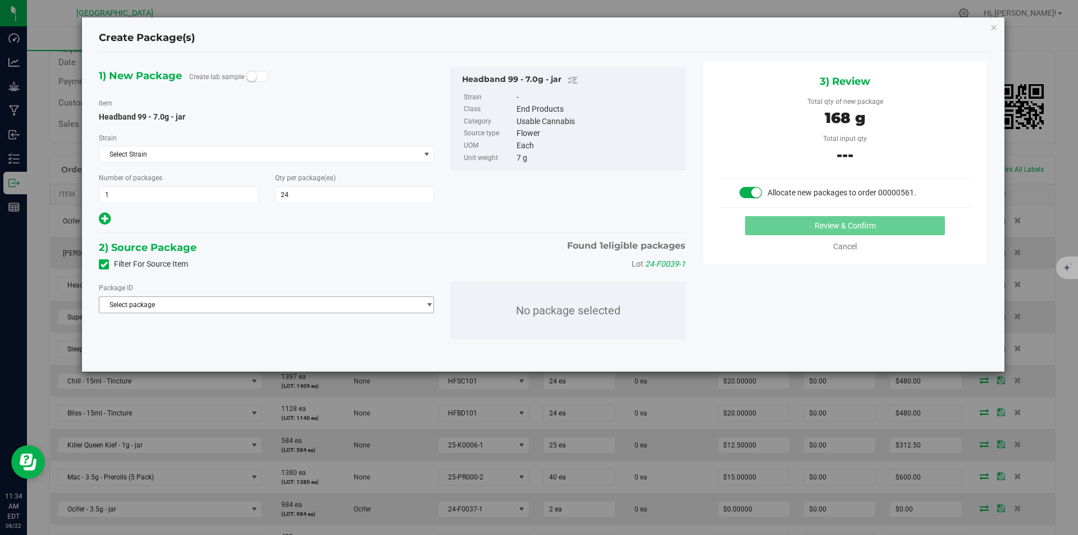
click at [270, 303] on span "Select package" at bounding box center [259, 305] width 320 height 16
click at [224, 347] on span "( Headband 99 - 7.0g - jar )" at bounding box center [225, 351] width 81 height 8
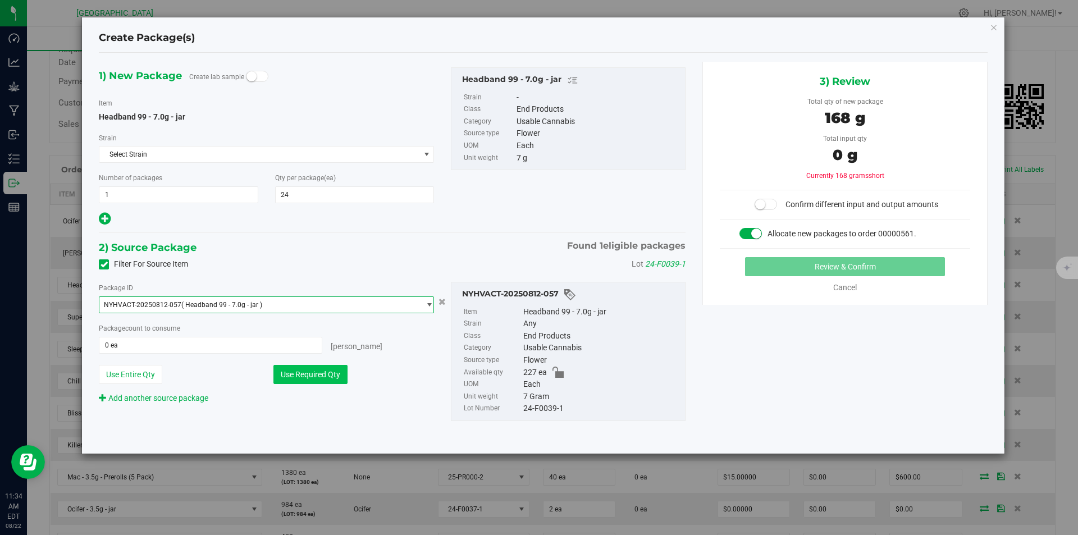
click at [292, 380] on button "Use Required Qty" at bounding box center [310, 374] width 74 height 19
type input "24 ea"
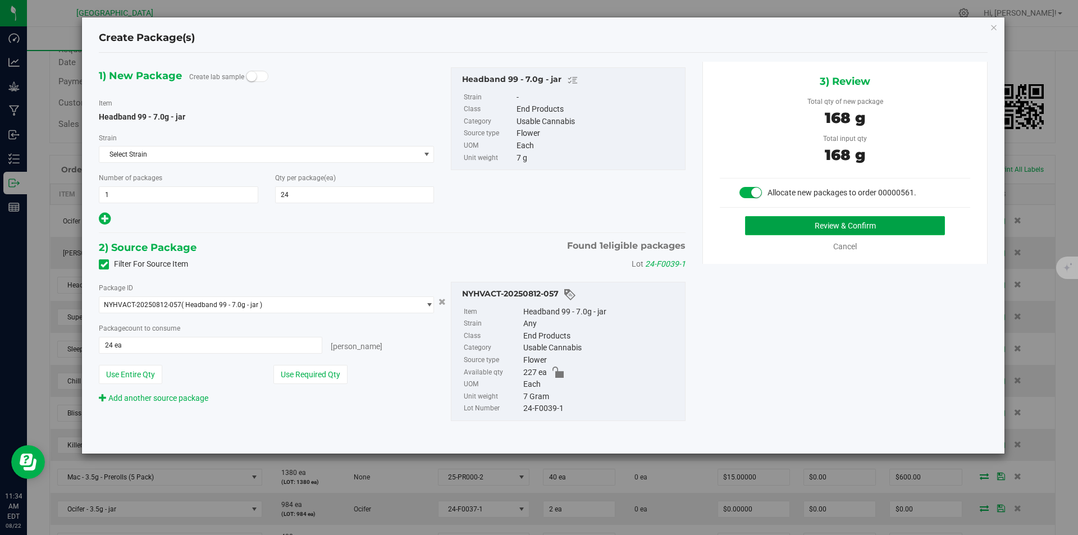
click at [798, 228] on button "Review & Confirm" at bounding box center [845, 225] width 200 height 19
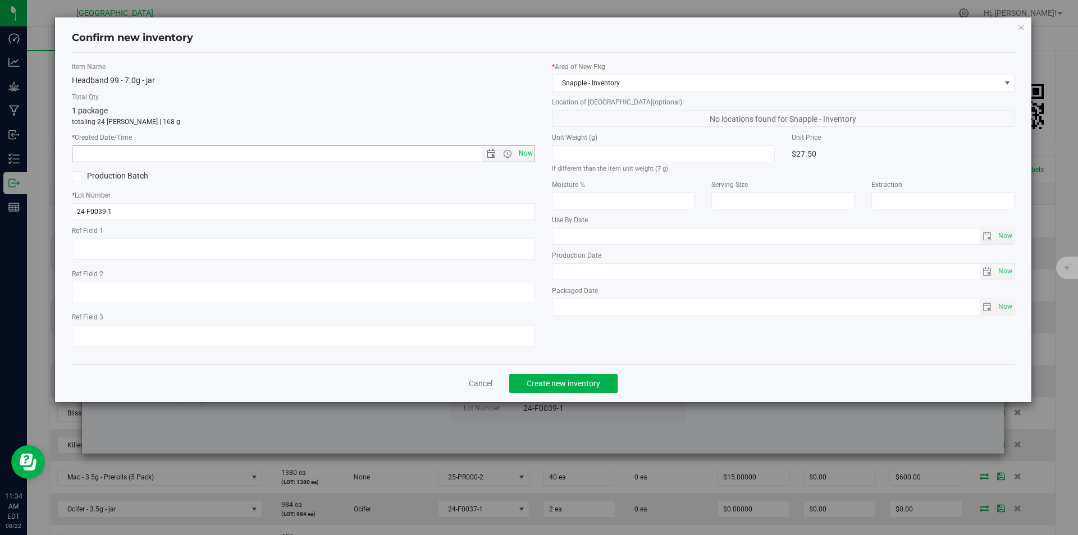
click at [520, 153] on span "Now" at bounding box center [525, 153] width 19 height 16
type input "8/22/2025 11:34 AM"
click at [543, 373] on div "Cancel Create new inventory" at bounding box center [543, 383] width 943 height 38
click at [545, 388] on button "Create new inventory" at bounding box center [563, 383] width 108 height 19
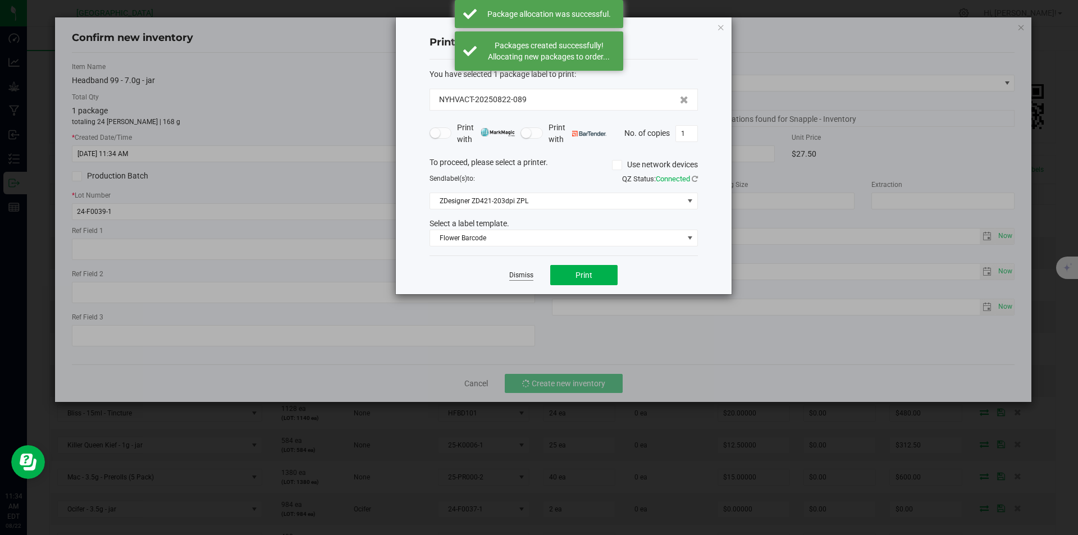
click at [521, 273] on link "Dismiss" at bounding box center [521, 275] width 24 height 10
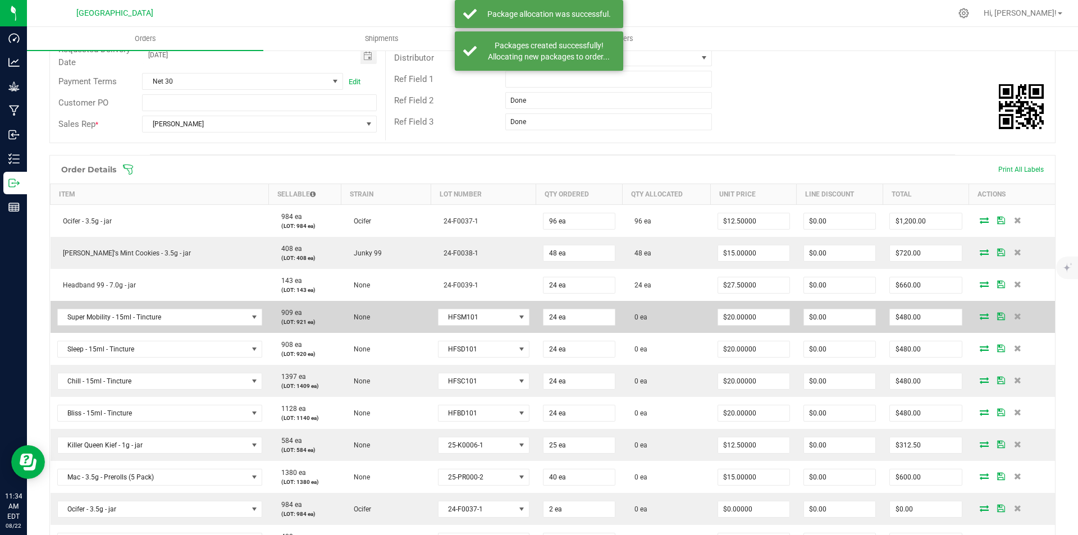
click at [979, 314] on icon at bounding box center [983, 316] width 9 height 7
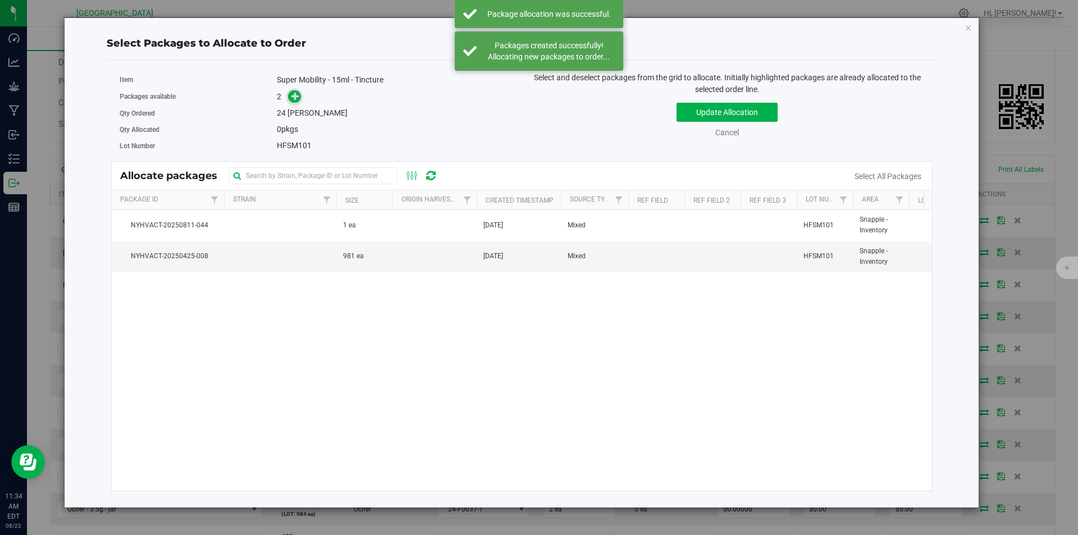
click at [297, 95] on icon at bounding box center [295, 96] width 8 height 8
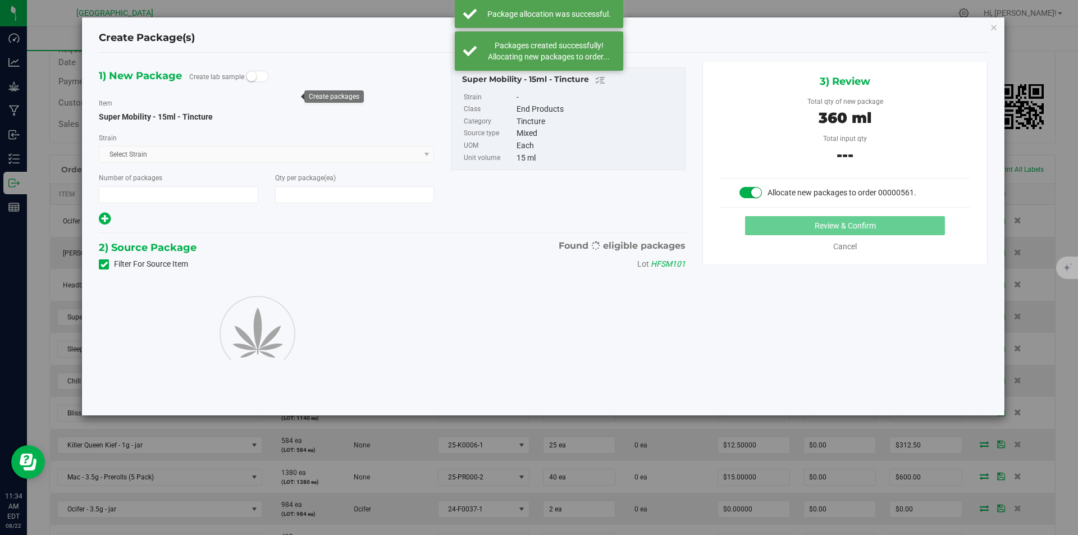
type input "1"
type input "24"
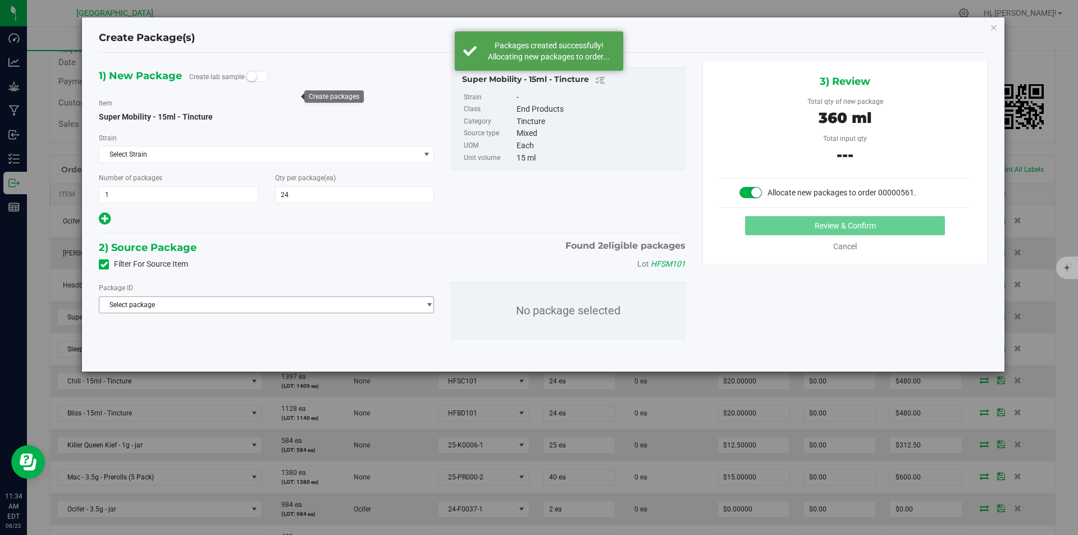
click at [302, 306] on span "Select package" at bounding box center [259, 305] width 320 height 16
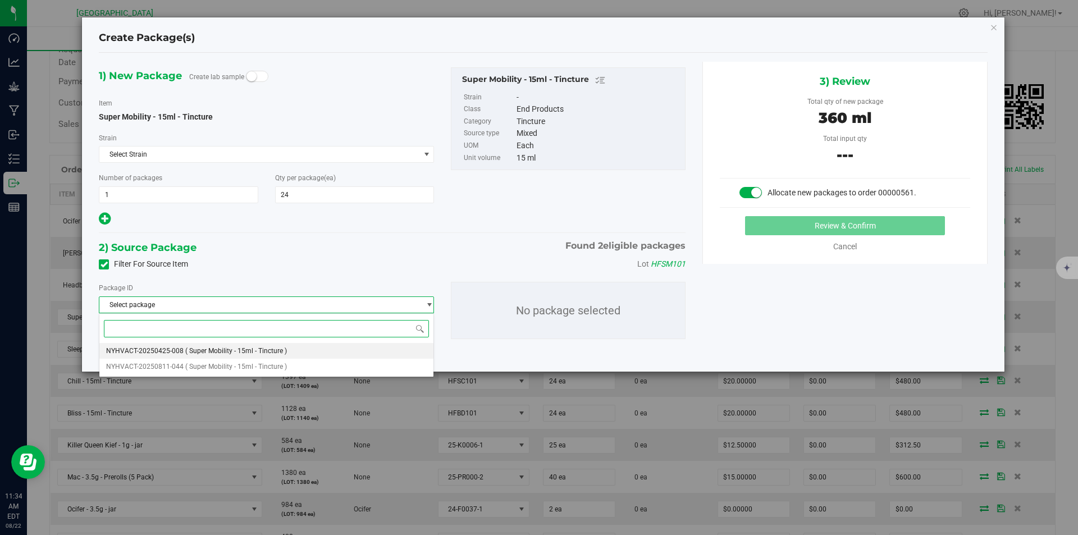
click at [278, 349] on span "( Super Mobility - 15ml - Tincture )" at bounding box center [236, 351] width 102 height 8
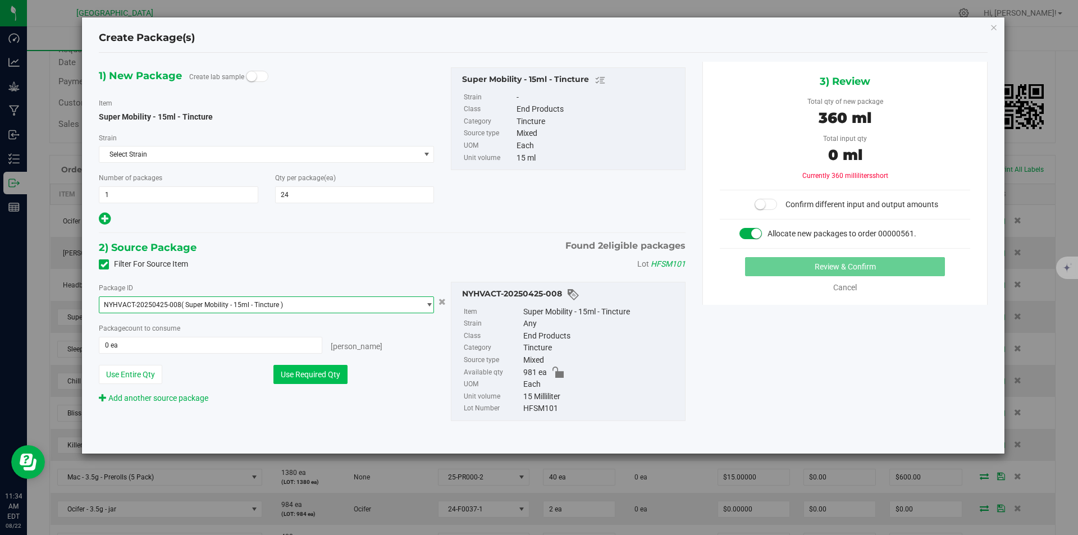
click at [324, 378] on button "Use Required Qty" at bounding box center [310, 374] width 74 height 19
type input "24 ea"
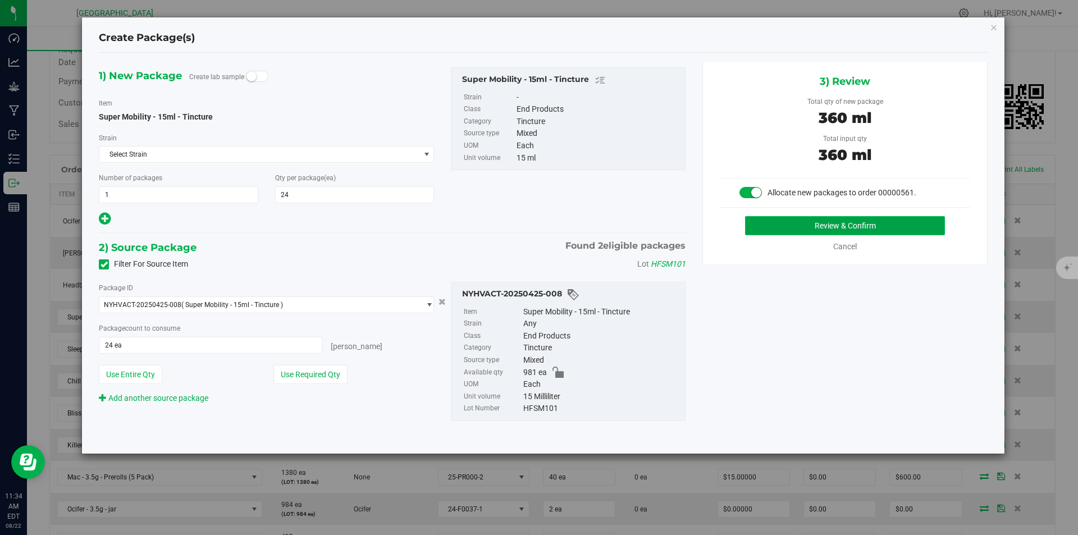
click at [837, 228] on button "Review & Confirm" at bounding box center [845, 225] width 200 height 19
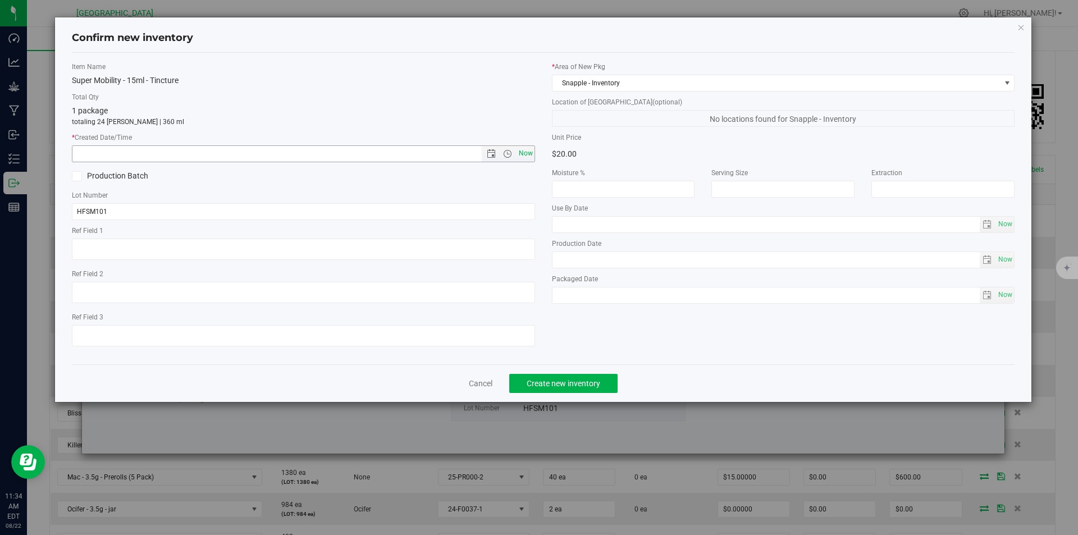
click at [524, 152] on span "Now" at bounding box center [525, 153] width 19 height 16
type input "8/22/2025 11:34 AM"
click at [568, 379] on span "Create new inventory" at bounding box center [563, 383] width 74 height 9
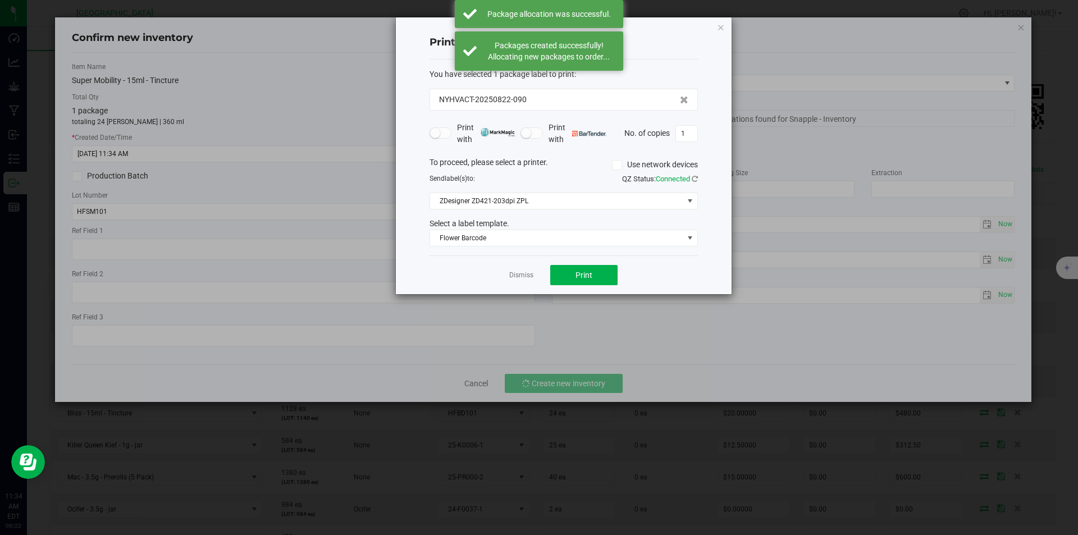
click at [505, 276] on div "Dismiss Print" at bounding box center [563, 274] width 268 height 39
click at [516, 274] on link "Dismiss" at bounding box center [521, 275] width 24 height 10
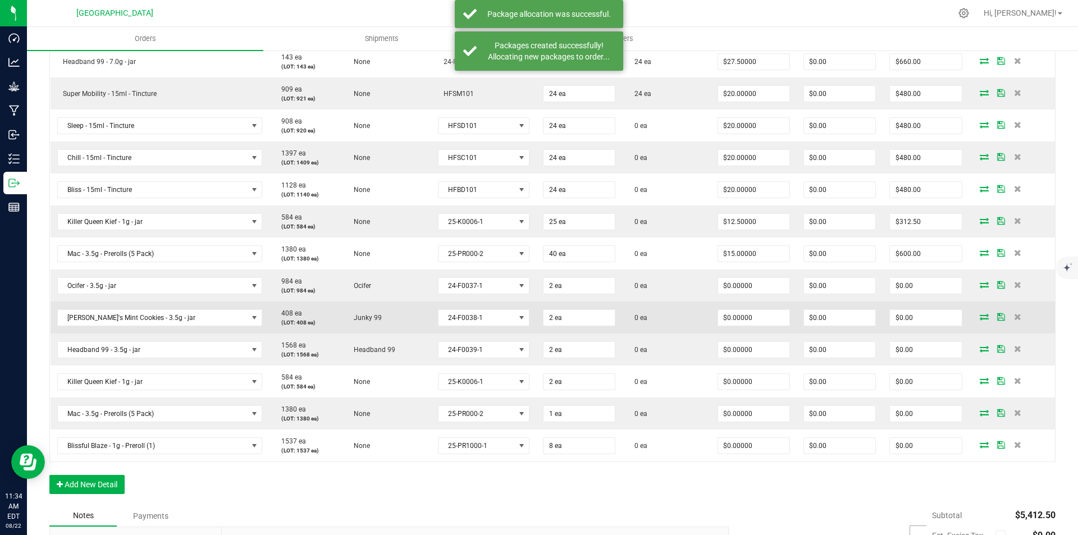
scroll to position [393, 0]
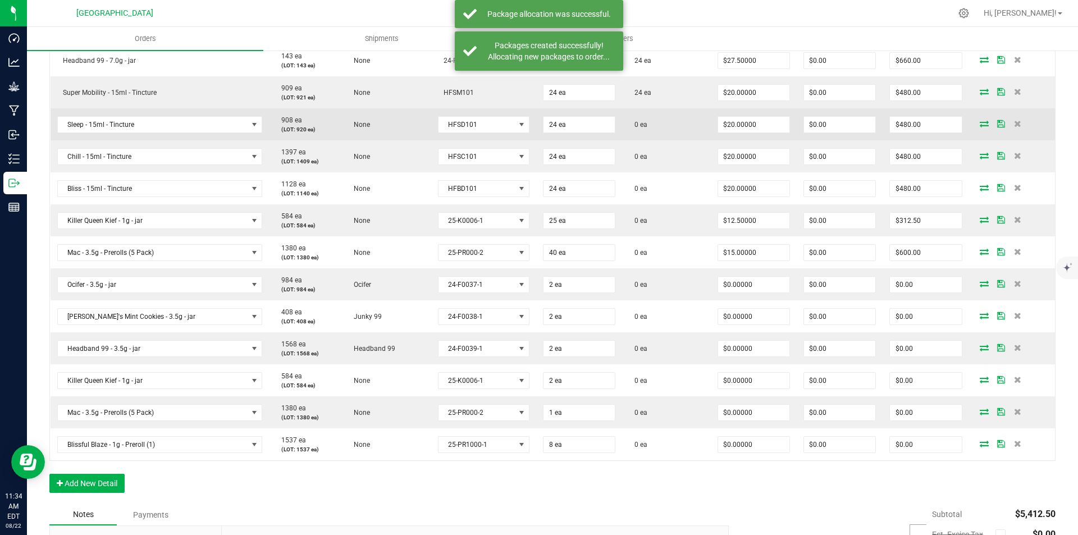
click at [979, 124] on icon at bounding box center [983, 123] width 9 height 7
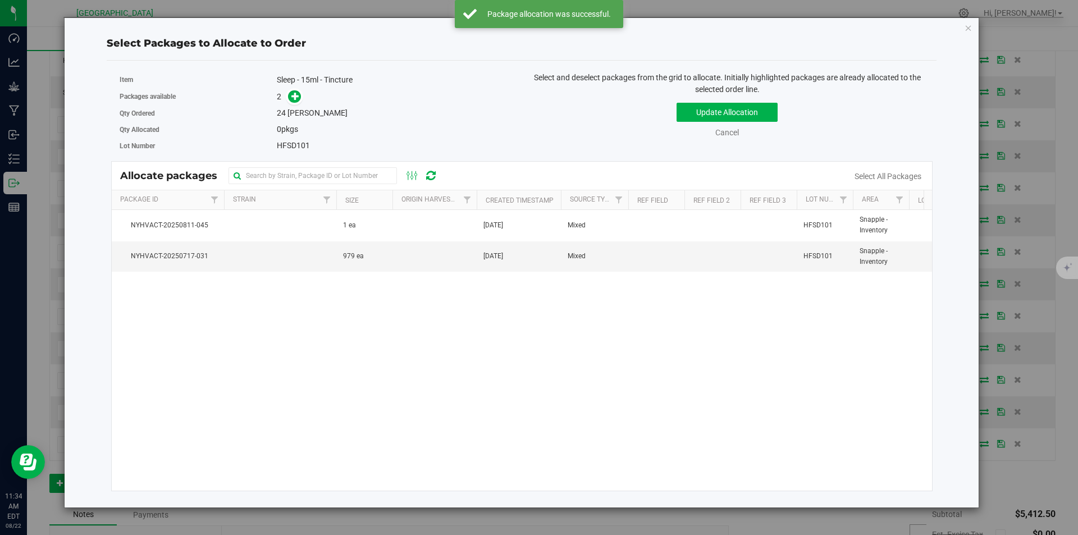
click at [294, 97] on icon at bounding box center [295, 96] width 8 height 8
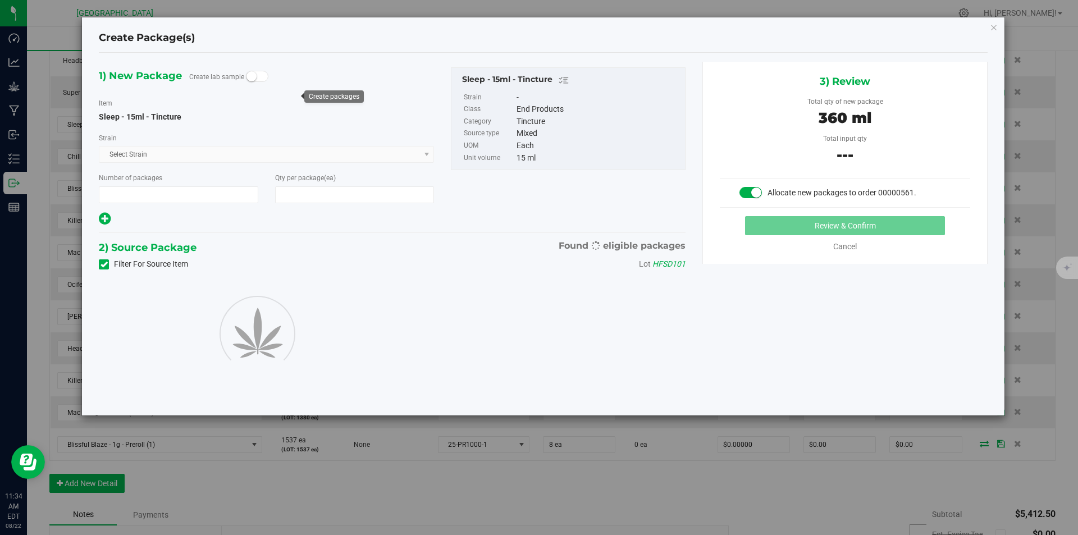
type input "1"
type input "24"
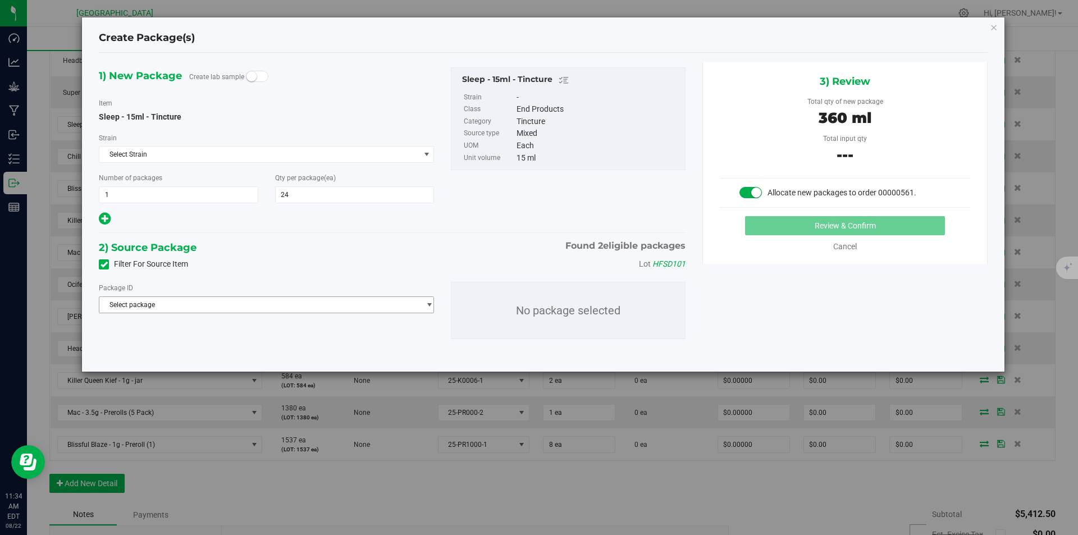
click at [246, 300] on span "Select package" at bounding box center [259, 305] width 320 height 16
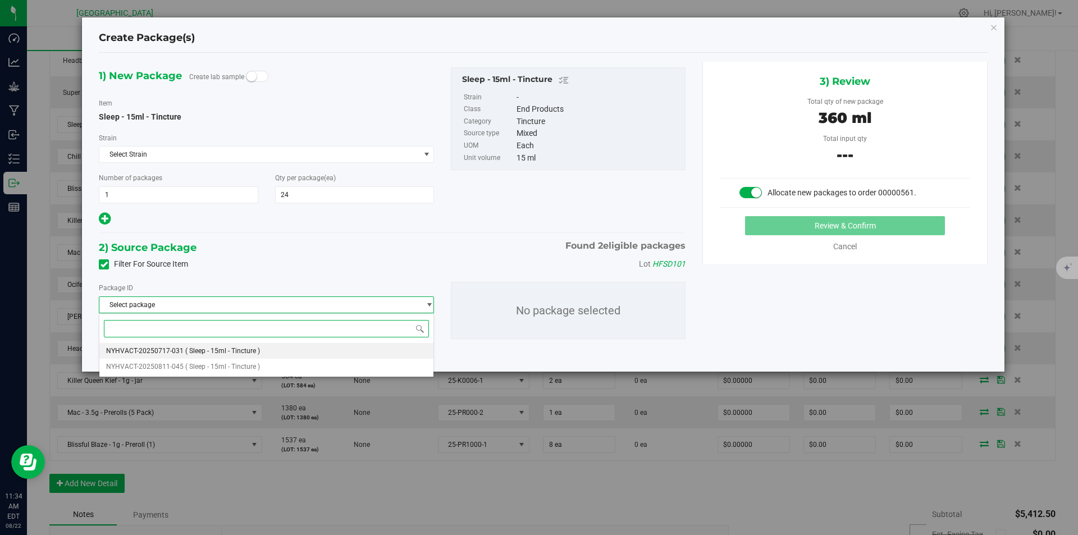
click at [197, 349] on span "( Sleep - 15ml - Tincture )" at bounding box center [222, 351] width 75 height 8
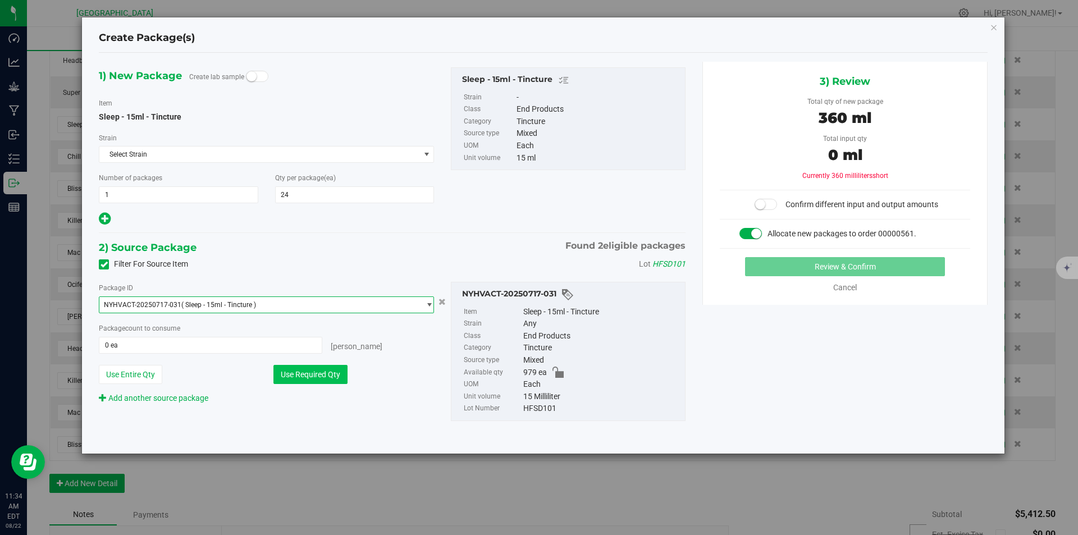
click at [299, 374] on button "Use Required Qty" at bounding box center [310, 374] width 74 height 19
type input "24 ea"
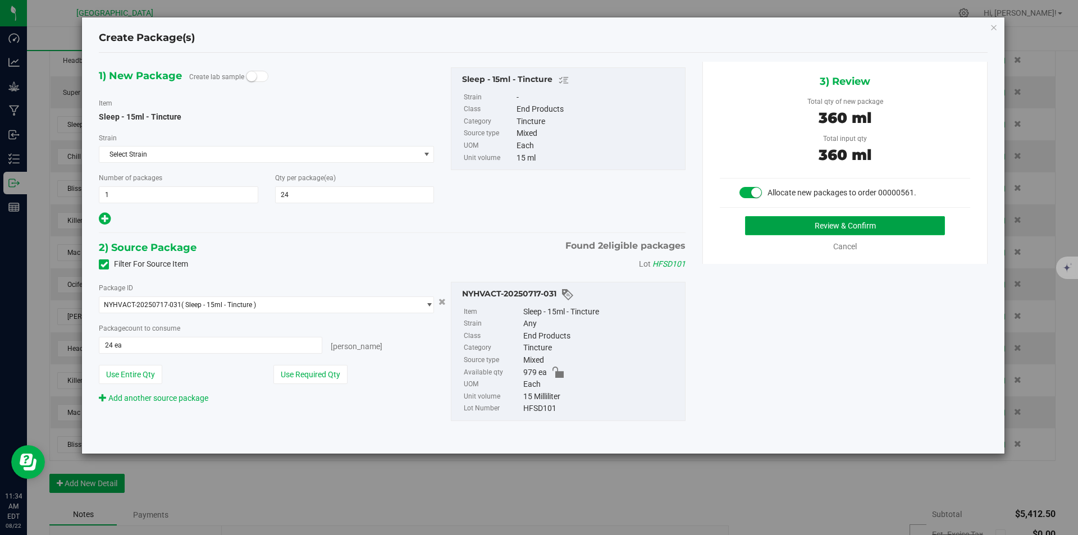
click at [875, 226] on button "Review & Confirm" at bounding box center [845, 225] width 200 height 19
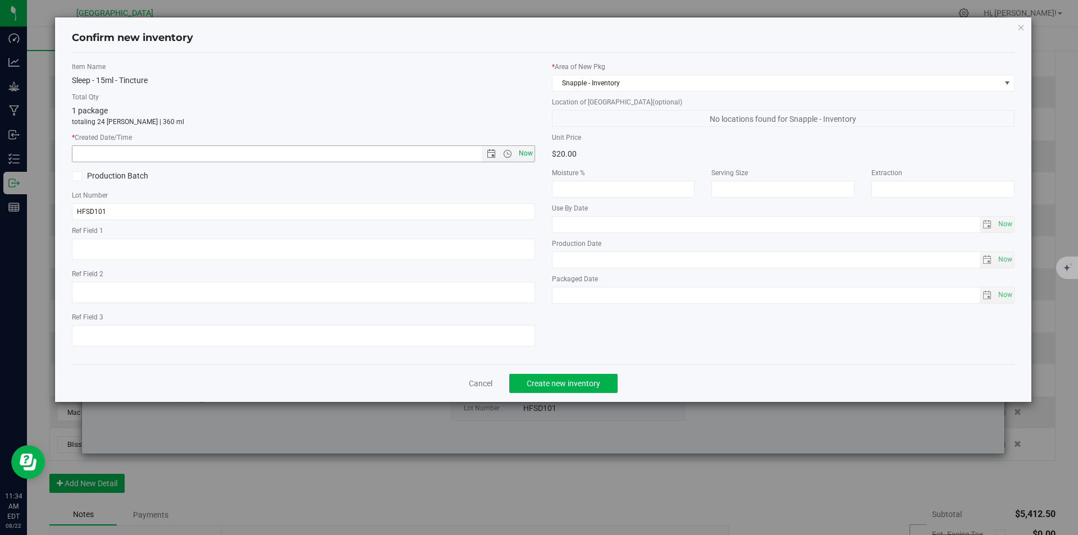
click at [528, 154] on span "Now" at bounding box center [525, 153] width 19 height 16
type input "8/22/2025 11:34 AM"
click at [548, 382] on span "Create new inventory" at bounding box center [563, 383] width 74 height 9
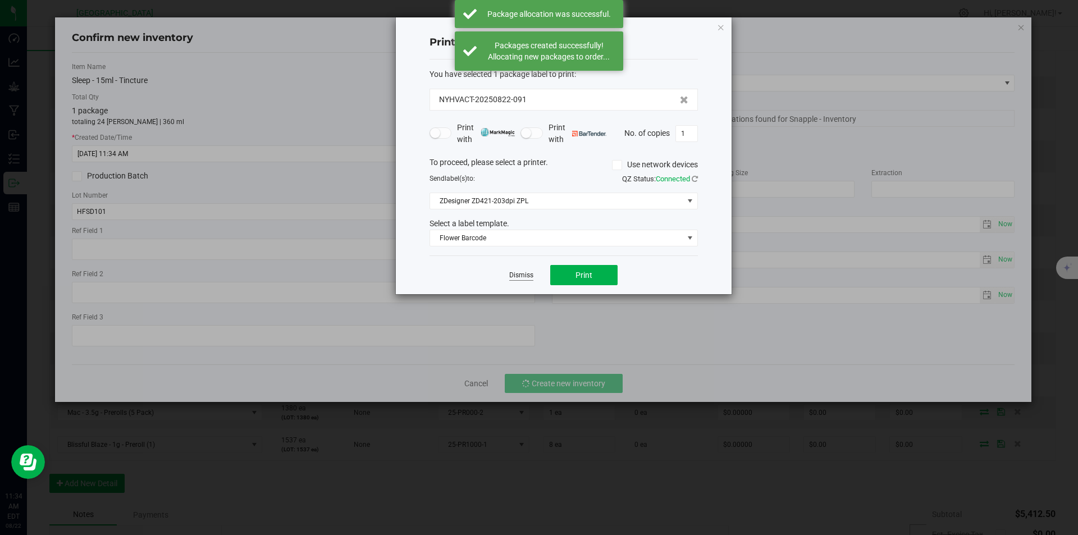
click at [519, 274] on link "Dismiss" at bounding box center [521, 275] width 24 height 10
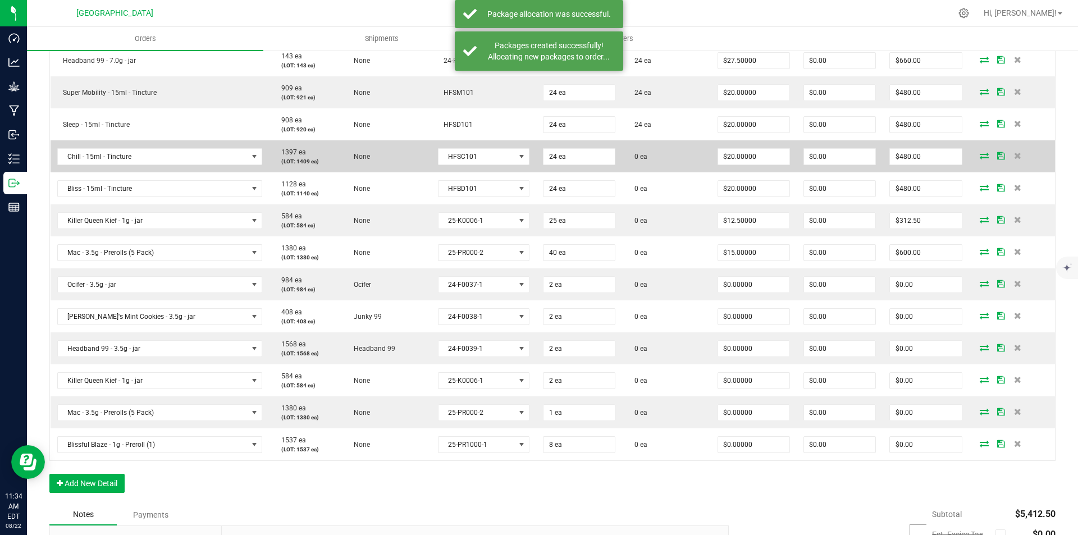
click at [975, 157] on span at bounding box center [983, 155] width 17 height 7
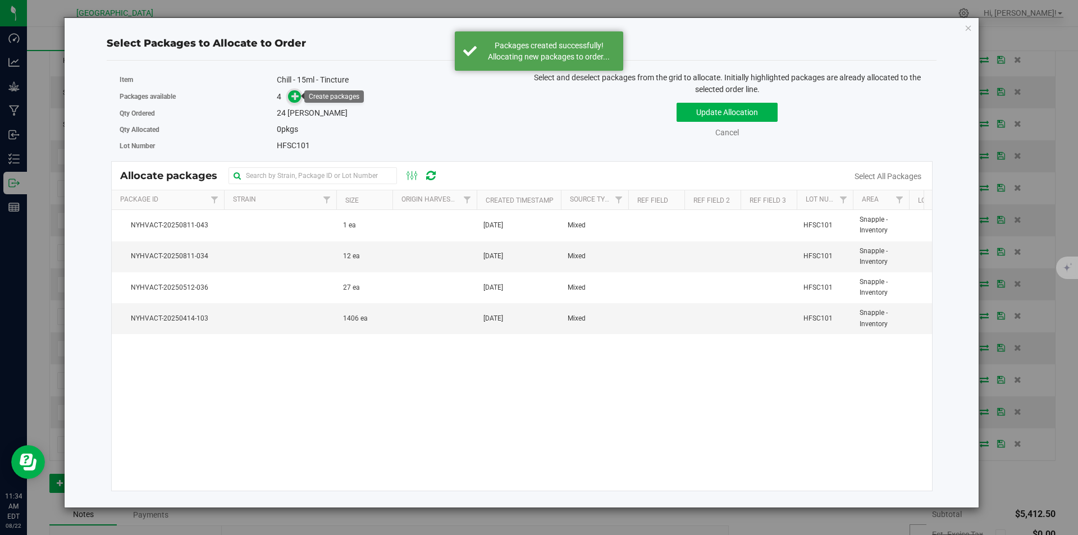
click at [295, 92] on icon at bounding box center [295, 96] width 8 height 8
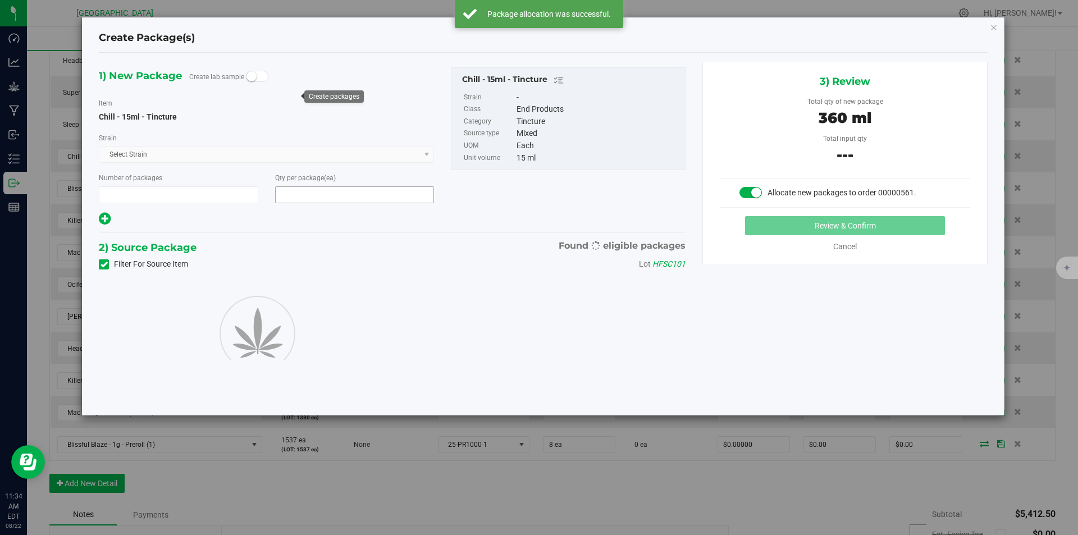
type input "1"
type input "24"
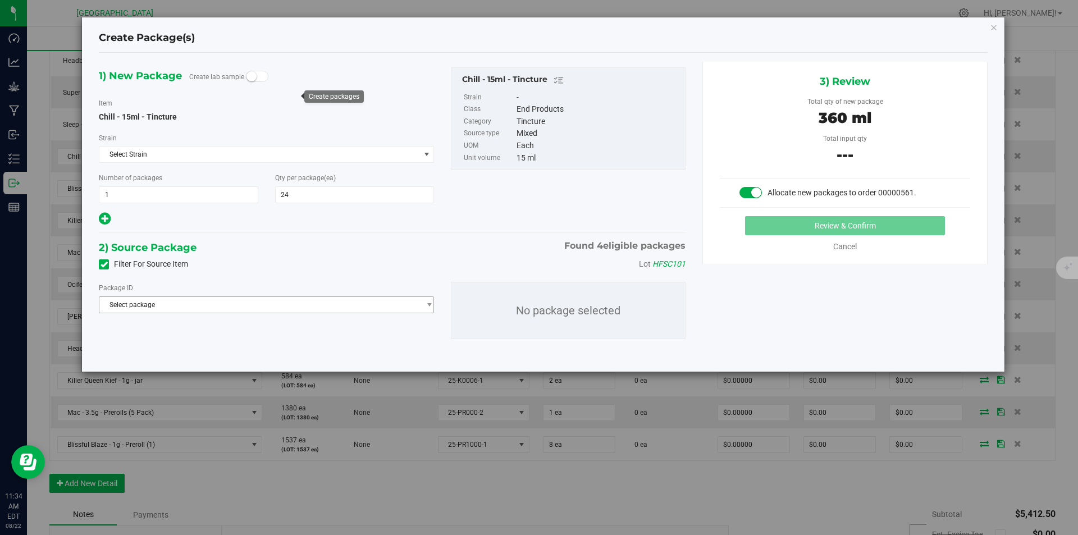
click at [328, 300] on span "Select package" at bounding box center [259, 305] width 320 height 16
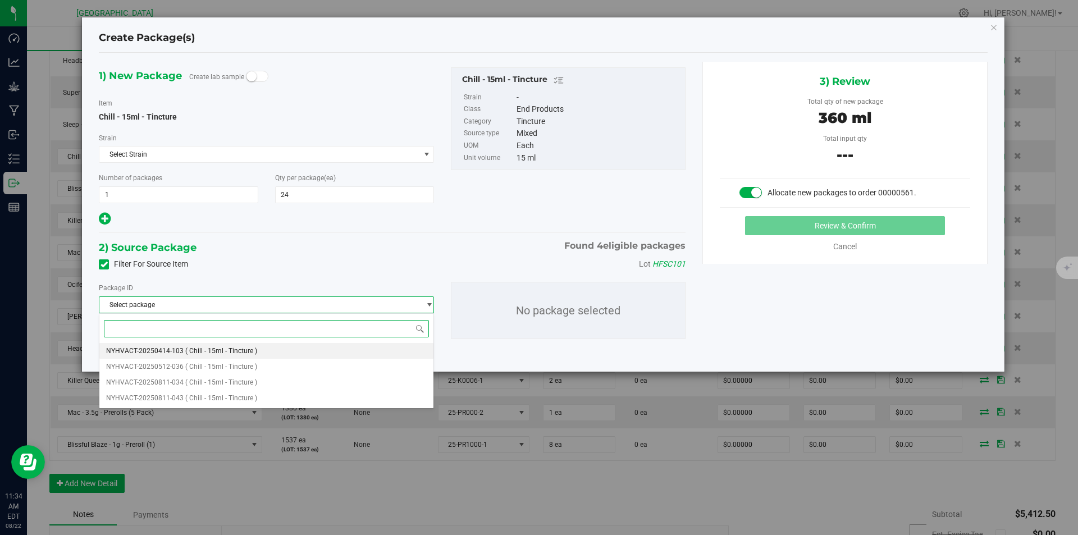
click at [226, 343] on li "NYHVACT-20250414-103 ( Chill - 15ml - Tincture )" at bounding box center [266, 351] width 334 height 16
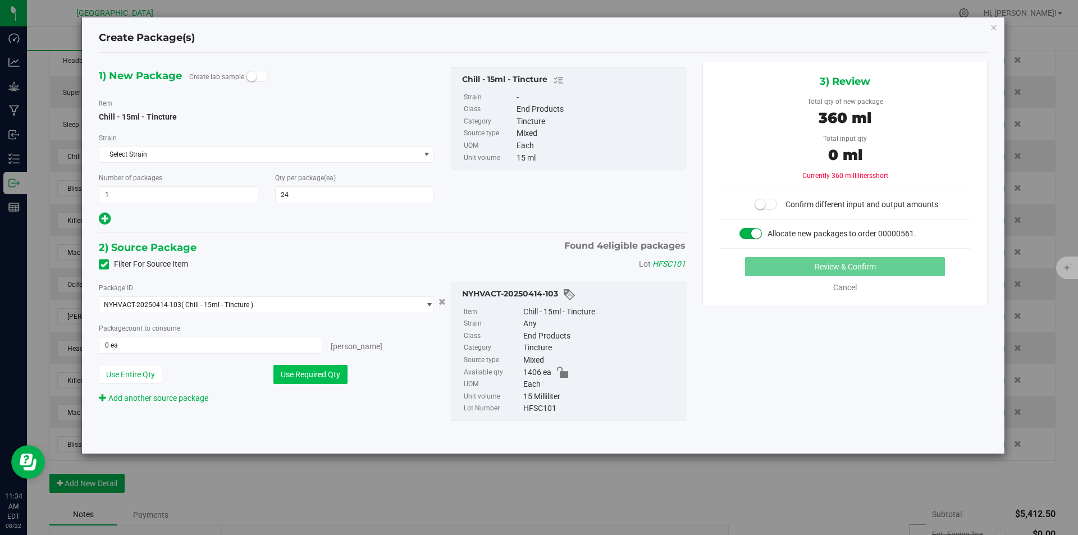
click at [311, 369] on button "Use Required Qty" at bounding box center [310, 374] width 74 height 19
type input "24 ea"
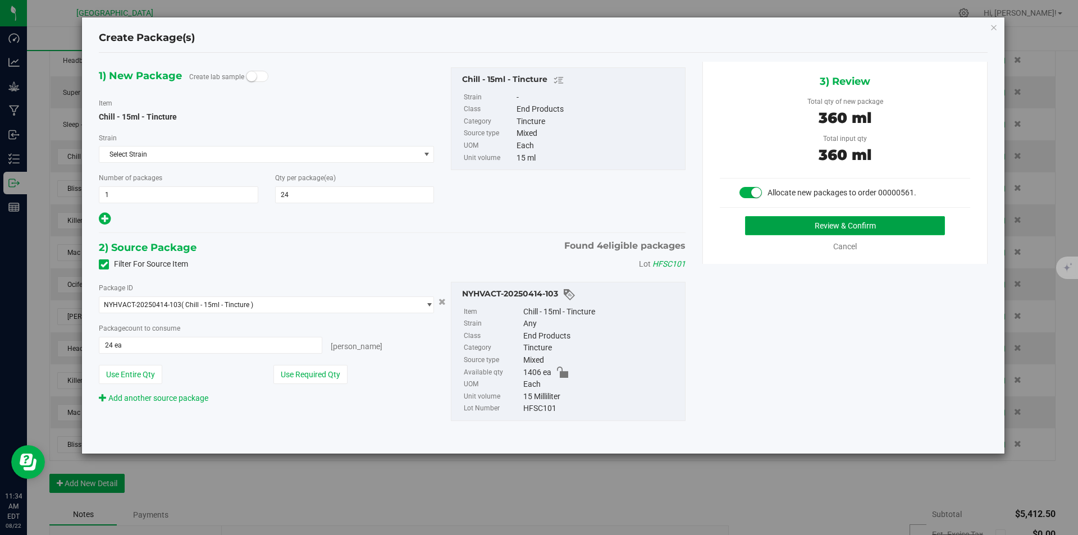
click at [817, 222] on button "Review & Confirm" at bounding box center [845, 225] width 200 height 19
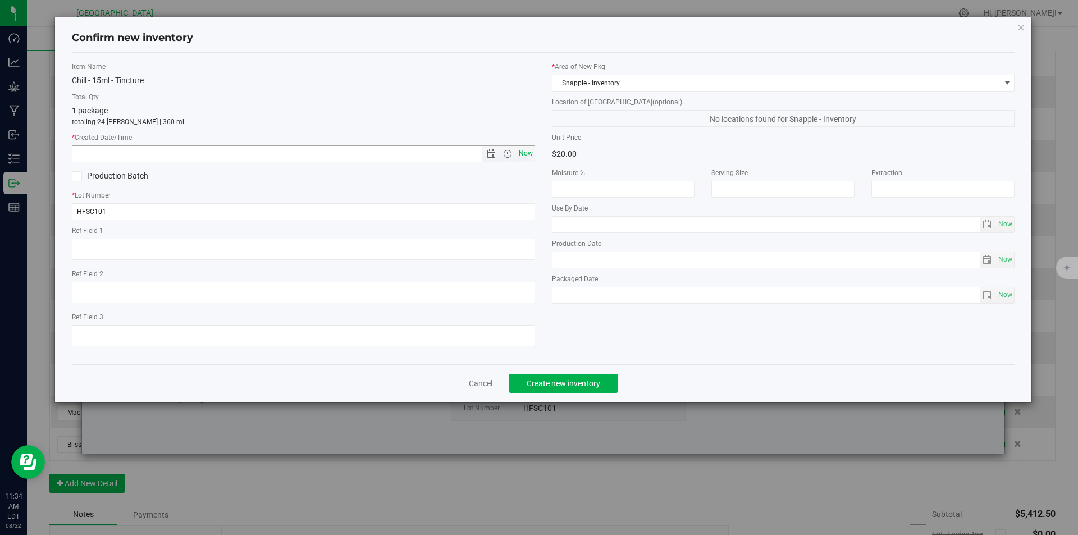
click at [532, 150] on span "Now" at bounding box center [525, 153] width 19 height 16
type input "8/22/2025 11:34 AM"
click at [584, 376] on button "Create new inventory" at bounding box center [563, 383] width 108 height 19
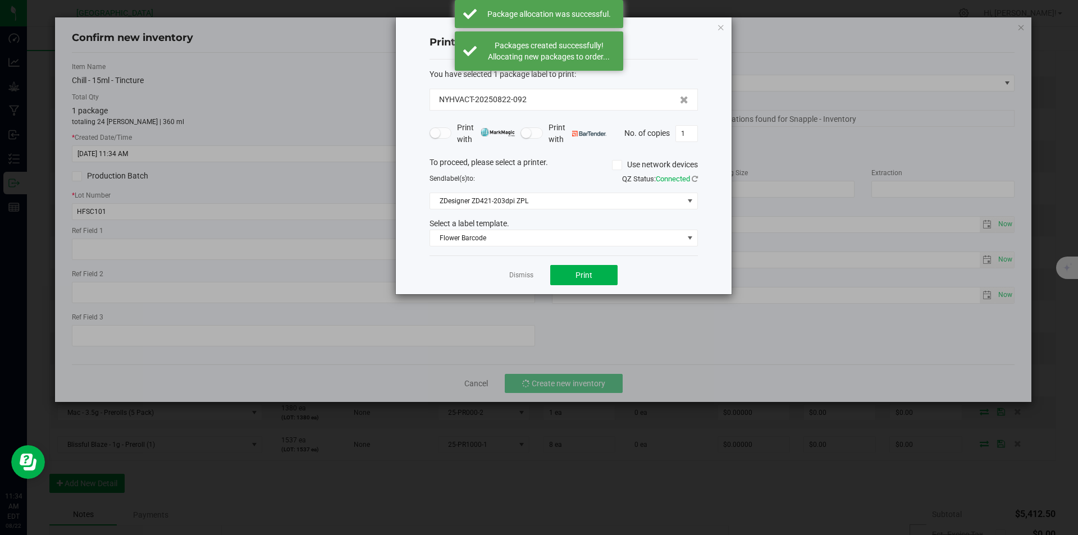
click at [515, 267] on div "Dismiss Print" at bounding box center [563, 274] width 268 height 39
click at [521, 274] on link "Dismiss" at bounding box center [521, 275] width 24 height 10
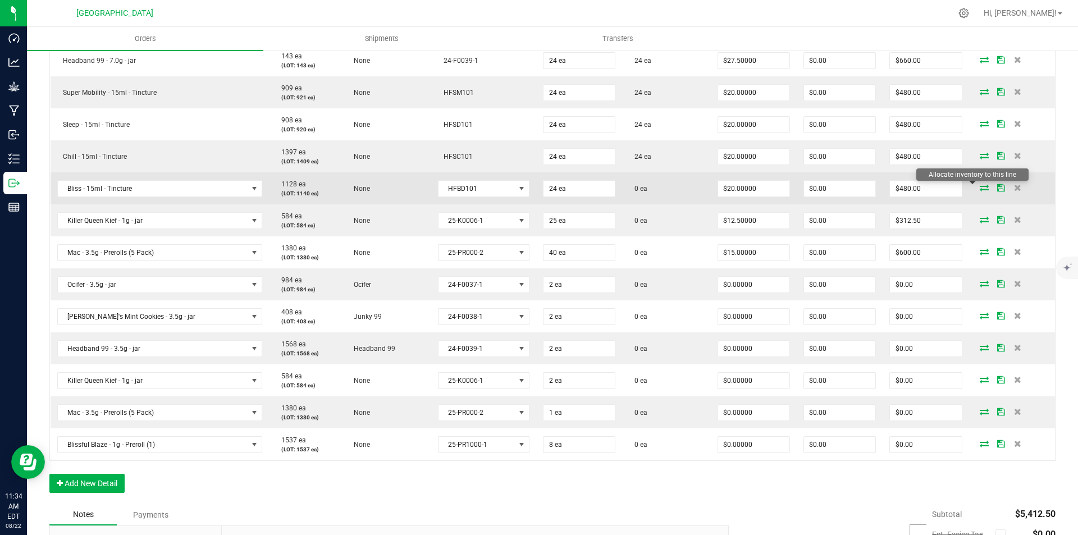
click at [979, 185] on icon at bounding box center [983, 187] width 9 height 7
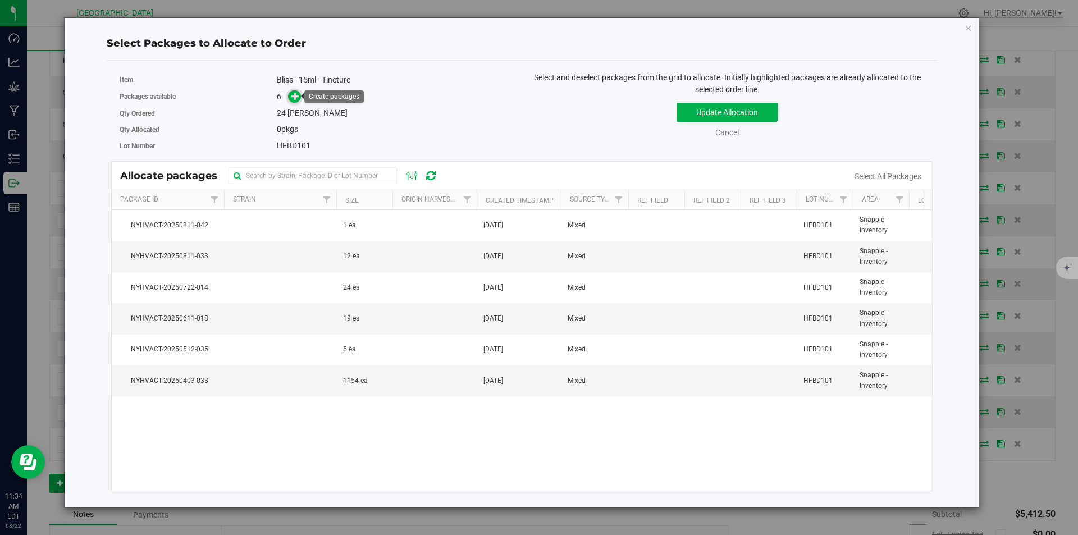
click at [293, 92] on icon at bounding box center [295, 96] width 8 height 8
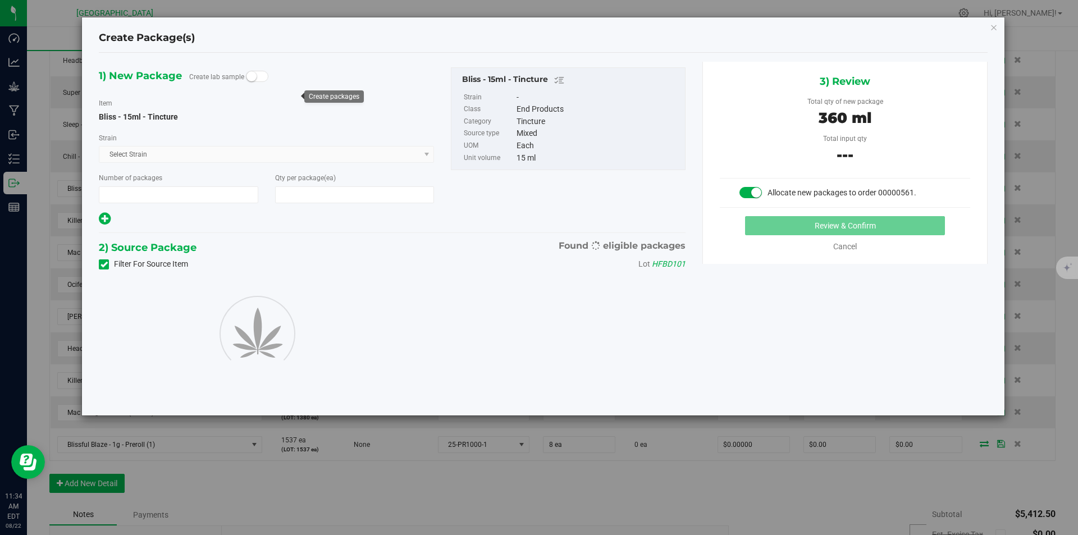
type input "1"
type input "24"
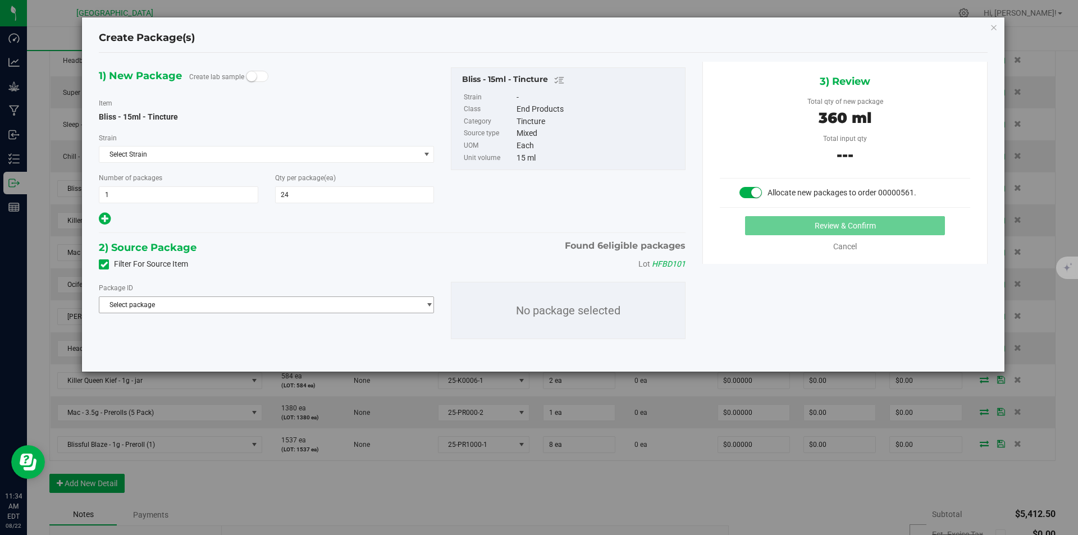
click at [312, 309] on span "Select package" at bounding box center [259, 305] width 320 height 16
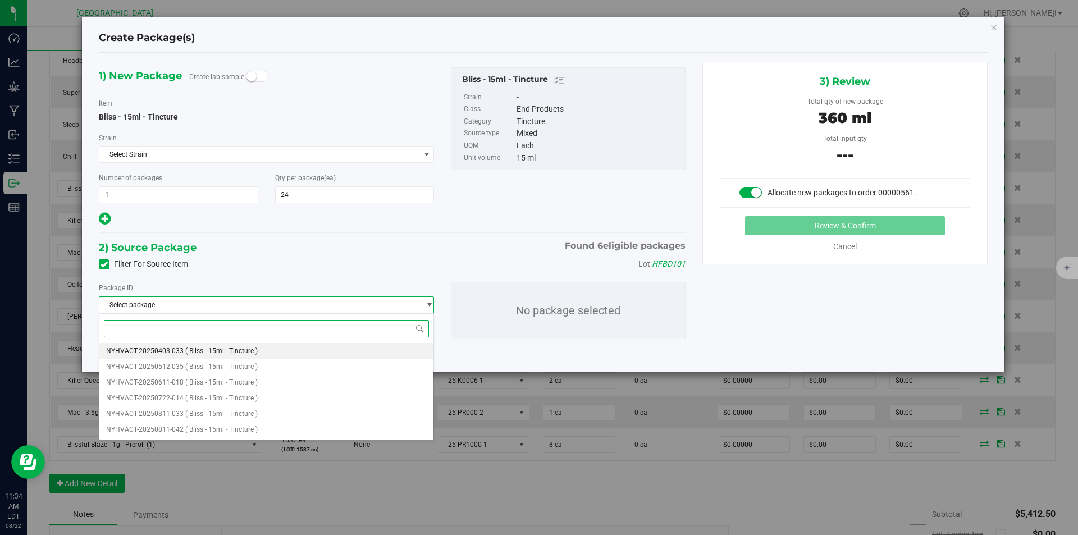
click at [222, 354] on span "( Bliss - 15ml - Tincture )" at bounding box center [221, 351] width 72 height 8
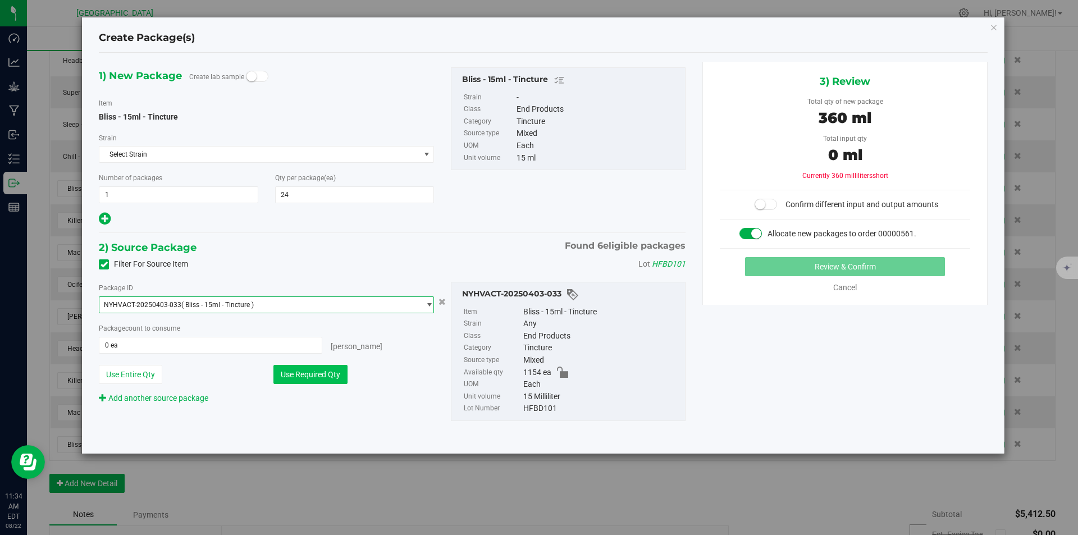
click at [324, 372] on button "Use Required Qty" at bounding box center [310, 374] width 74 height 19
type input "24 ea"
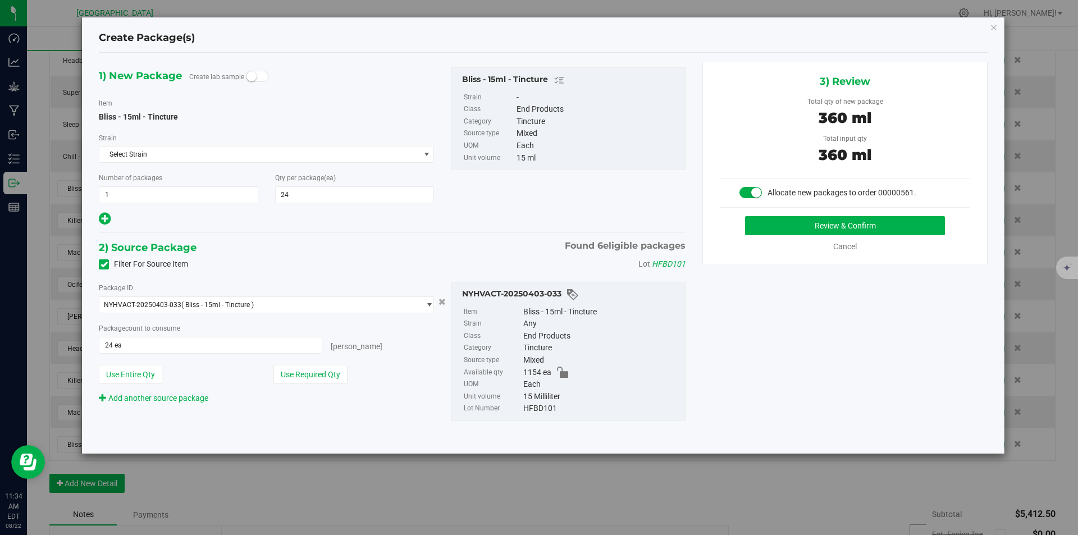
click at [932, 212] on div "3) Review Total qty of new package 360 ml Total input qty 360 ml Allocate new p…" at bounding box center [844, 163] width 285 height 202
click at [924, 223] on button "Review & Confirm" at bounding box center [845, 225] width 200 height 19
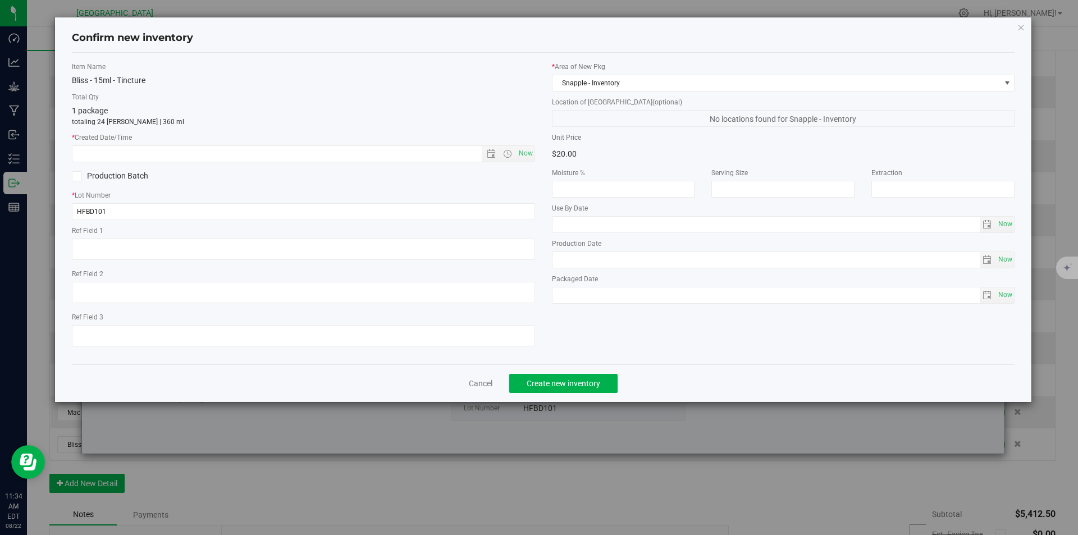
click at [525, 162] on div "Item Name Bliss - 15ml - Tincture Total Qty 1 package totaling 24 eaches | 360 …" at bounding box center [303, 209] width 480 height 294
click at [526, 153] on span "Now" at bounding box center [525, 153] width 19 height 16
type input "8/22/2025 11:34 AM"
click at [565, 383] on span "Create new inventory" at bounding box center [563, 383] width 74 height 9
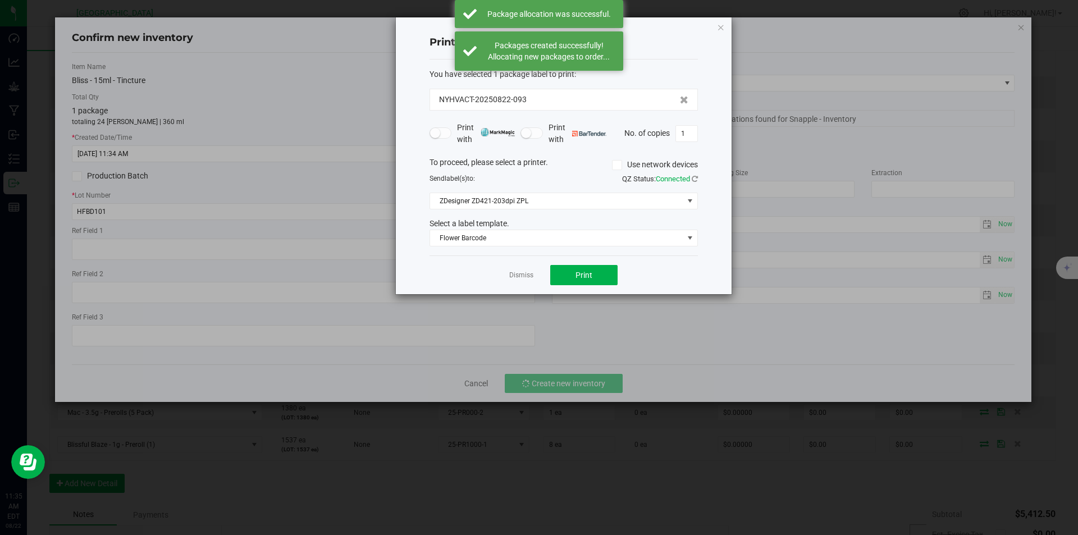
click at [520, 269] on app-cancel-button "Dismiss" at bounding box center [521, 275] width 24 height 12
click at [519, 279] on link "Dismiss" at bounding box center [521, 275] width 24 height 10
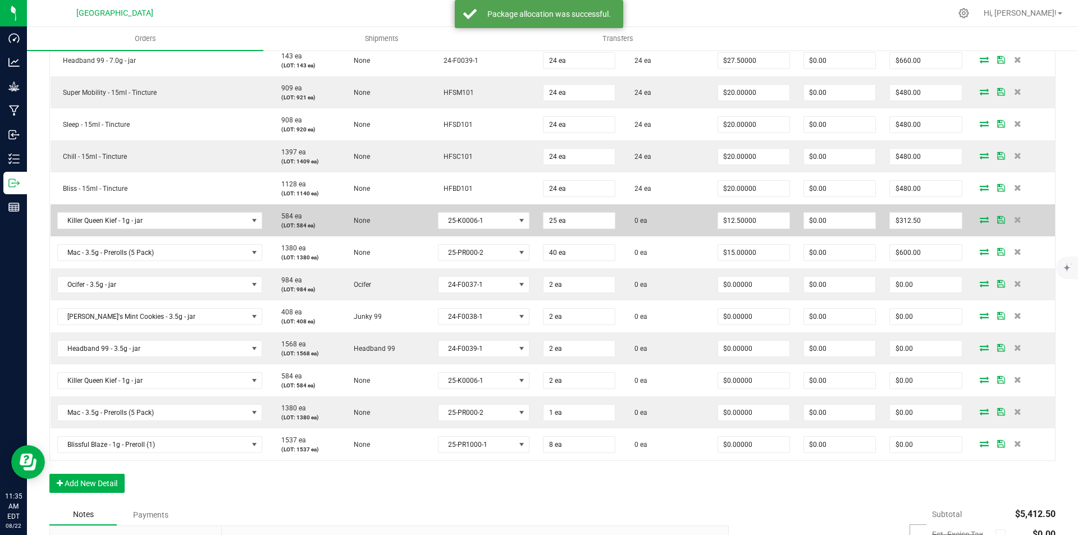
click at [979, 220] on icon at bounding box center [983, 219] width 9 height 7
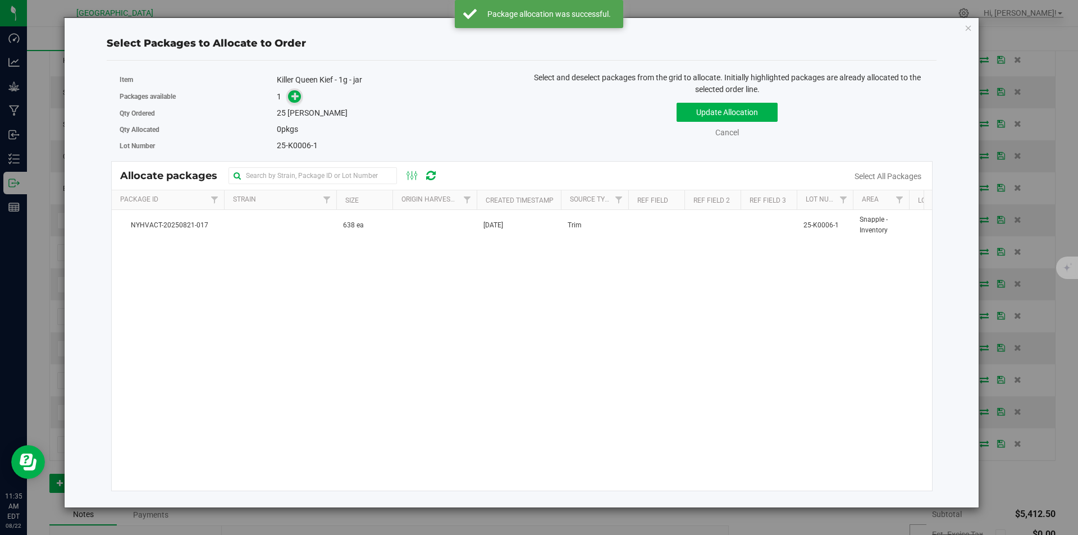
click at [295, 92] on icon at bounding box center [295, 96] width 8 height 8
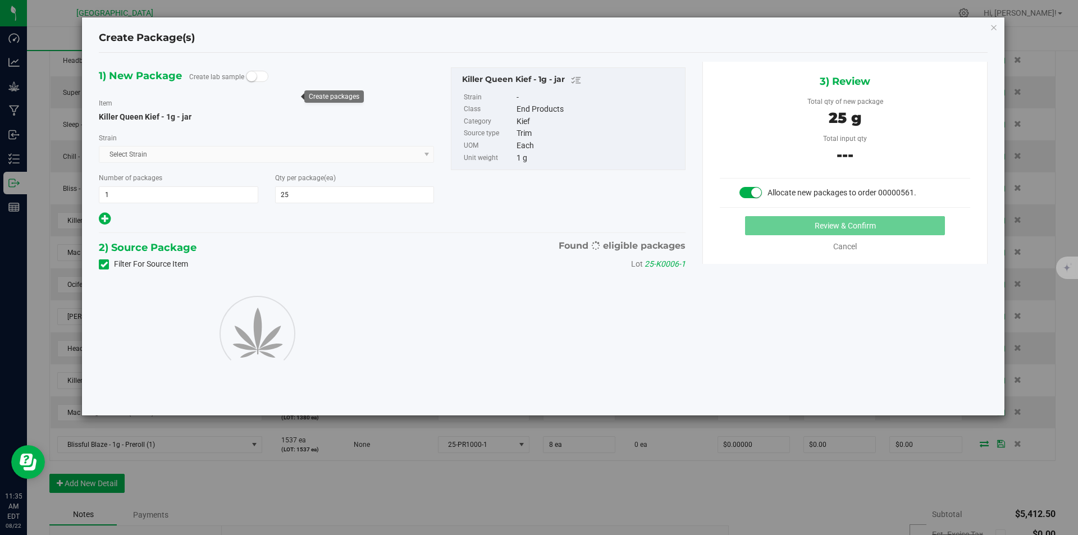
type input "25"
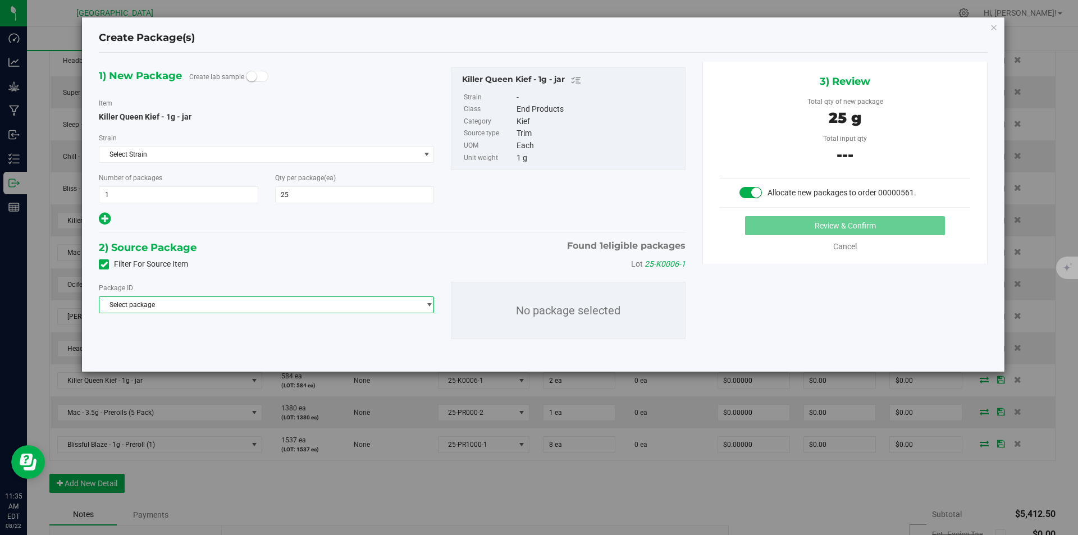
click at [224, 312] on span "Select package" at bounding box center [259, 305] width 320 height 16
click at [219, 360] on div "Select package NYHVACT-20250821-017 ( Killer Queen Kief - 1g - jar ) No data fo…" at bounding box center [266, 337] width 335 height 48
click at [299, 354] on li "NYHVACT-20250821-017 ( Killer Queen Kief - 1g - jar )" at bounding box center [266, 351] width 334 height 16
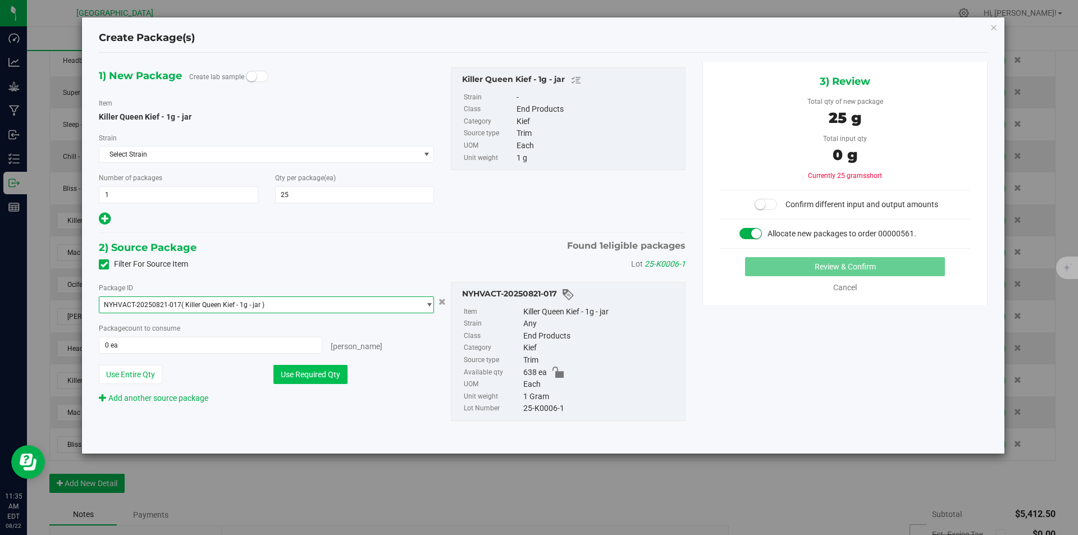
click at [304, 371] on button "Use Required Qty" at bounding box center [310, 374] width 74 height 19
type input "25 ea"
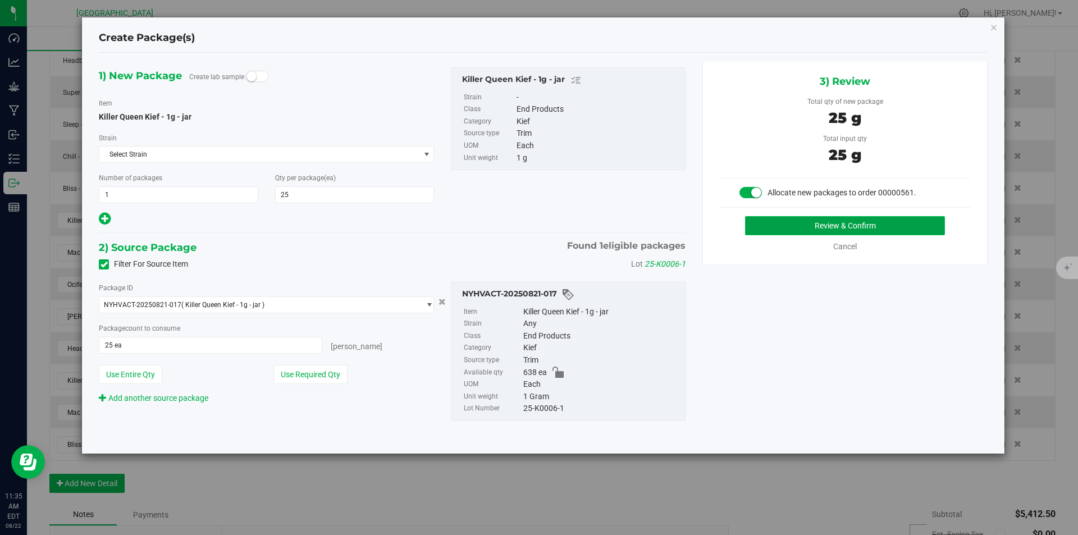
click at [888, 228] on button "Review & Confirm" at bounding box center [845, 225] width 200 height 19
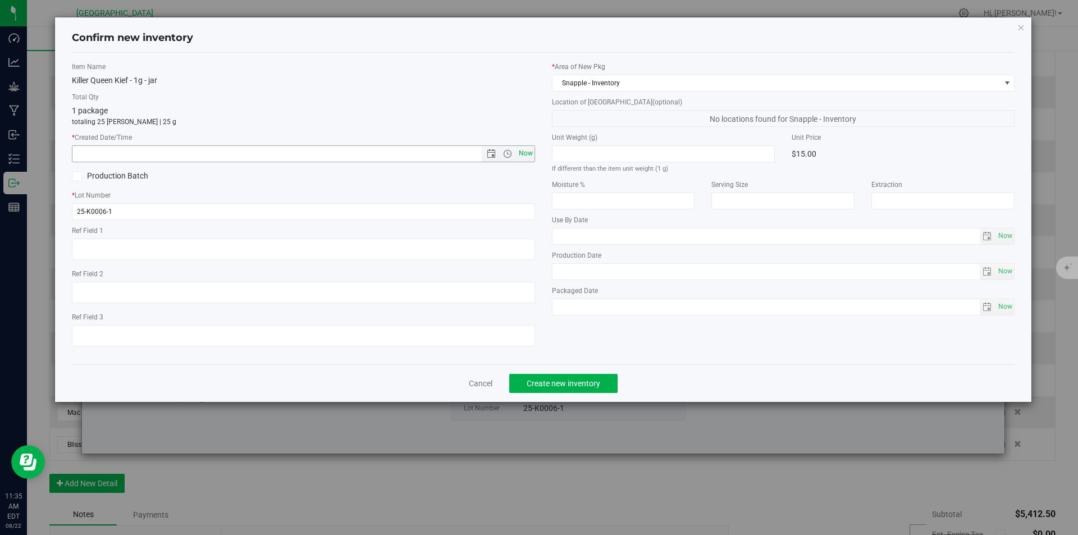
click at [531, 152] on span "Now" at bounding box center [525, 153] width 19 height 16
type input "8/22/2025 11:35 AM"
click at [587, 387] on span "Create new inventory" at bounding box center [563, 383] width 74 height 9
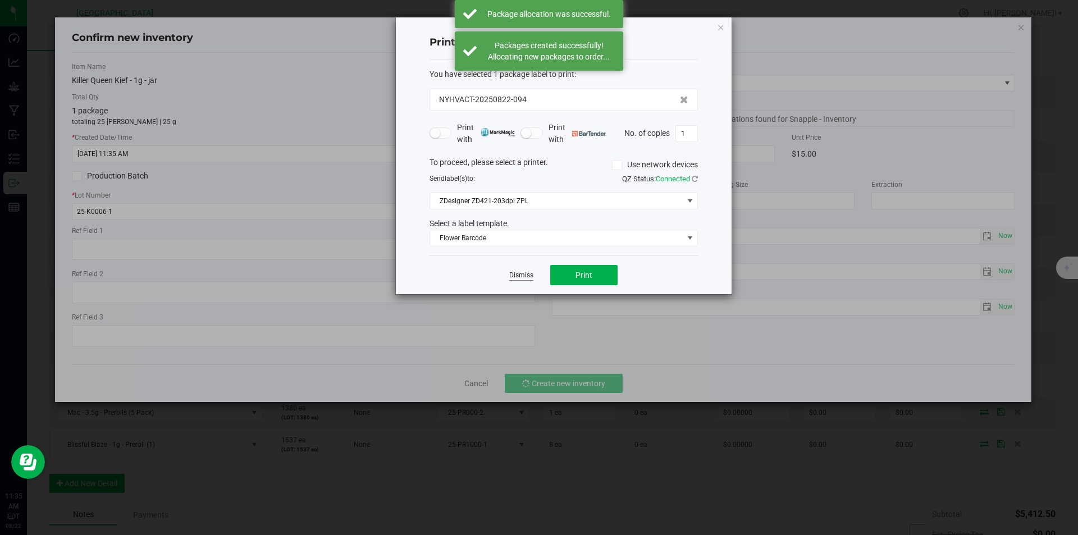
click at [529, 274] on link "Dismiss" at bounding box center [521, 275] width 24 height 10
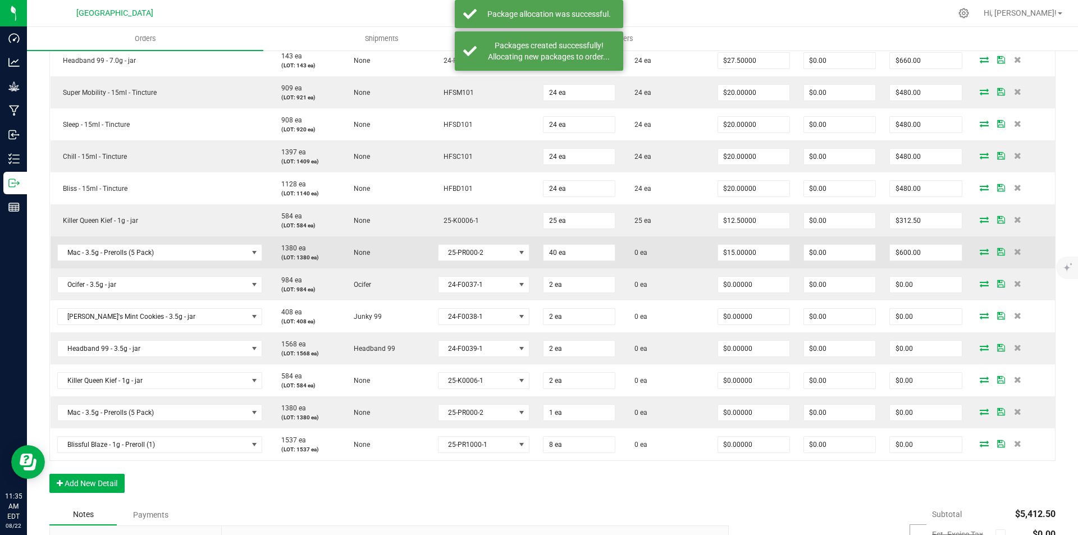
click at [979, 250] on icon at bounding box center [983, 251] width 9 height 7
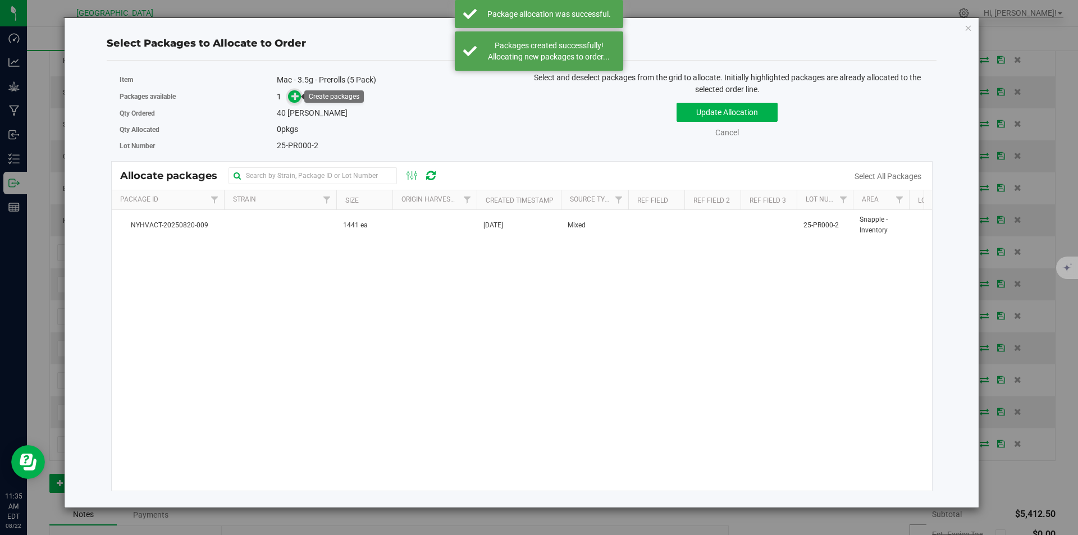
click at [293, 99] on icon at bounding box center [295, 96] width 8 height 8
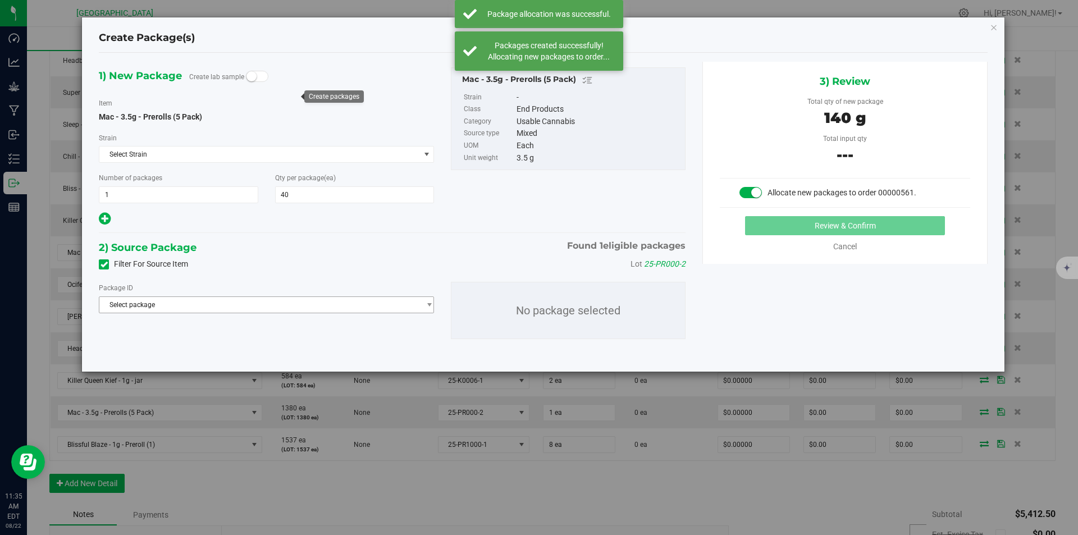
click at [333, 303] on span "Select package" at bounding box center [259, 305] width 320 height 16
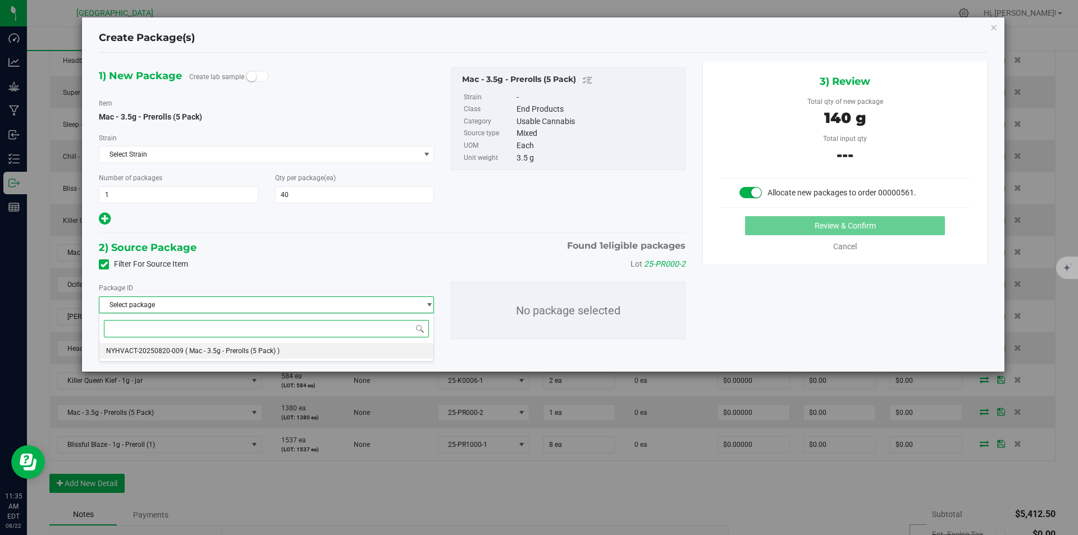
click at [247, 349] on span "( Mac - 3.5g - Prerolls (5 Pack) )" at bounding box center [232, 351] width 94 height 8
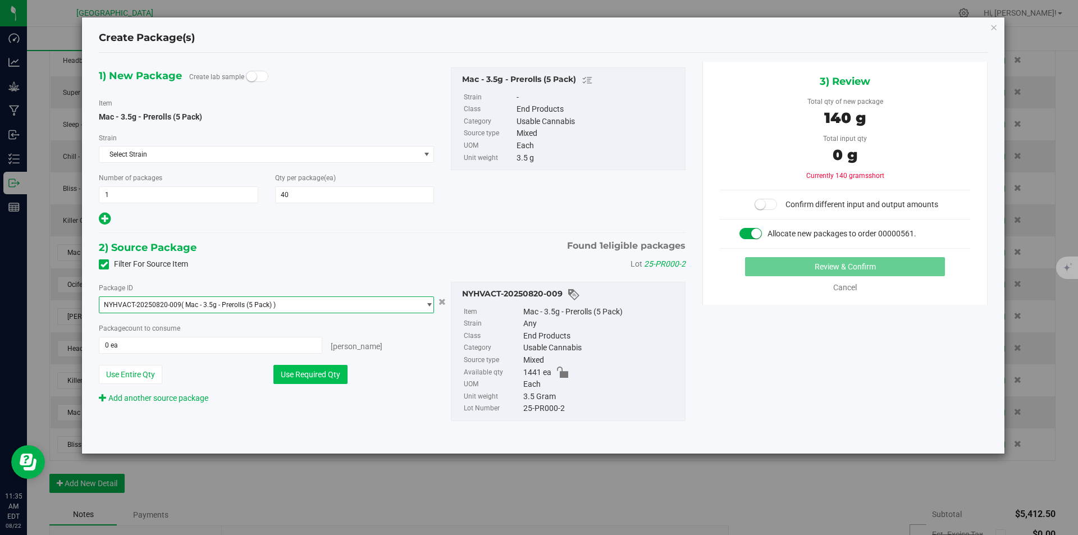
click at [328, 373] on button "Use Required Qty" at bounding box center [310, 374] width 74 height 19
type input "40 ea"
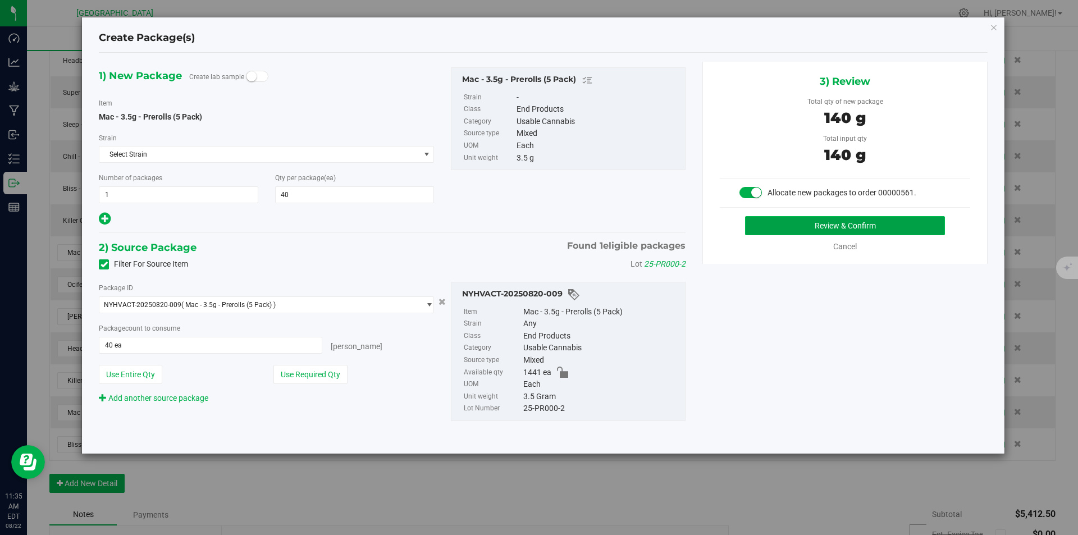
click at [905, 219] on button "Review & Confirm" at bounding box center [845, 225] width 200 height 19
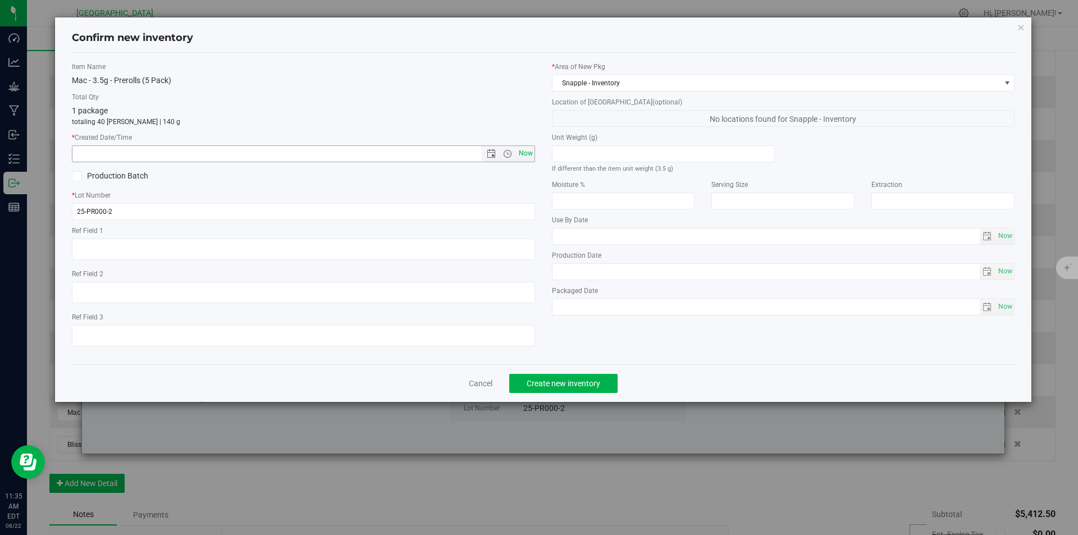
click at [525, 159] on span "Now" at bounding box center [525, 153] width 19 height 16
type input "8/22/2025 11:35 AM"
click at [553, 387] on span "Create new inventory" at bounding box center [563, 383] width 74 height 9
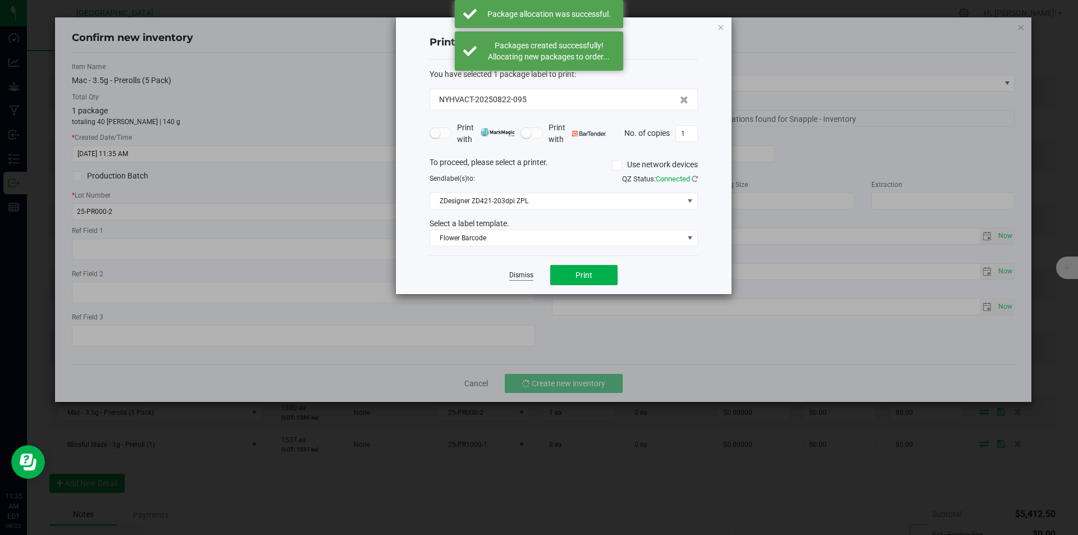
click at [527, 272] on link "Dismiss" at bounding box center [521, 275] width 24 height 10
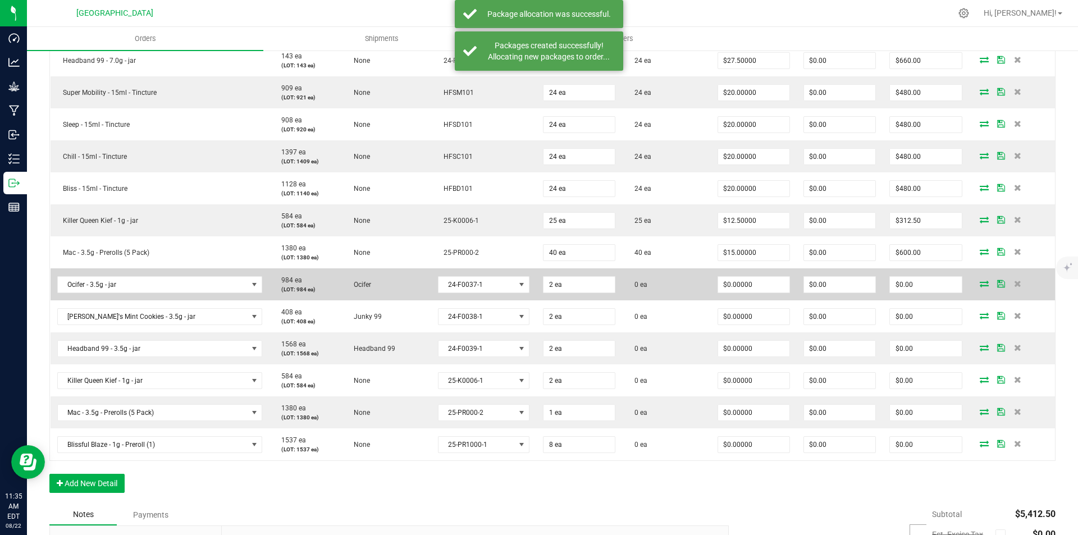
click at [975, 283] on span at bounding box center [983, 283] width 17 height 7
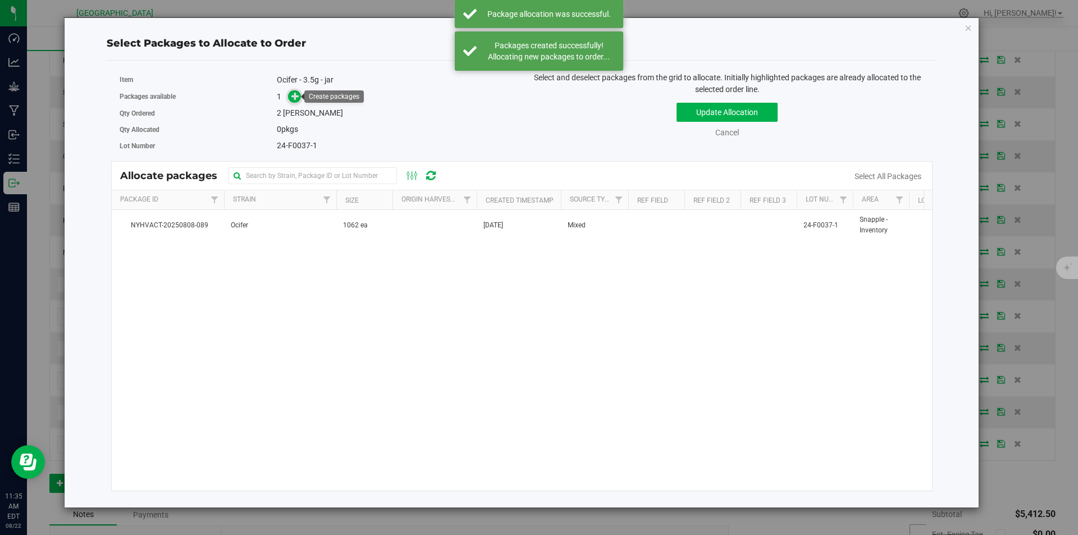
click at [295, 96] on icon at bounding box center [295, 96] width 8 height 8
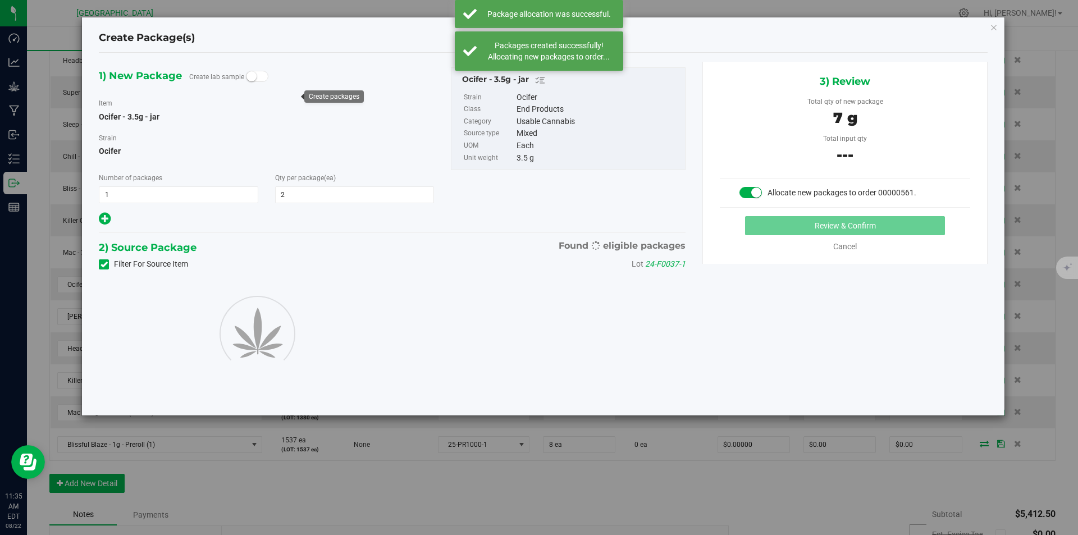
type input "2"
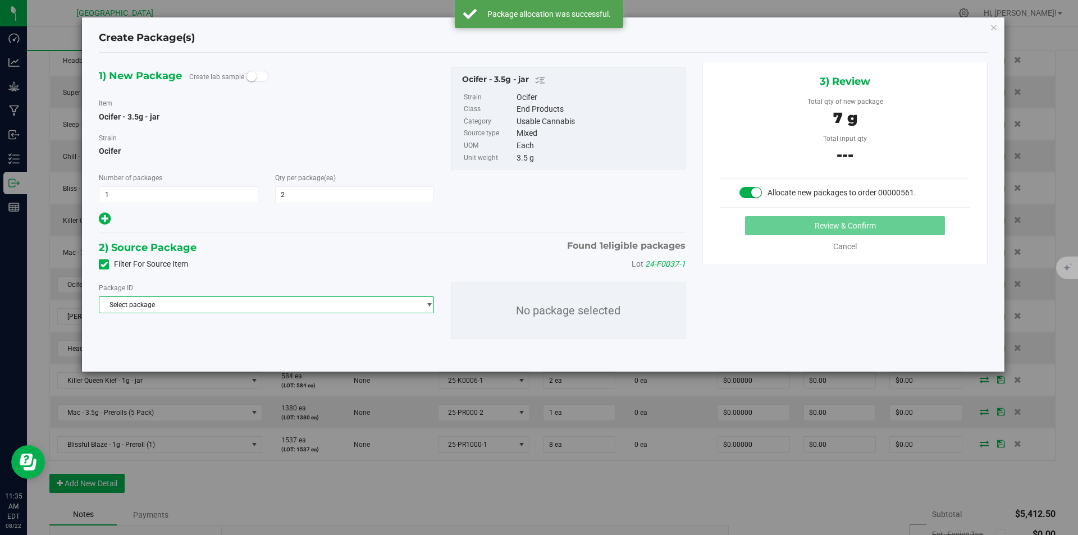
click at [256, 303] on span "Select package" at bounding box center [259, 305] width 320 height 16
click at [245, 349] on li "NYHVACT-20250808-089 ( Ocifer - 3.5g - jar )" at bounding box center [266, 351] width 334 height 16
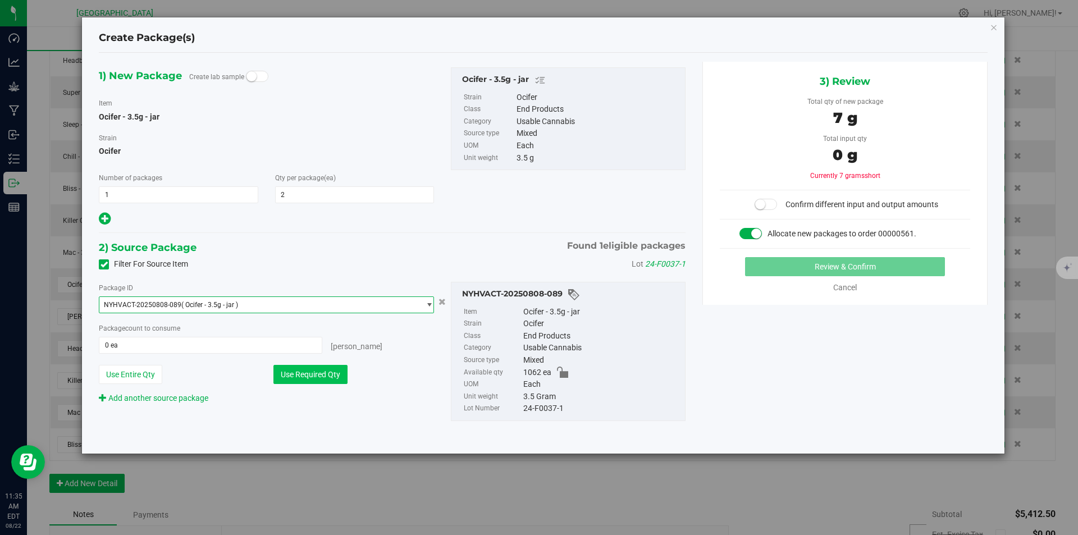
click at [287, 365] on button "Use Required Qty" at bounding box center [310, 374] width 74 height 19
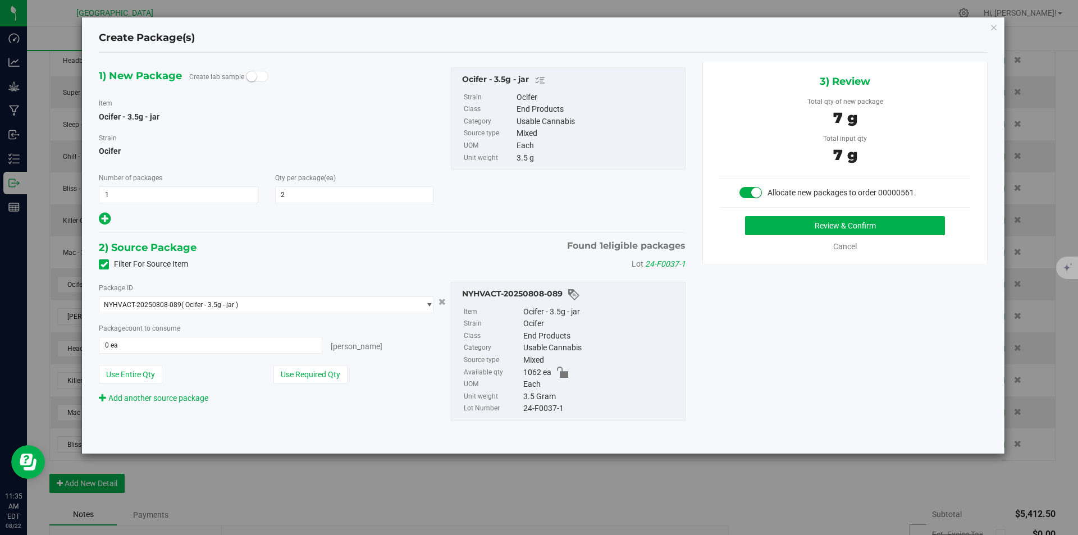
type input "2 ea"
click at [858, 220] on button "Review & Confirm" at bounding box center [845, 225] width 200 height 19
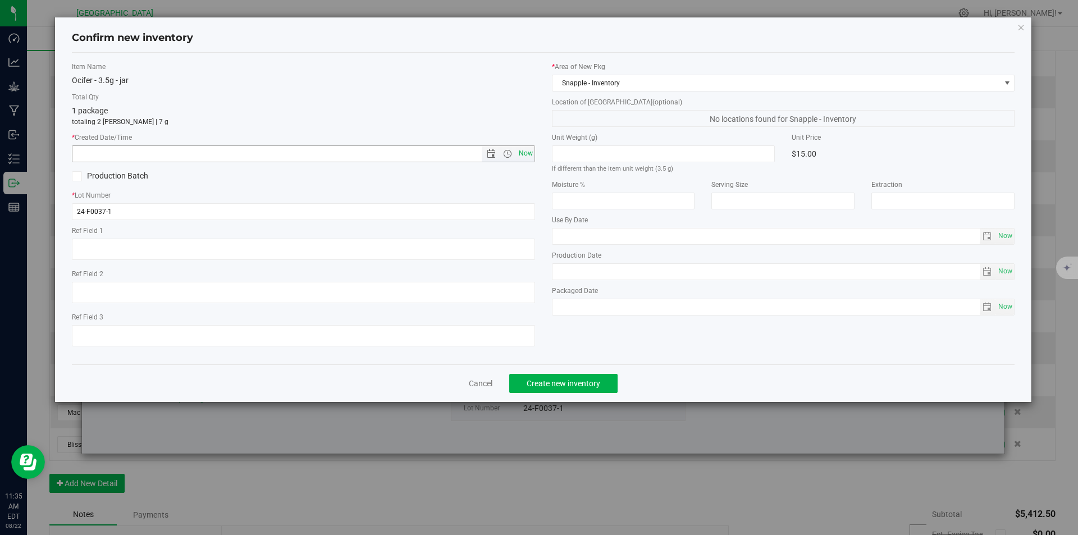
click at [529, 152] on span "Now" at bounding box center [525, 153] width 19 height 16
type input "8/22/2025 11:35 AM"
click at [551, 387] on span "Create new inventory" at bounding box center [563, 383] width 74 height 9
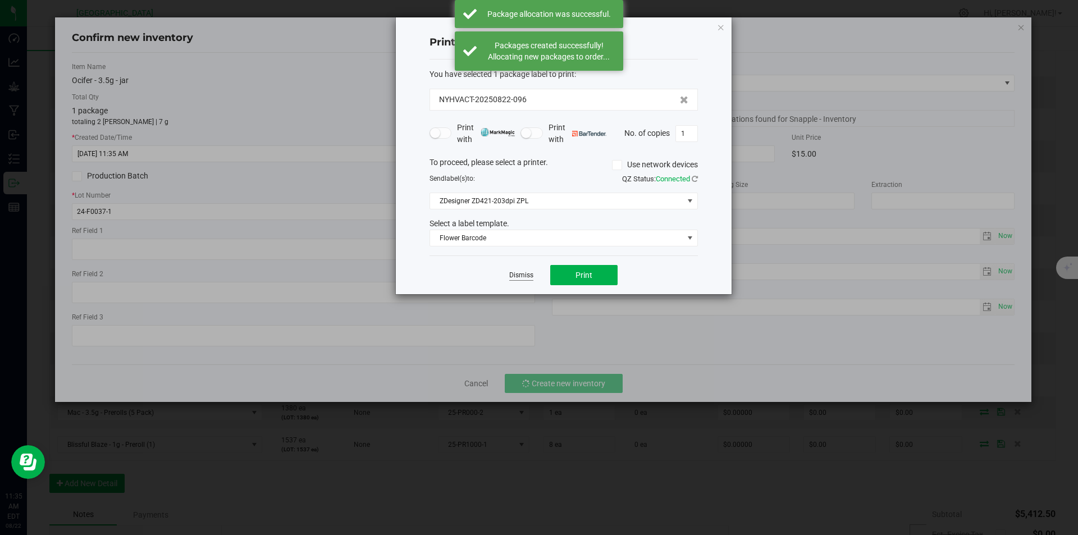
click at [522, 276] on link "Dismiss" at bounding box center [521, 275] width 24 height 10
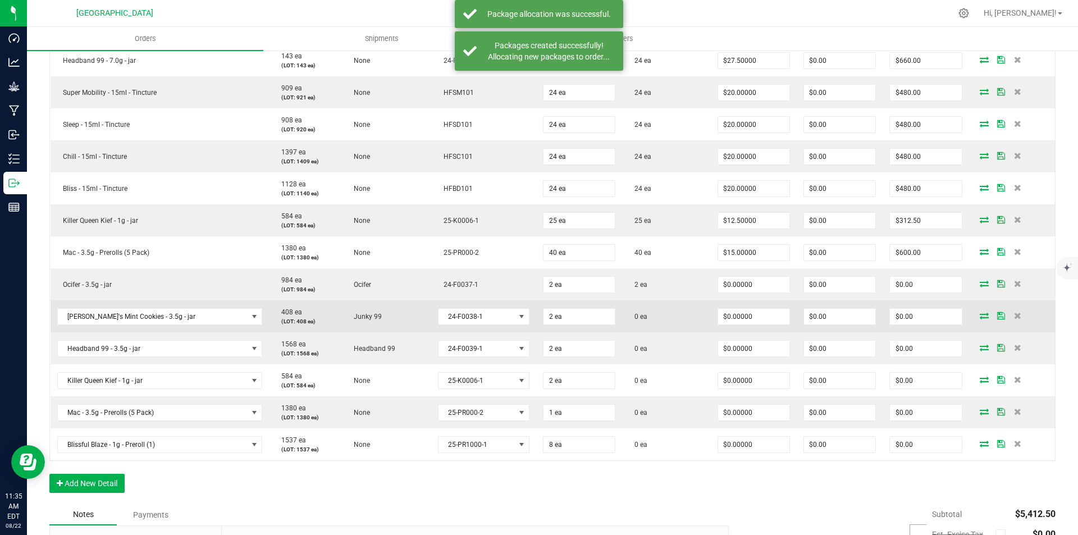
click at [979, 313] on icon at bounding box center [983, 315] width 9 height 7
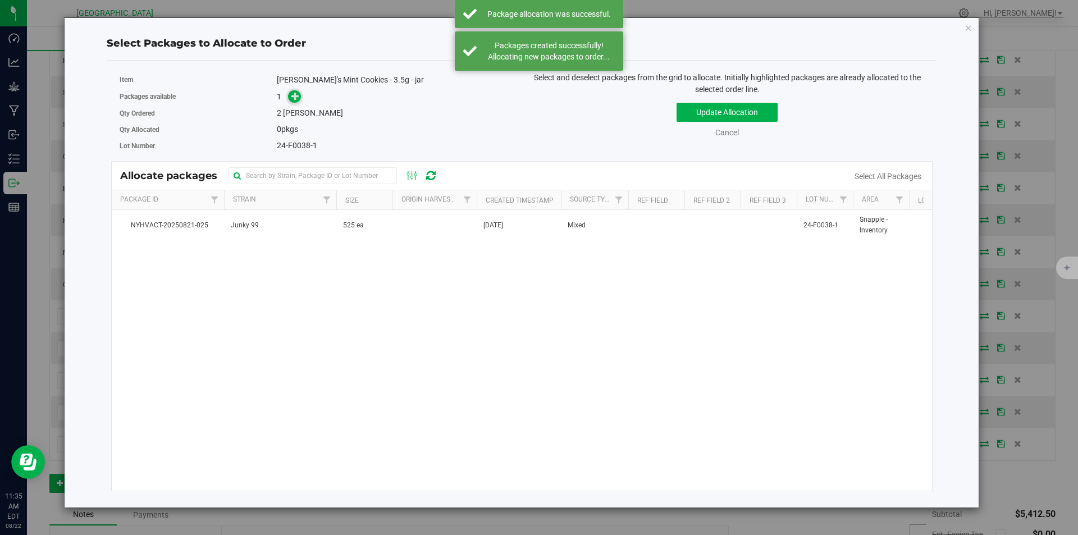
click at [293, 98] on icon at bounding box center [295, 96] width 8 height 8
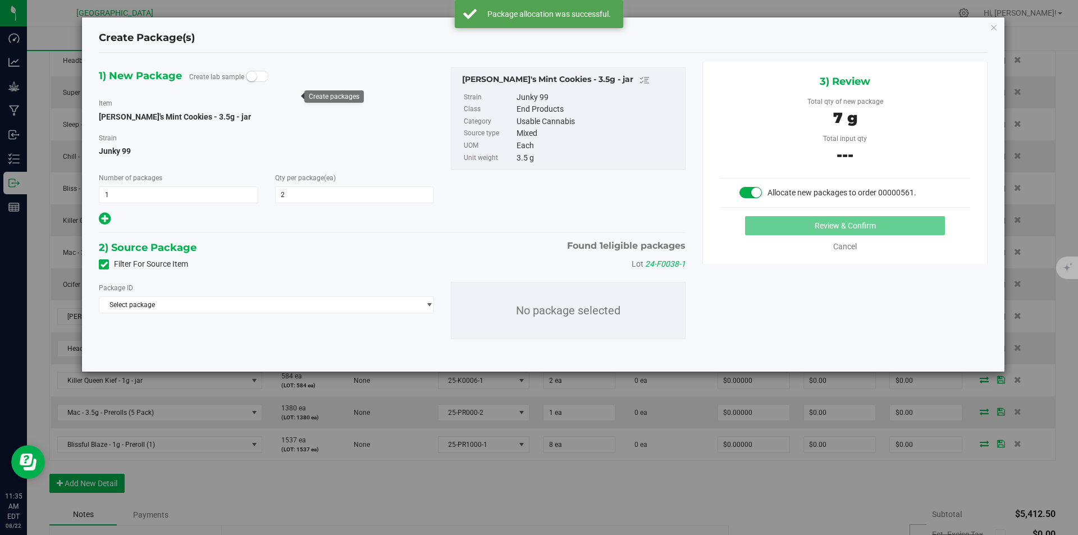
click at [282, 295] on div "Package ID Select package NYHVACT-20250821-025" at bounding box center [266, 297] width 335 height 31
click at [271, 302] on span "Select package" at bounding box center [259, 305] width 320 height 16
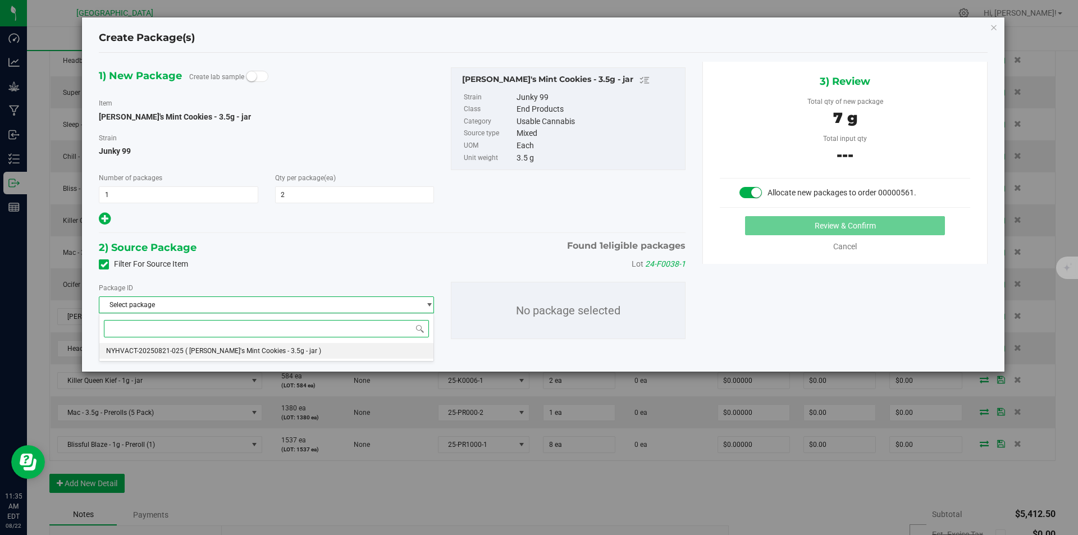
click at [242, 349] on span "( [PERSON_NAME]'s Mint Cookies - 3.5g - jar )" at bounding box center [253, 351] width 136 height 8
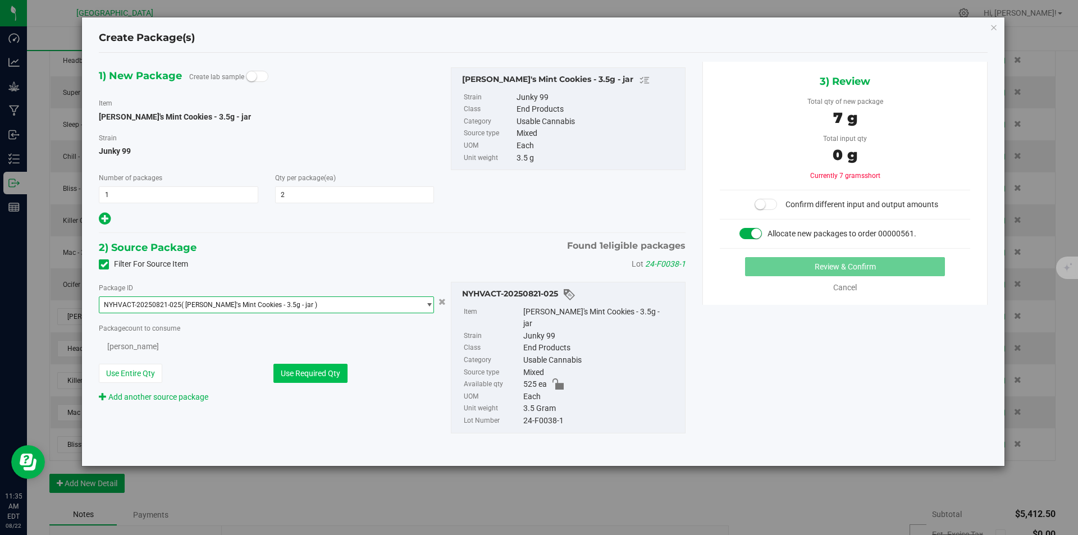
click at [315, 369] on button "Use Required Qty" at bounding box center [310, 373] width 74 height 19
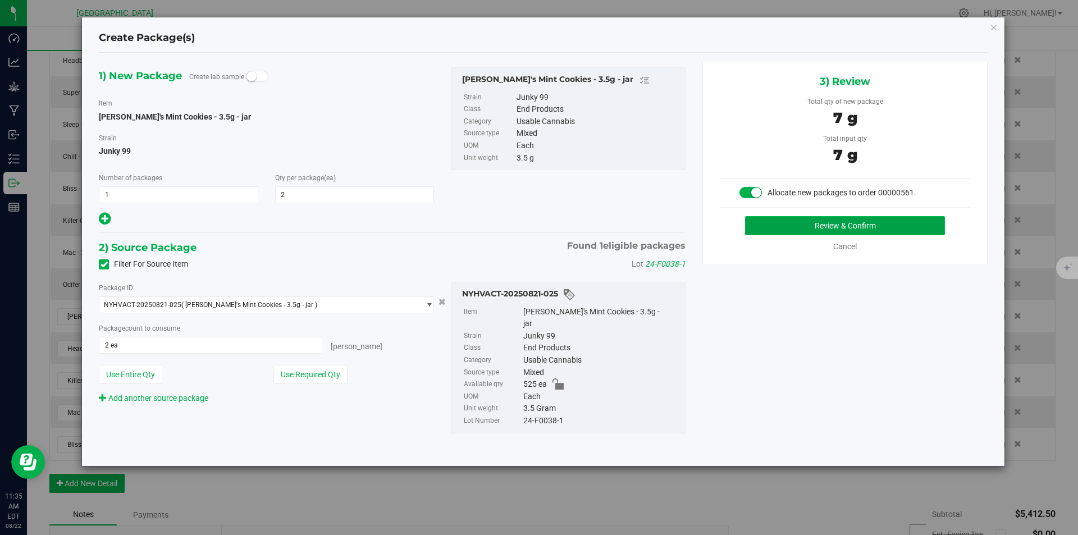
click at [925, 224] on button "Review & Confirm" at bounding box center [845, 225] width 200 height 19
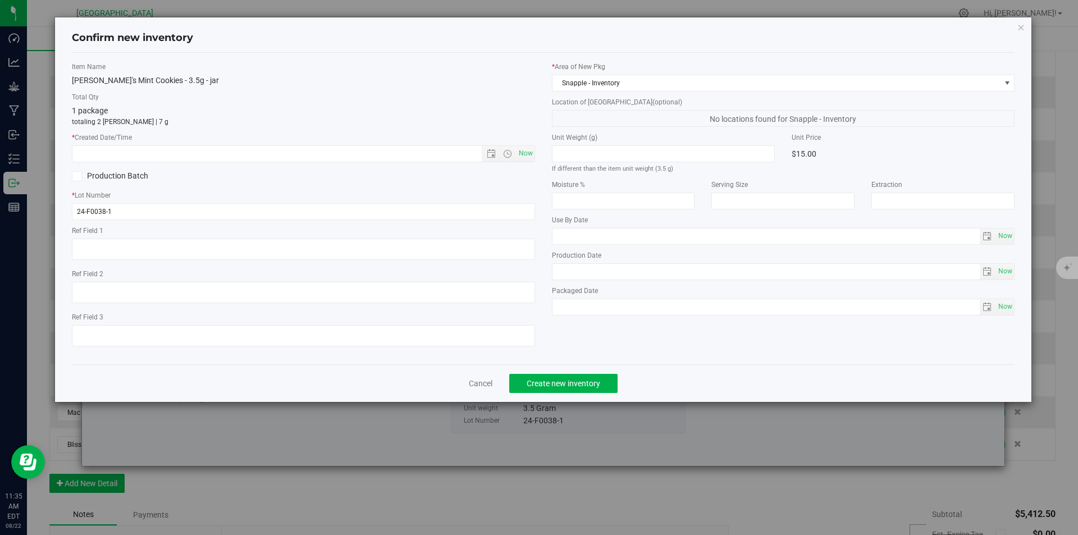
click at [531, 144] on div "* Created Date/Time Now" at bounding box center [303, 147] width 463 height 30
click at [530, 153] on span "Now" at bounding box center [525, 153] width 19 height 16
type input "8/22/2025 11:35 AM"
click at [556, 378] on button "Create new inventory" at bounding box center [563, 383] width 108 height 19
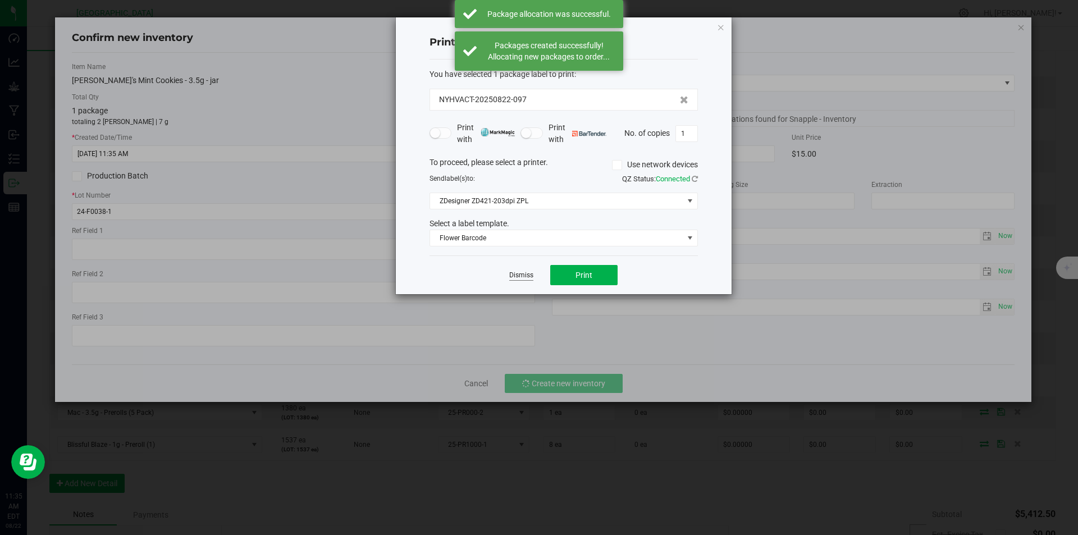
click at [524, 277] on link "Dismiss" at bounding box center [521, 275] width 24 height 10
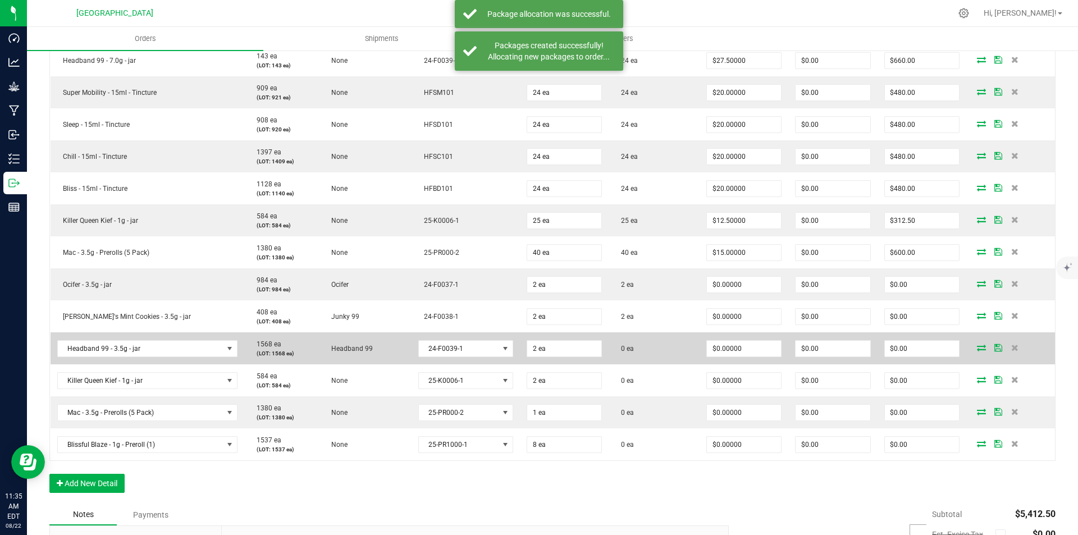
click at [976, 346] on icon at bounding box center [980, 347] width 9 height 7
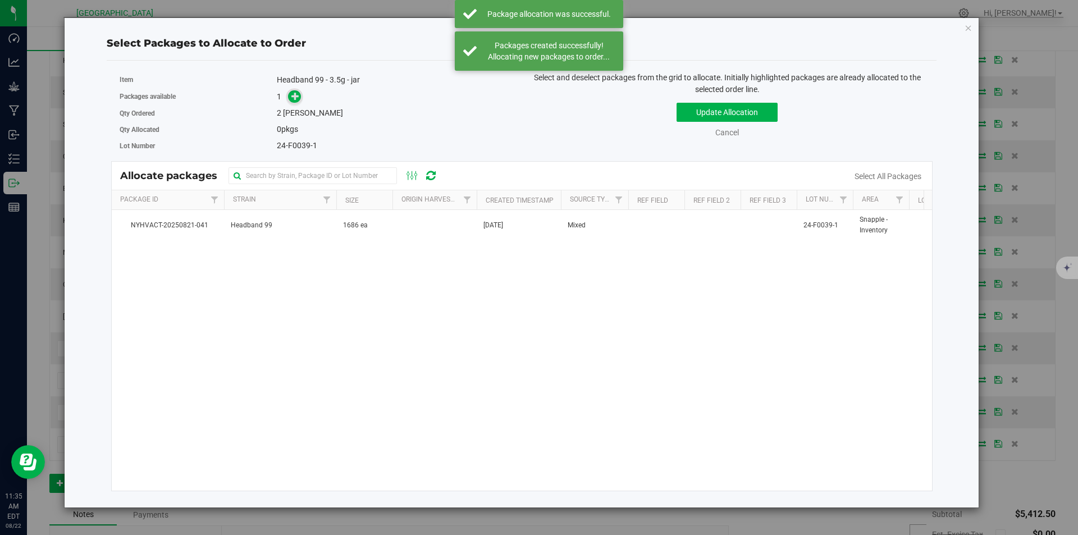
click at [297, 99] on icon at bounding box center [295, 96] width 8 height 8
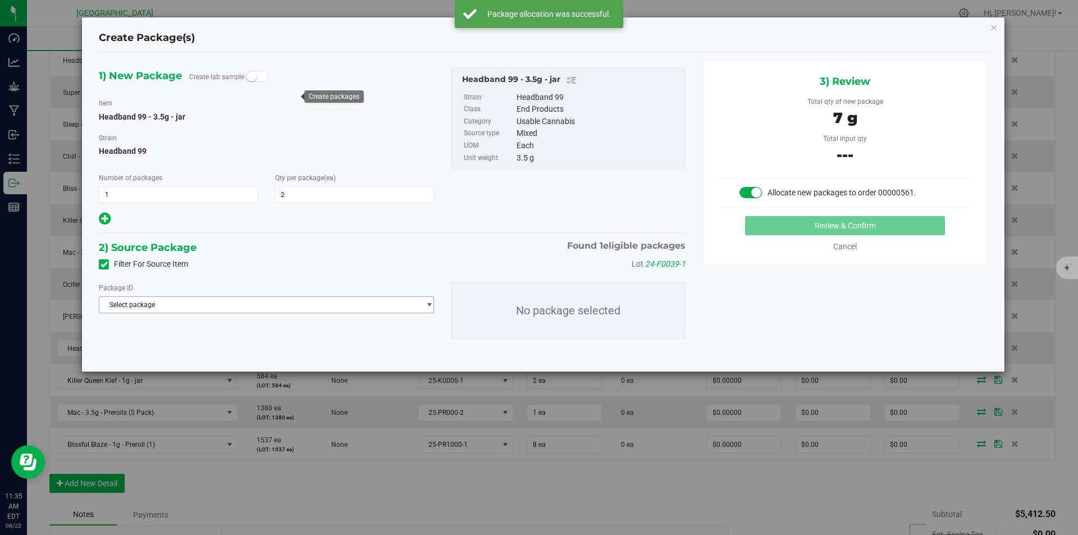
click at [250, 307] on span "Select package" at bounding box center [259, 305] width 320 height 16
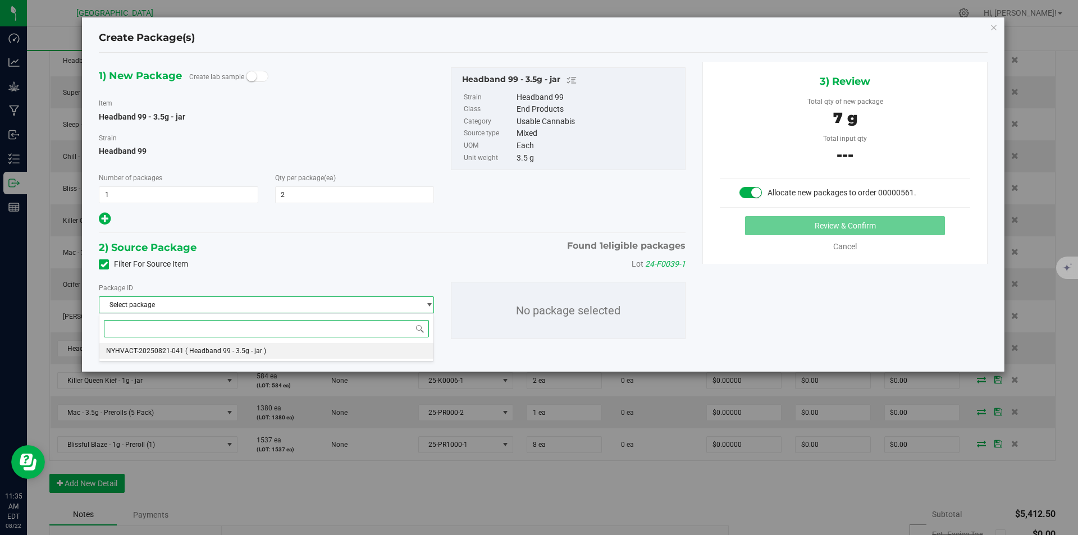
click at [241, 343] on li "NYHVACT-20250821-041 ( Headband 99 - 3.5g - jar )" at bounding box center [266, 351] width 334 height 16
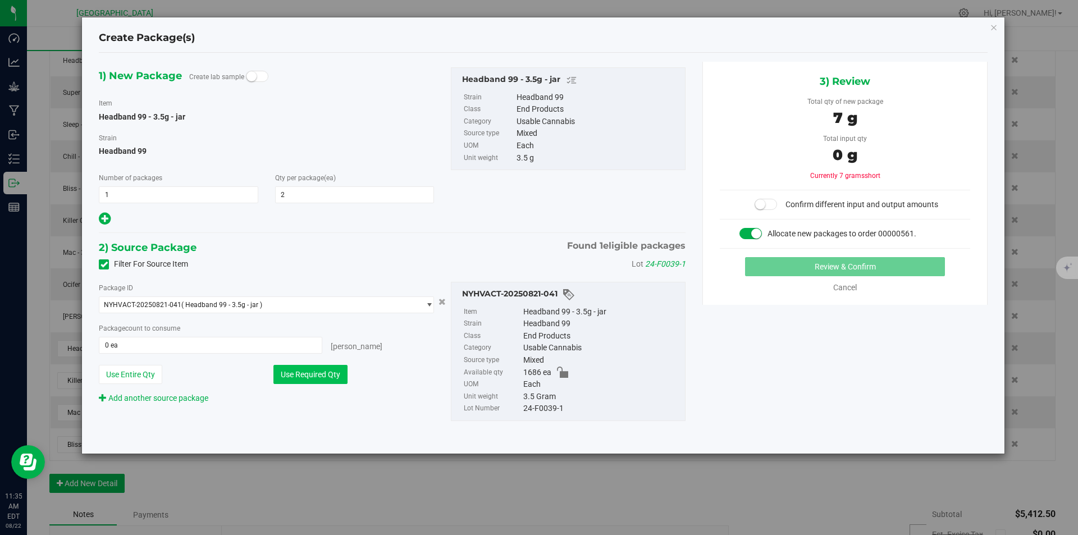
click at [286, 375] on button "Use Required Qty" at bounding box center [310, 374] width 74 height 19
type input "2 ea"
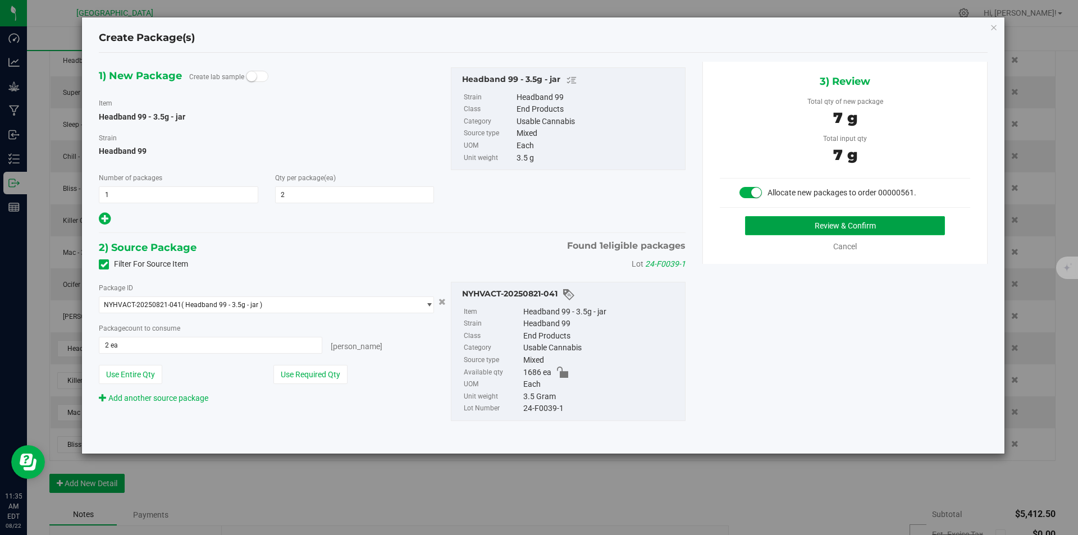
click at [826, 218] on button "Review & Confirm" at bounding box center [845, 225] width 200 height 19
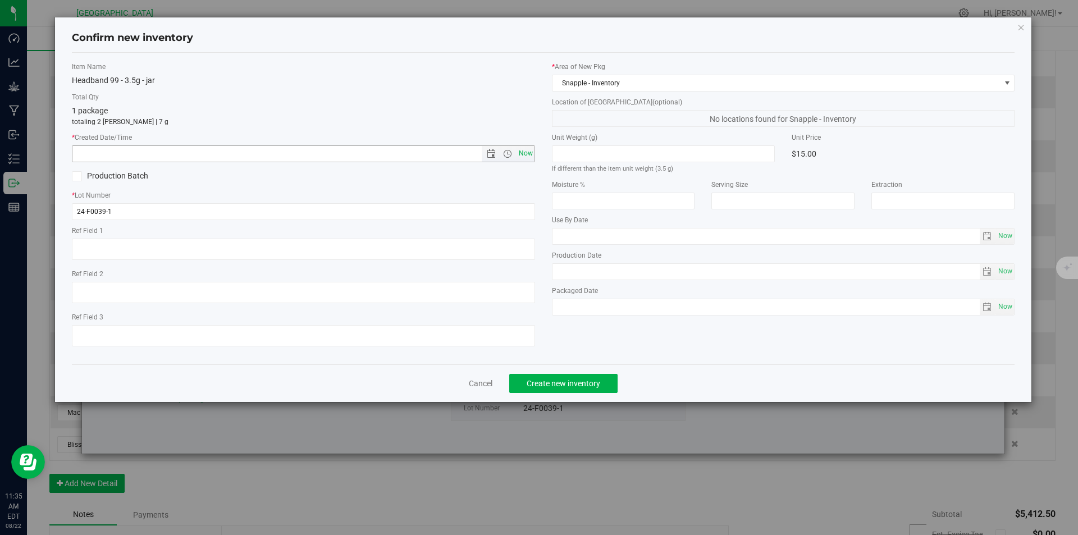
click at [529, 151] on span "Now" at bounding box center [525, 153] width 19 height 16
type input "8/22/2025 11:35 AM"
click at [551, 388] on button "Create new inventory" at bounding box center [563, 383] width 108 height 19
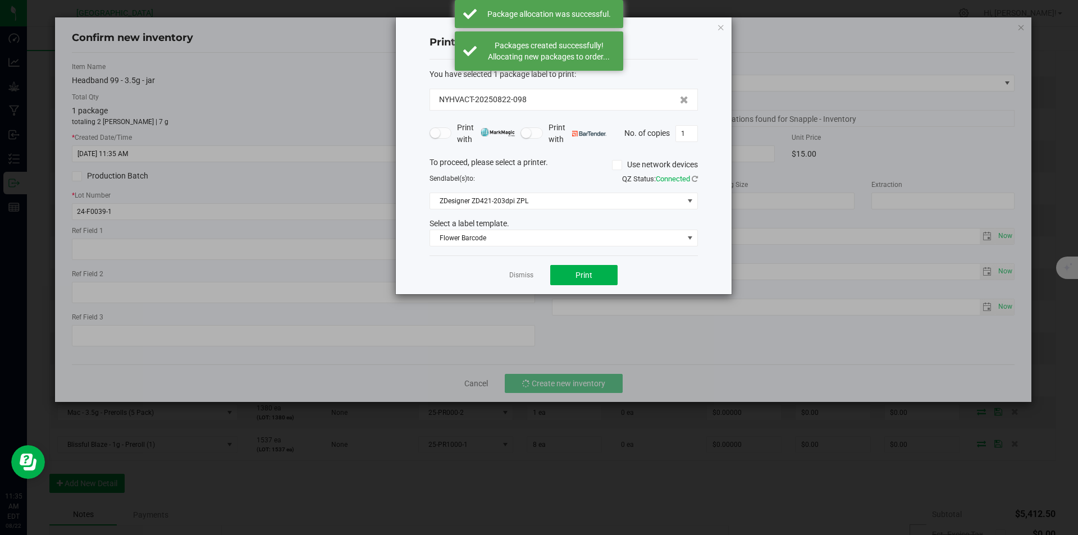
click at [521, 277] on link "Dismiss" at bounding box center [521, 275] width 24 height 10
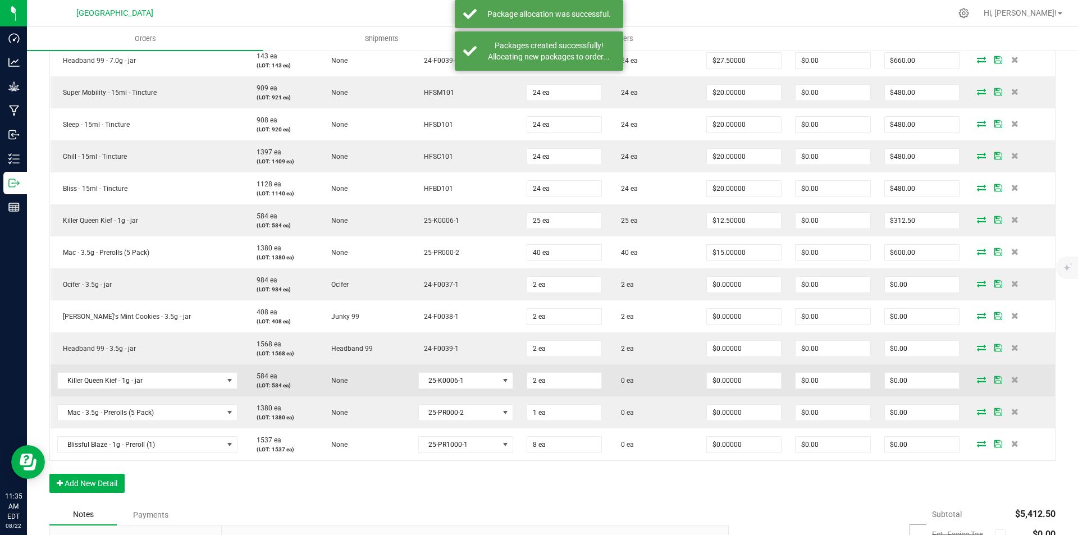
click at [976, 378] on icon at bounding box center [980, 379] width 9 height 7
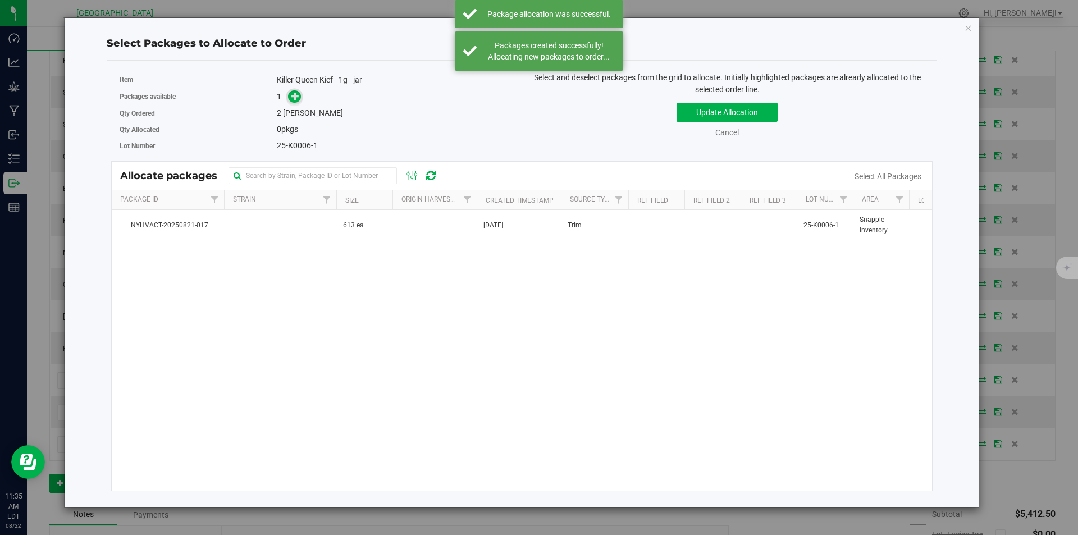
click at [297, 92] on icon at bounding box center [295, 96] width 8 height 8
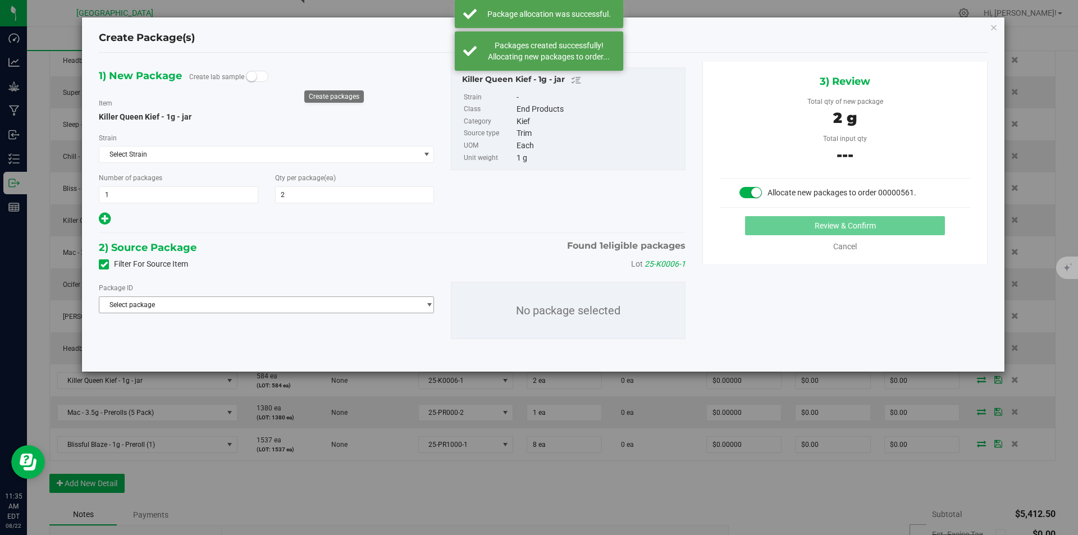
click at [268, 299] on span "Select package" at bounding box center [259, 305] width 320 height 16
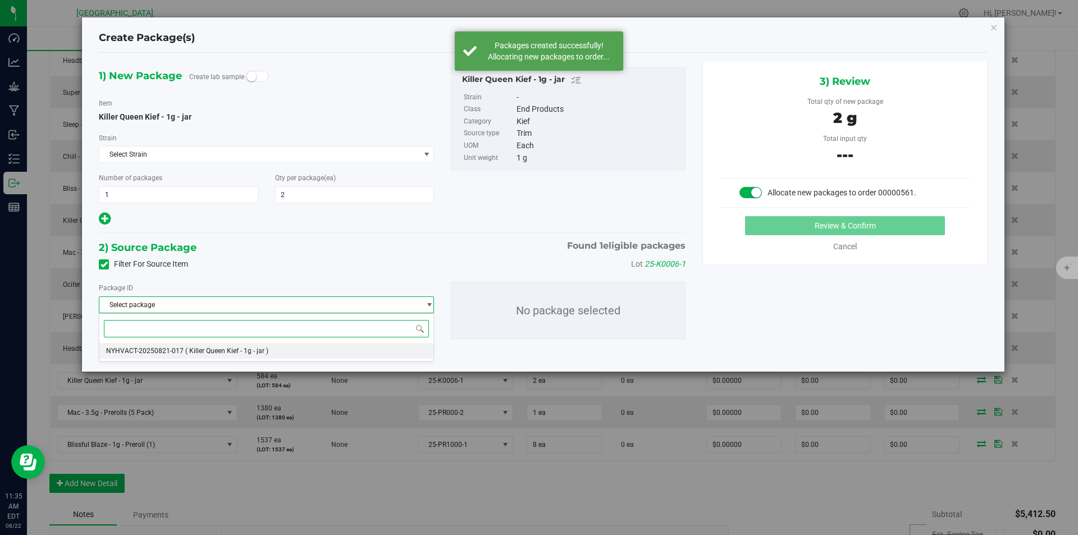
click at [242, 345] on li "NYHVACT-20250821-017 ( Killer Queen Kief - 1g - jar )" at bounding box center [266, 351] width 334 height 16
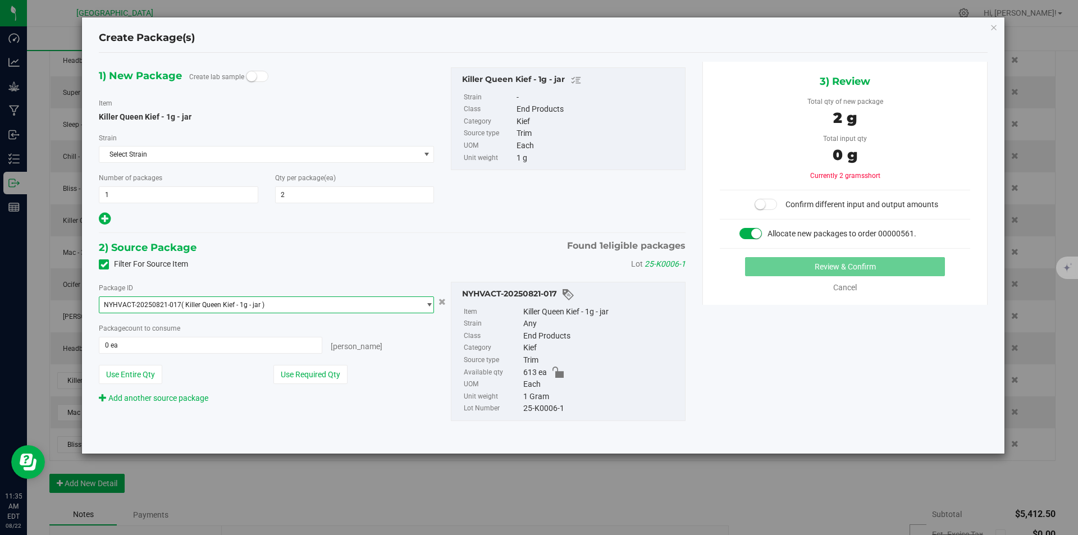
click at [332, 387] on div "Package ID NYHVACT-20250821-017 ( Killer Queen Kief - 1g - jar ) NYHVACT-202508…" at bounding box center [266, 343] width 352 height 122
click at [297, 375] on button "Use Required Qty" at bounding box center [310, 374] width 74 height 19
type input "2 ea"
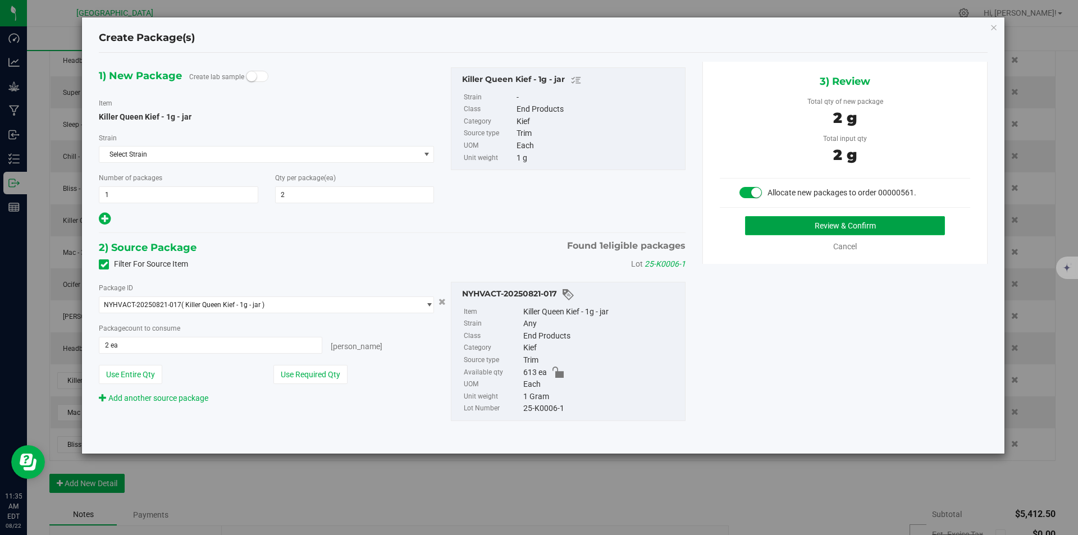
click at [795, 228] on button "Review & Confirm" at bounding box center [845, 225] width 200 height 19
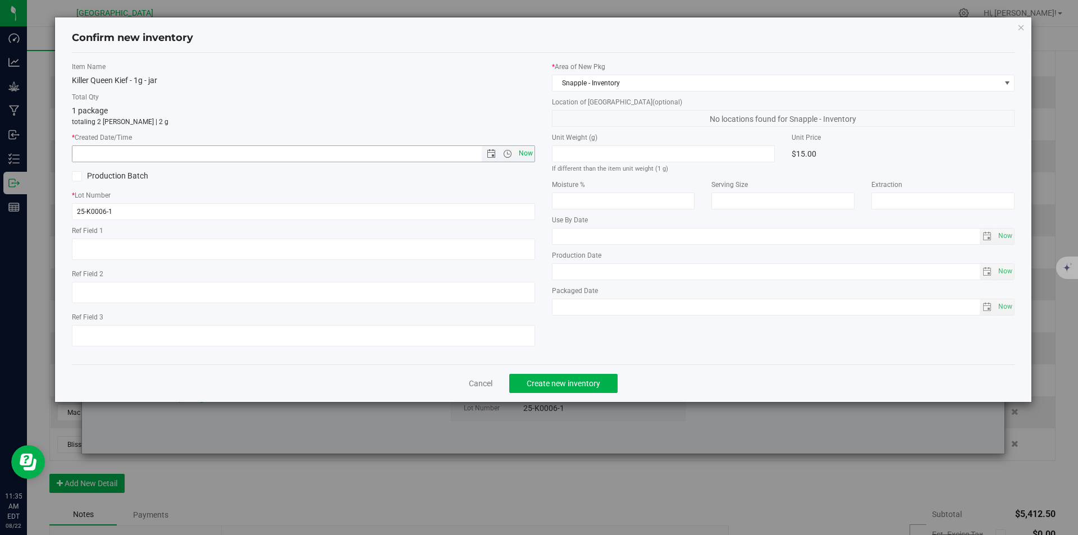
click at [532, 154] on span "Now" at bounding box center [525, 153] width 19 height 16
type input "8/22/2025 11:35 AM"
click at [533, 375] on button "Create new inventory" at bounding box center [563, 383] width 108 height 19
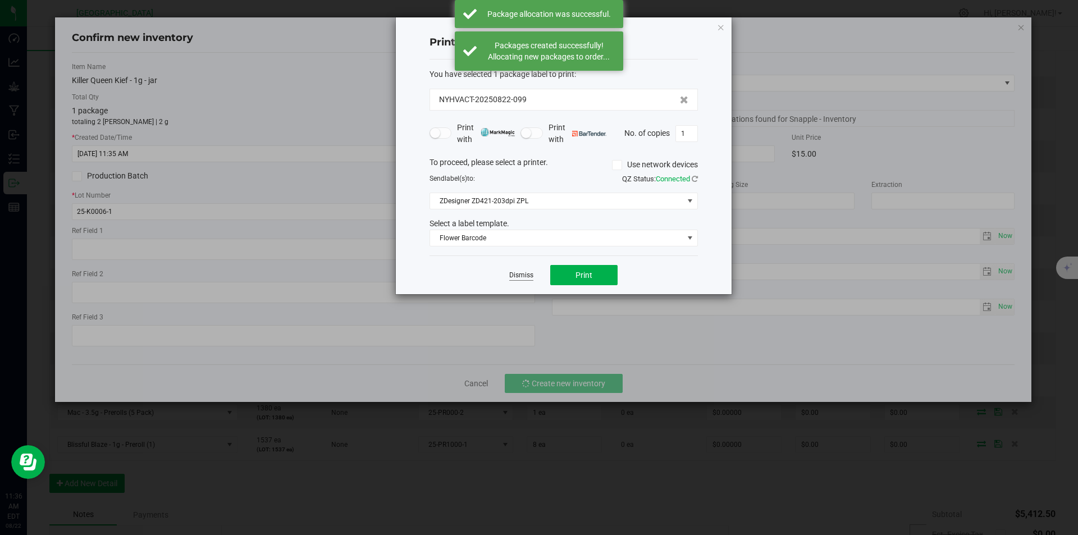
click at [516, 278] on link "Dismiss" at bounding box center [521, 275] width 24 height 10
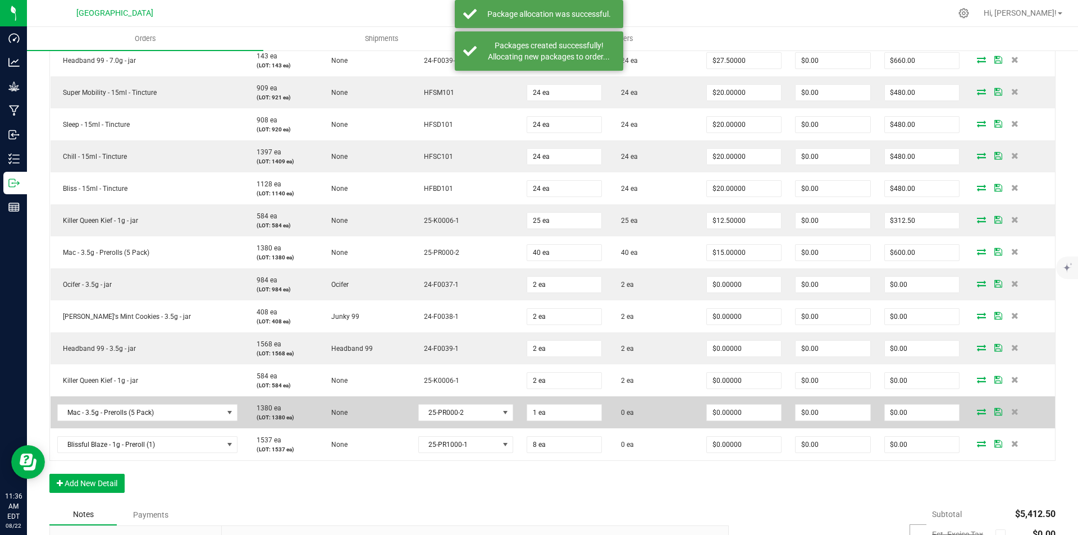
click at [976, 415] on icon at bounding box center [980, 411] width 9 height 7
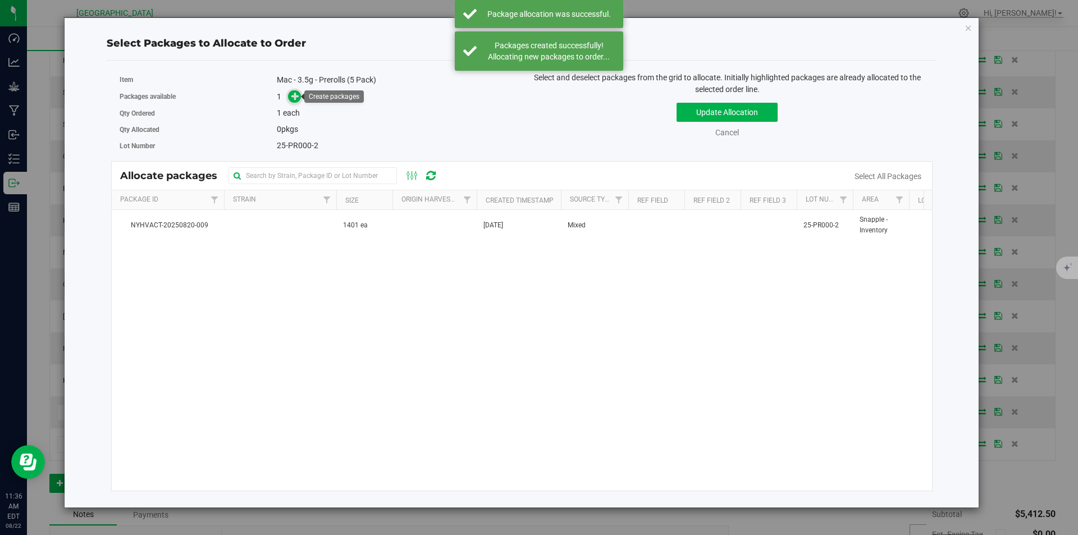
click at [292, 94] on icon at bounding box center [295, 96] width 8 height 8
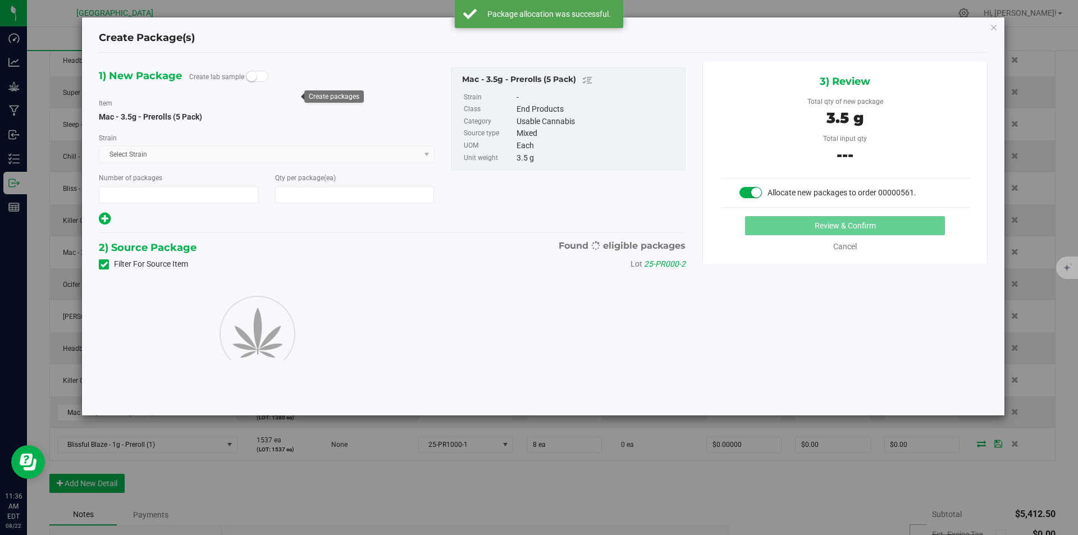
type input "1"
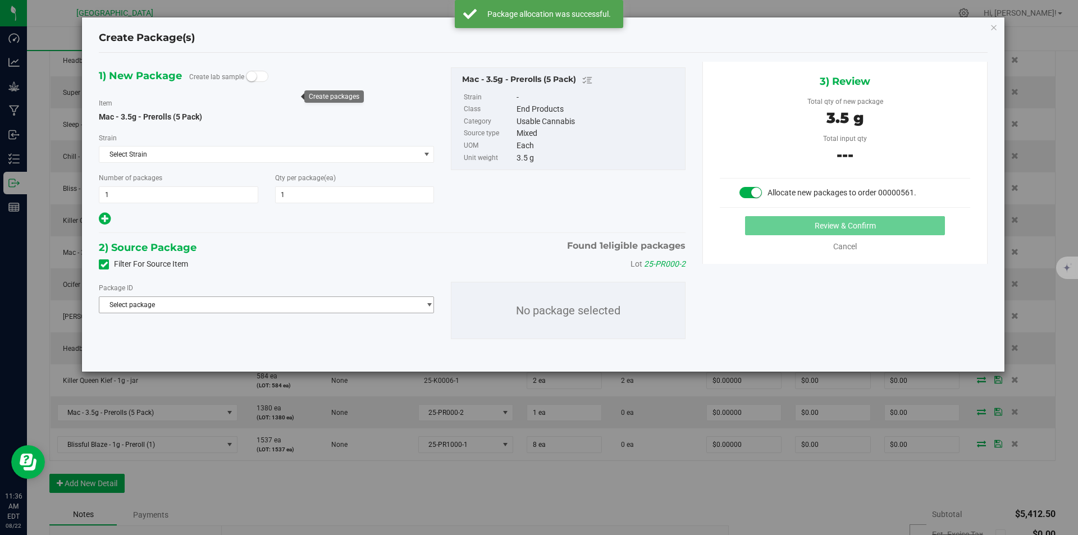
click at [285, 299] on span "Select package" at bounding box center [259, 305] width 320 height 16
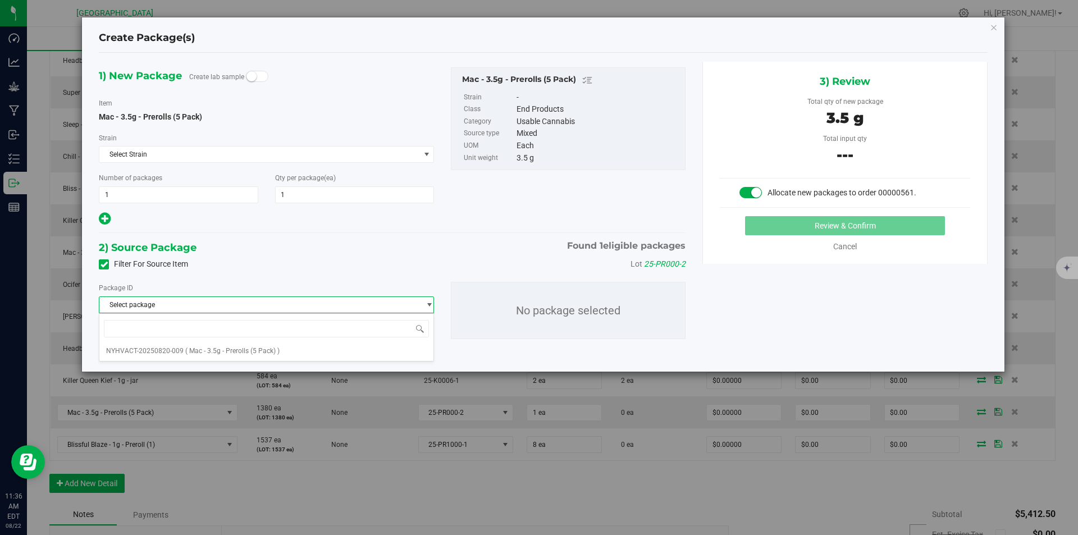
click at [240, 361] on div "1) New Package Create lab sample Item Mac - 3.5g - Prerolls (5 Pack) Strain Sel…" at bounding box center [391, 212] width 603 height 301
click at [273, 296] on span "Select package" at bounding box center [266, 304] width 335 height 17
click at [246, 352] on span "( Mac - 3.5g - Prerolls (5 Pack) )" at bounding box center [232, 351] width 94 height 8
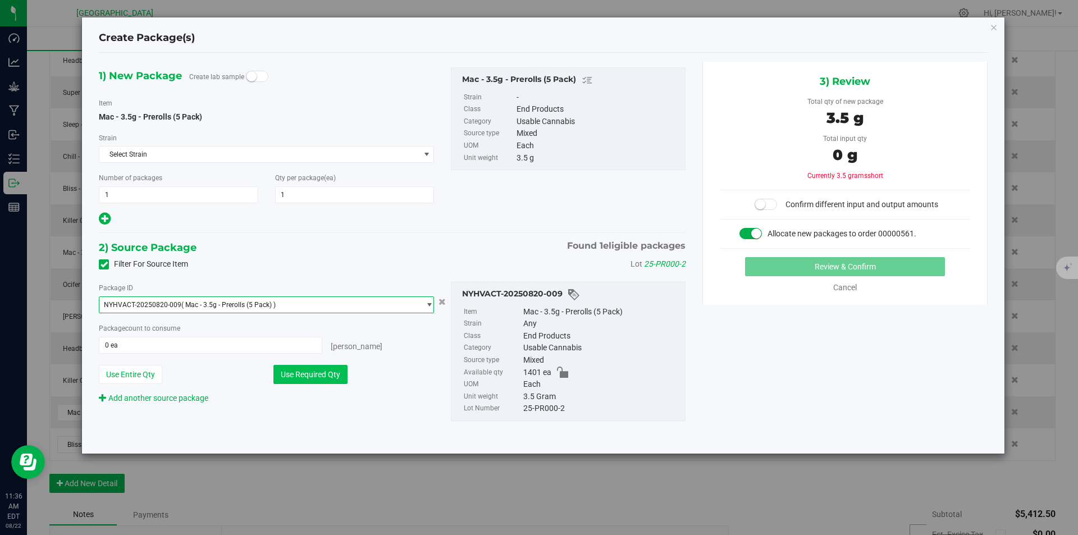
click at [318, 375] on button "Use Required Qty" at bounding box center [310, 374] width 74 height 19
type input "1 ea"
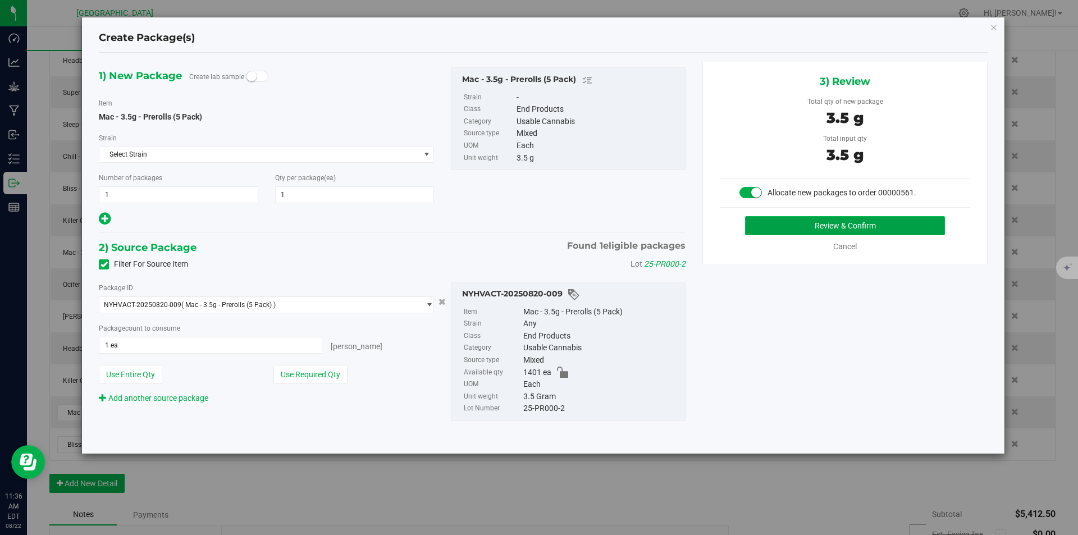
click at [799, 224] on button "Review & Confirm" at bounding box center [845, 225] width 200 height 19
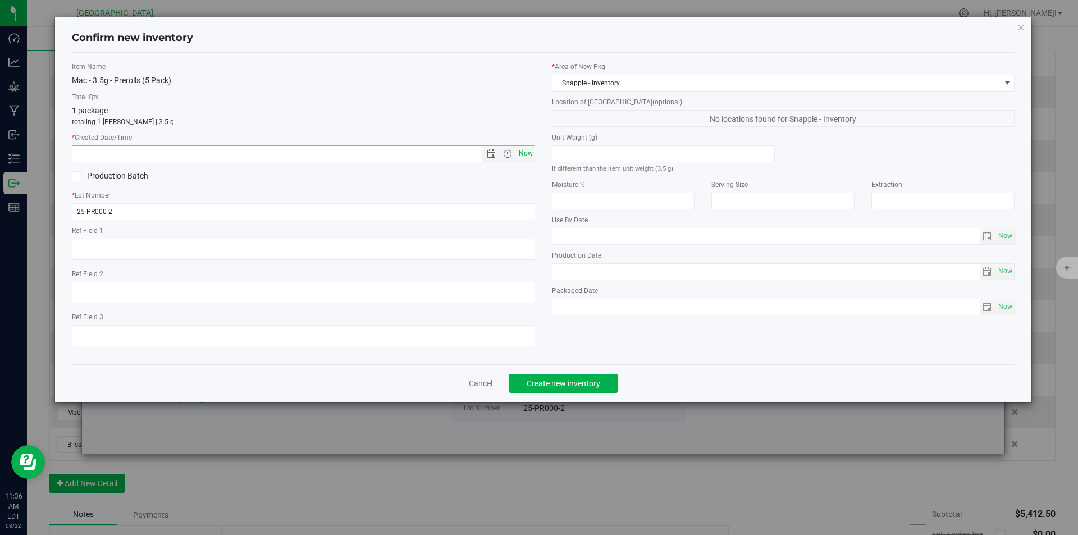
click at [525, 149] on span "Now" at bounding box center [525, 153] width 19 height 16
type input "8/22/2025 11:36 AM"
click at [548, 374] on button "Create new inventory" at bounding box center [563, 383] width 108 height 19
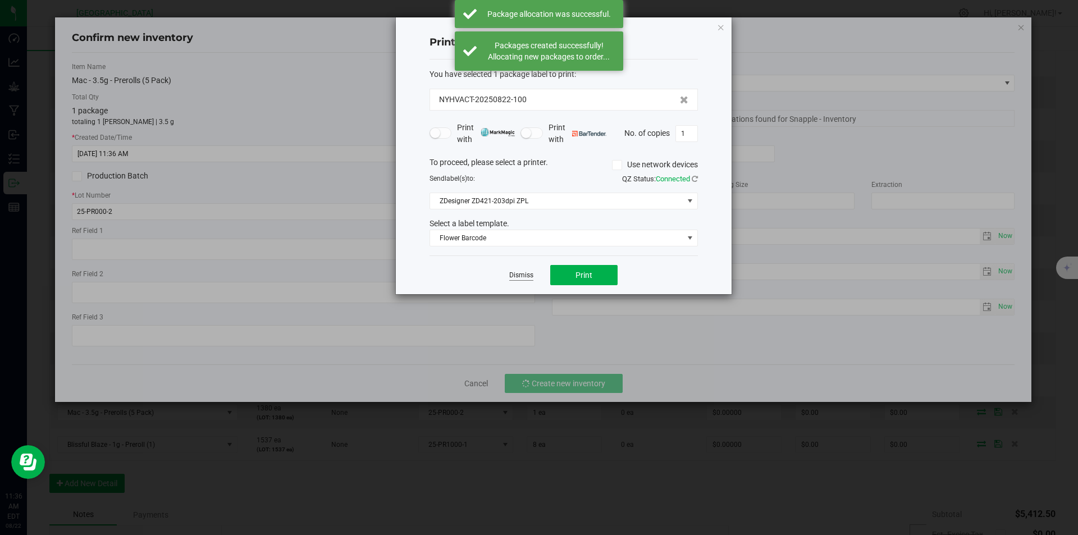
click at [517, 274] on link "Dismiss" at bounding box center [521, 275] width 24 height 10
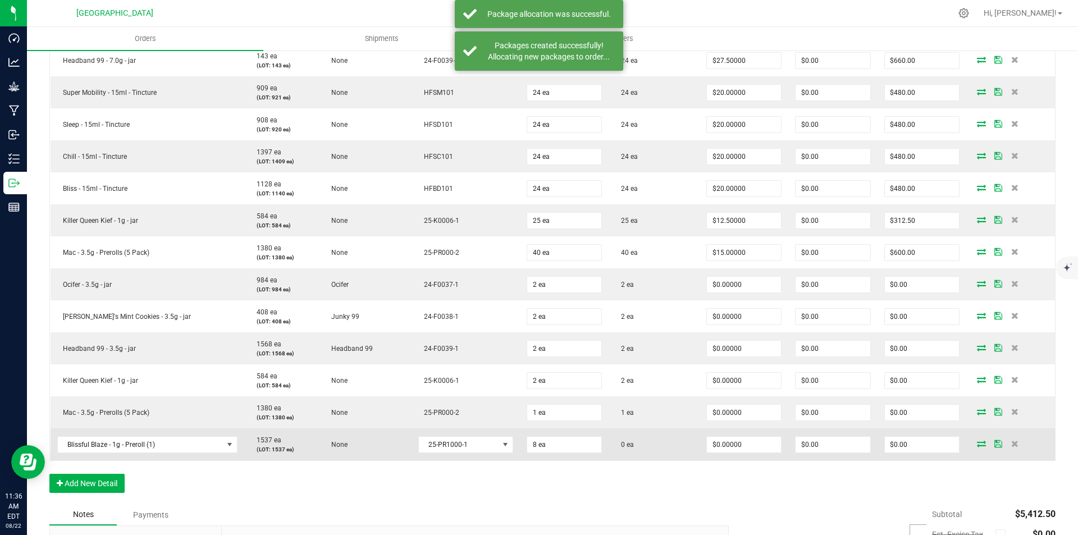
click at [976, 441] on icon at bounding box center [980, 443] width 9 height 7
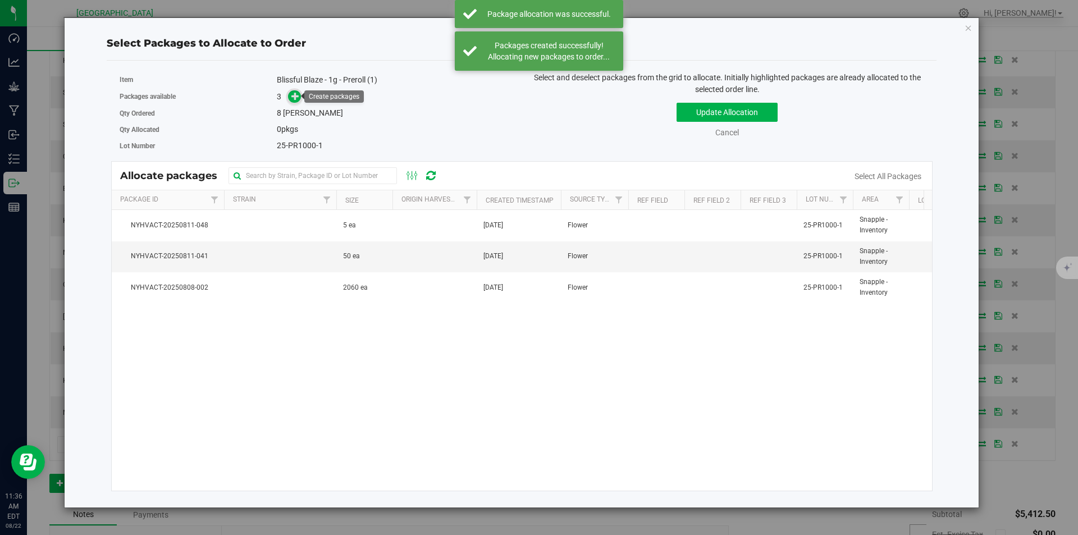
click at [294, 97] on icon at bounding box center [295, 96] width 8 height 8
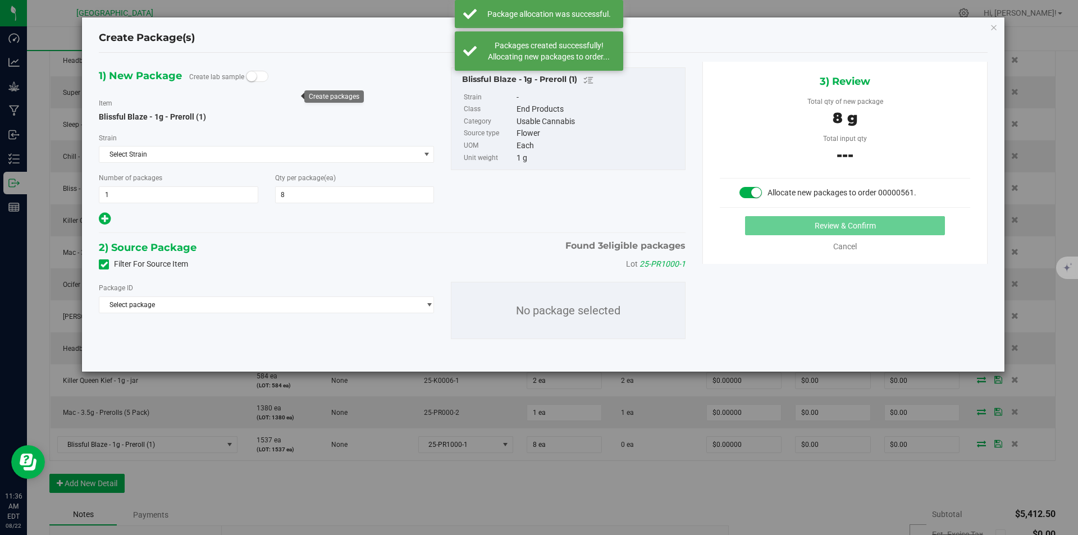
type input "8"
click at [326, 315] on div "Package ID Select package NYHVACT-20250808-002 NYHVACT-20250811-041 NYHVACT-202…" at bounding box center [391, 310] width 603 height 75
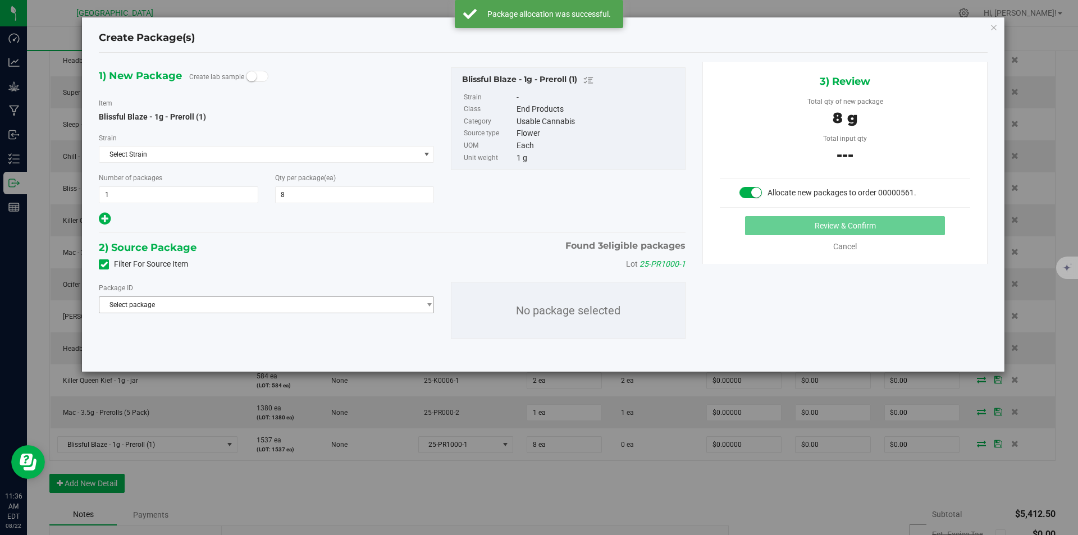
click at [322, 309] on span "Select package" at bounding box center [259, 305] width 320 height 16
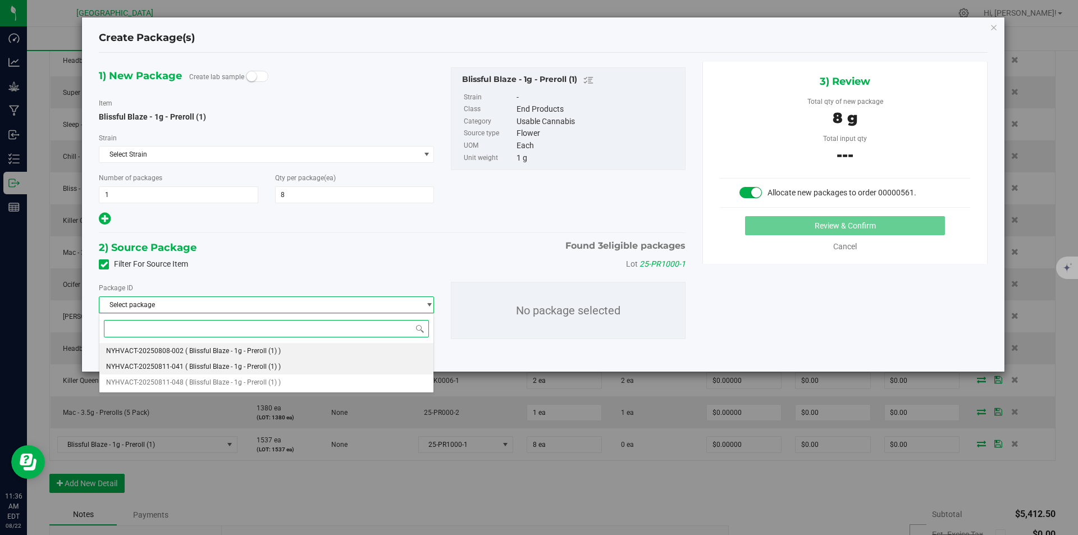
click at [279, 349] on span "( Blissful Blaze - 1g - Preroll (1) )" at bounding box center [232, 351] width 95 height 8
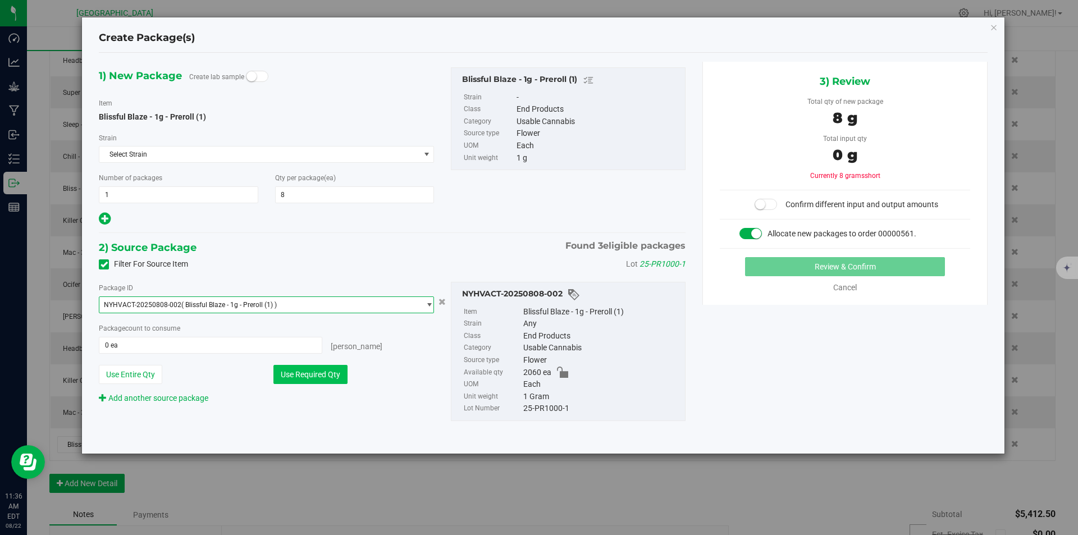
click at [345, 382] on button "Use Required Qty" at bounding box center [310, 374] width 74 height 19
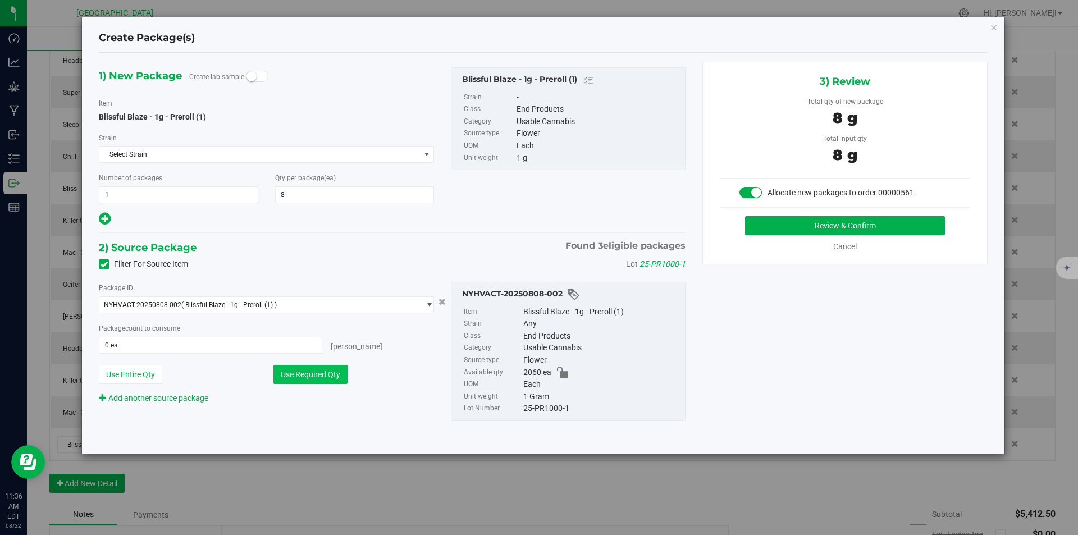
type input "8 ea"
click at [832, 229] on button "Review & Confirm" at bounding box center [845, 225] width 200 height 19
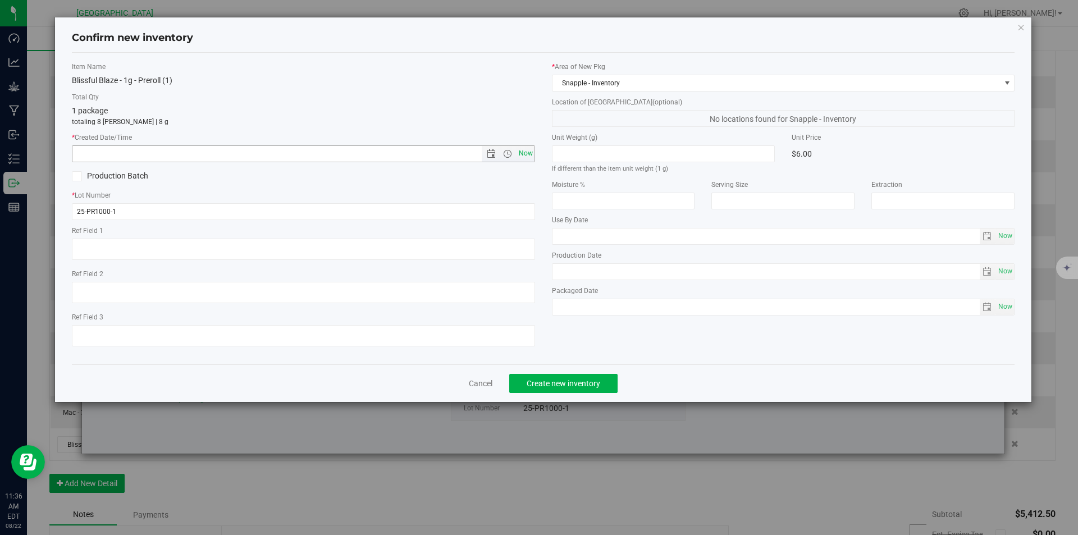
click at [530, 157] on span "Now" at bounding box center [525, 153] width 19 height 16
type input "8/22/2025 11:36 AM"
click at [571, 382] on span "Create new inventory" at bounding box center [563, 383] width 74 height 9
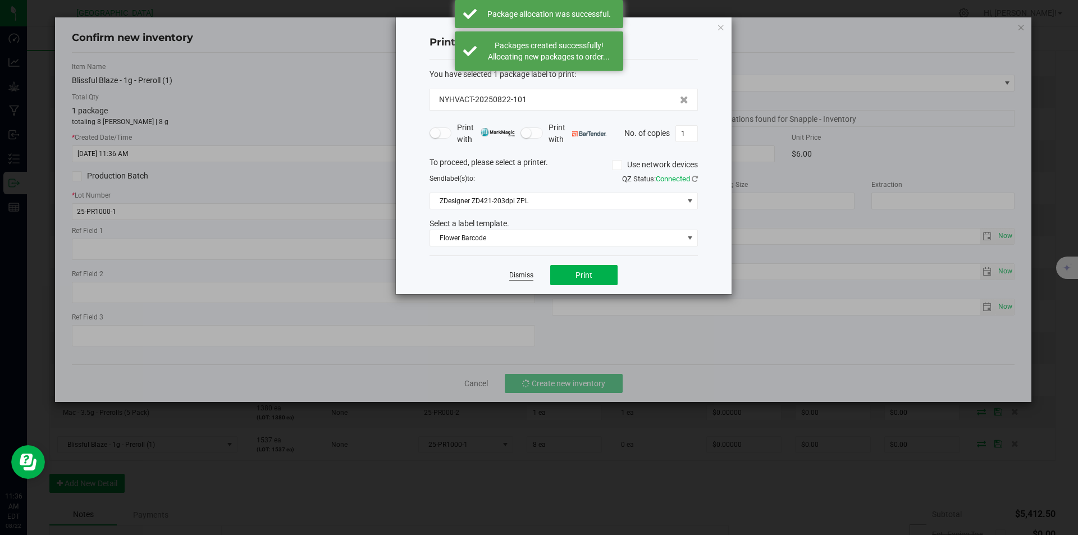
click at [524, 271] on link "Dismiss" at bounding box center [521, 275] width 24 height 10
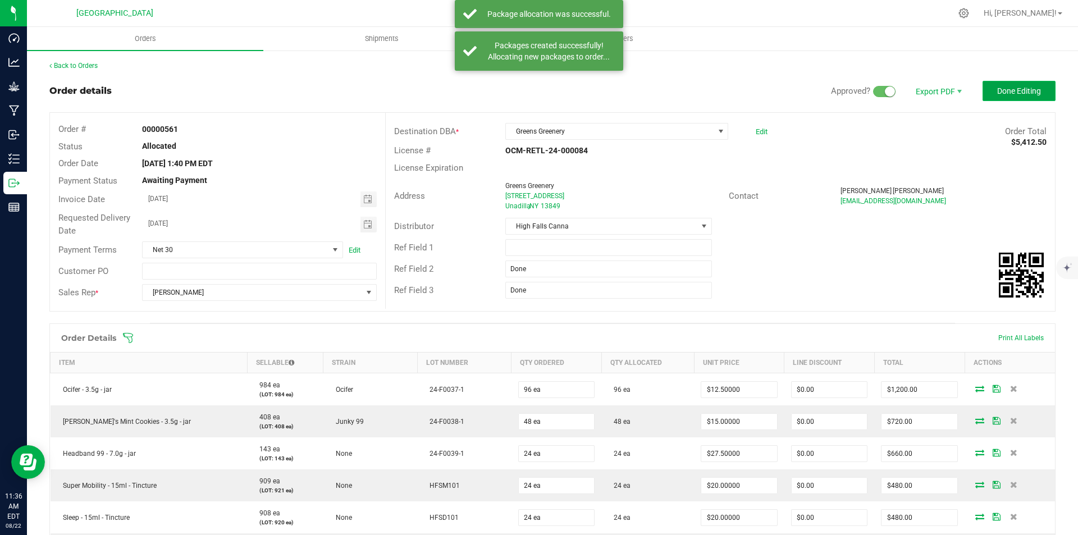
click at [1007, 83] on button "Done Editing" at bounding box center [1018, 91] width 73 height 20
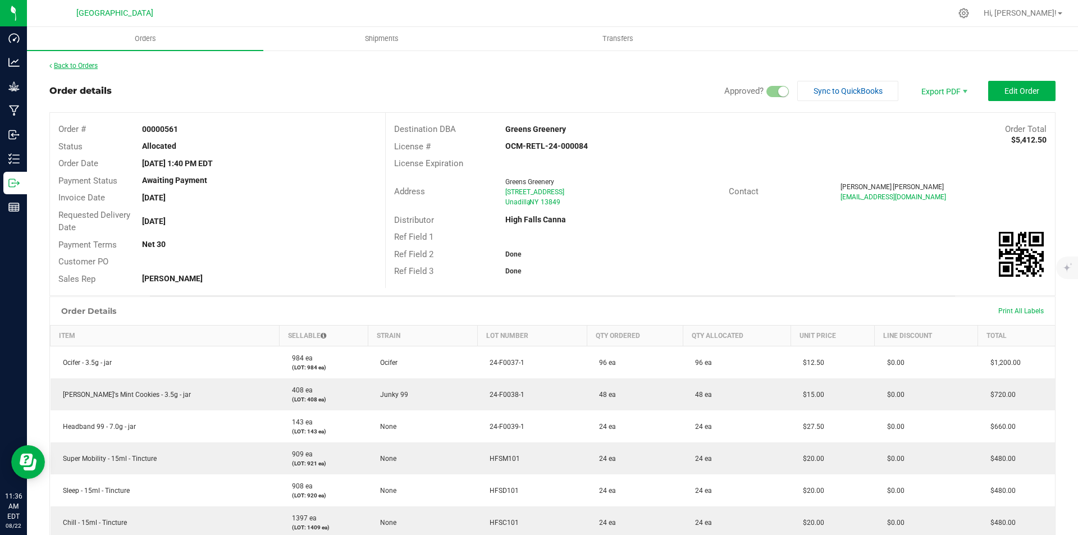
click at [63, 66] on link "Back to Orders" at bounding box center [73, 66] width 48 height 8
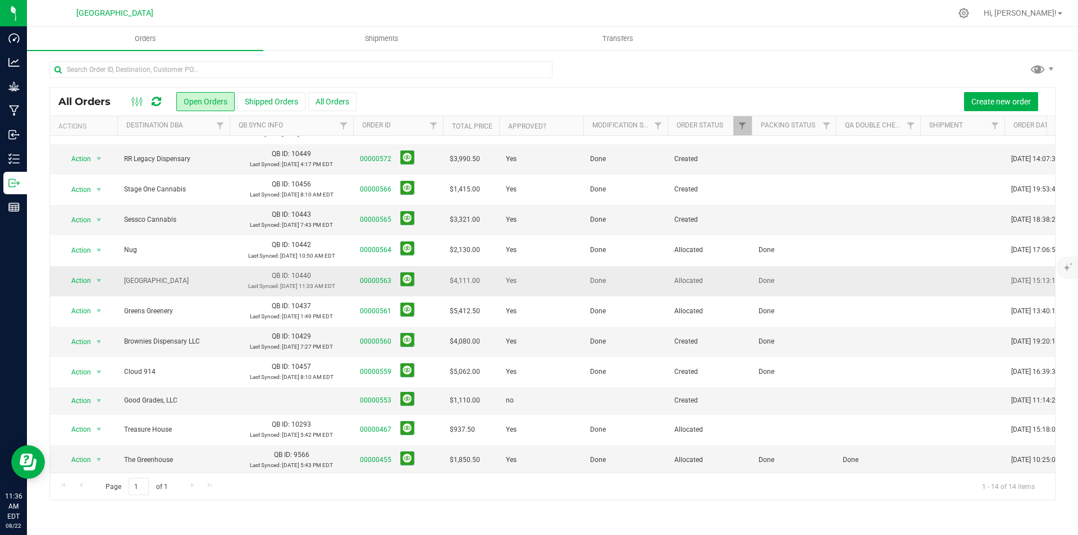
scroll to position [94, 0]
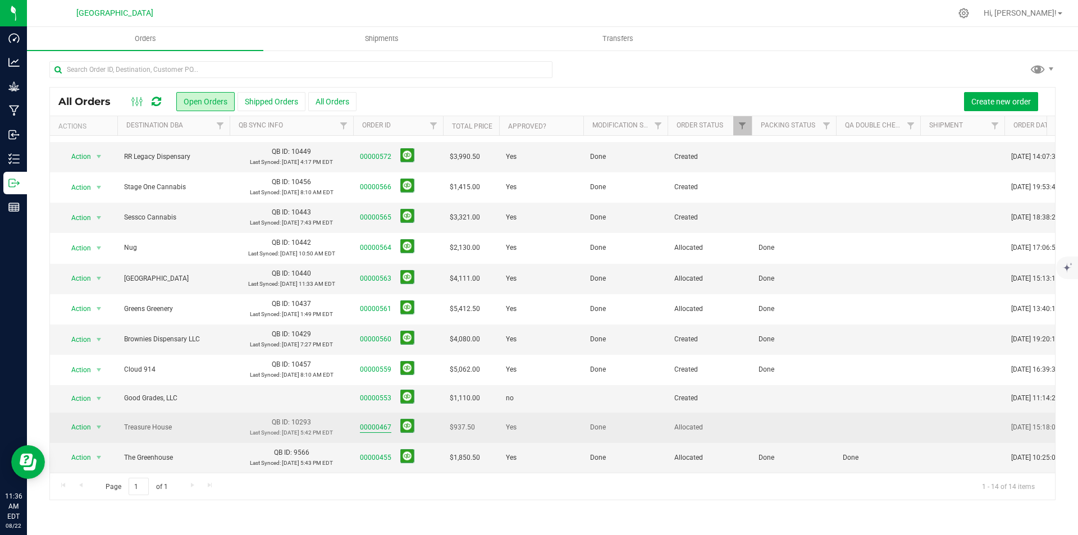
click at [380, 422] on link "00000467" at bounding box center [375, 427] width 31 height 11
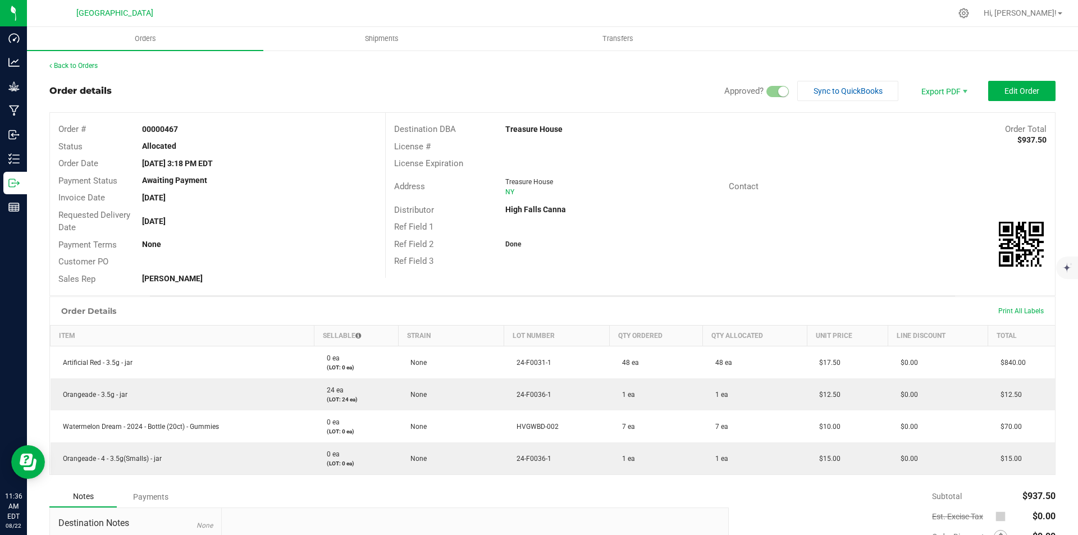
click at [69, 58] on div "Back to Orders Order details Approved? Sync to QuickBooks Export PDF Edit Order…" at bounding box center [552, 359] width 1051 height 621
click at [69, 65] on link "Back to Orders" at bounding box center [73, 66] width 48 height 8
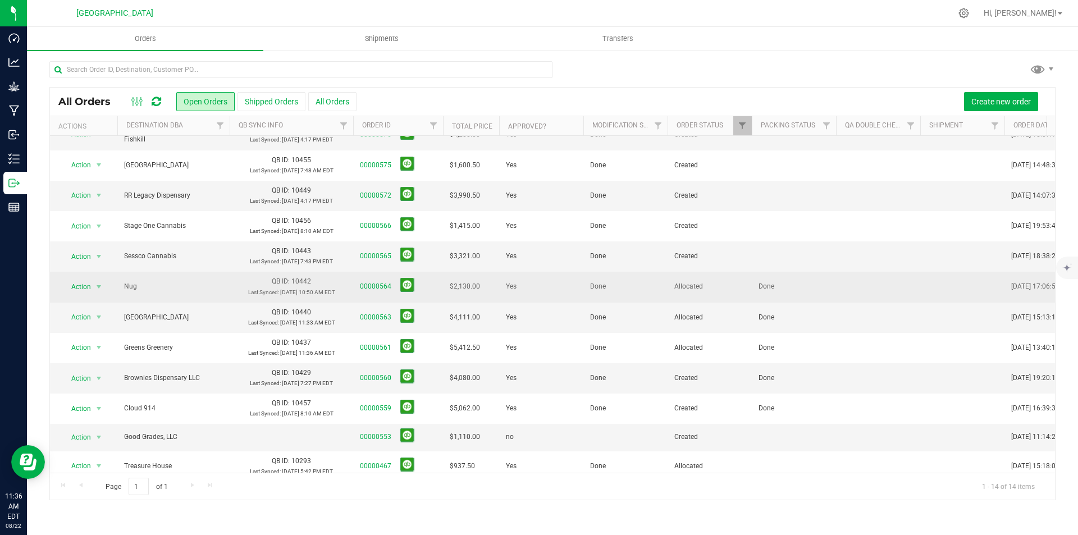
scroll to position [94, 0]
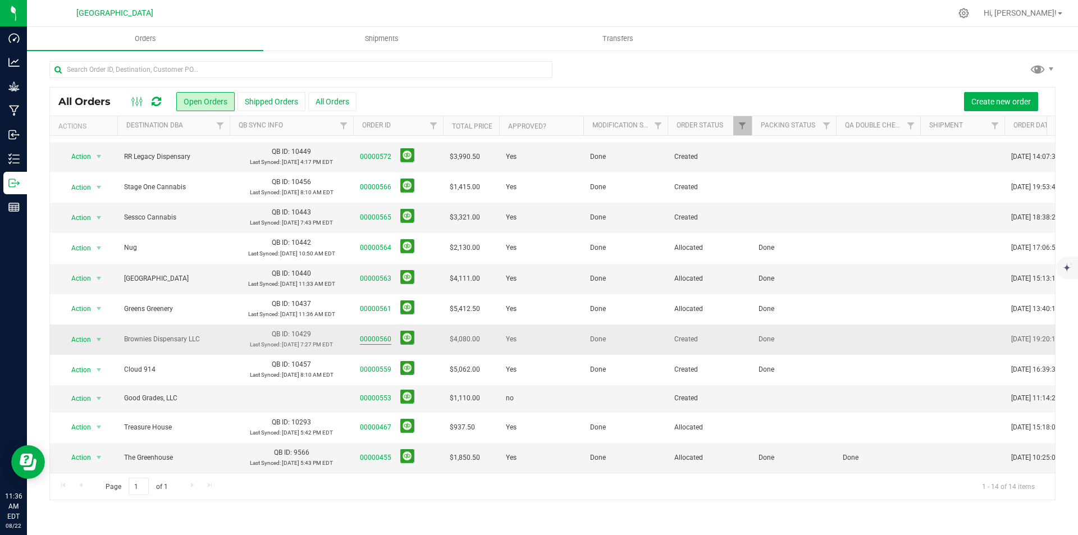
click at [367, 334] on link "00000560" at bounding box center [375, 339] width 31 height 11
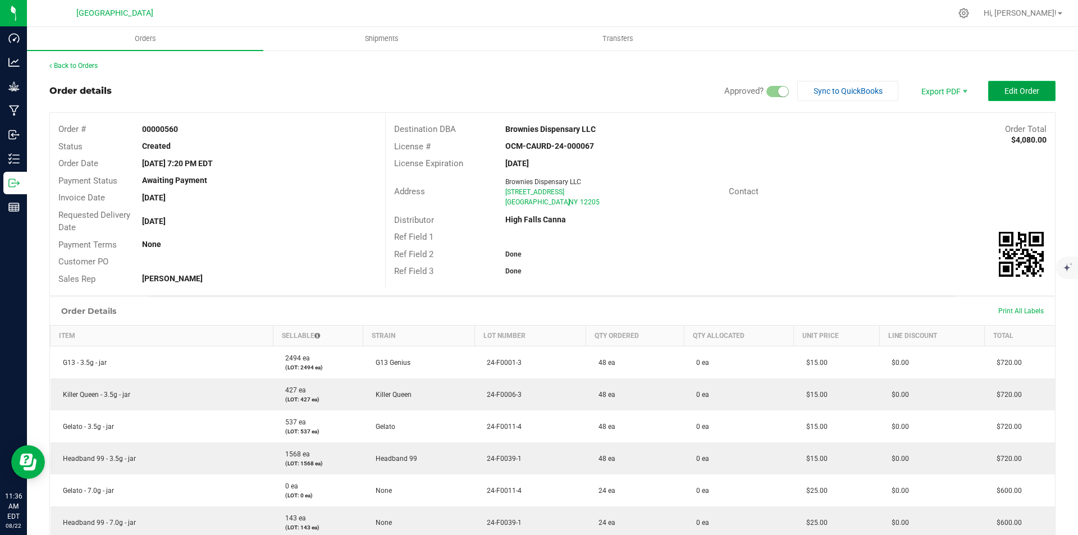
click at [1037, 85] on button "Edit Order" at bounding box center [1021, 91] width 67 height 20
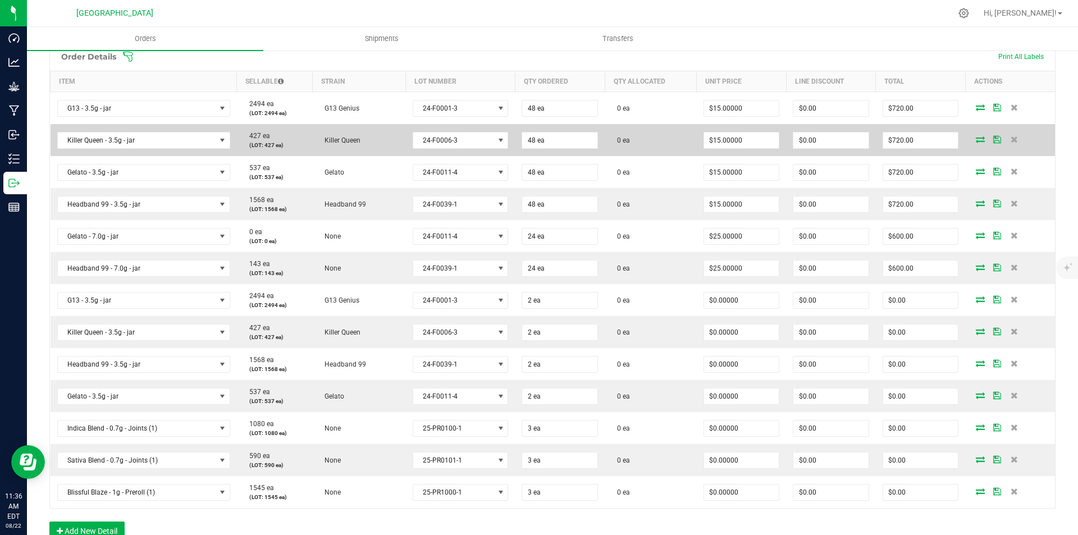
scroll to position [281, 0]
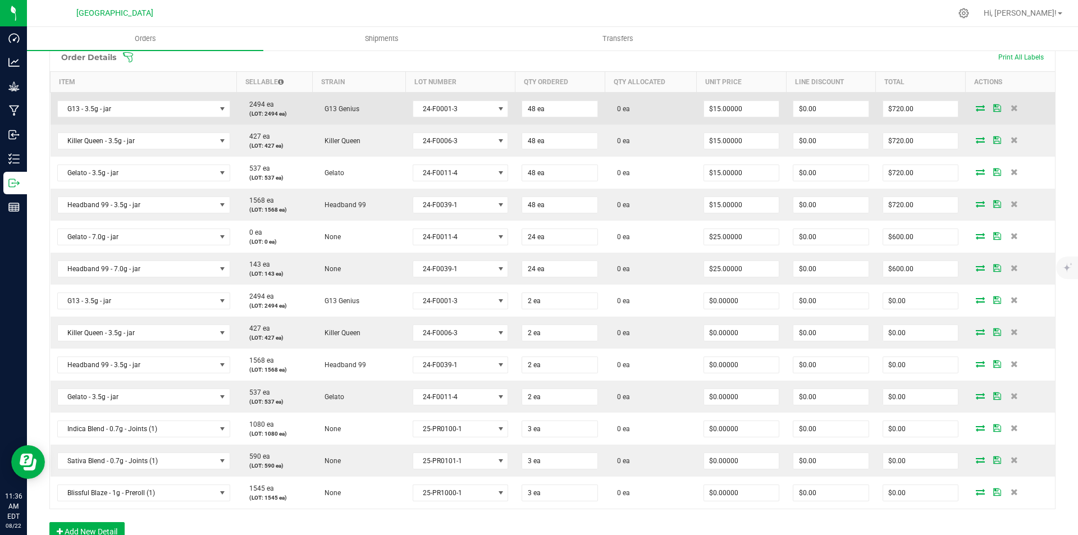
click at [975, 109] on icon at bounding box center [979, 107] width 9 height 7
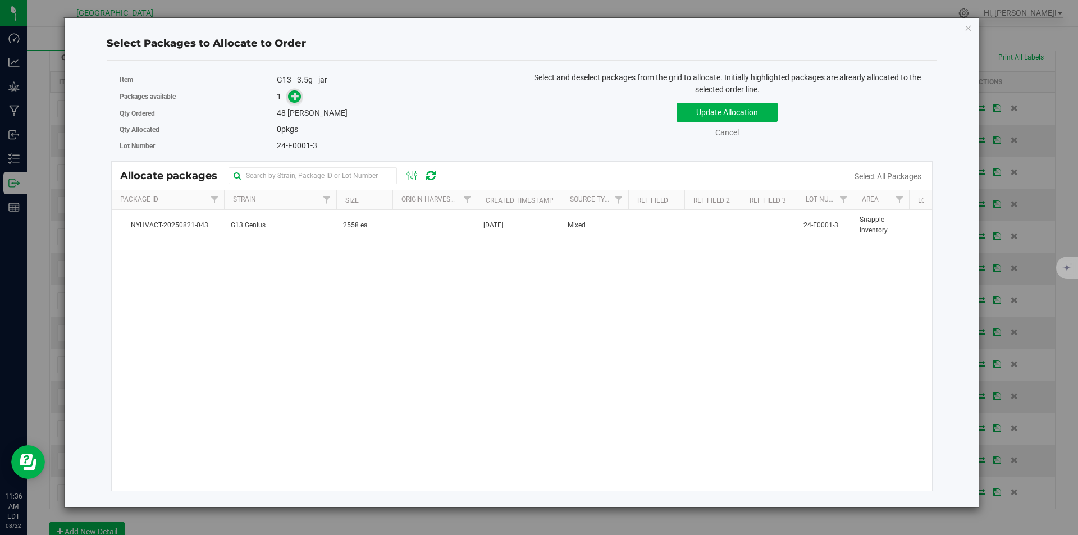
click at [291, 95] on span at bounding box center [294, 96] width 13 height 13
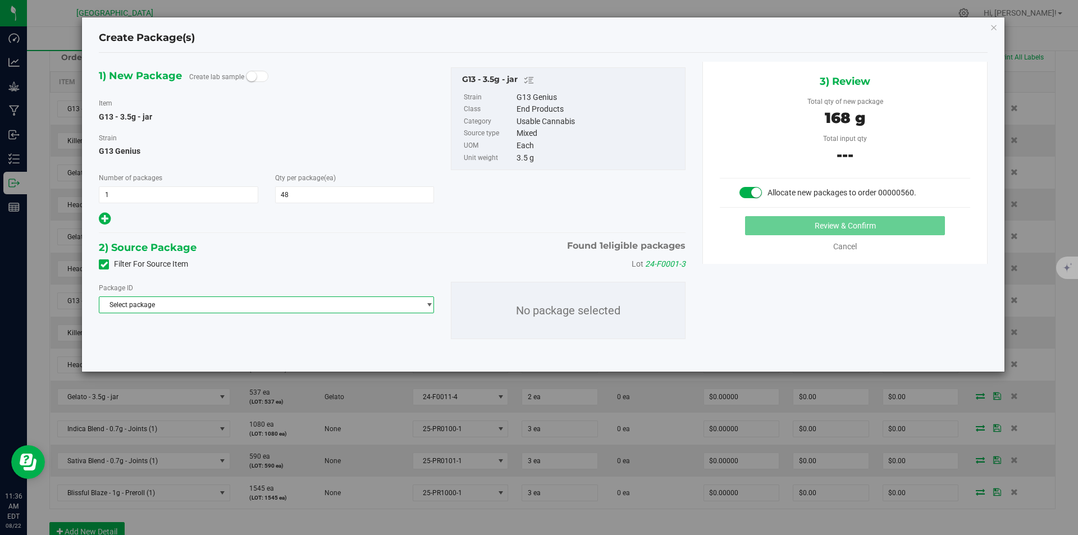
click at [255, 302] on span "Select package" at bounding box center [259, 305] width 320 height 16
click at [237, 350] on li "NYHVACT-20250821-043 ( G13 - 3.5g - jar )" at bounding box center [266, 351] width 334 height 16
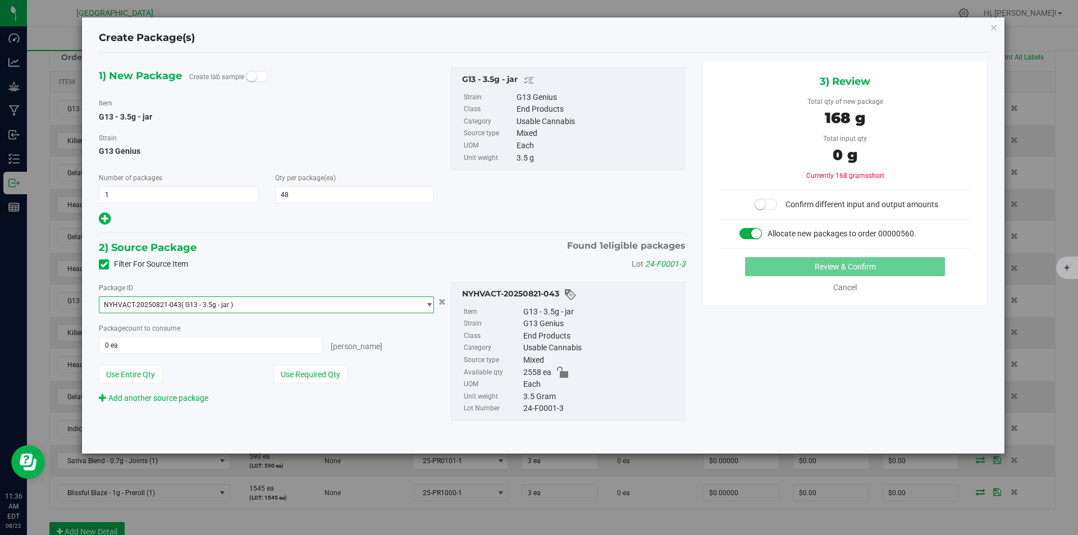
drag, startPoint x: 295, startPoint y: 371, endPoint x: 359, endPoint y: 371, distance: 64.0
click at [296, 371] on button "Use Required Qty" at bounding box center [310, 374] width 74 height 19
type input "48 ea"
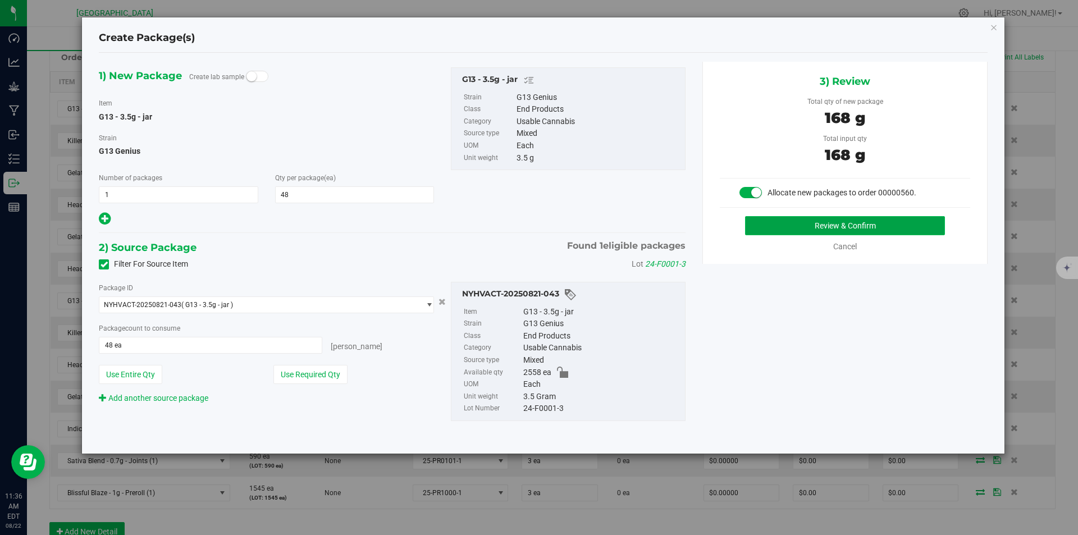
click at [832, 233] on button "Review & Confirm" at bounding box center [845, 225] width 200 height 19
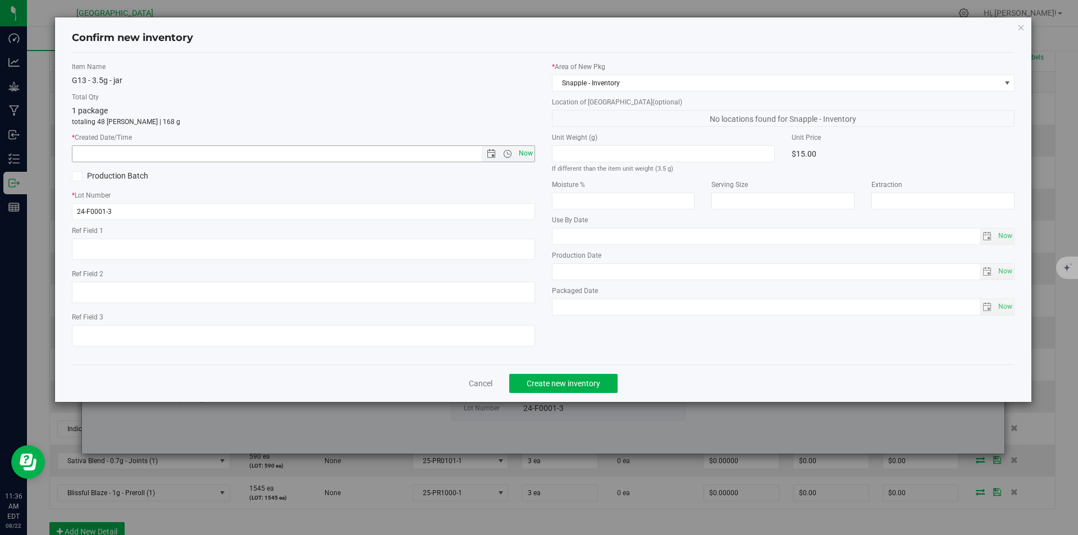
click at [526, 152] on span "Now" at bounding box center [525, 153] width 19 height 16
type input "8/22/2025 11:36 AM"
click at [544, 383] on span "Create new inventory" at bounding box center [563, 383] width 74 height 9
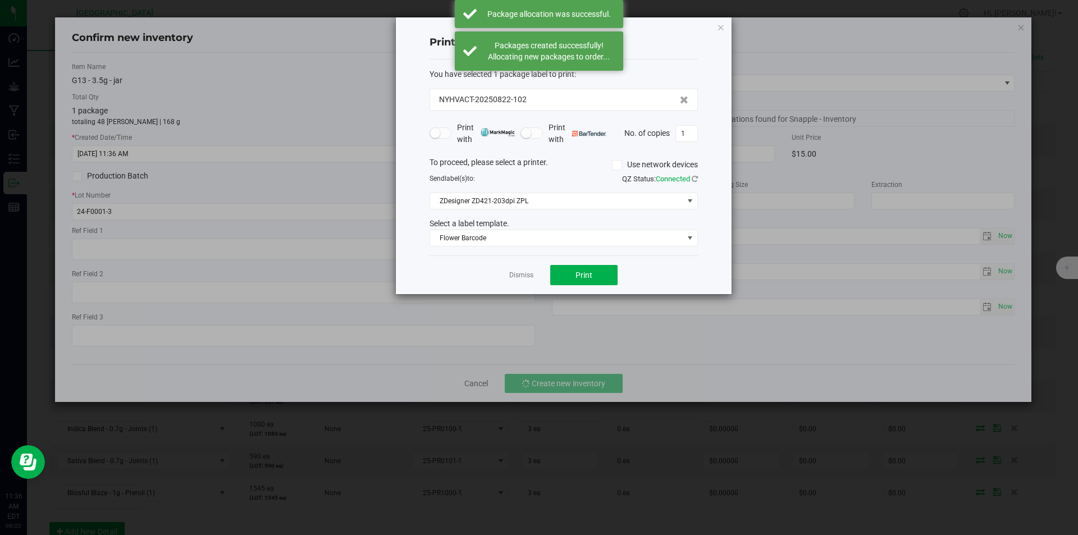
click at [522, 281] on div "Dismiss Print" at bounding box center [563, 274] width 268 height 39
click at [522, 277] on link "Dismiss" at bounding box center [521, 275] width 24 height 10
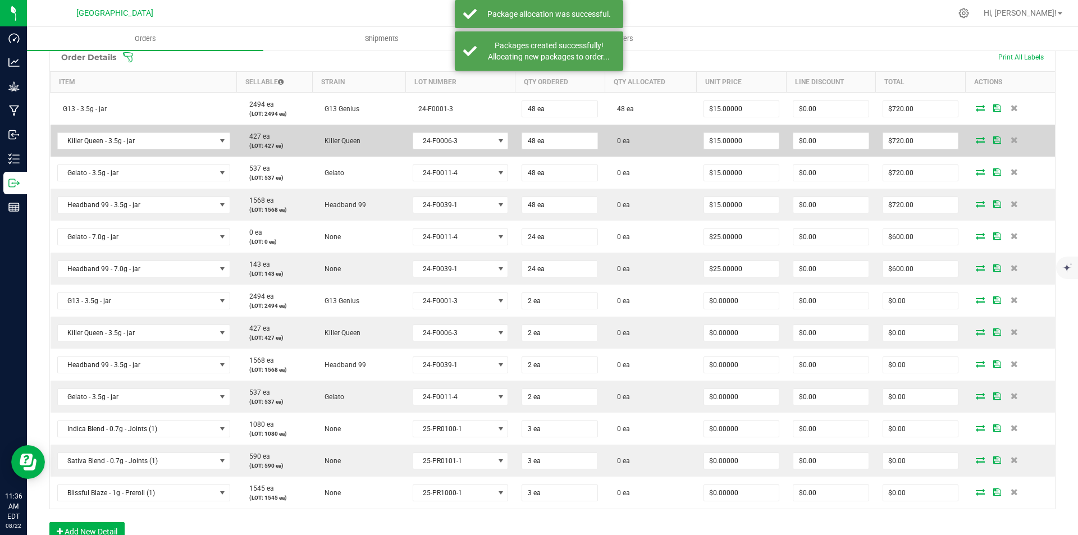
click at [969, 135] on td at bounding box center [1010, 141] width 90 height 32
click at [967, 145] on td at bounding box center [1010, 141] width 90 height 32
click at [975, 139] on icon at bounding box center [979, 139] width 9 height 7
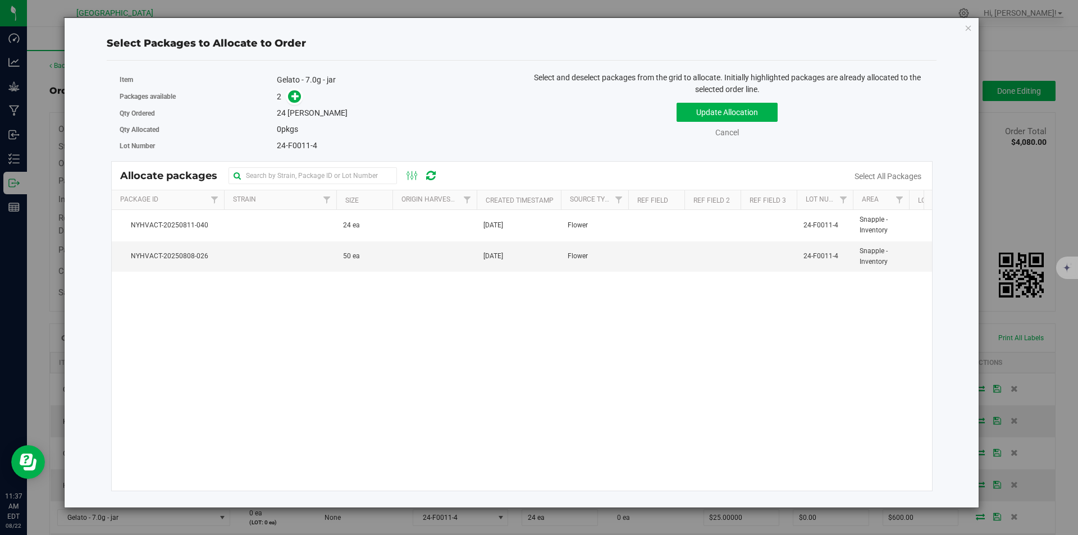
scroll to position [281, 0]
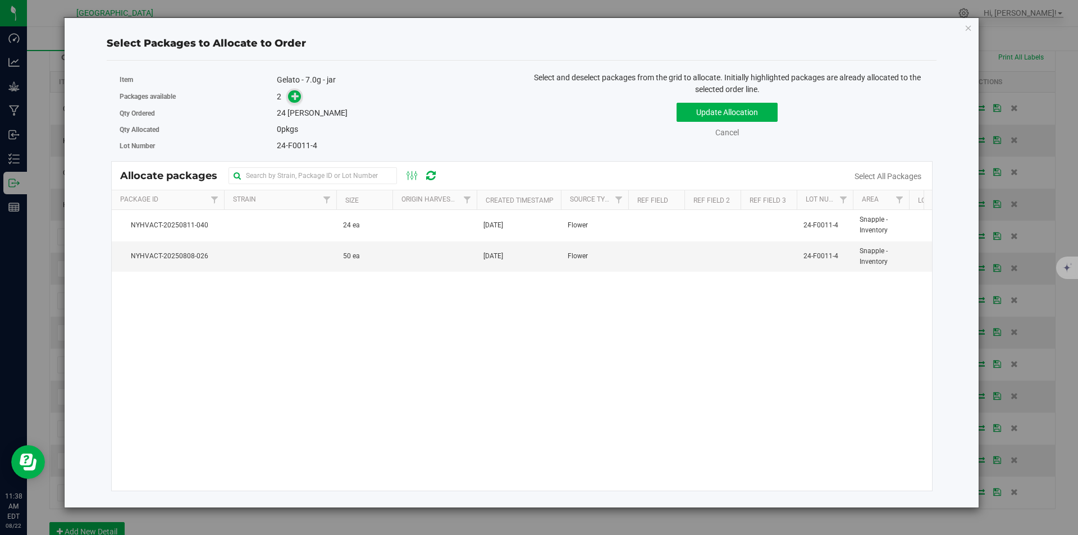
click at [296, 99] on icon at bounding box center [295, 95] width 8 height 8
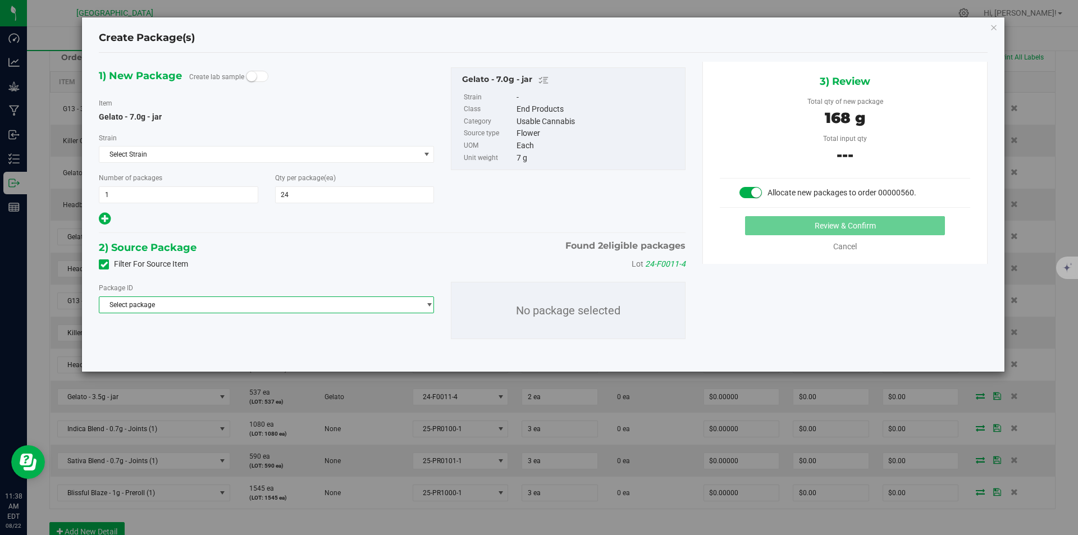
click at [270, 300] on span "Select package" at bounding box center [259, 305] width 320 height 16
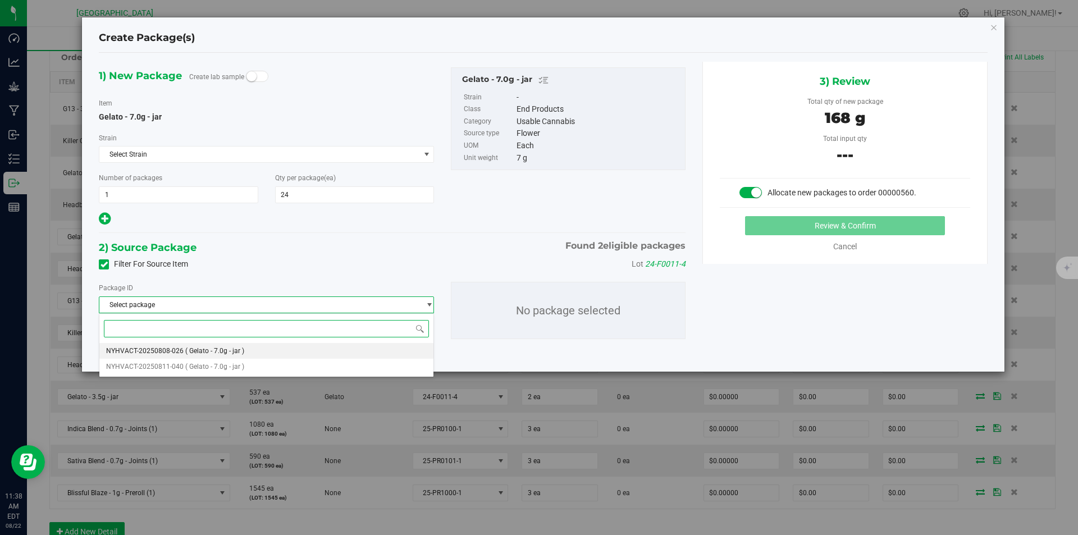
click at [241, 355] on span "( Gelato - 7.0g - jar )" at bounding box center [214, 351] width 59 height 8
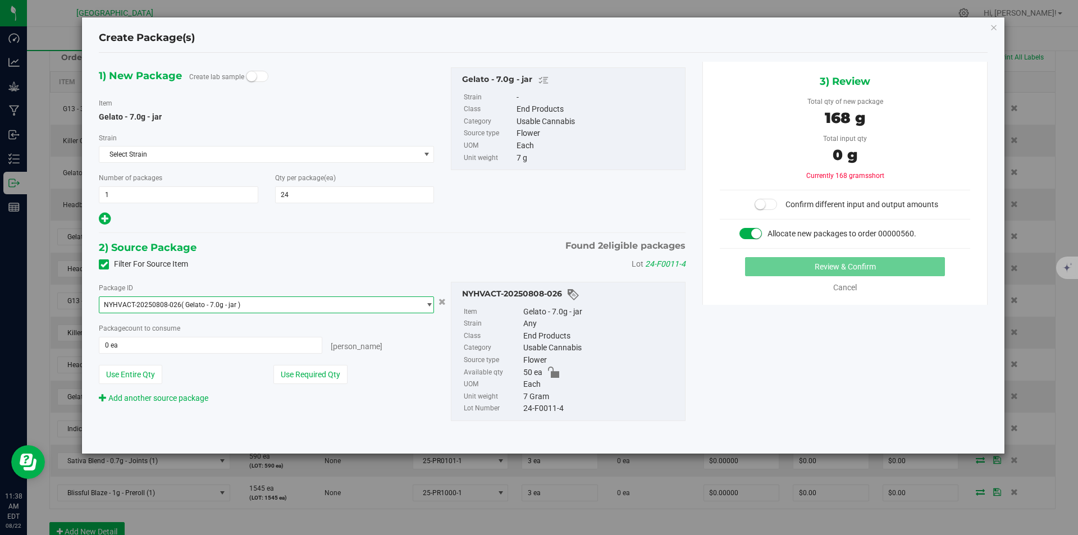
click at [301, 289] on div "Package ID" at bounding box center [266, 288] width 335 height 12
click at [297, 297] on span "NYHVACT-20250808-026 ( Gelato - 7.0g - jar )" at bounding box center [259, 305] width 320 height 16
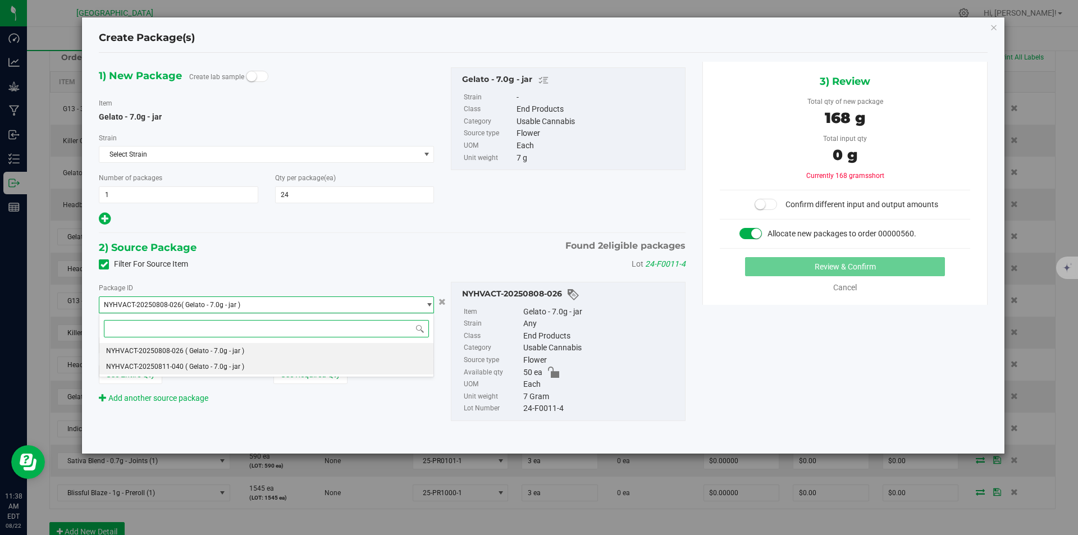
click at [222, 364] on li "NYHVACT-20250811-040 ( Gelato - 7.0g - jar )" at bounding box center [266, 367] width 334 height 16
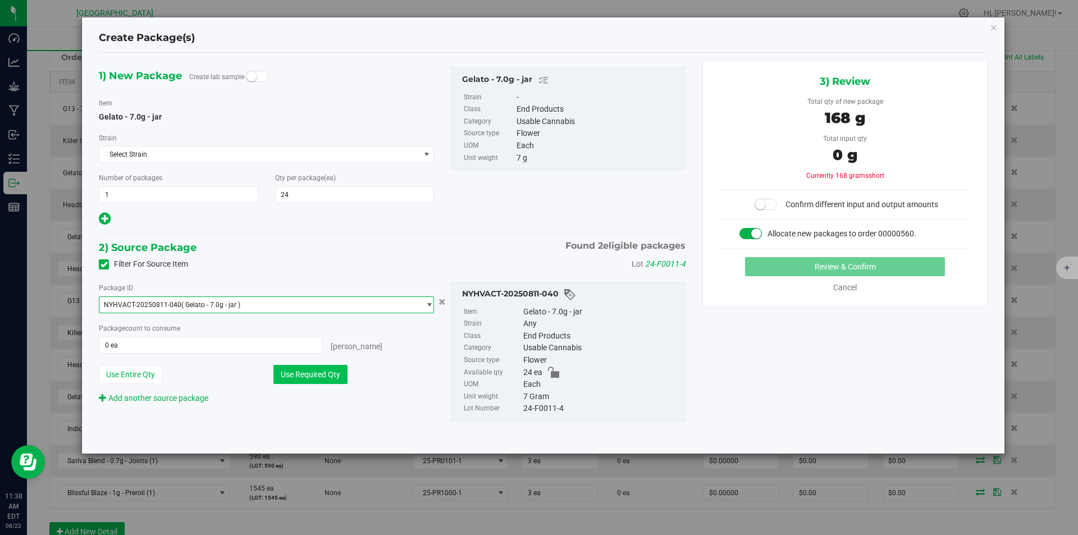
click at [288, 374] on button "Use Required Qty" at bounding box center [310, 374] width 74 height 19
type input "24 ea"
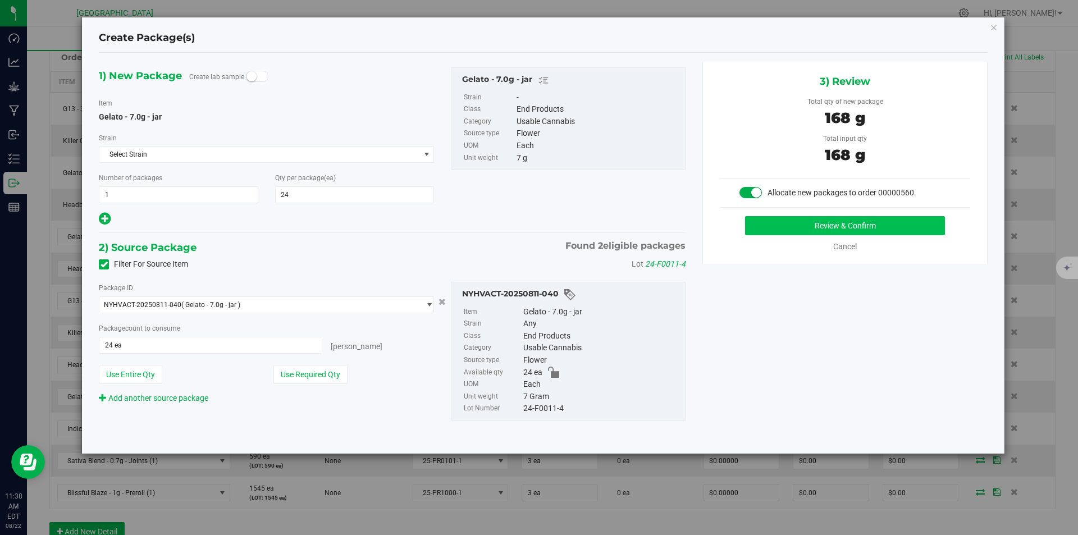
drag, startPoint x: 915, startPoint y: 244, endPoint x: 912, endPoint y: 222, distance: 22.1
click at [915, 242] on div "Cancel" at bounding box center [844, 247] width 250 height 12
click at [912, 222] on button "Review & Confirm" at bounding box center [845, 225] width 200 height 19
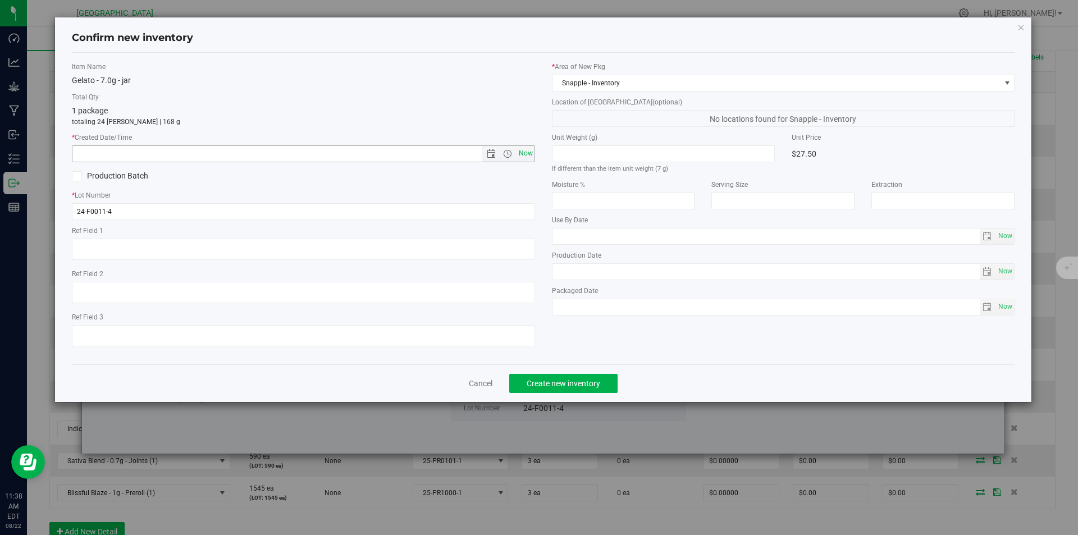
click at [532, 154] on span "Now" at bounding box center [525, 153] width 19 height 16
type input "[DATE] 11:38 AM"
click at [571, 388] on button "Create new inventory" at bounding box center [563, 383] width 108 height 19
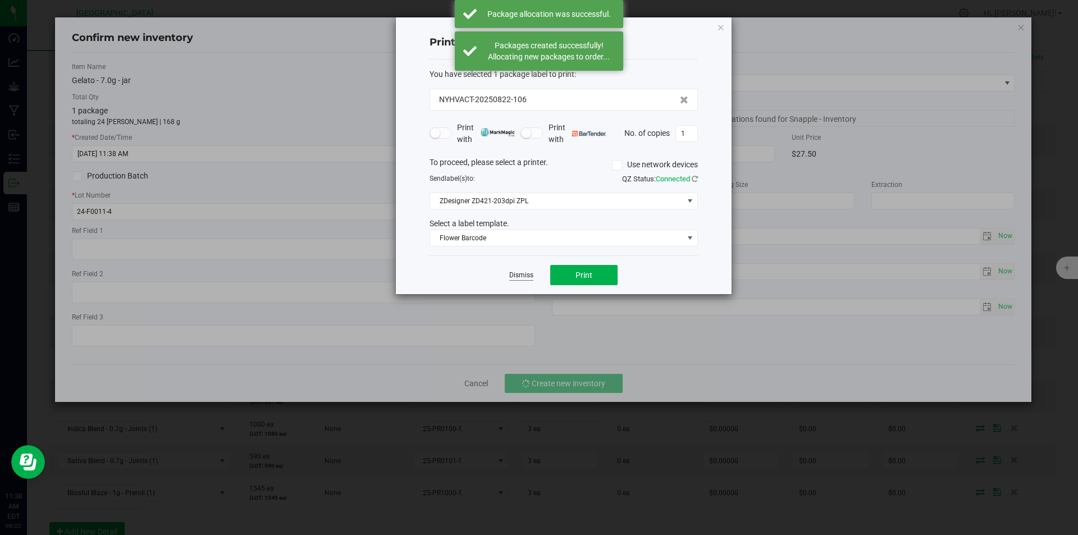
click at [519, 274] on link "Dismiss" at bounding box center [521, 275] width 24 height 10
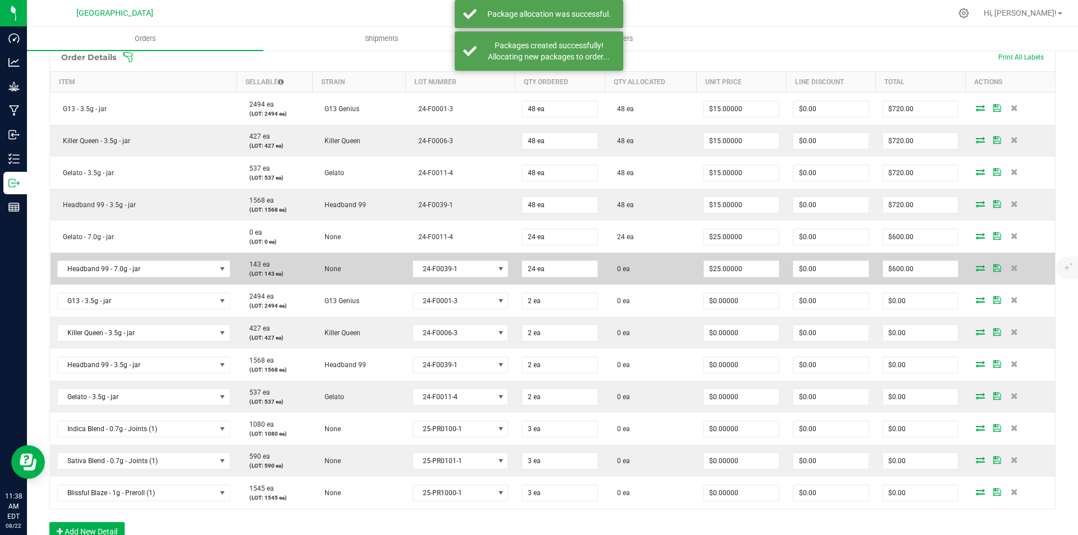
click at [976, 268] on icon at bounding box center [979, 267] width 9 height 7
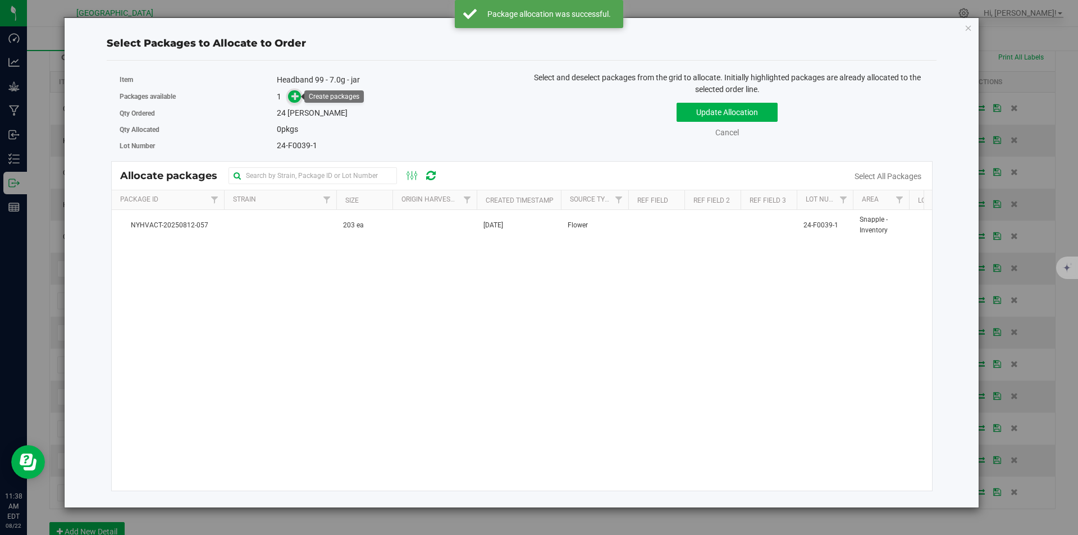
click at [291, 98] on span at bounding box center [294, 96] width 13 height 13
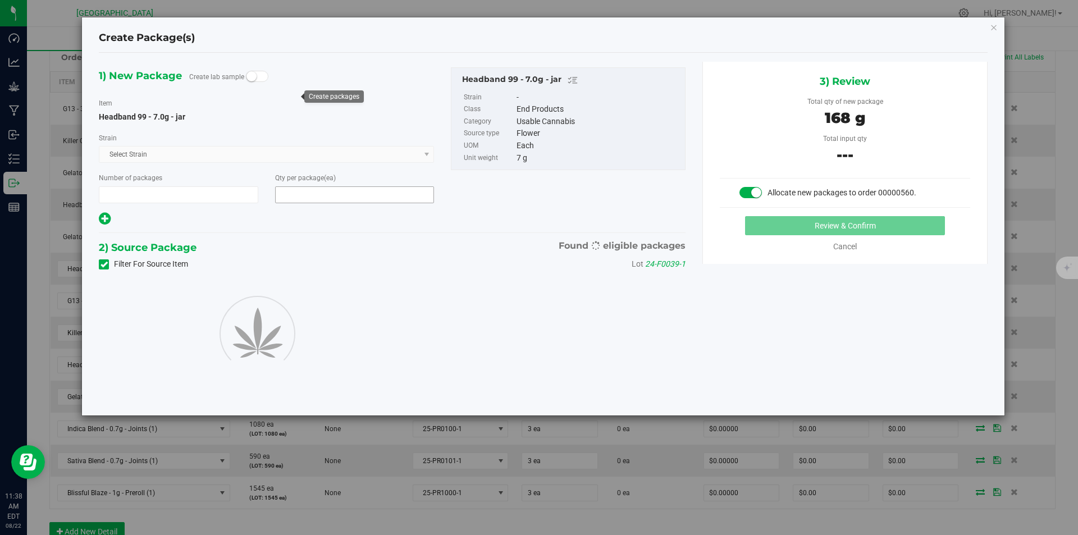
type input "1"
type input "24"
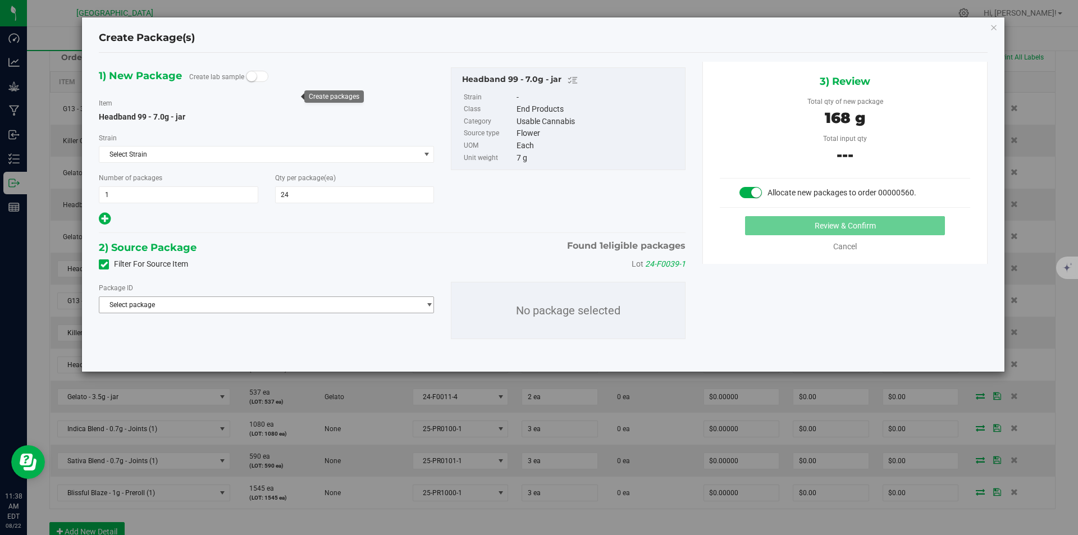
click at [244, 302] on span "Select package" at bounding box center [259, 305] width 320 height 16
click at [226, 348] on span "( Headband 99 - 7.0g - jar )" at bounding box center [225, 351] width 81 height 8
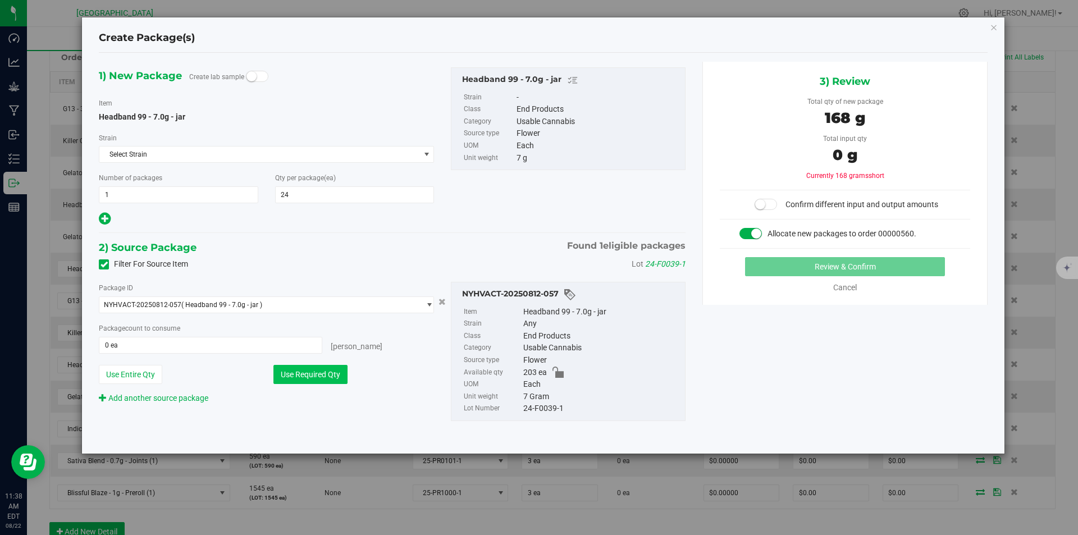
click at [281, 372] on button "Use Required Qty" at bounding box center [310, 374] width 74 height 19
type input "24 ea"
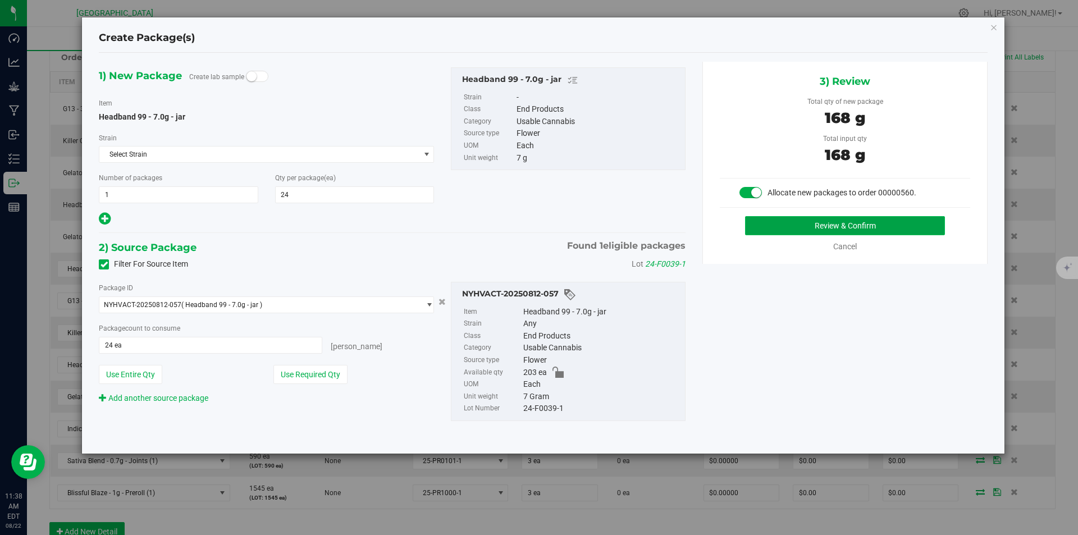
click at [914, 235] on button "Review & Confirm" at bounding box center [845, 225] width 200 height 19
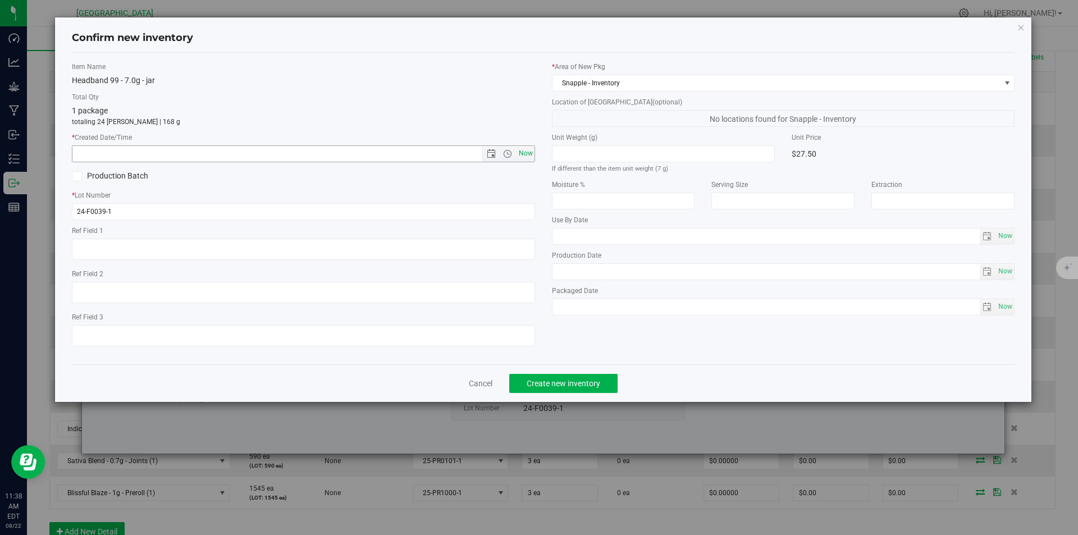
click at [527, 152] on span "Now" at bounding box center [525, 153] width 19 height 16
type input "[DATE] 11:38 AM"
click at [557, 384] on span "Create new inventory" at bounding box center [563, 383] width 74 height 9
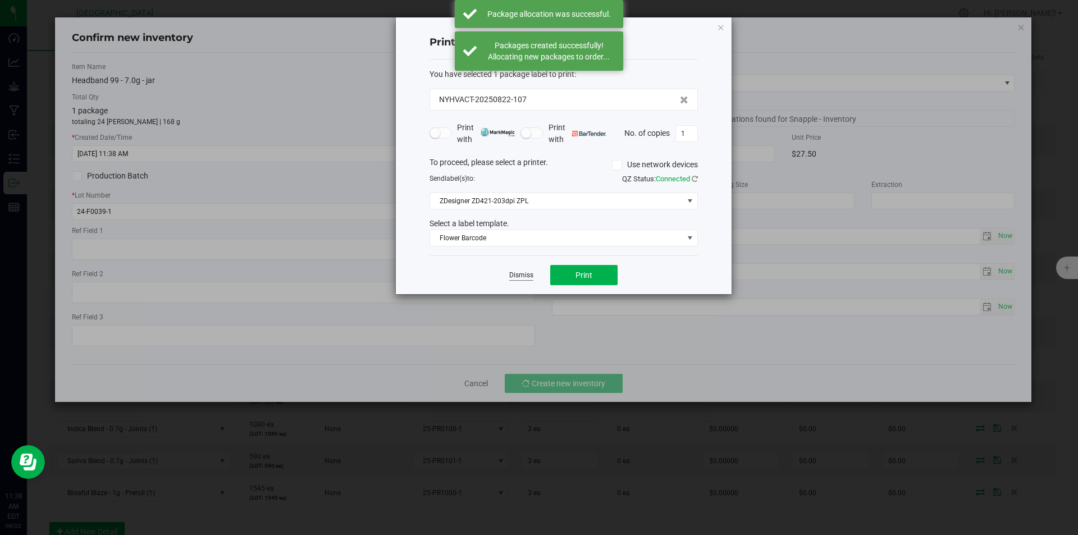
click at [522, 274] on link "Dismiss" at bounding box center [521, 275] width 24 height 10
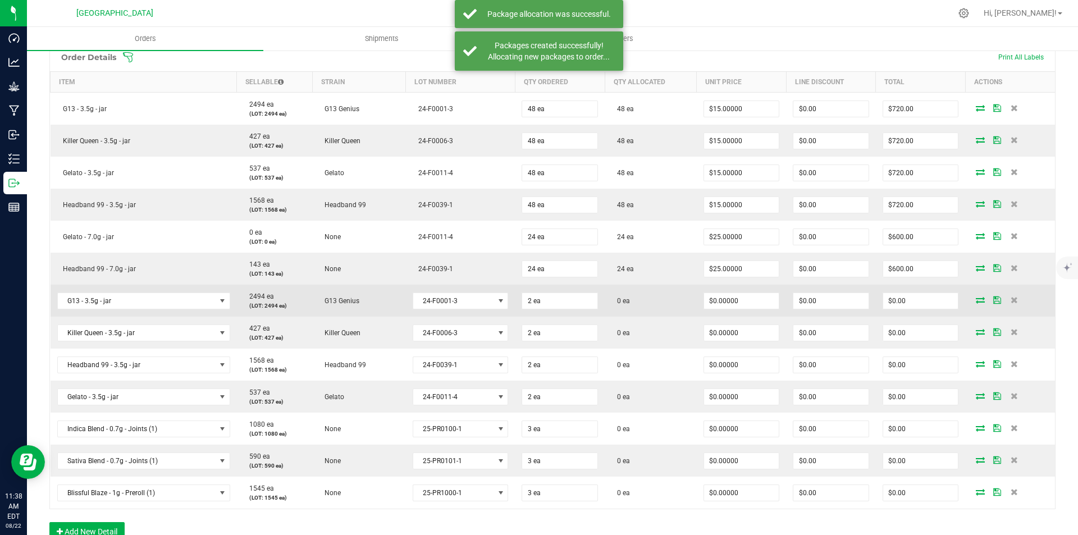
click at [975, 300] on icon at bounding box center [979, 299] width 9 height 7
